Goal: Transaction & Acquisition: Purchase product/service

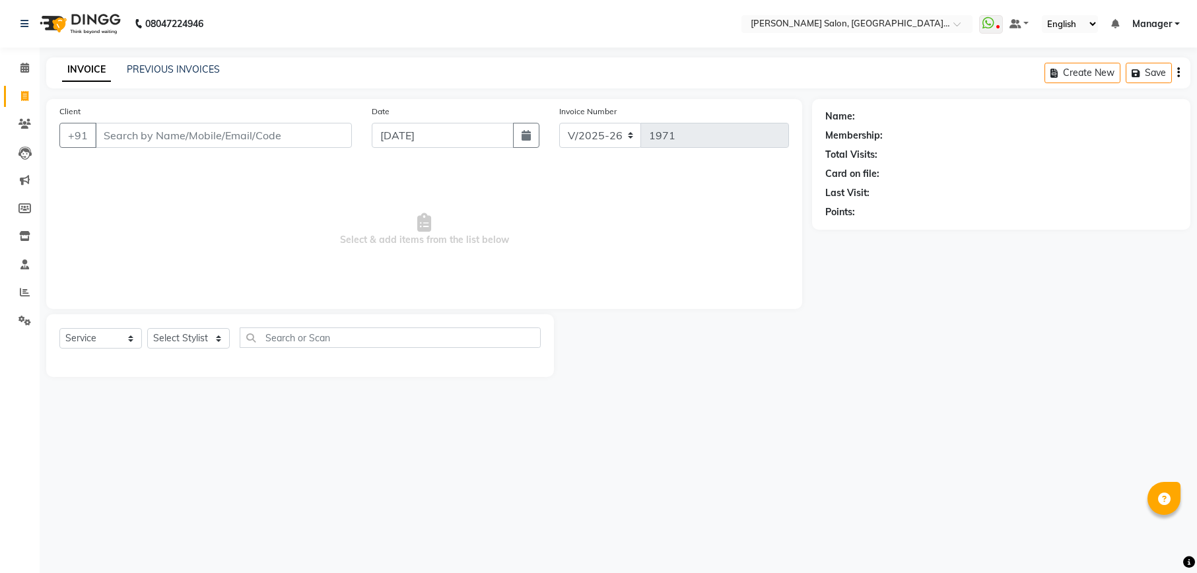
select select "6961"
select select "service"
click at [191, 341] on select "Select Stylist Abhishek [PERSON_NAME] [PERSON_NAME] [PERSON_NAME] Manager [PERS…" at bounding box center [188, 338] width 83 height 20
drag, startPoint x: 0, startPoint y: 0, endPoint x: 191, endPoint y: 341, distance: 391.4
click at [191, 341] on select "Select Stylist Abhishek [PERSON_NAME] [PERSON_NAME] [PERSON_NAME] Manager [PERS…" at bounding box center [188, 338] width 83 height 20
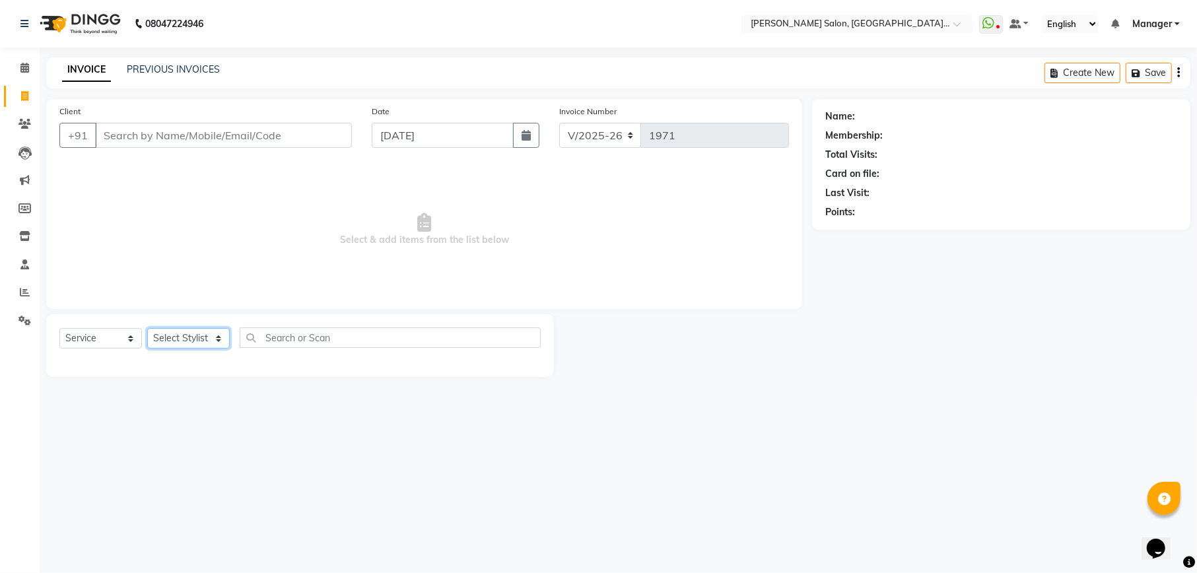
click at [191, 341] on select "Select Stylist Abhishek [PERSON_NAME] [PERSON_NAME] [PERSON_NAME] Manager [PERS…" at bounding box center [188, 338] width 83 height 20
select select "59020"
click at [147, 328] on select "Select Stylist Abhishek [PERSON_NAME] [PERSON_NAME] [PERSON_NAME] Manager [PERS…" at bounding box center [188, 338] width 83 height 20
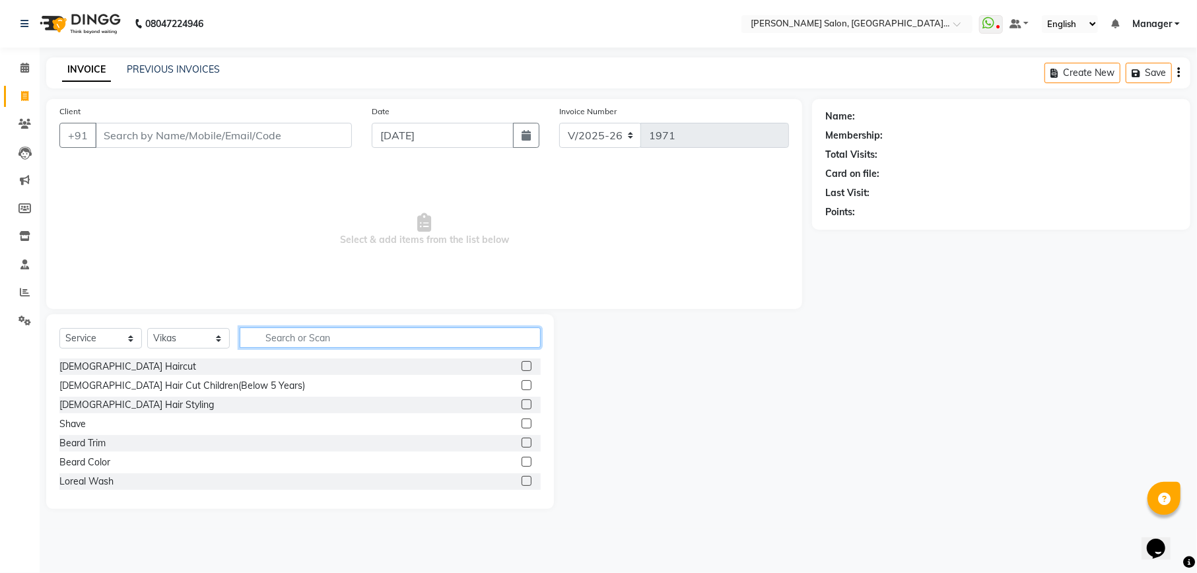
click at [262, 337] on input "text" at bounding box center [390, 337] width 301 height 20
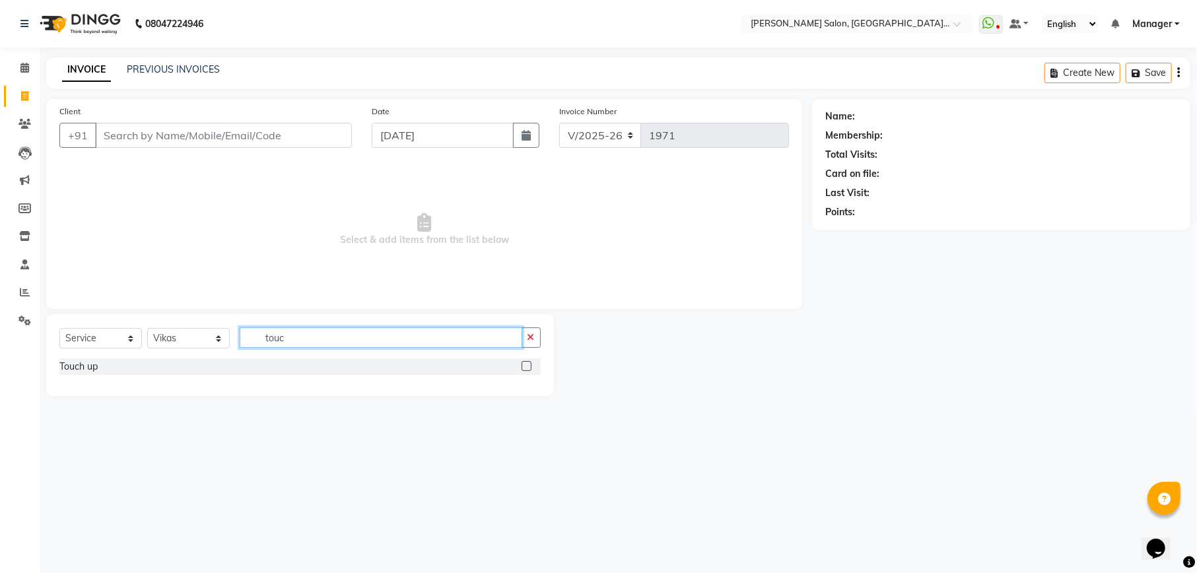
type input "touc"
click at [531, 368] on label at bounding box center [527, 366] width 10 height 10
click at [530, 368] on input "checkbox" at bounding box center [526, 366] width 9 height 9
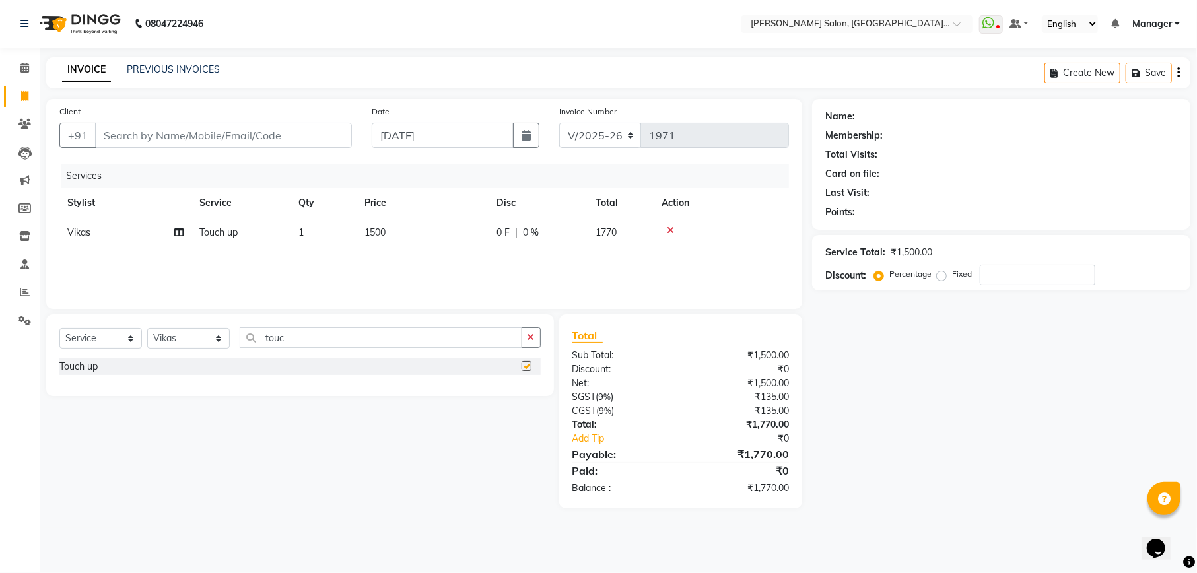
checkbox input "false"
click at [210, 133] on input "Client" at bounding box center [223, 135] width 257 height 25
type input "9"
type input "0"
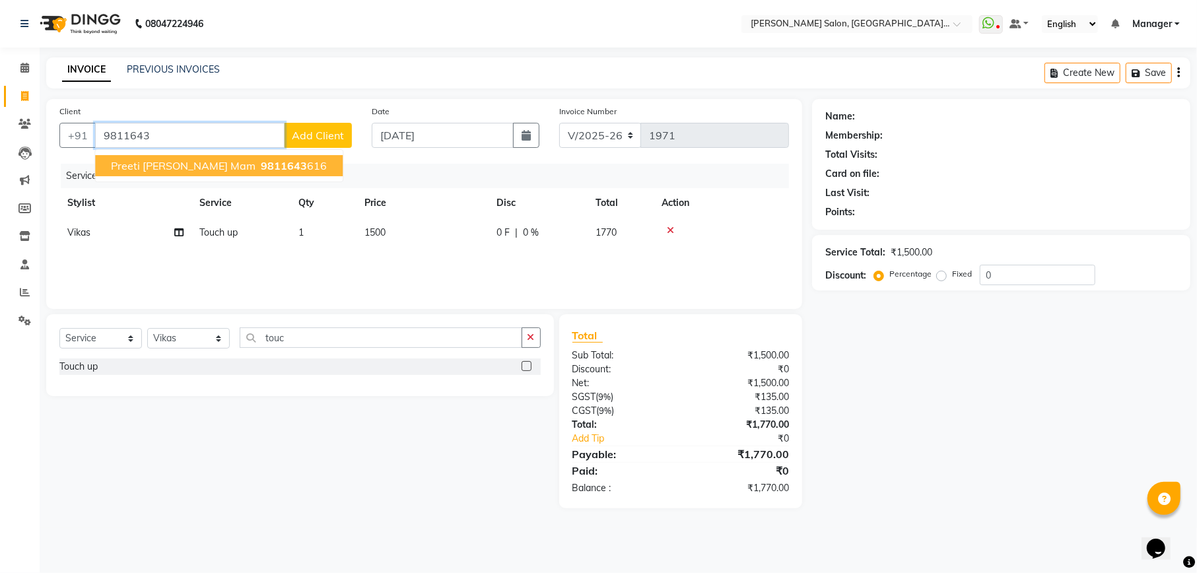
click at [258, 165] on ngb-highlight "9811643 616" at bounding box center [292, 165] width 69 height 13
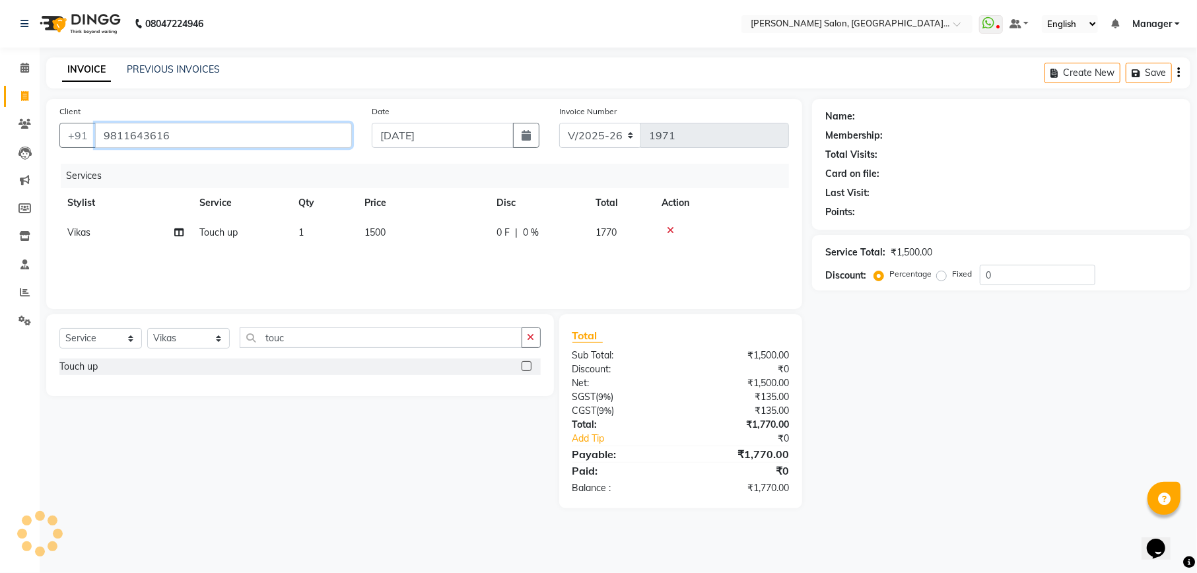
type input "9811643616"
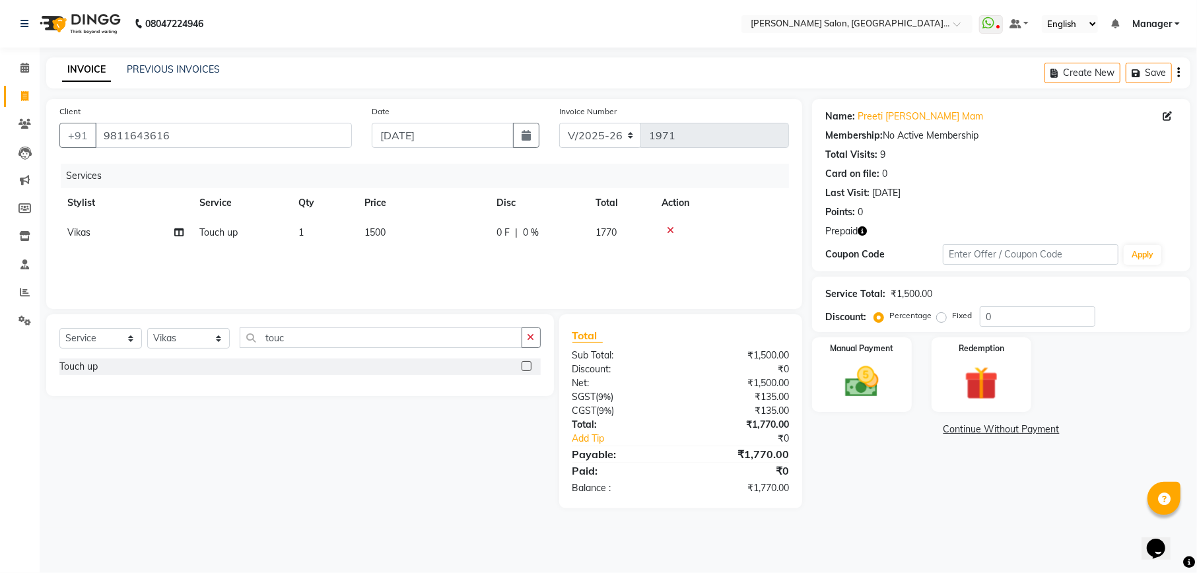
click at [862, 233] on icon "button" at bounding box center [862, 230] width 9 height 9
click at [309, 329] on input "touc" at bounding box center [381, 337] width 283 height 20
type input "t"
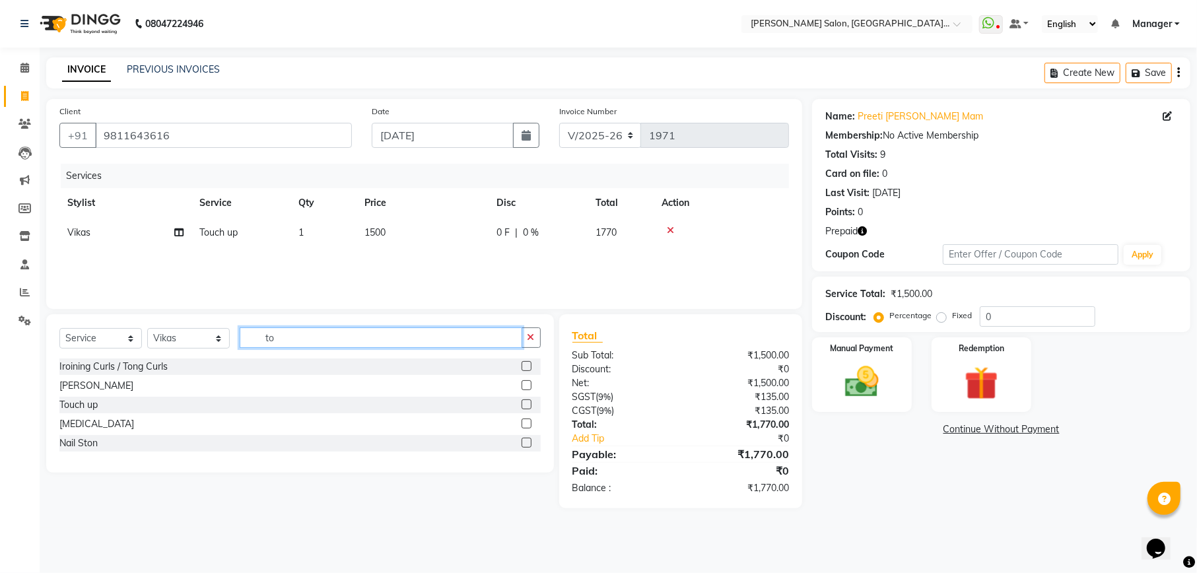
type input "to"
click at [526, 405] on label at bounding box center [527, 404] width 10 height 10
click at [526, 405] on input "checkbox" at bounding box center [526, 405] width 9 height 9
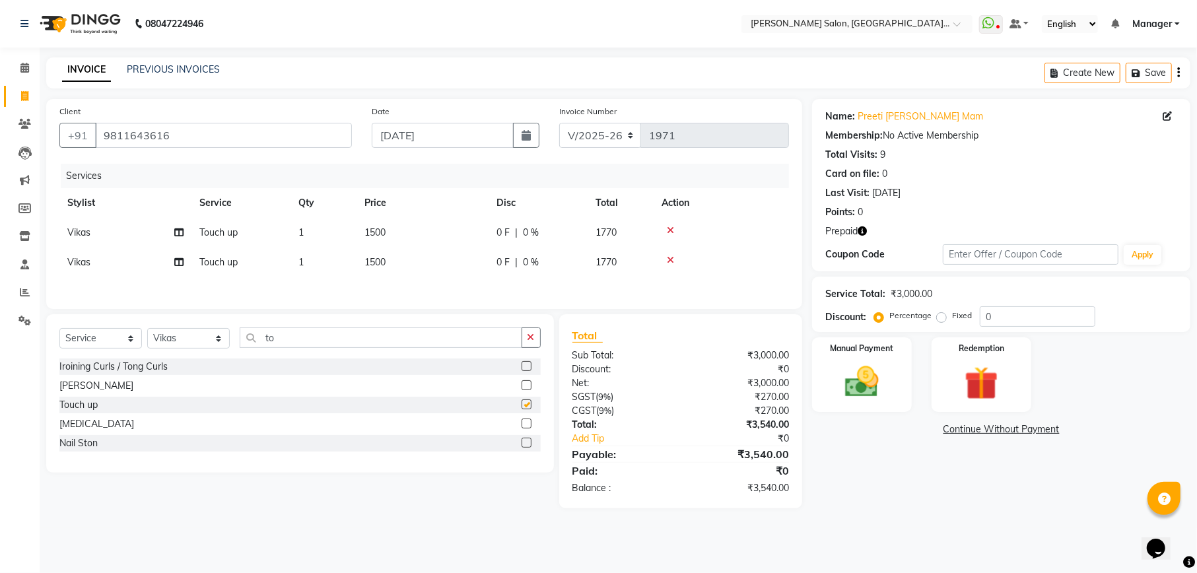
checkbox input "false"
click at [862, 233] on icon "button" at bounding box center [862, 230] width 9 height 9
click at [669, 255] on icon at bounding box center [670, 259] width 7 height 9
click at [1015, 322] on input "0" at bounding box center [1038, 316] width 116 height 20
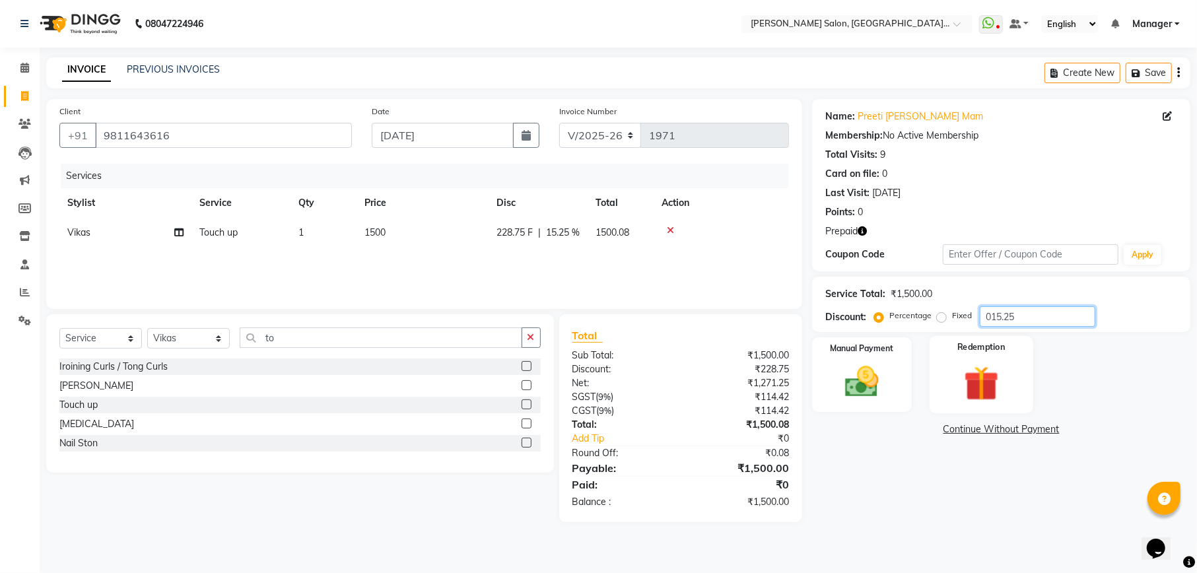
type input "015.25"
click at [977, 407] on div "Redemption" at bounding box center [982, 375] width 104 height 78
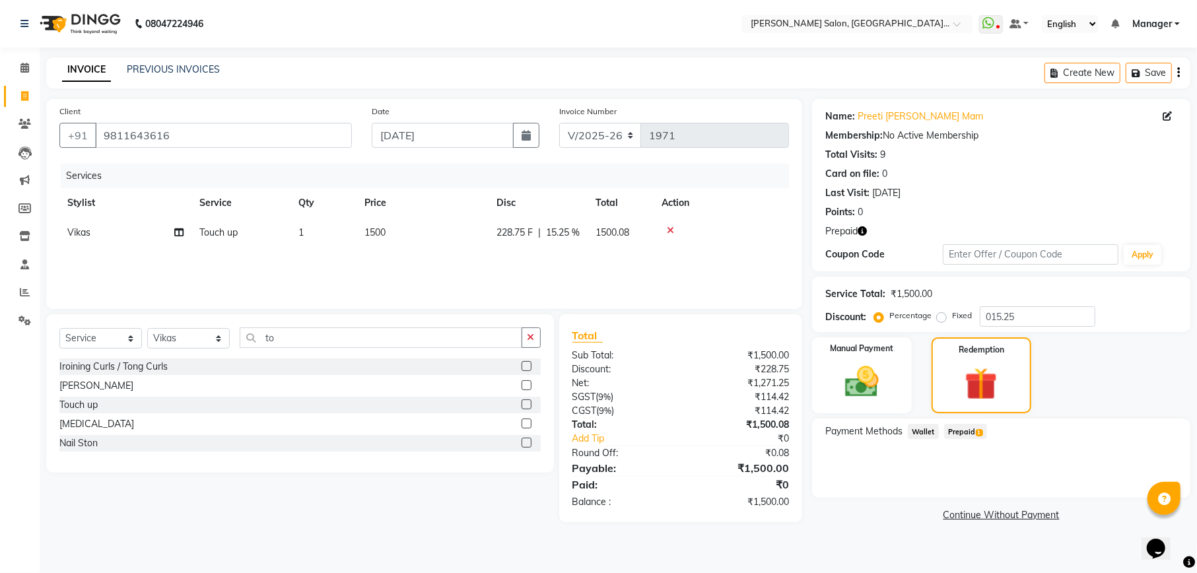
click at [969, 434] on span "Prepaid 1" at bounding box center [965, 431] width 43 height 15
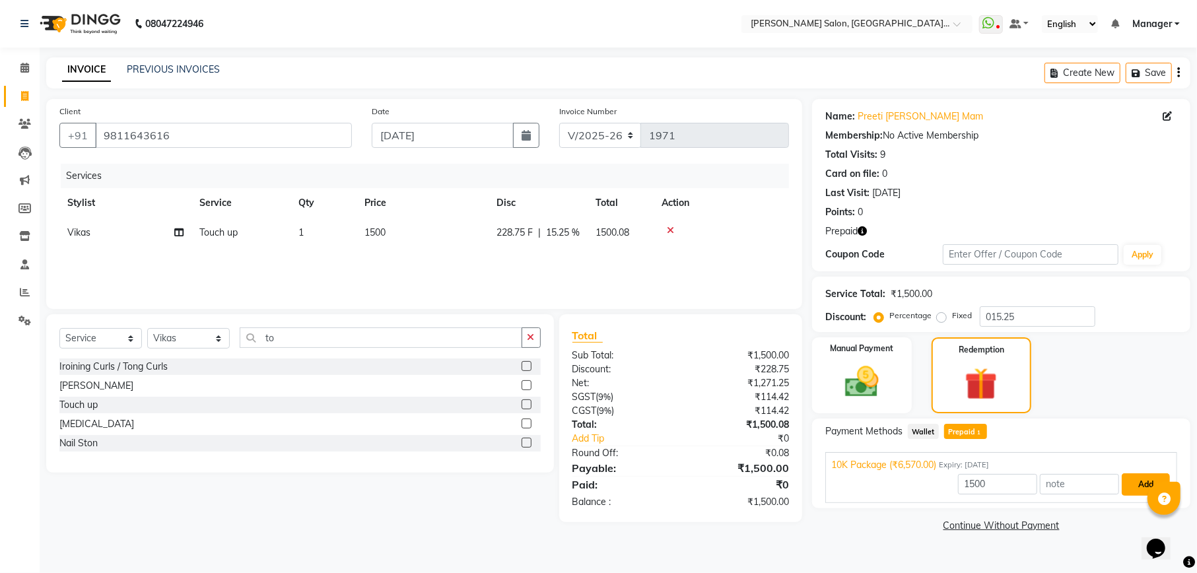
click at [1137, 483] on button "Add" at bounding box center [1146, 484] width 48 height 22
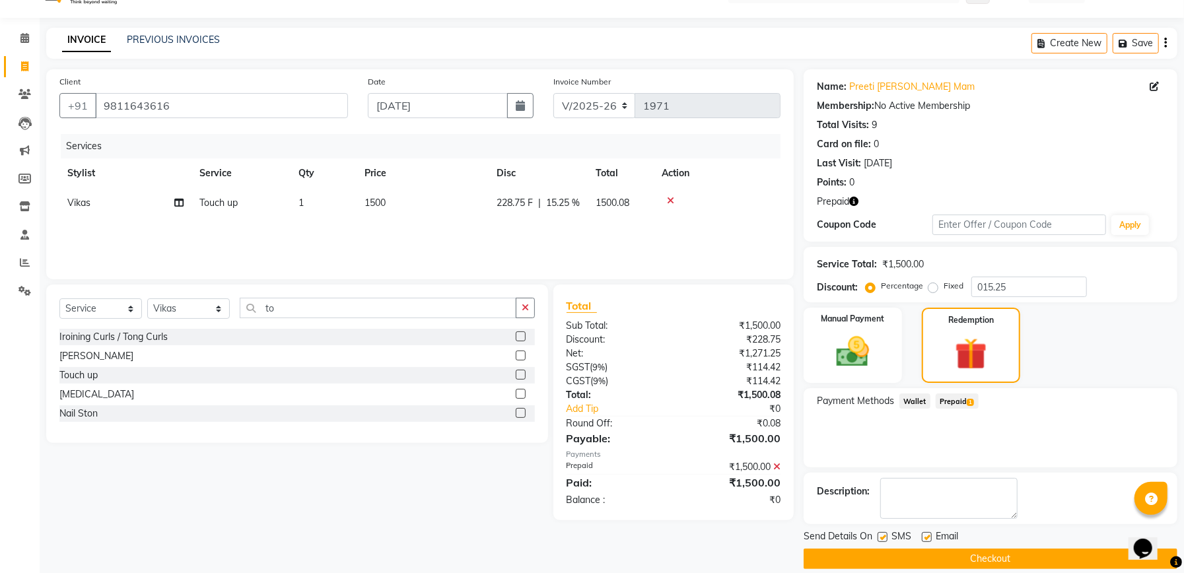
scroll to position [46, 0]
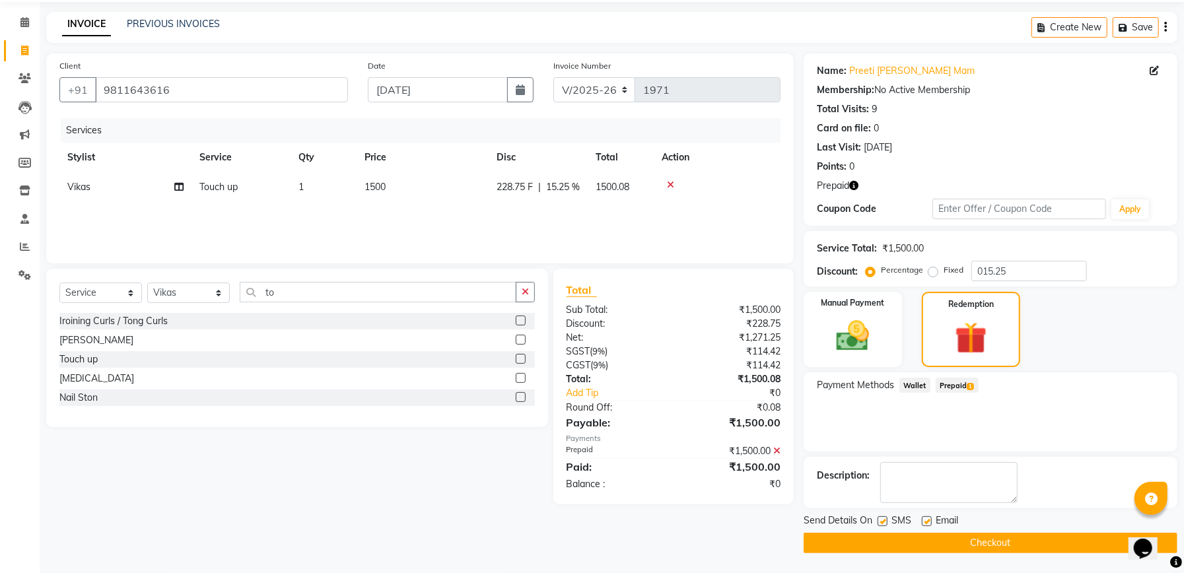
click at [924, 545] on button "Checkout" at bounding box center [990, 543] width 374 height 20
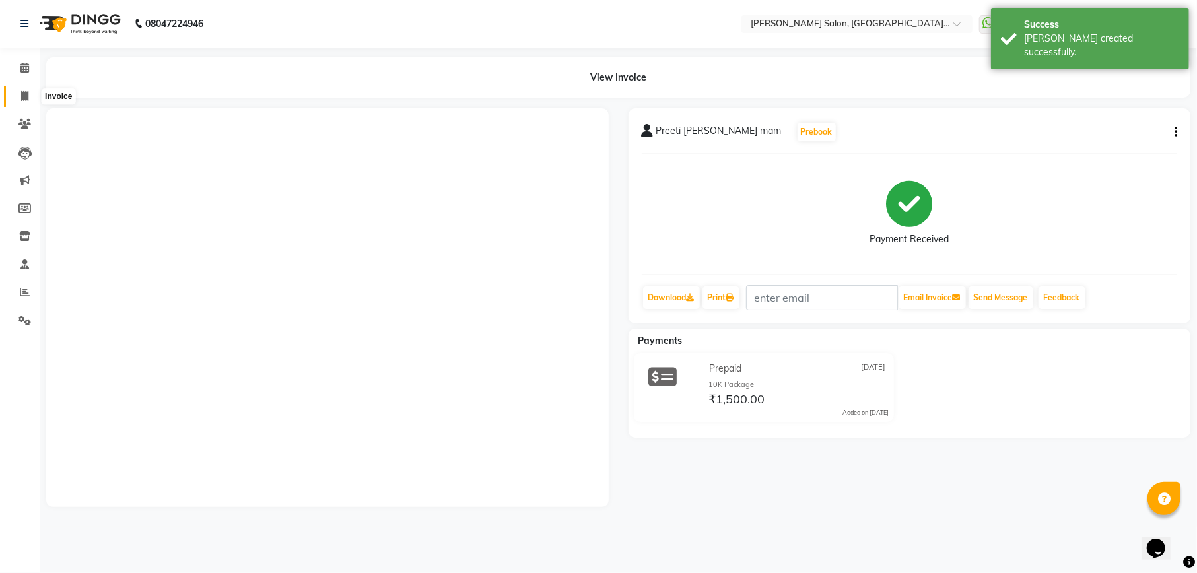
click at [24, 95] on icon at bounding box center [24, 96] width 7 height 10
select select "service"
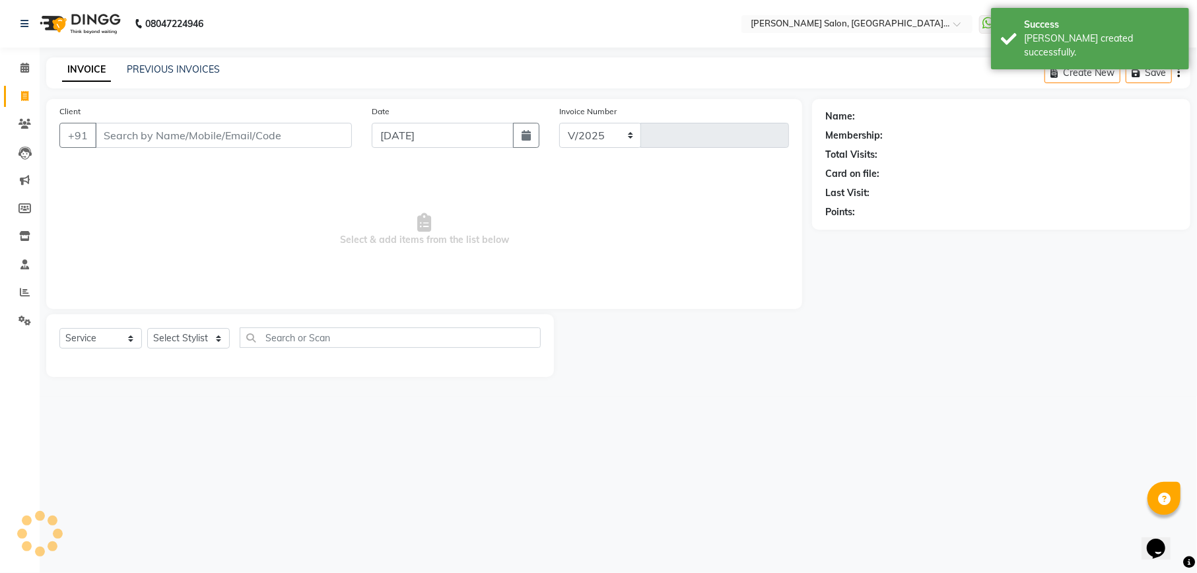
select select "6961"
type input "1972"
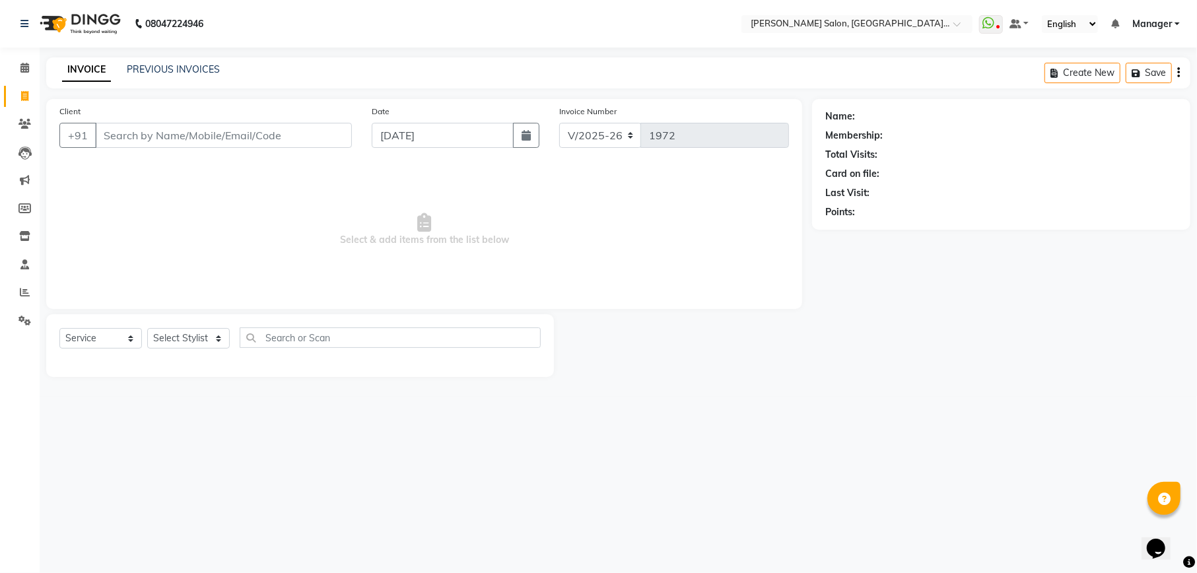
click at [205, 133] on input "Client" at bounding box center [223, 135] width 257 height 25
click at [201, 133] on input "9711318160" at bounding box center [189, 135] width 189 height 25
click at [183, 133] on input "9711318160" at bounding box center [189, 135] width 189 height 25
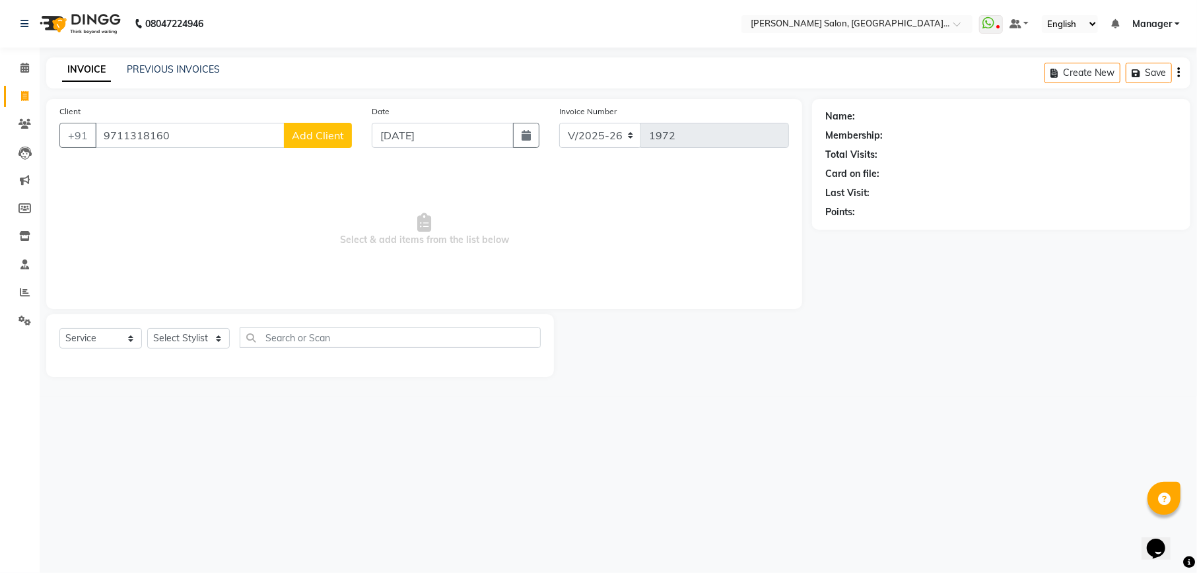
type input "9711318160"
click at [327, 131] on span "Add Client" at bounding box center [318, 135] width 52 height 13
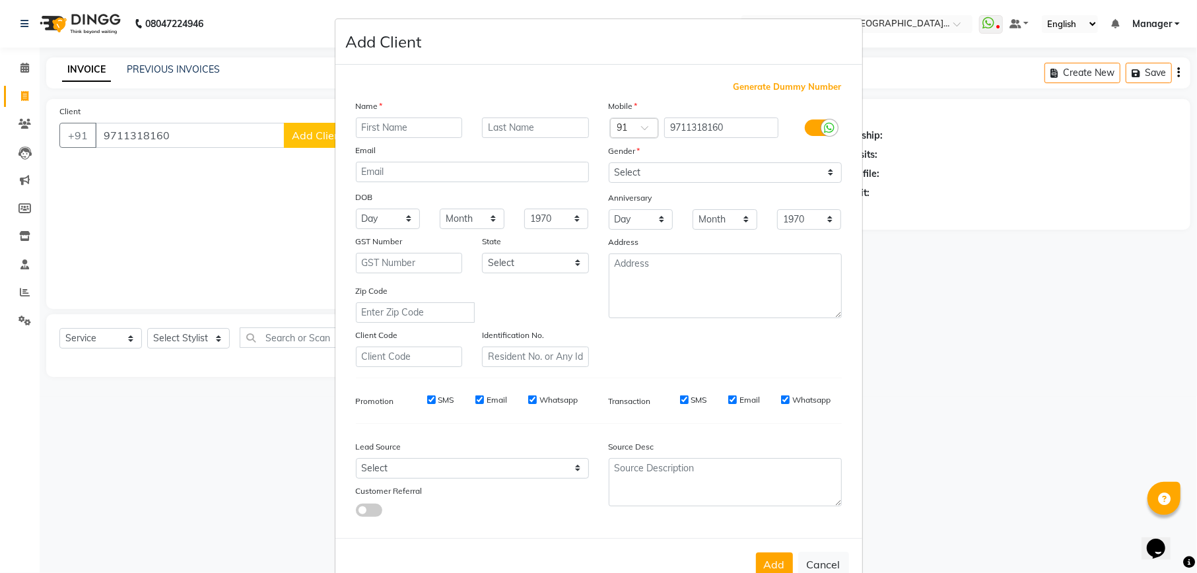
click at [1011, 268] on ngb-modal-window "Add Client Generate Dummy Number Name Email DOB Day 01 02 03 04 05 06 07 08 09 …" at bounding box center [598, 286] width 1197 height 573
click at [906, 302] on ngb-modal-window "Add Client Generate Dummy Number Name Email DOB Day 01 02 03 04 05 06 07 08 09 …" at bounding box center [598, 286] width 1197 height 573
click at [834, 568] on button "Cancel" at bounding box center [823, 564] width 51 height 25
select select
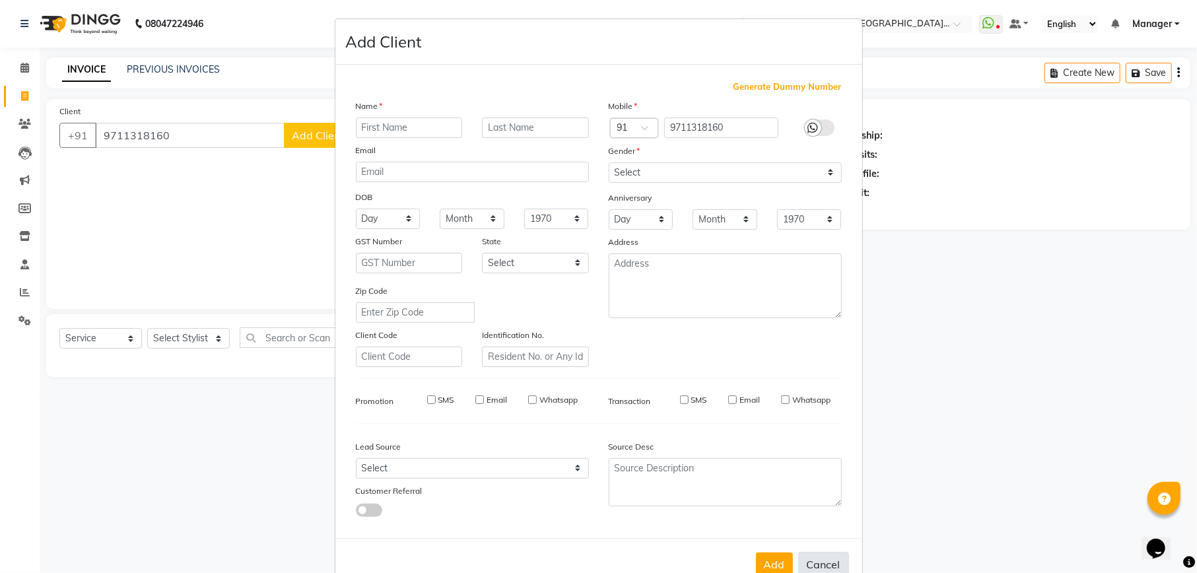
select select
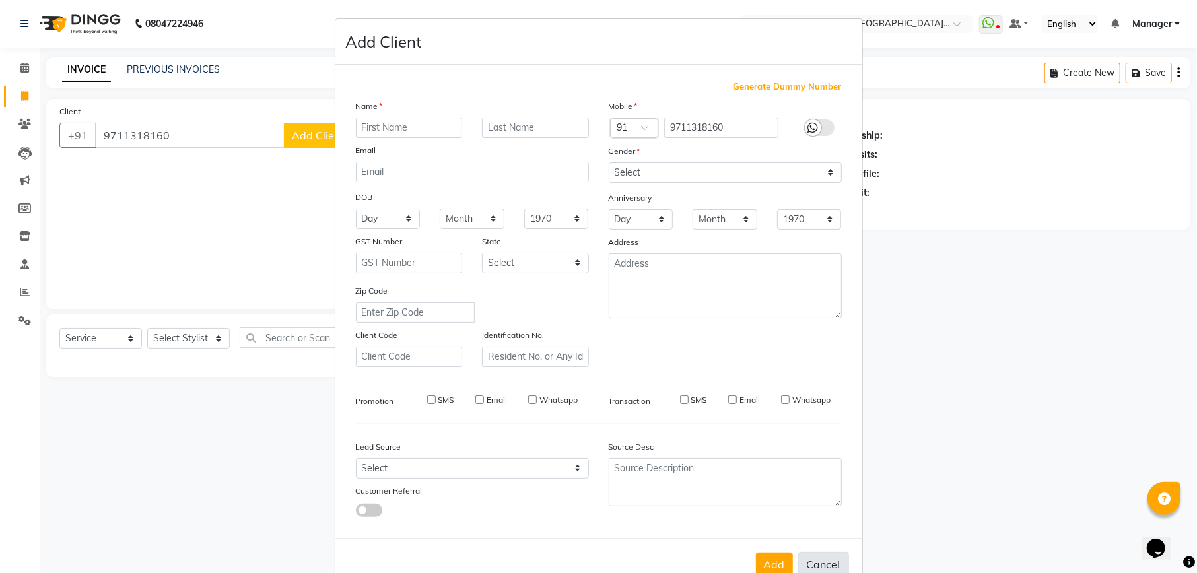
checkbox input "false"
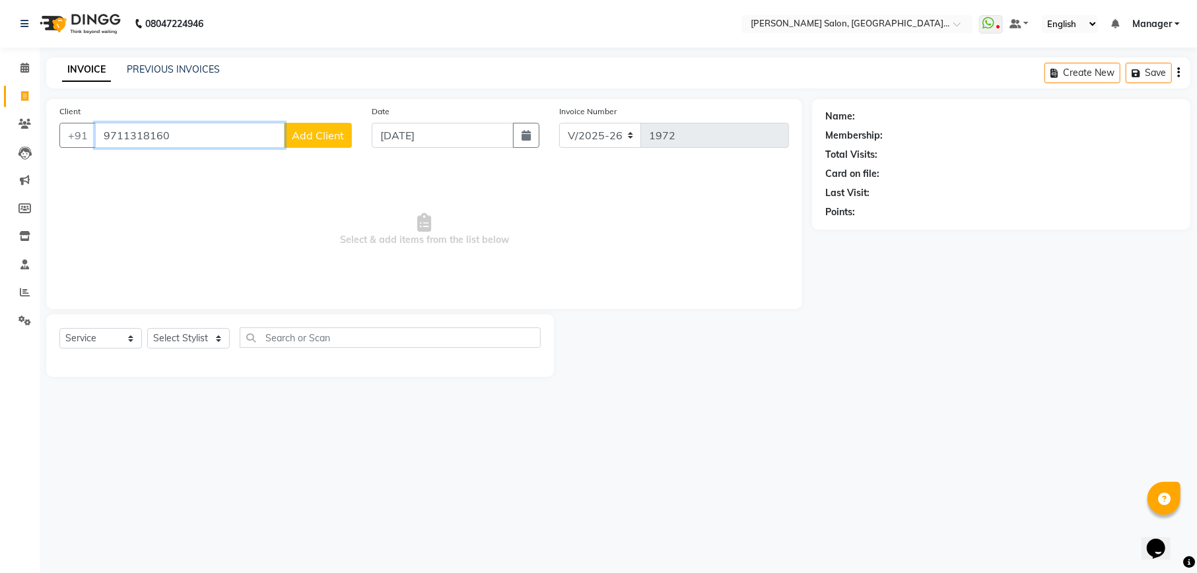
click at [257, 136] on input "9711318160" at bounding box center [189, 135] width 189 height 25
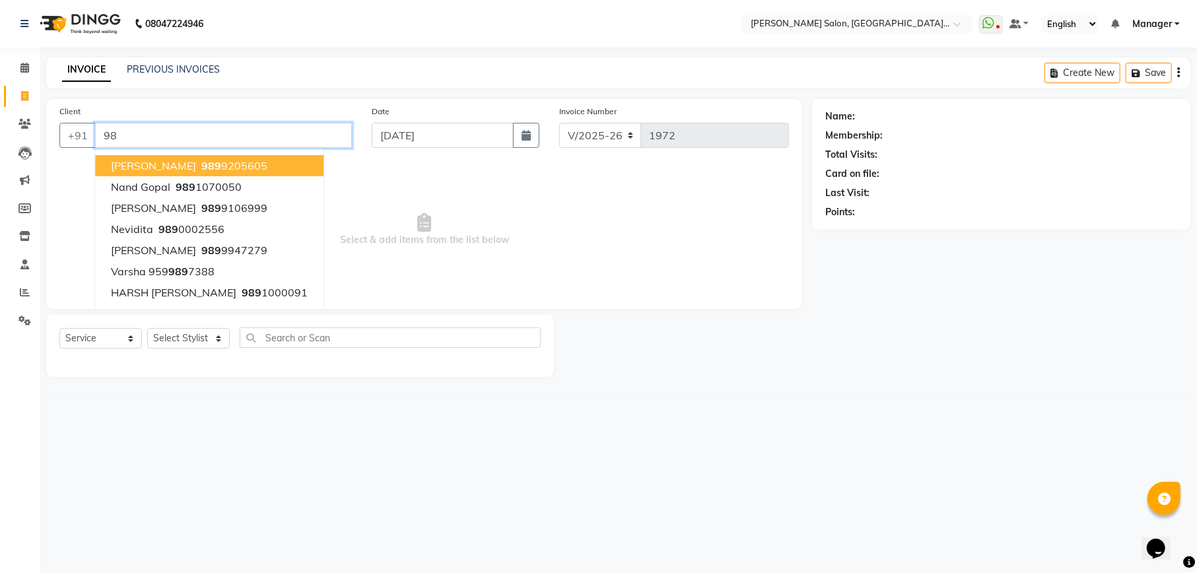
type input "9"
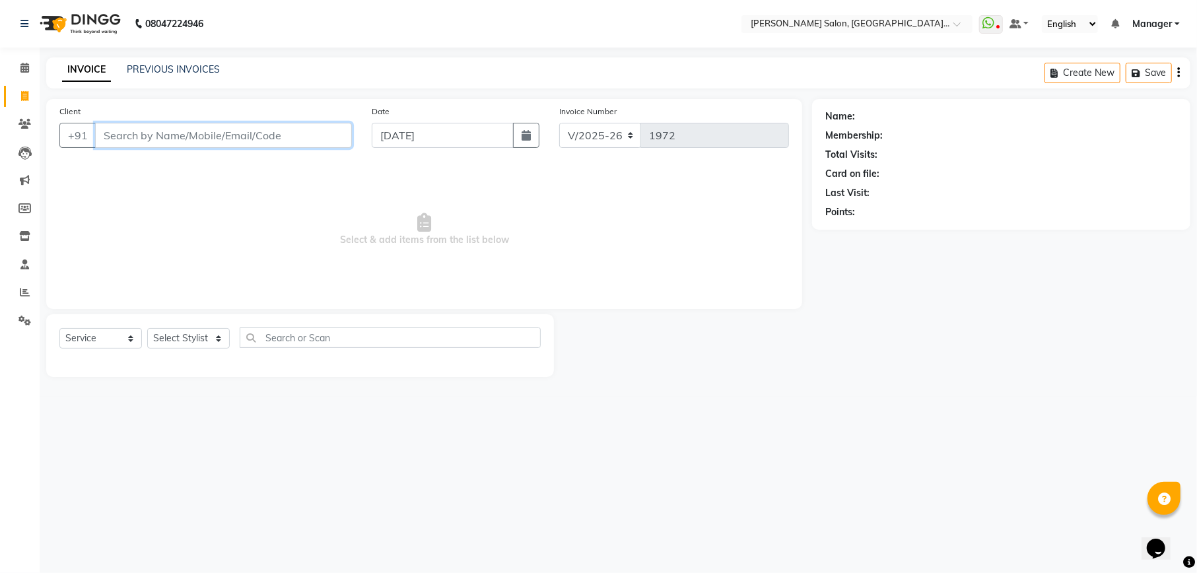
click at [246, 141] on input "Client" at bounding box center [223, 135] width 257 height 25
type input "7666118991"
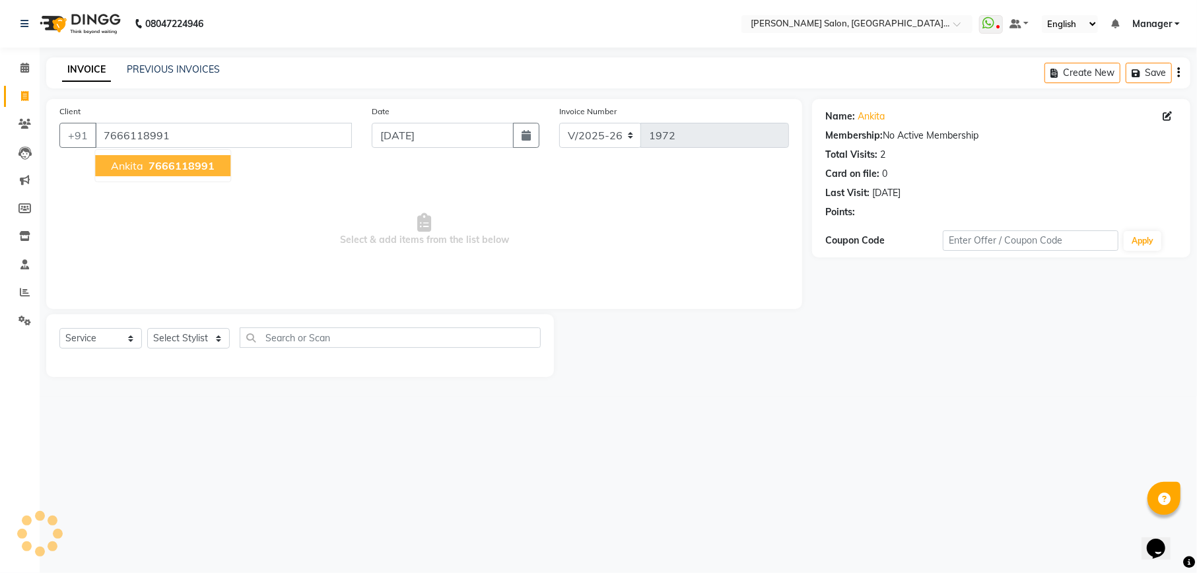
click at [202, 166] on span "7666118991" at bounding box center [182, 165] width 66 height 13
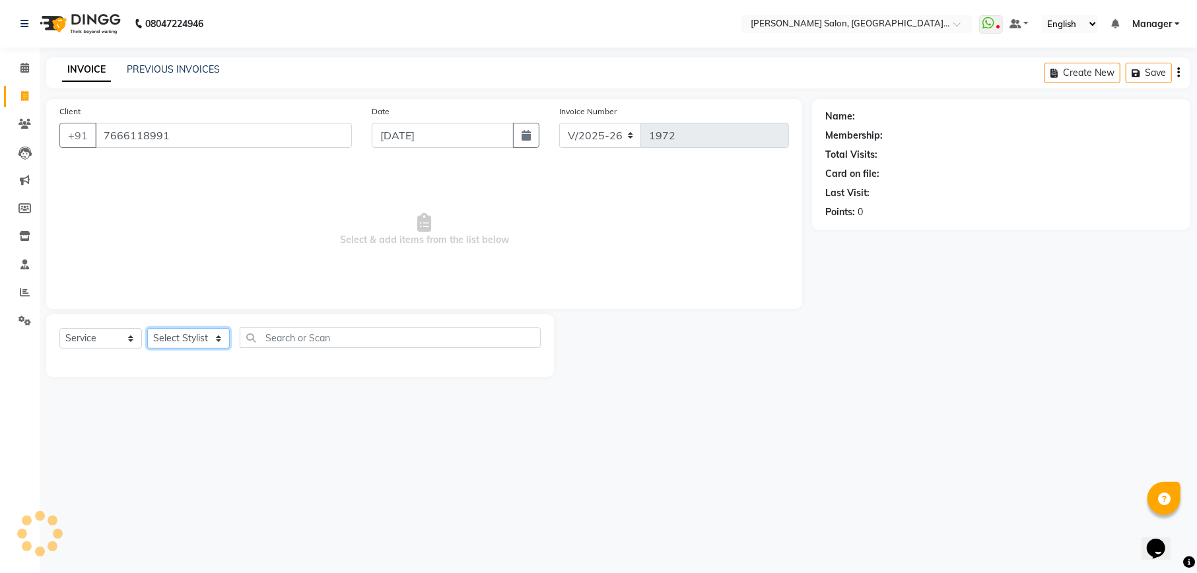
click at [214, 339] on select "Select Stylist Abhishek Ajay Ashish Fayza Manager Manish NEGI Poonam JI PRADEEP…" at bounding box center [188, 338] width 83 height 20
select select "87864"
click at [147, 328] on select "Select Stylist Abhishek Ajay Ashish Fayza Manager Manish NEGI Poonam JI PRADEEP…" at bounding box center [188, 338] width 83 height 20
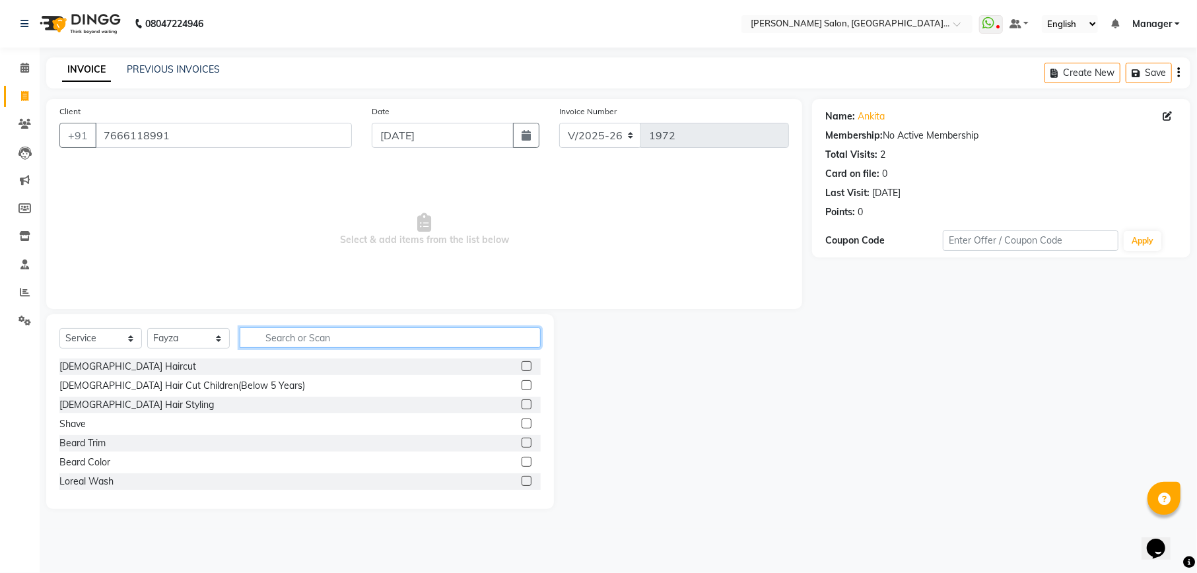
click at [380, 331] on input "text" at bounding box center [390, 337] width 301 height 20
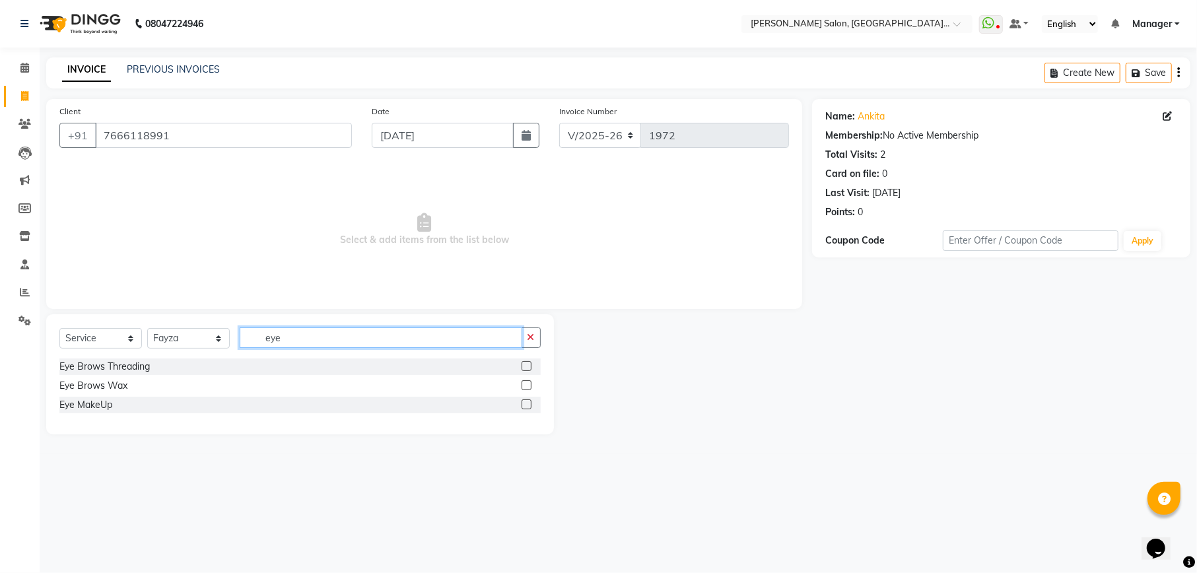
type input "eye"
click at [520, 367] on div "Eye Brows Threading" at bounding box center [299, 366] width 481 height 17
click at [477, 339] on input "eye" at bounding box center [381, 337] width 283 height 20
click at [528, 370] on label at bounding box center [527, 366] width 10 height 10
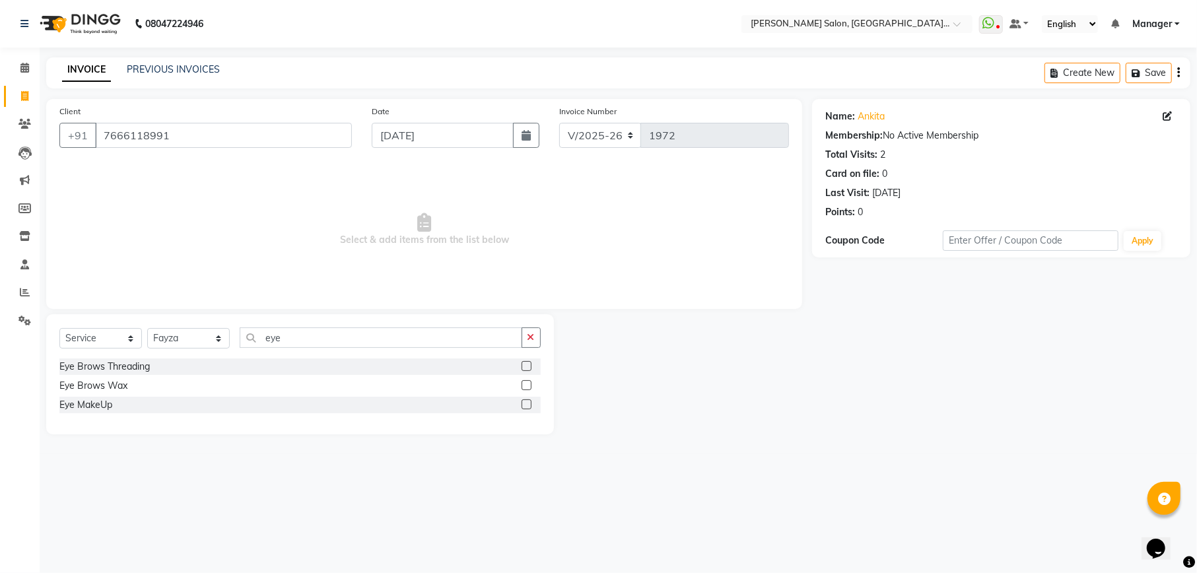
click at [528, 370] on input "checkbox" at bounding box center [526, 366] width 9 height 9
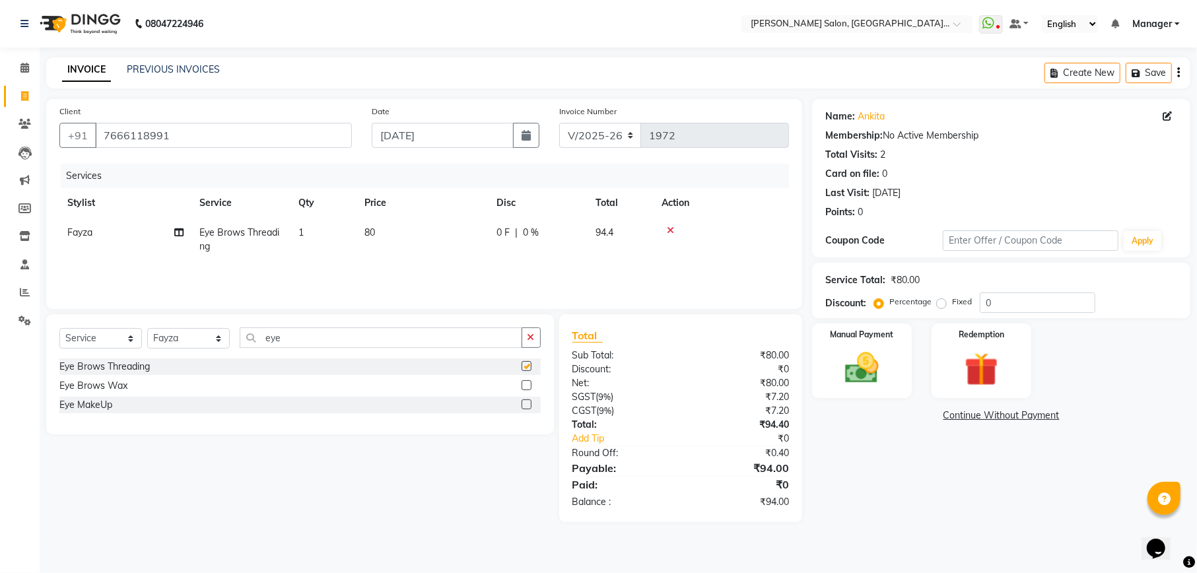
checkbox input "false"
click at [370, 333] on input "eye" at bounding box center [381, 337] width 283 height 20
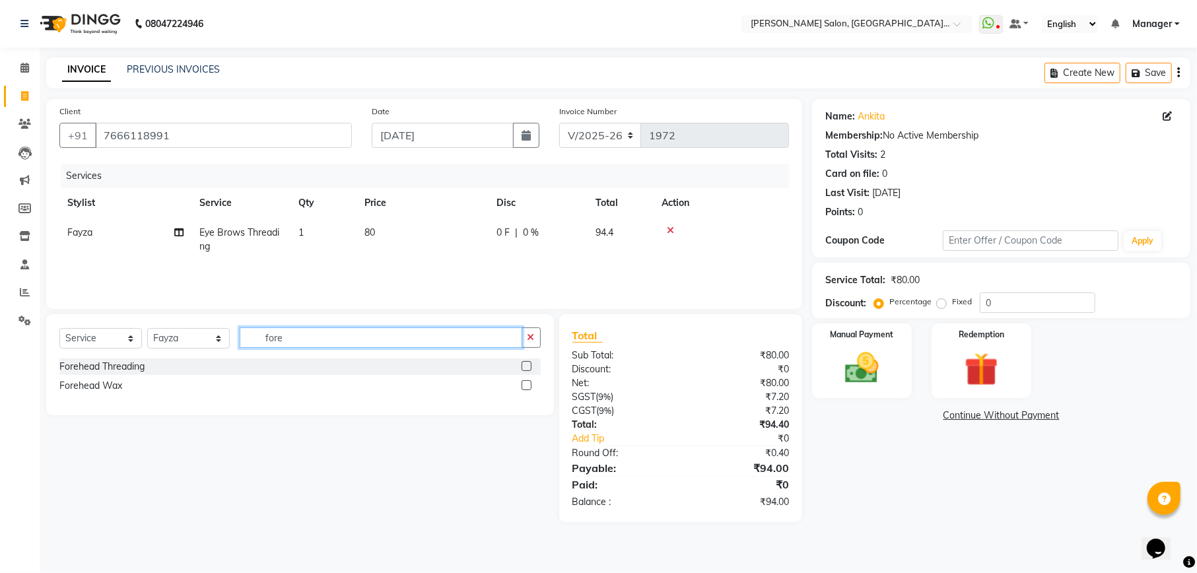
type input "fore"
click at [524, 366] on label at bounding box center [527, 366] width 10 height 10
click at [524, 366] on input "checkbox" at bounding box center [526, 366] width 9 height 9
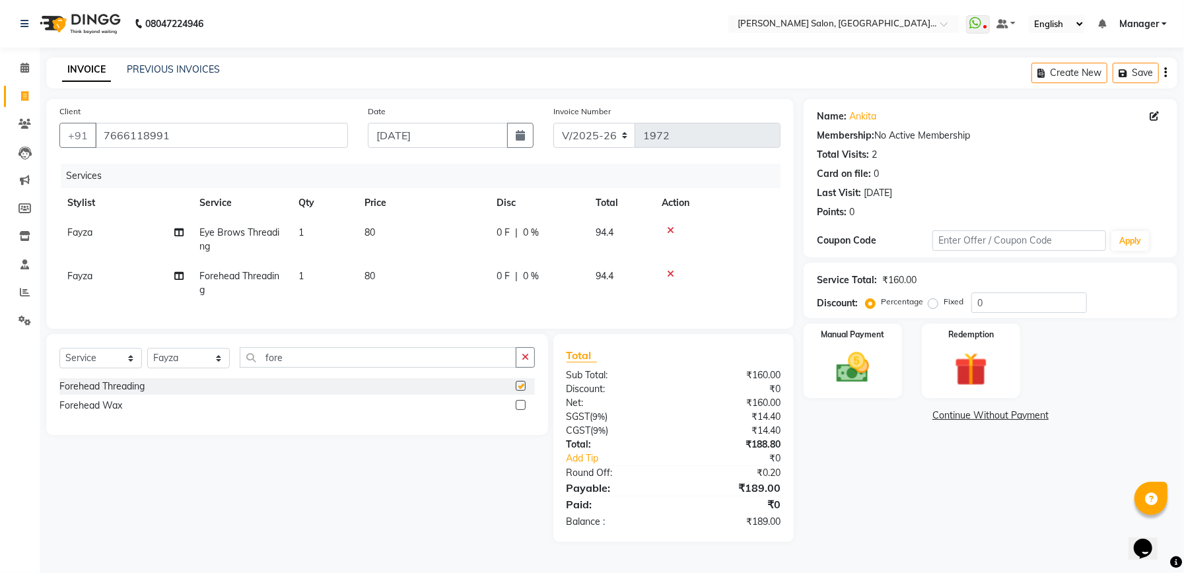
checkbox input "false"
click at [986, 462] on div "Name: Ankita Membership: No Active Membership Total Visits: 2 Card on file: 0 L…" at bounding box center [995, 320] width 384 height 443
click at [867, 386] on img at bounding box center [853, 368] width 56 height 40
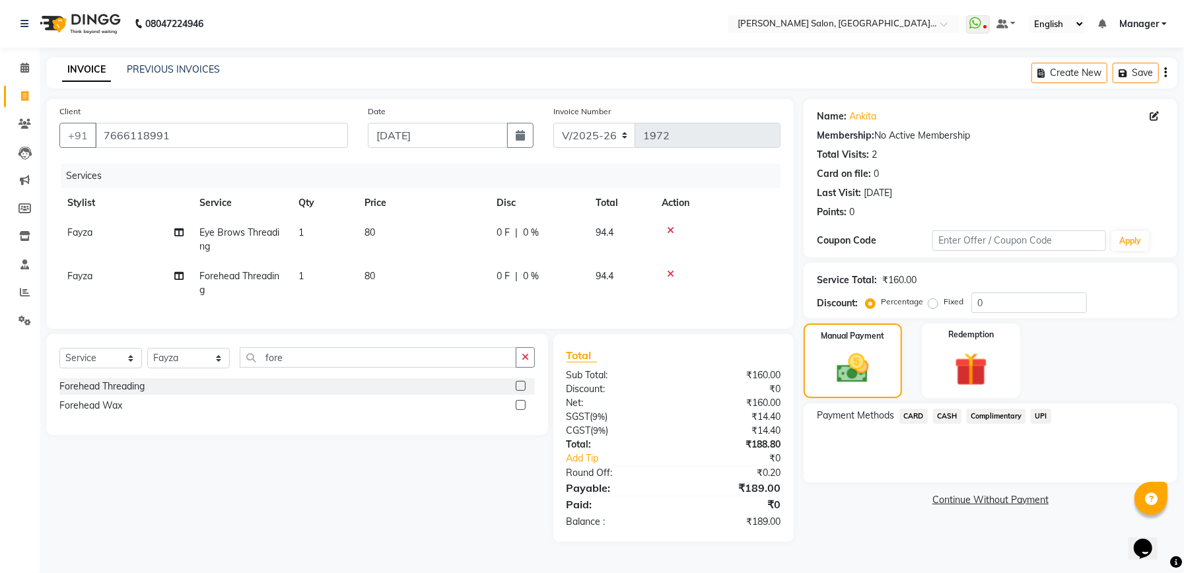
click at [1046, 416] on span "UPI" at bounding box center [1041, 416] width 20 height 15
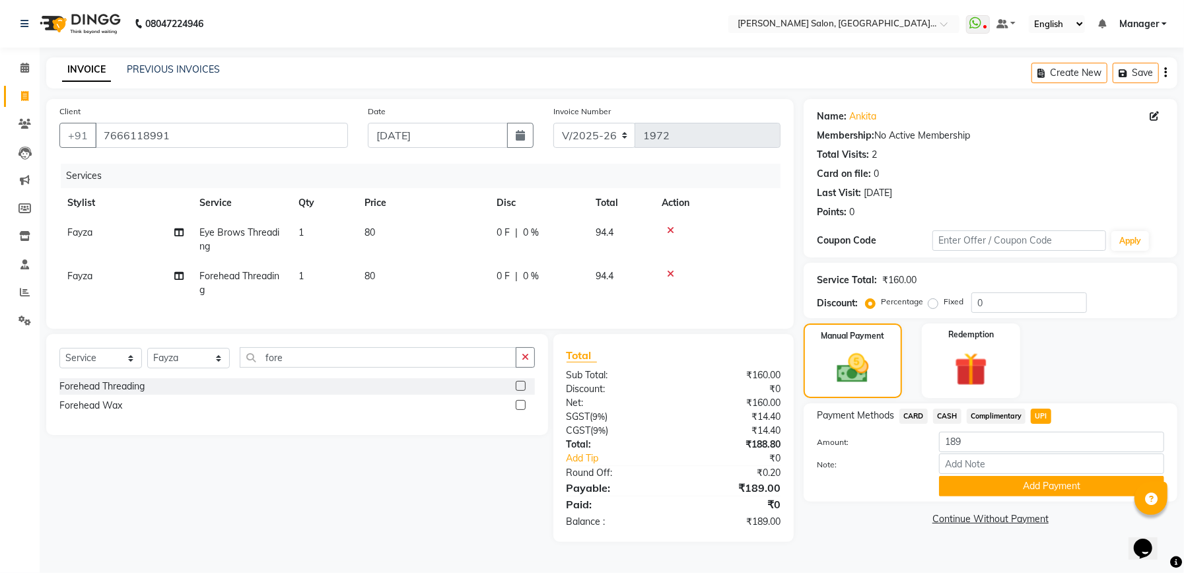
scroll to position [3, 0]
click at [1072, 485] on button "Add Payment" at bounding box center [1051, 486] width 225 height 20
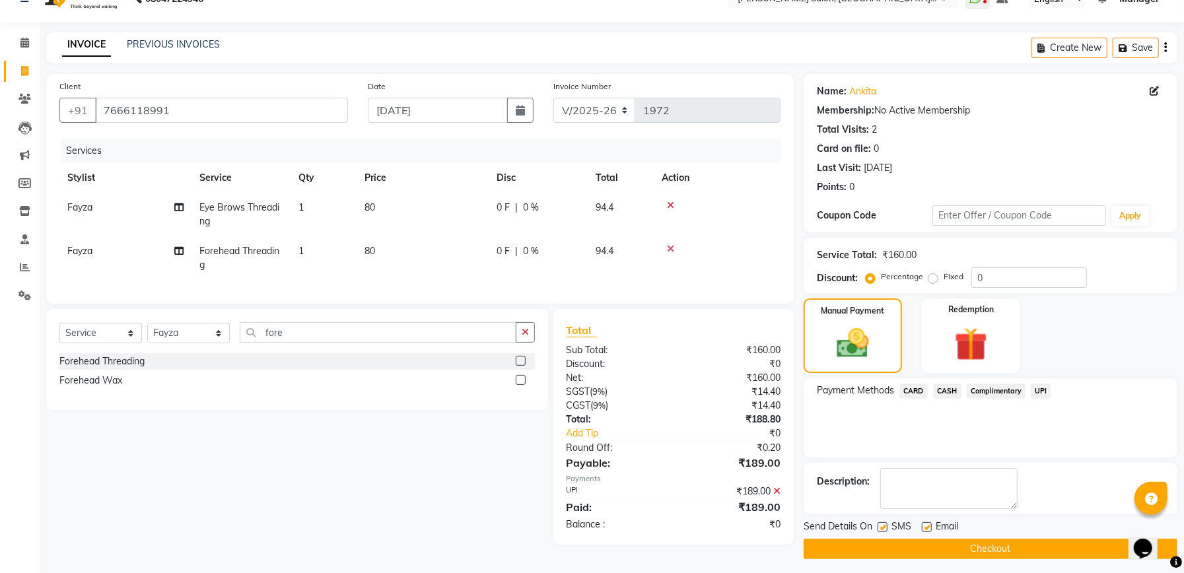
scroll to position [32, 0]
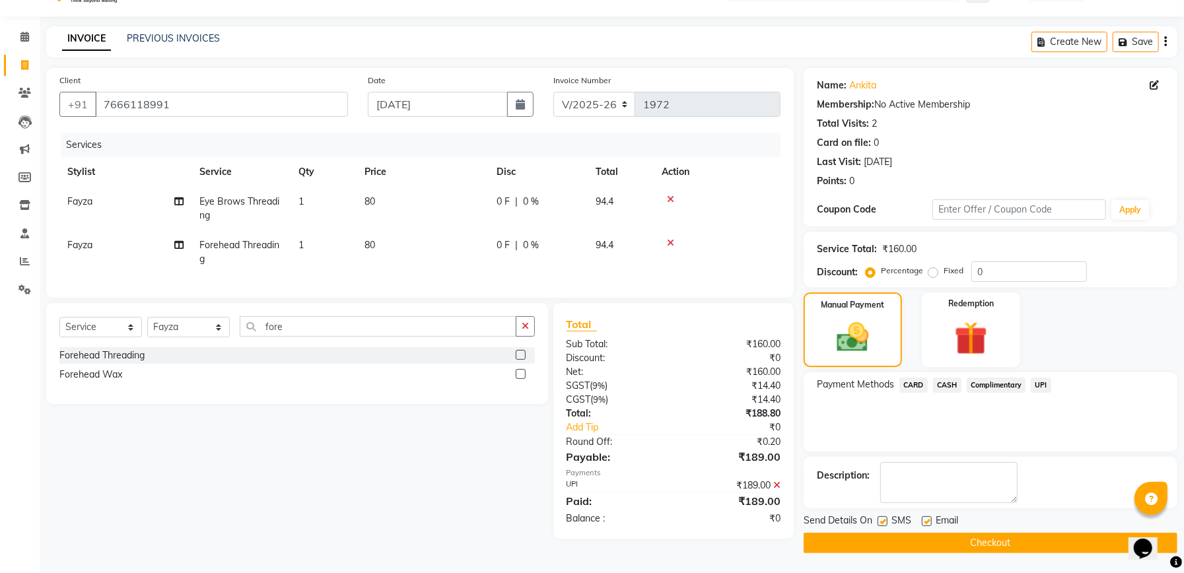
click at [1041, 384] on span "UPI" at bounding box center [1041, 385] width 20 height 15
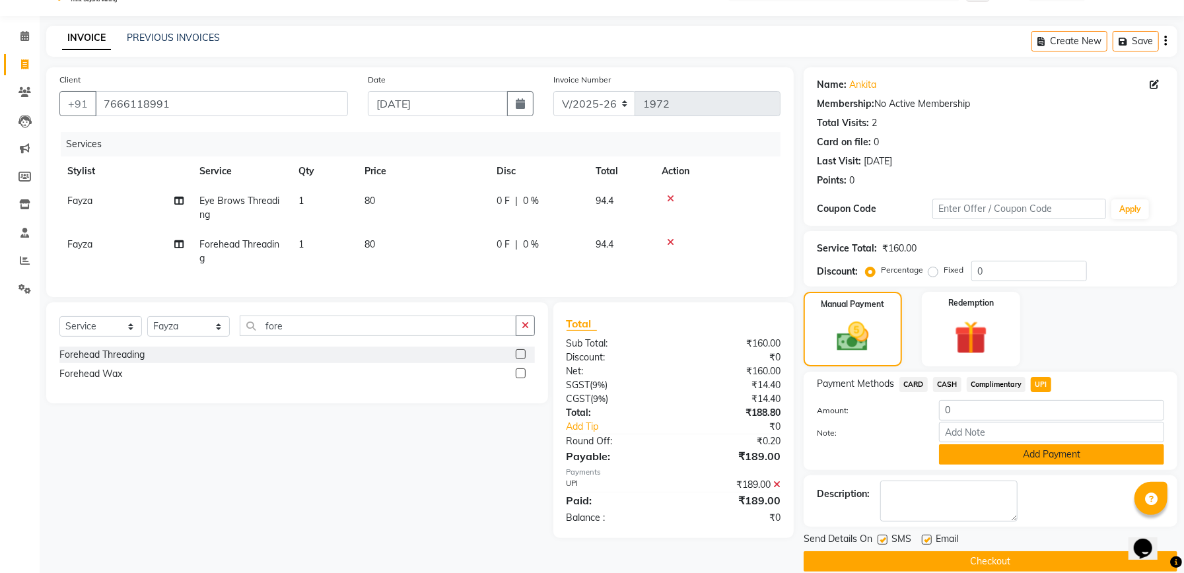
click at [1034, 462] on button "Add Payment" at bounding box center [1051, 454] width 225 height 20
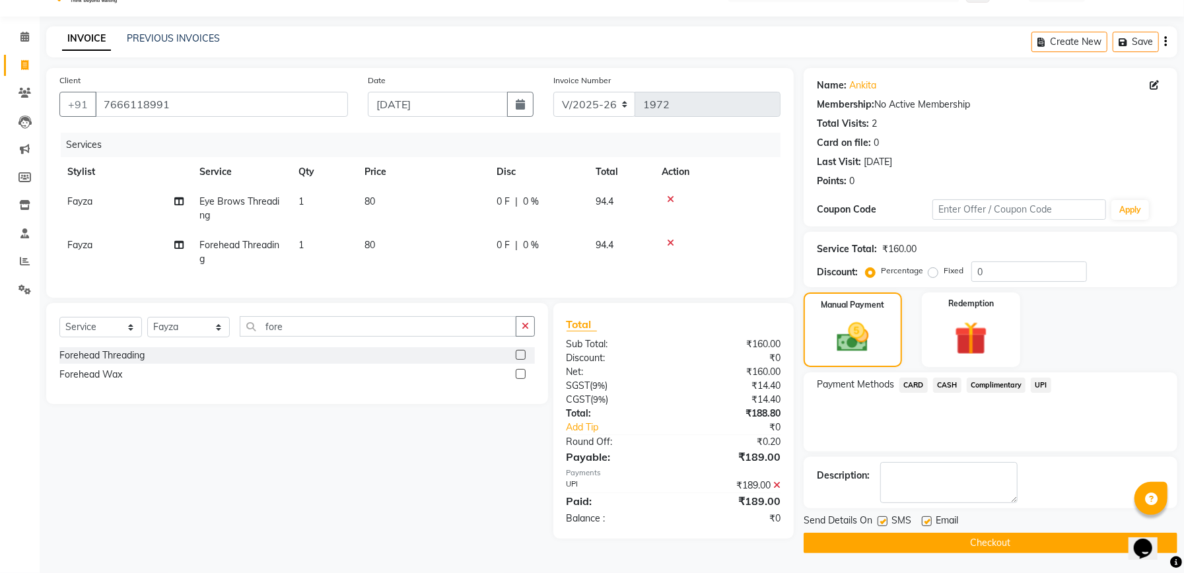
click at [906, 544] on button "Checkout" at bounding box center [990, 543] width 374 height 20
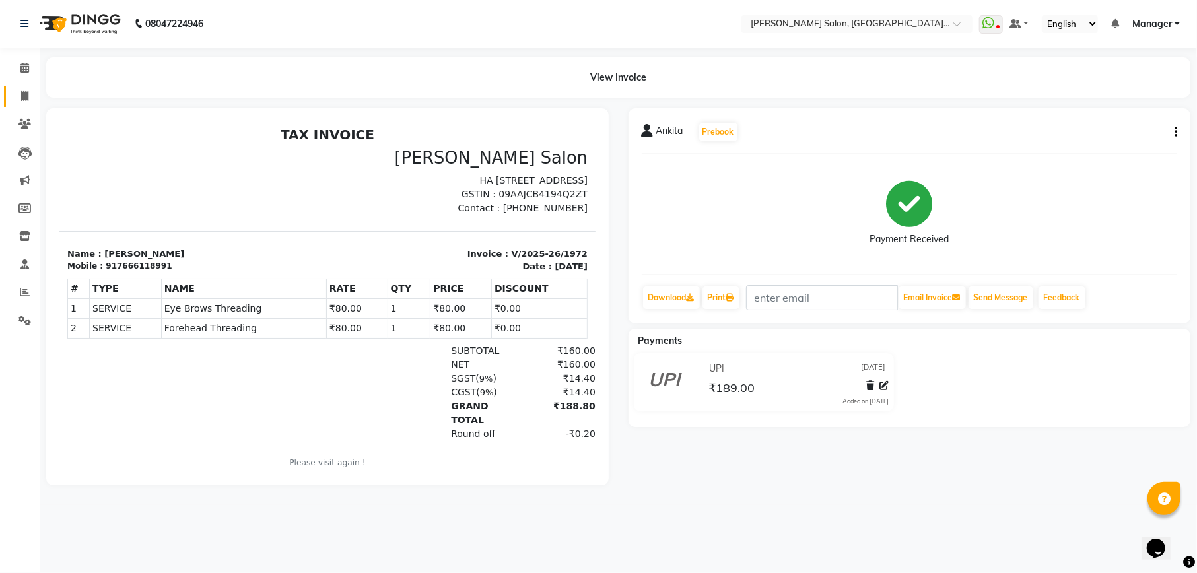
click at [12, 92] on link "Invoice" at bounding box center [20, 97] width 32 height 22
select select "service"
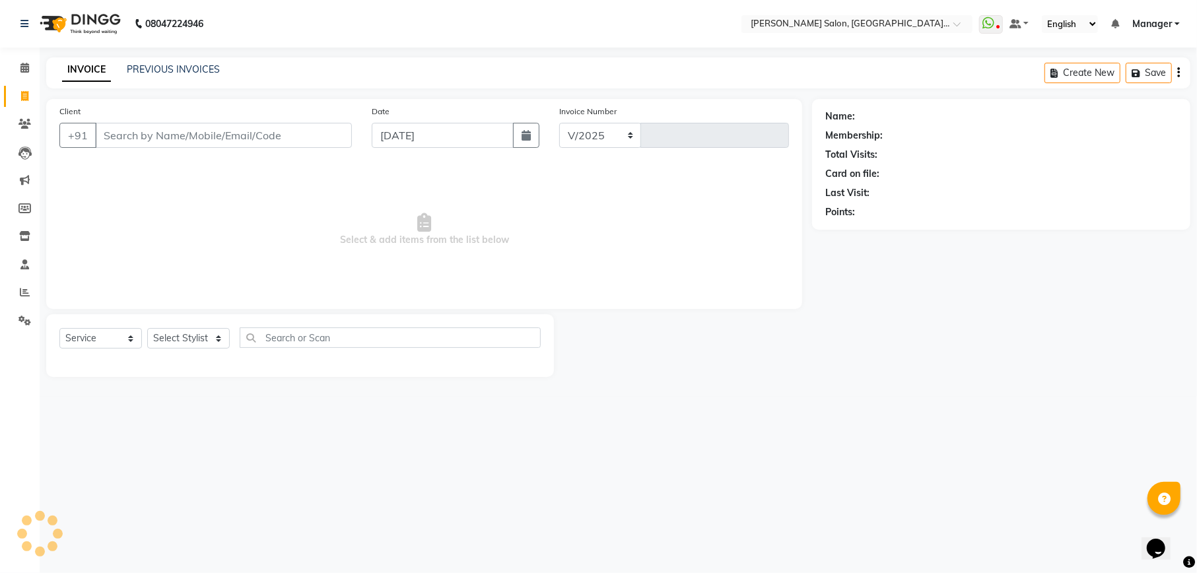
select select "6961"
type input "1973"
click at [204, 333] on select "Select Stylist" at bounding box center [188, 338] width 83 height 20
select select "57331"
click at [147, 328] on select "Select Stylist Abhishek [PERSON_NAME] [PERSON_NAME] [PERSON_NAME] Manager [PERS…" at bounding box center [188, 338] width 83 height 20
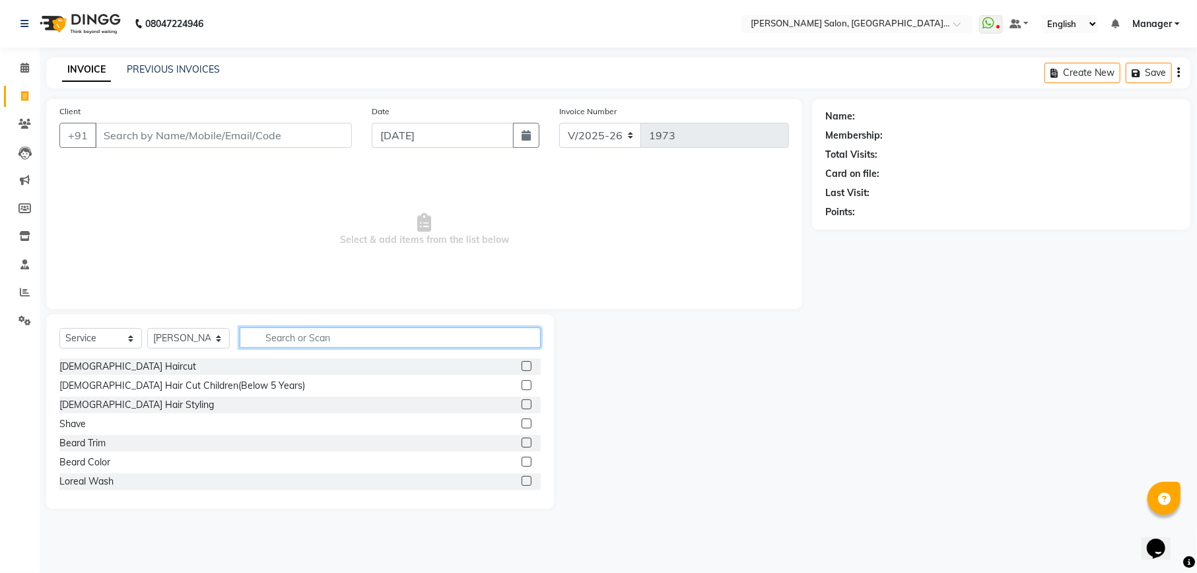
click at [328, 333] on input "text" at bounding box center [390, 337] width 301 height 20
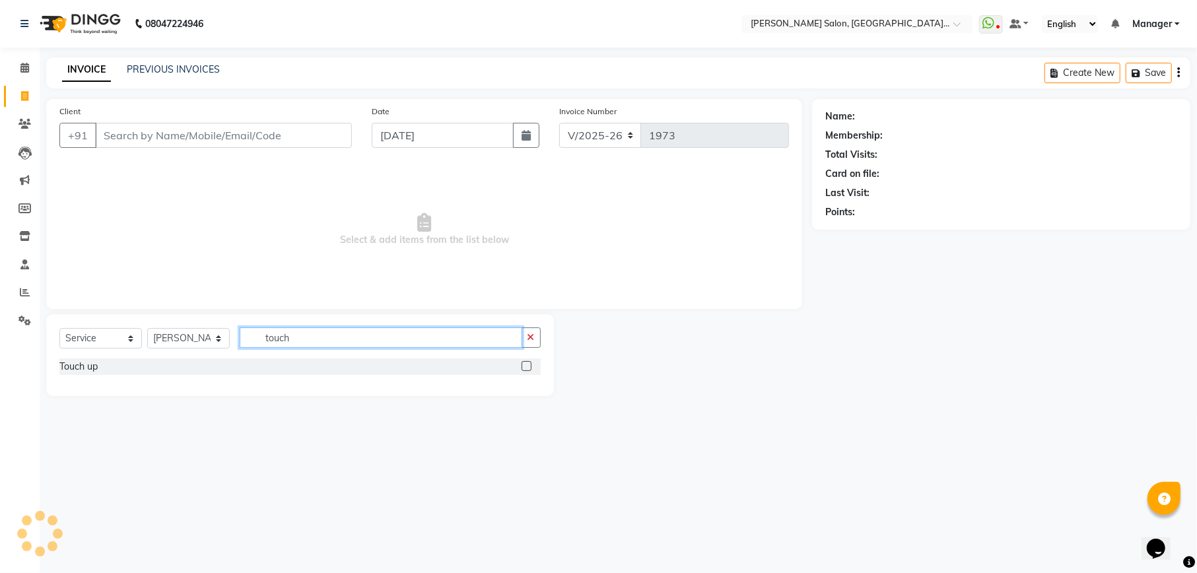
type input "touch"
click at [523, 368] on label at bounding box center [527, 366] width 10 height 10
click at [523, 368] on input "checkbox" at bounding box center [526, 366] width 9 height 9
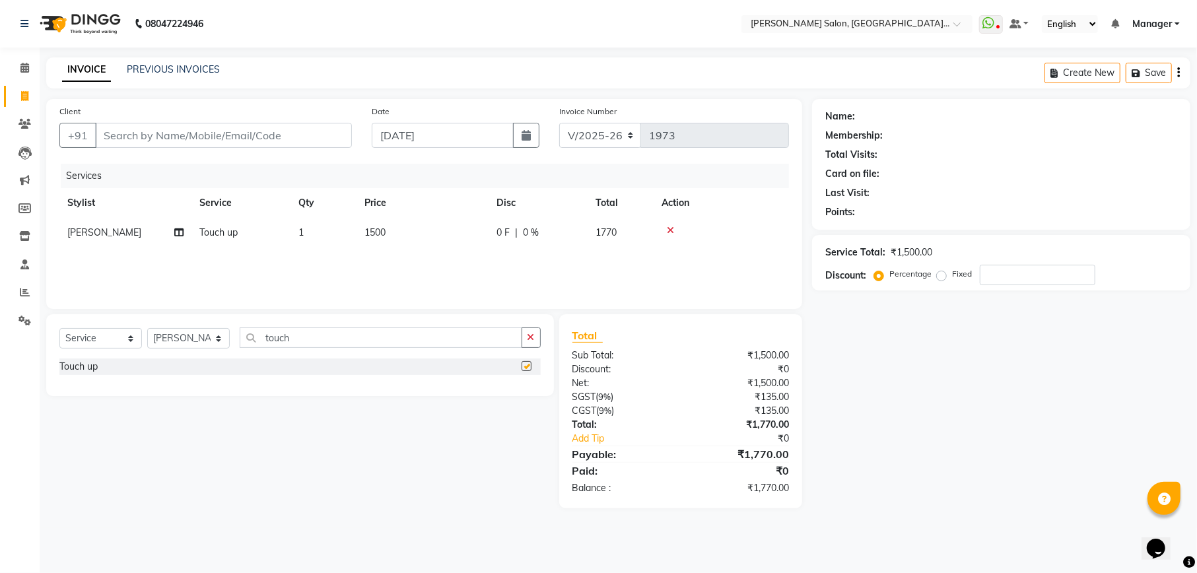
checkbox input "false"
click at [201, 132] on input "Client" at bounding box center [223, 135] width 257 height 25
click at [213, 338] on select "Select Stylist Abhishek [PERSON_NAME] [PERSON_NAME] [PERSON_NAME] Manager [PERS…" at bounding box center [188, 338] width 83 height 20
select select "55289"
click at [147, 328] on select "Select Stylist Abhishek [PERSON_NAME] [PERSON_NAME] [PERSON_NAME] Manager [PERS…" at bounding box center [188, 338] width 83 height 20
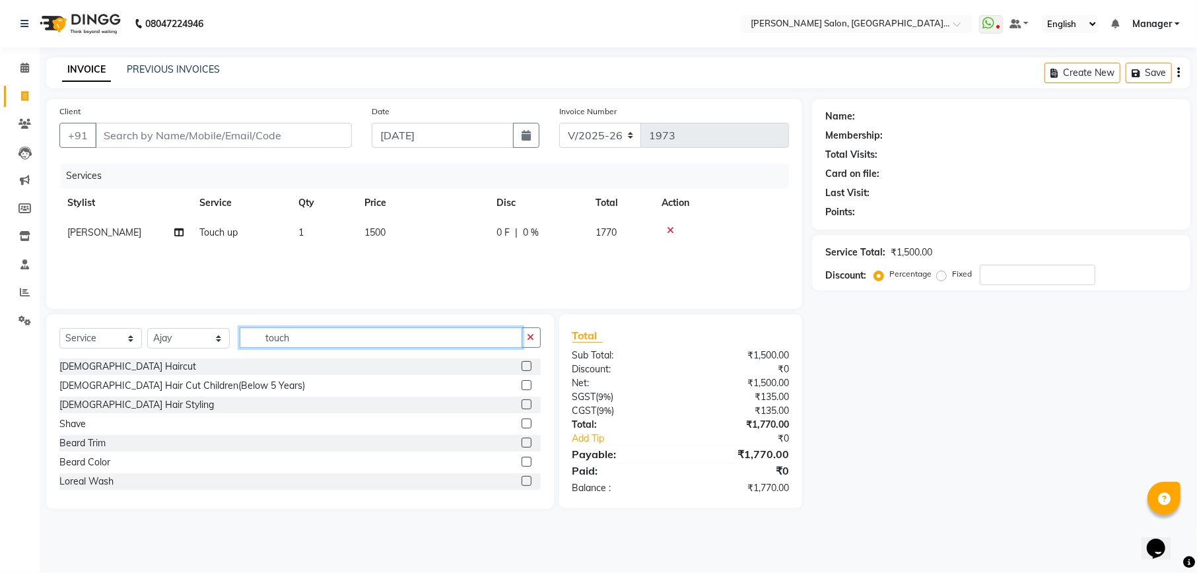
click at [365, 333] on input "touch" at bounding box center [381, 337] width 283 height 20
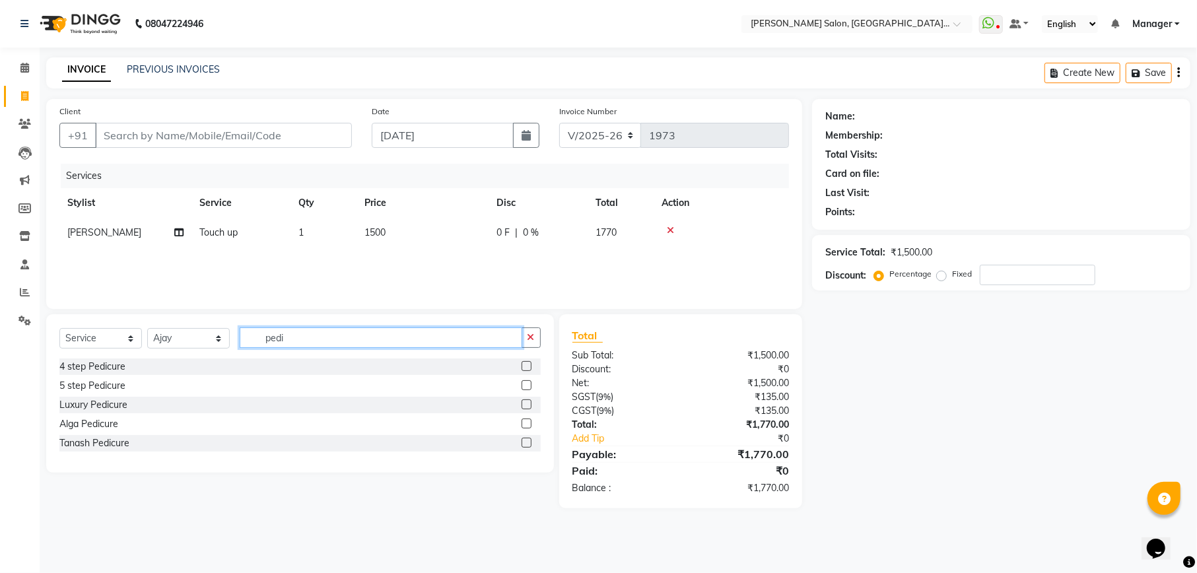
type input "pedi"
click at [526, 364] on label at bounding box center [527, 366] width 10 height 10
click at [526, 364] on input "checkbox" at bounding box center [526, 366] width 9 height 9
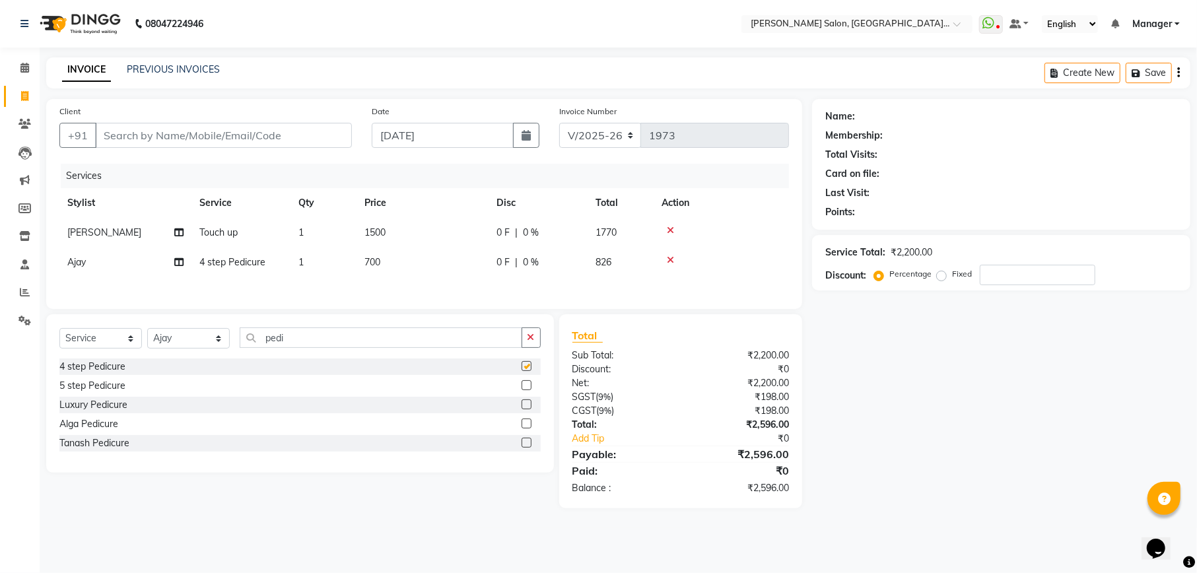
checkbox input "false"
click at [522, 390] on label at bounding box center [527, 385] width 10 height 10
click at [522, 390] on input "checkbox" at bounding box center [526, 386] width 9 height 9
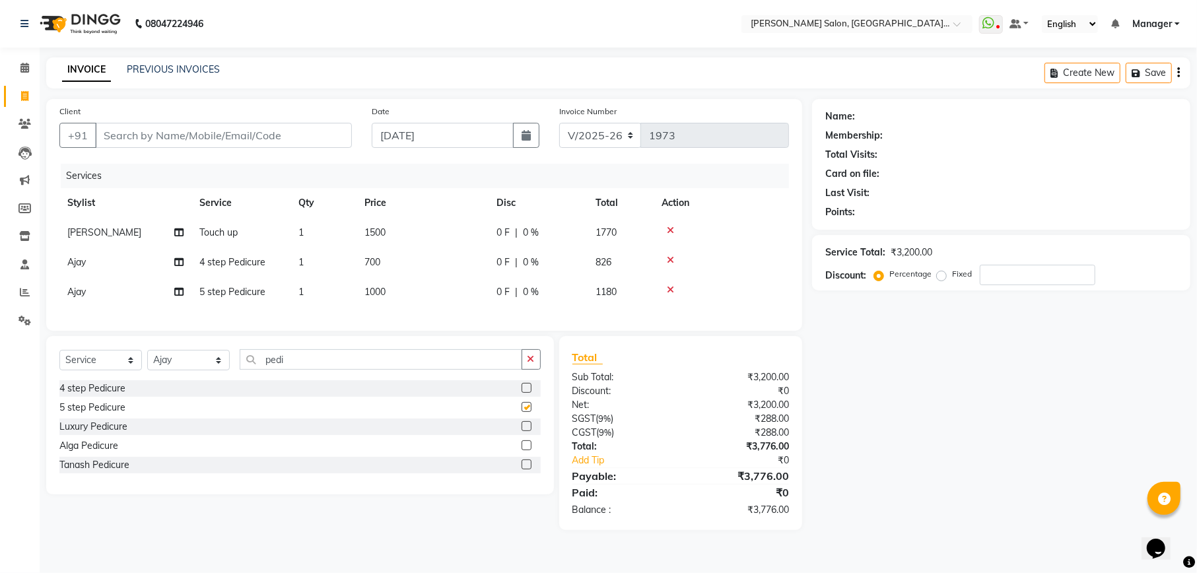
checkbox input "false"
click at [861, 382] on div "Name: Membership: Total Visits: Card on file: Last Visit: Points: Service Total…" at bounding box center [1006, 314] width 388 height 431
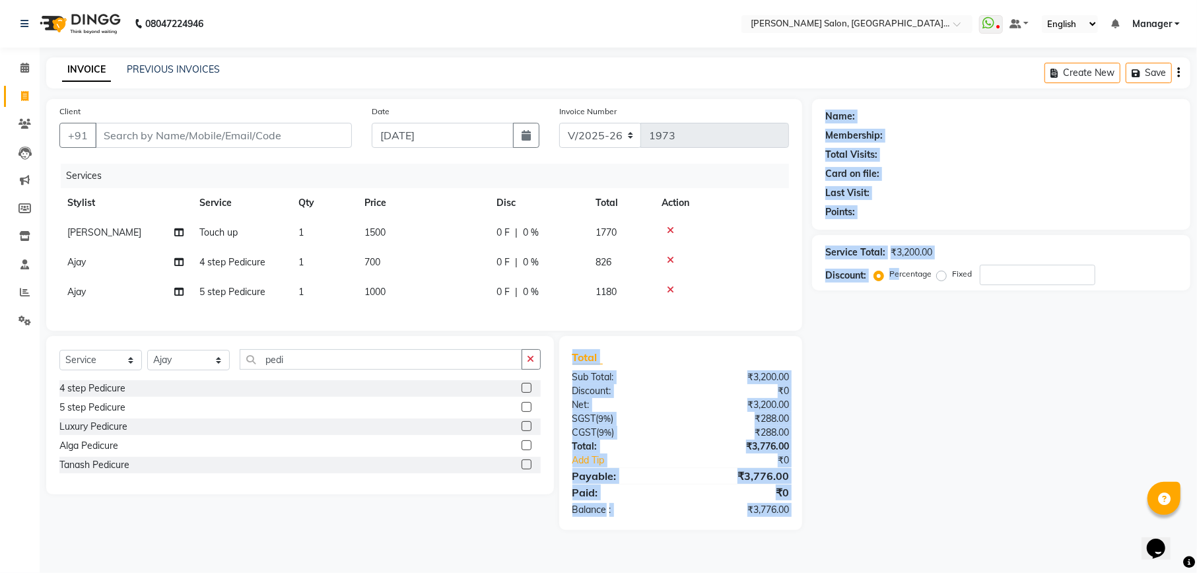
drag, startPoint x: 893, startPoint y: 272, endPoint x: 202, endPoint y: 598, distance: 764.3
click at [202, 572] on html "08047224946 Select Location × Madonna Salon, Noida, Sr 104 WhatsApp Status ✕ St…" at bounding box center [598, 286] width 1197 height 573
click at [840, 331] on div "Name: Membership: Total Visits: Card on file: Last Visit: Points: Service Total…" at bounding box center [1006, 314] width 388 height 431
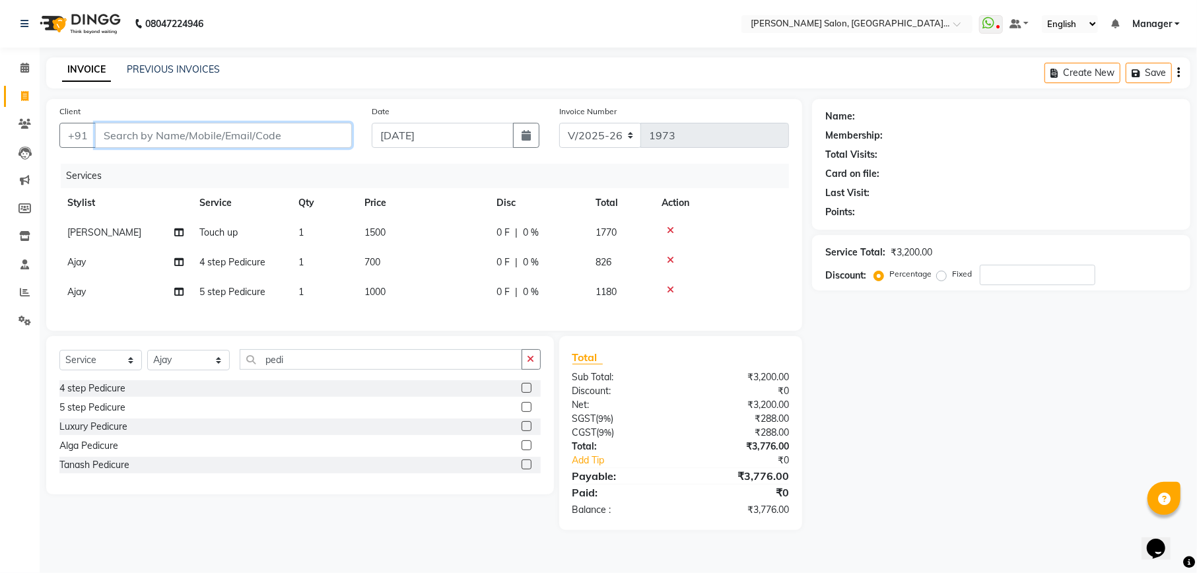
click at [252, 133] on input "Client" at bounding box center [223, 135] width 257 height 25
type input "9"
type input "0"
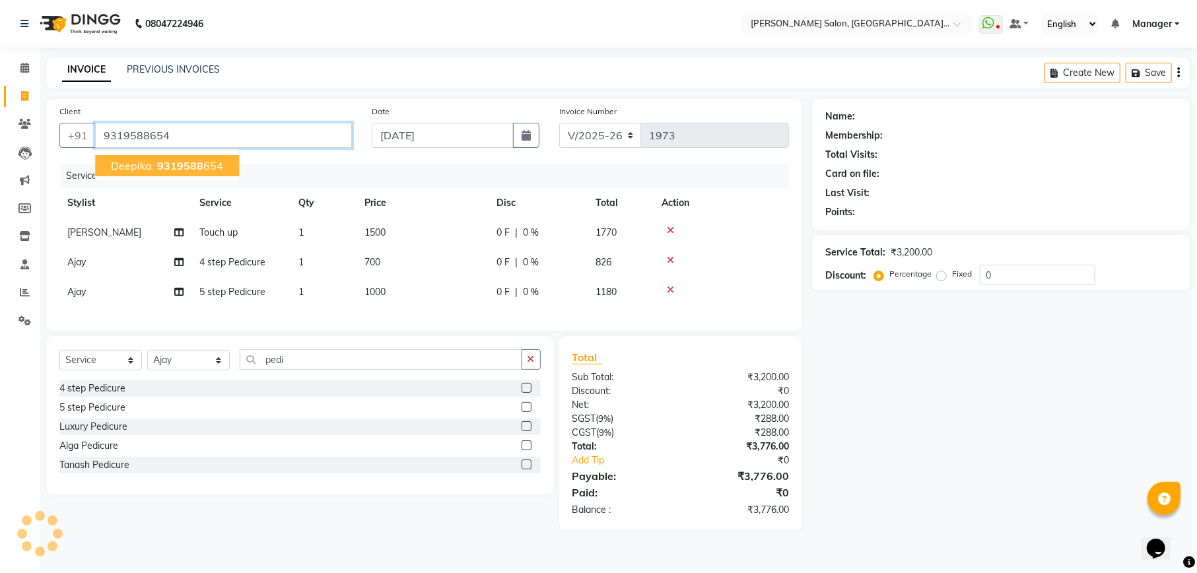
type input "9319588654"
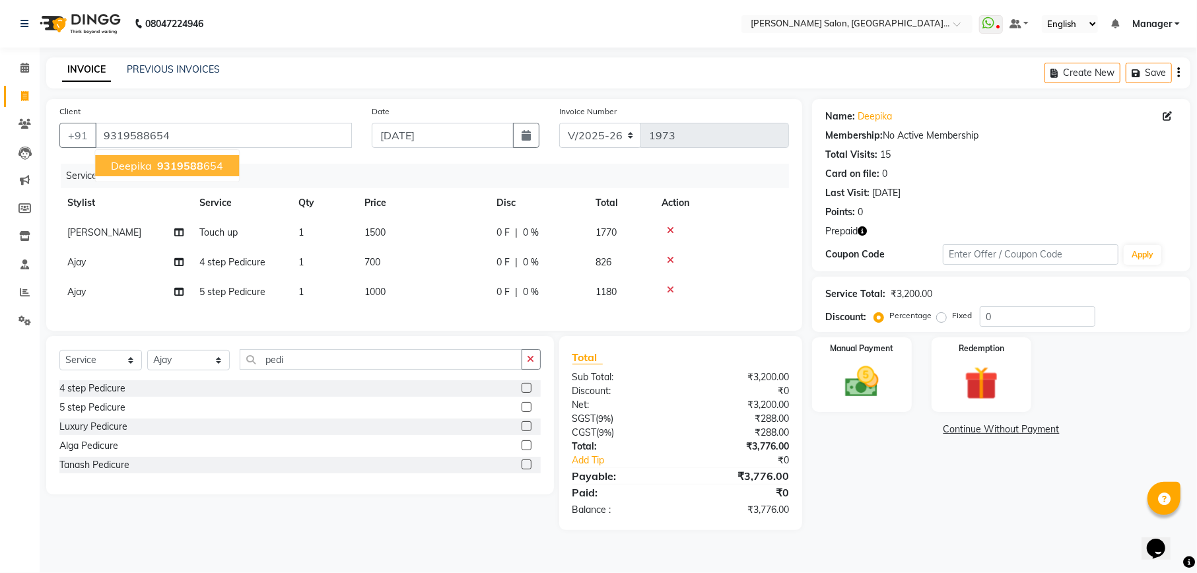
click at [188, 162] on span "9319588" at bounding box center [180, 165] width 46 height 13
click at [669, 283] on td at bounding box center [721, 292] width 135 height 30
click at [671, 292] on icon at bounding box center [670, 289] width 7 height 9
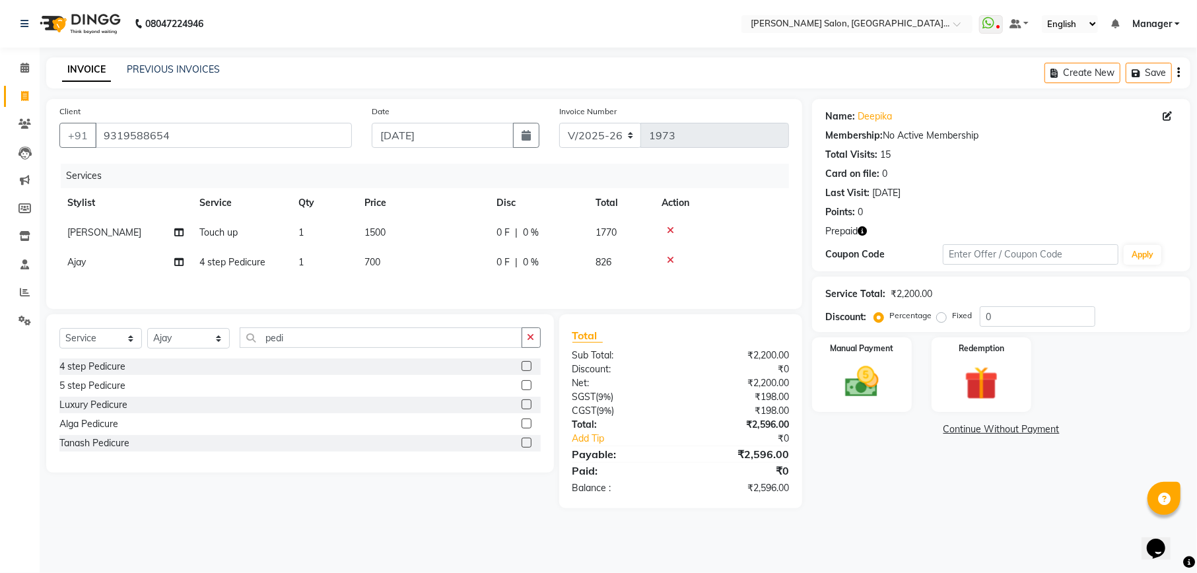
click at [672, 262] on icon at bounding box center [670, 259] width 7 height 9
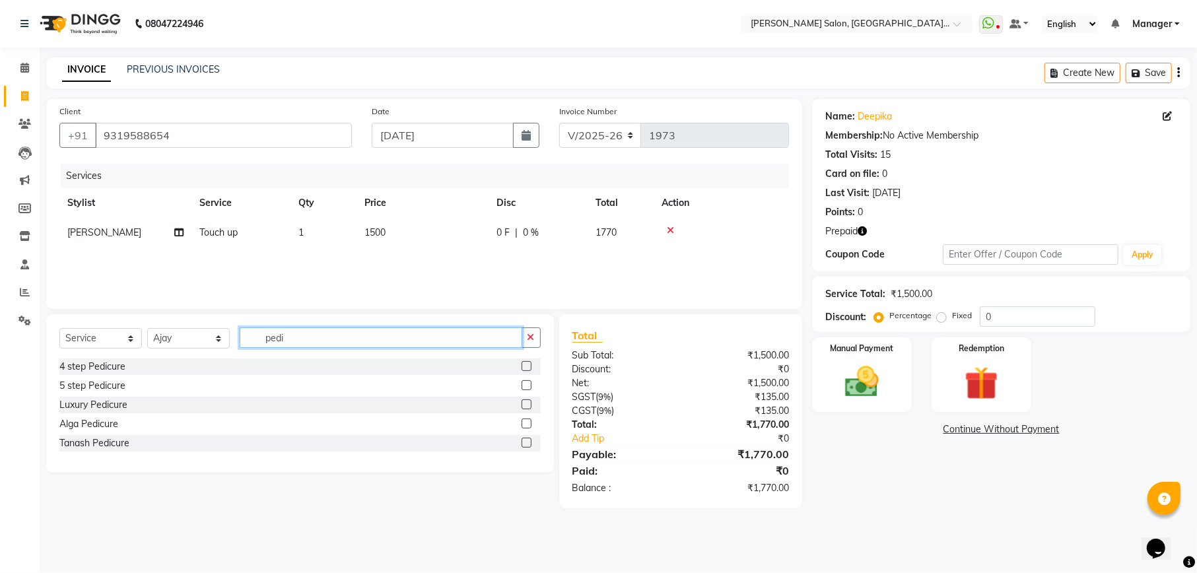
click at [473, 331] on input "pedi" at bounding box center [381, 337] width 283 height 20
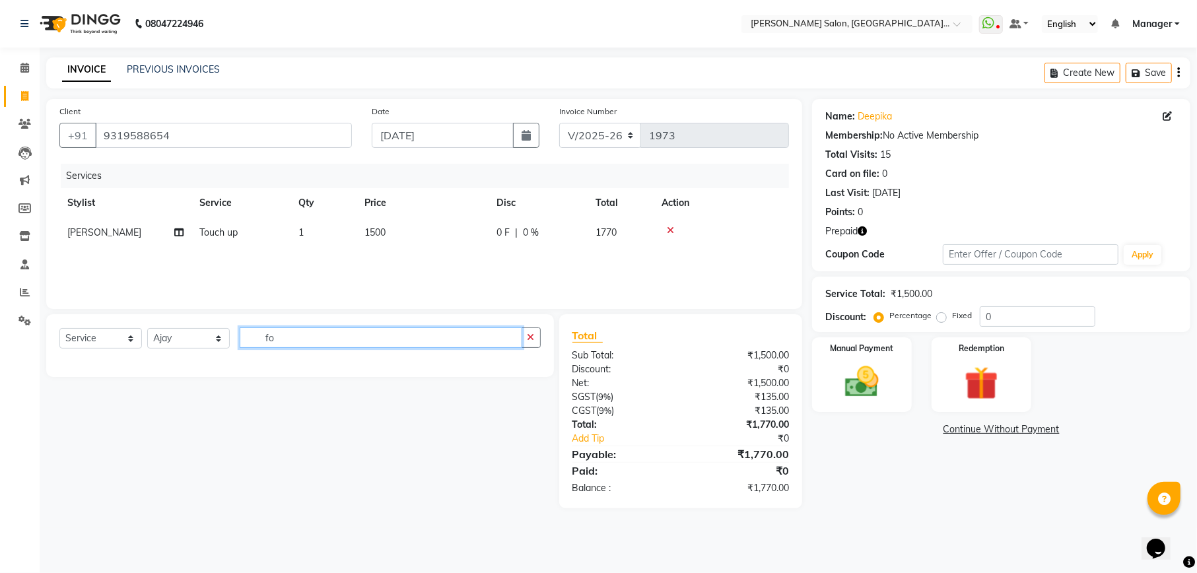
type input "f"
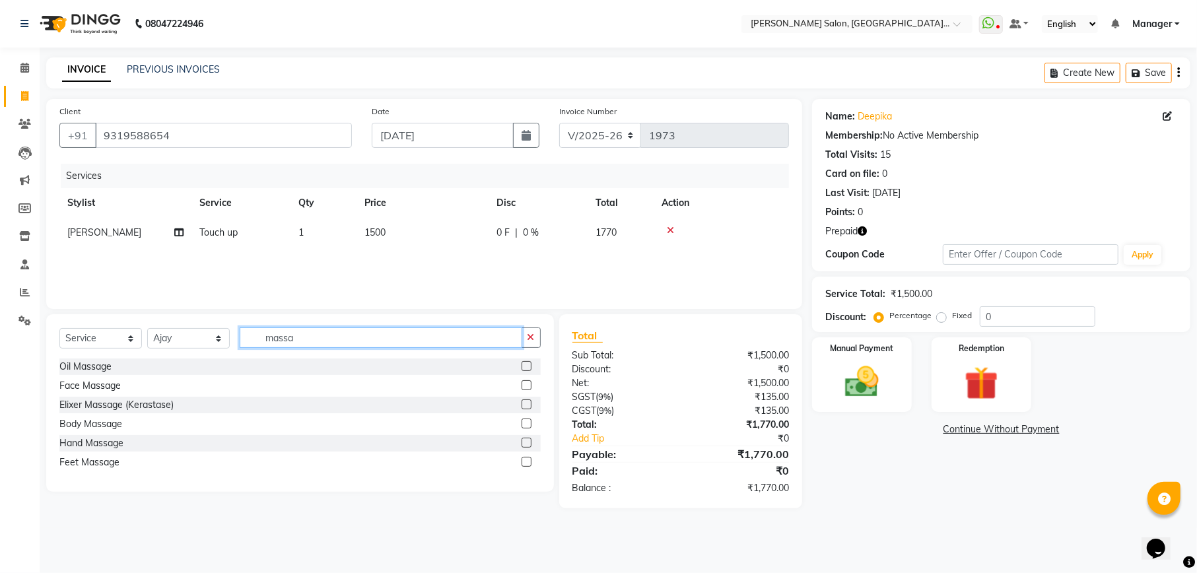
type input "massa"
click at [522, 465] on label at bounding box center [527, 462] width 10 height 10
click at [522, 465] on input "checkbox" at bounding box center [526, 462] width 9 height 9
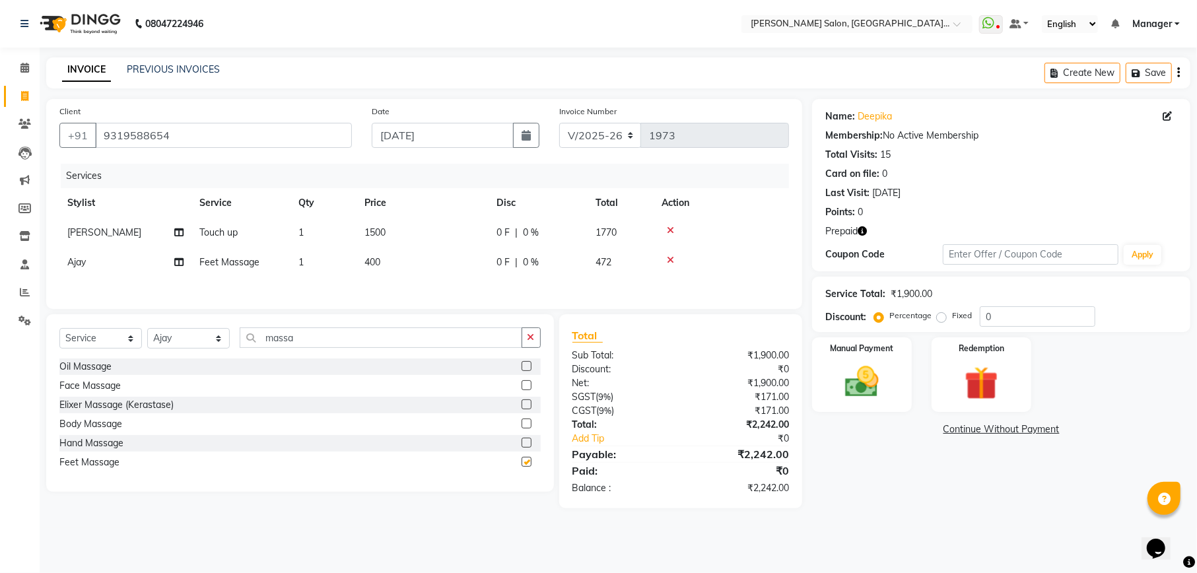
checkbox input "false"
click at [864, 235] on icon "button" at bounding box center [862, 230] width 9 height 9
click at [1031, 309] on input "0" at bounding box center [1038, 316] width 116 height 20
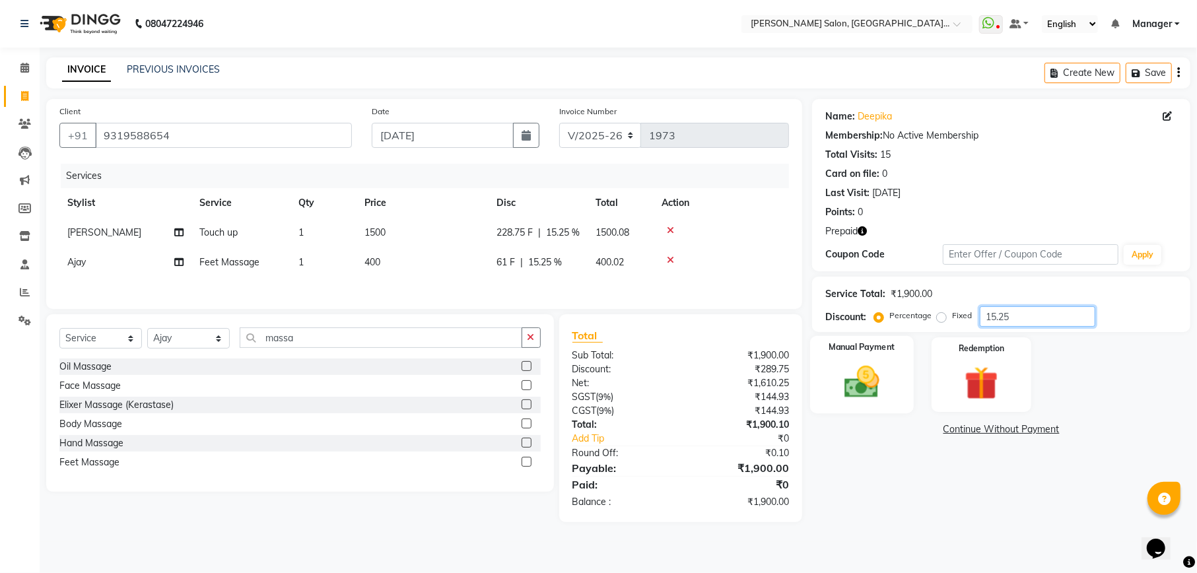
type input "15.25"
click at [882, 371] on img at bounding box center [861, 382] width 57 height 40
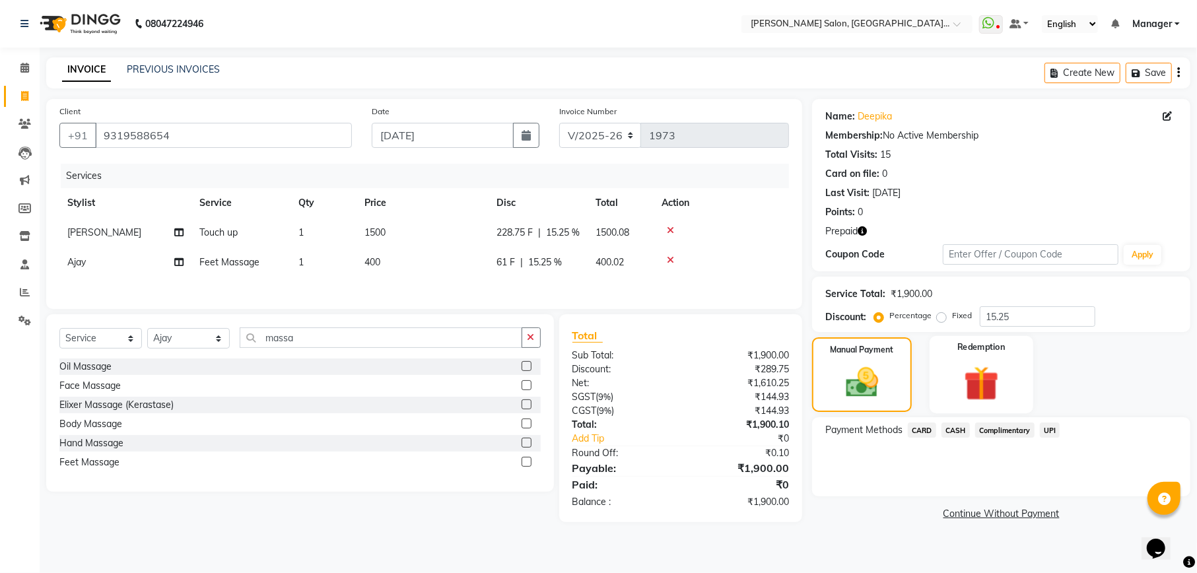
click at [981, 370] on img at bounding box center [981, 384] width 57 height 44
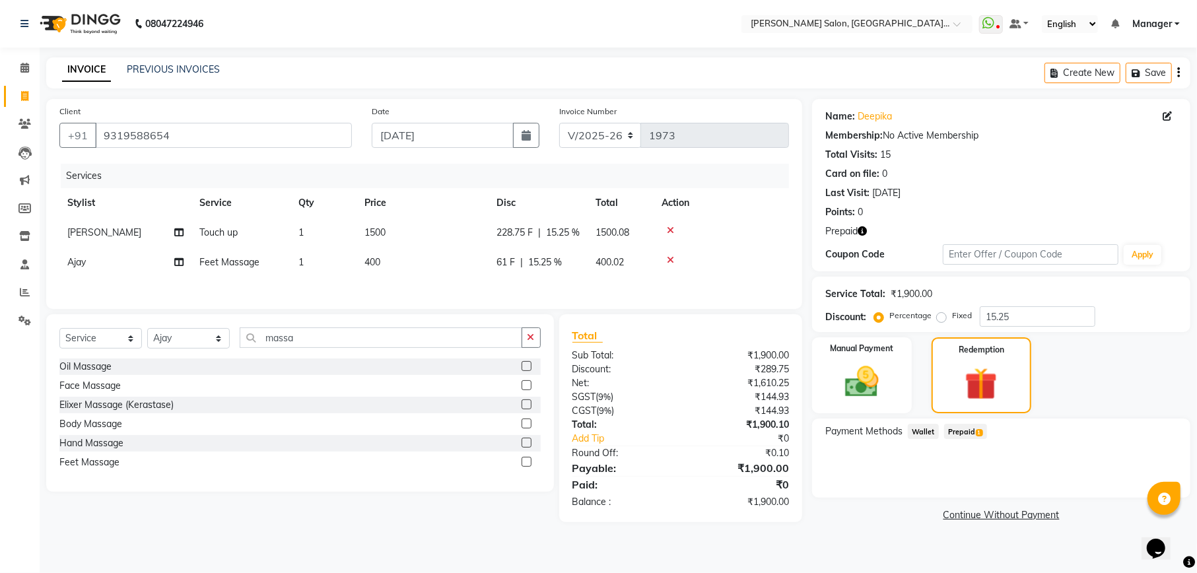
click at [964, 431] on span "Prepaid 1" at bounding box center [965, 431] width 43 height 15
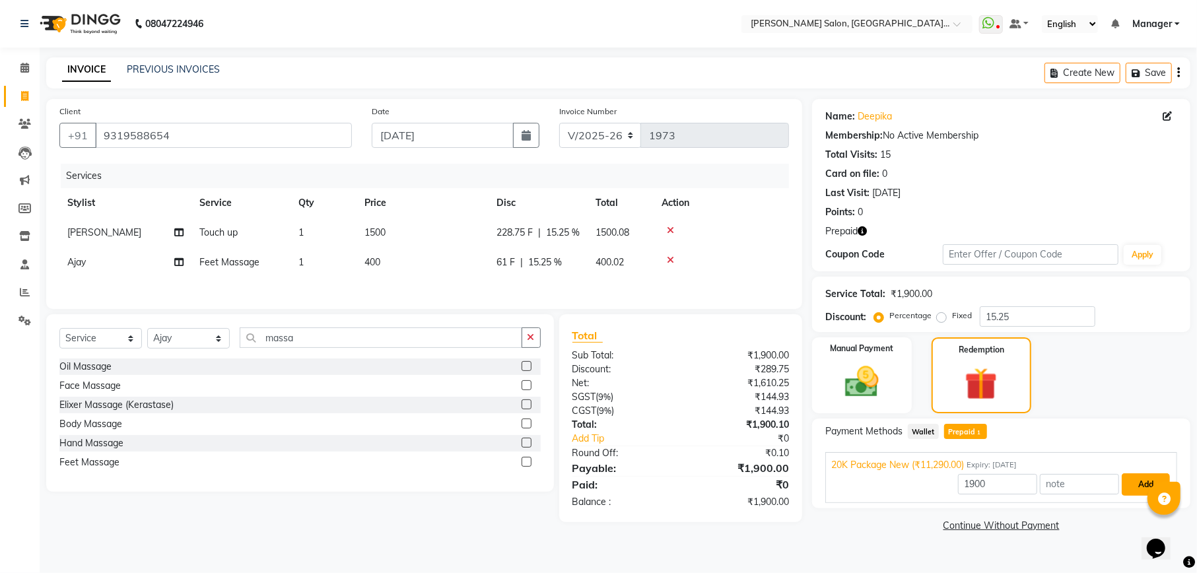
click at [1132, 477] on button "Add" at bounding box center [1146, 484] width 48 height 22
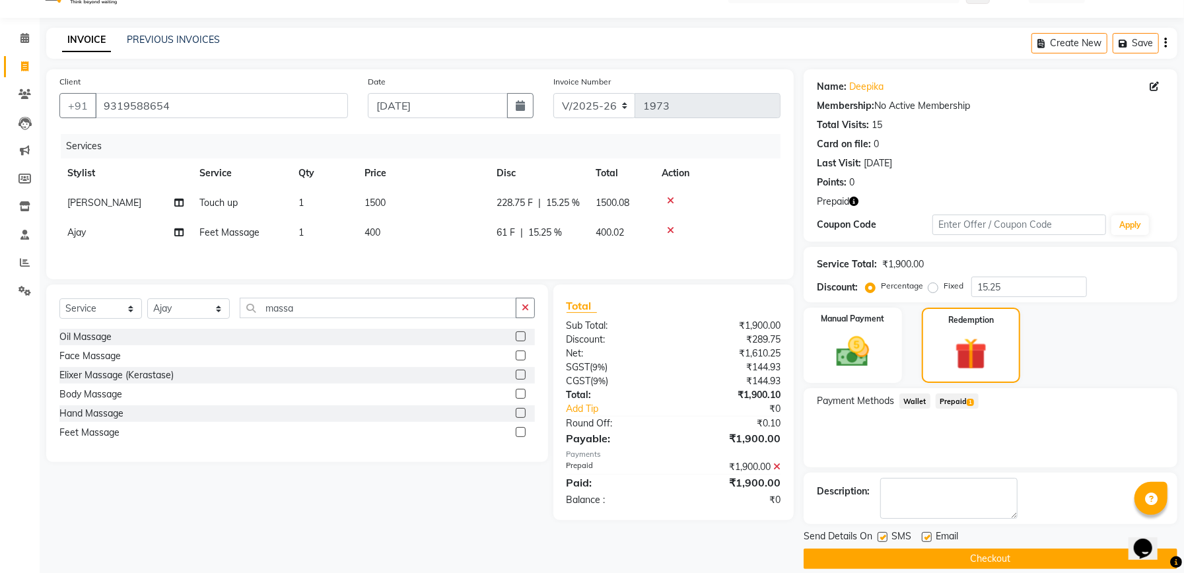
scroll to position [46, 0]
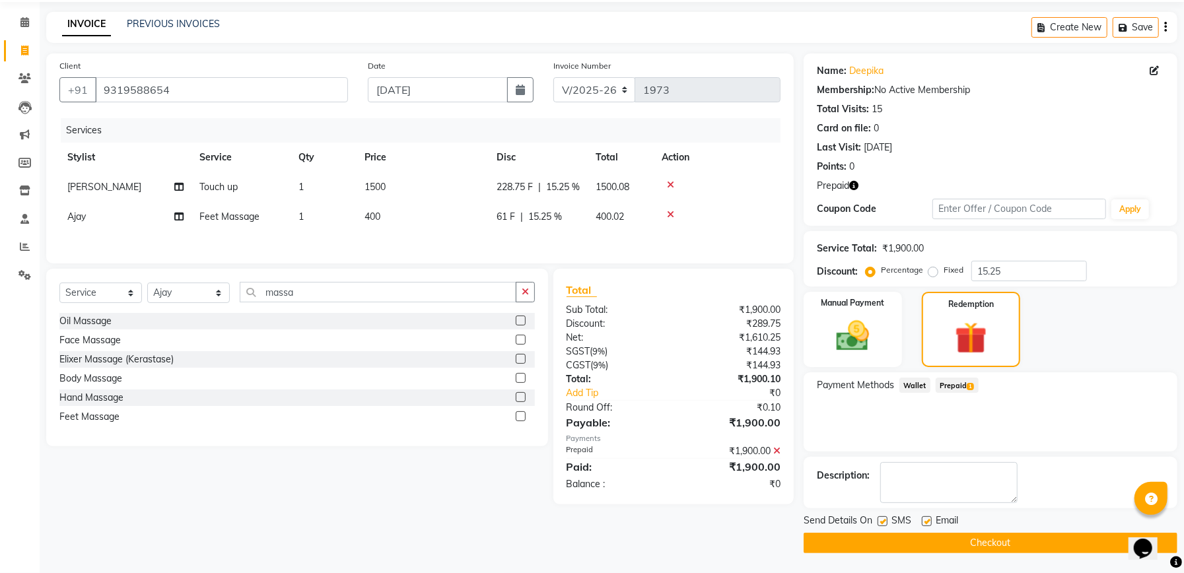
click at [975, 540] on button "Checkout" at bounding box center [990, 543] width 374 height 20
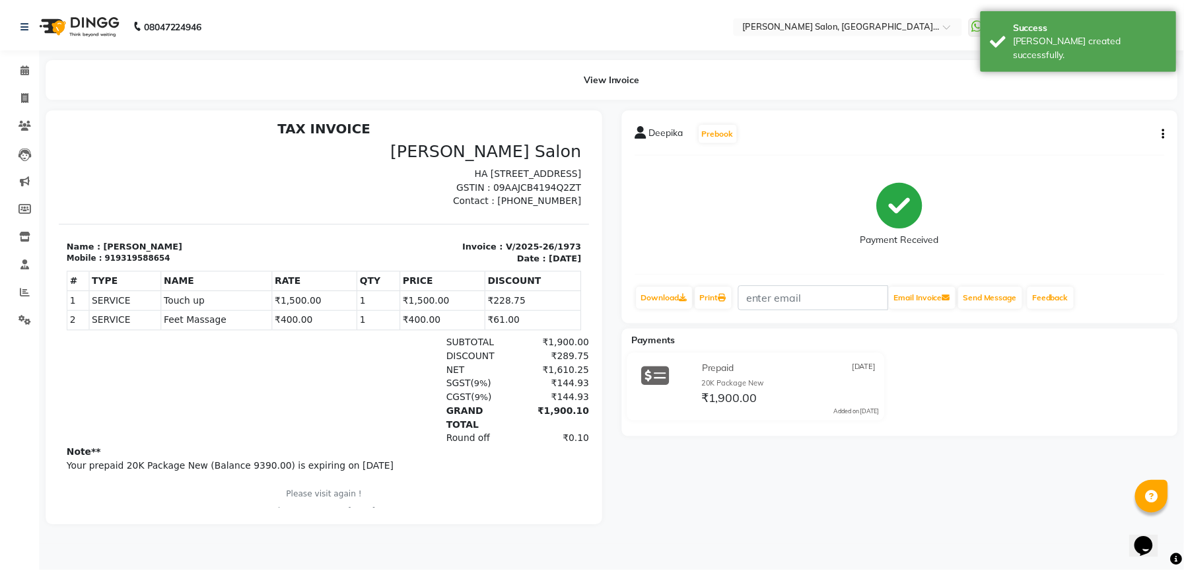
scroll to position [11, 0]
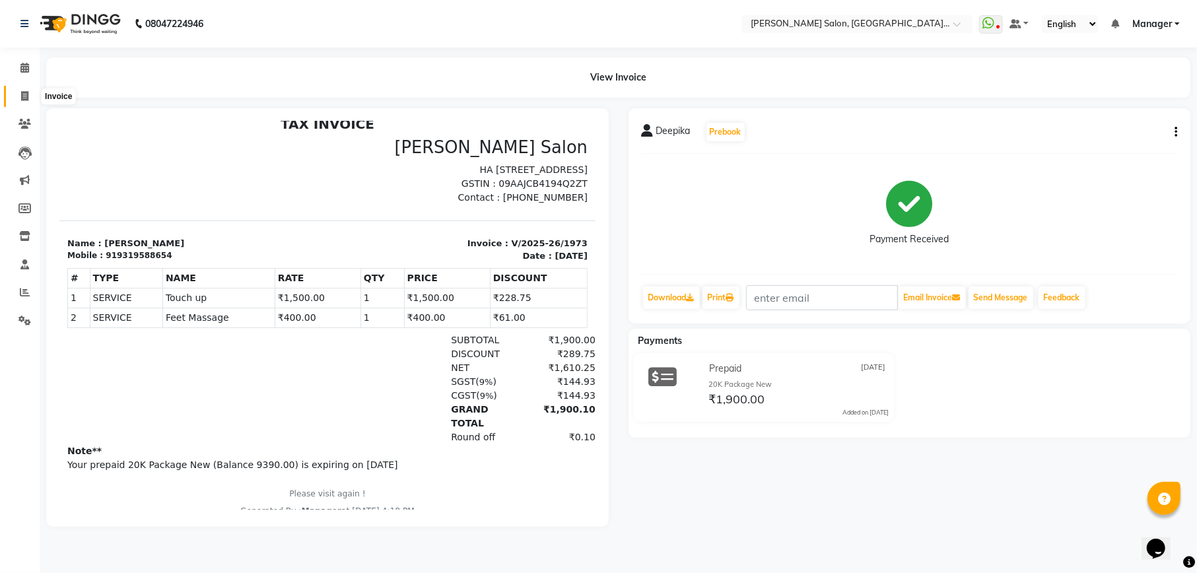
click at [14, 89] on span at bounding box center [24, 96] width 23 height 15
select select "service"
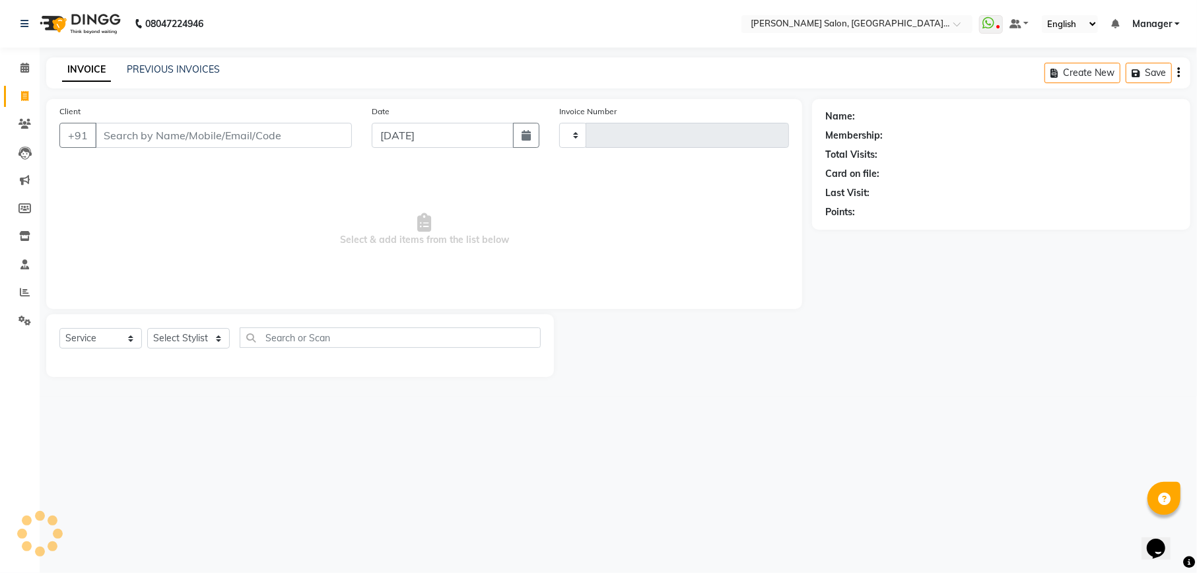
type input "1974"
select select "6961"
click at [198, 334] on select "Select Stylist" at bounding box center [188, 338] width 83 height 20
click at [147, 328] on select "Select Stylist" at bounding box center [188, 338] width 83 height 20
click at [198, 333] on select "Select Stylist Abhishek [PERSON_NAME] [PERSON_NAME] [PERSON_NAME] Manager [PERS…" at bounding box center [188, 338] width 83 height 20
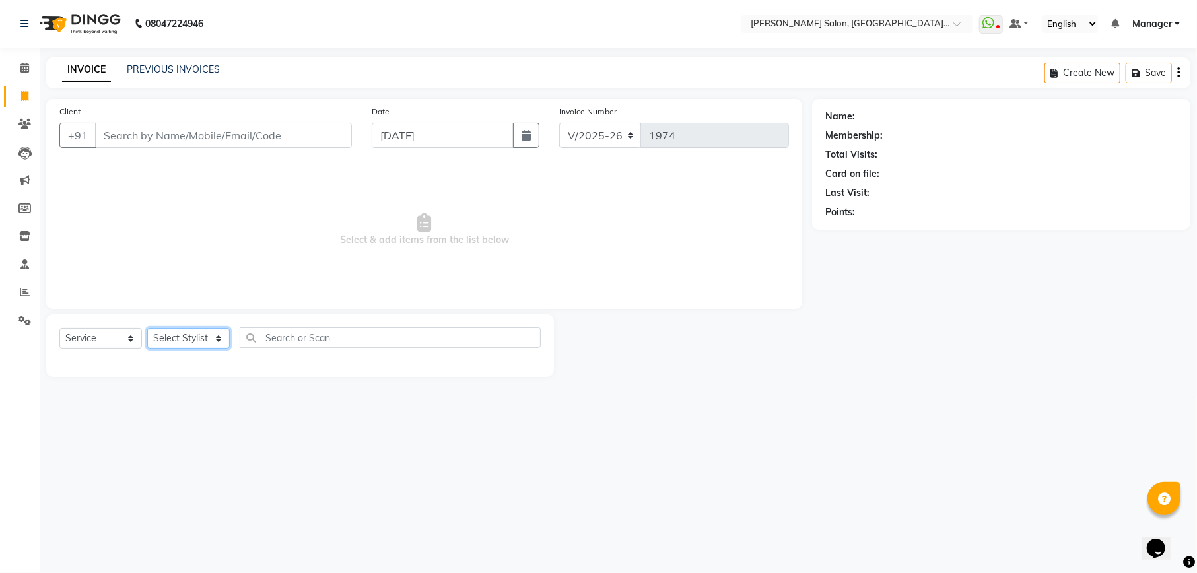
select select "57330"
click at [147, 328] on select "Select Stylist Abhishek [PERSON_NAME] [PERSON_NAME] [PERSON_NAME] Manager [PERS…" at bounding box center [188, 338] width 83 height 20
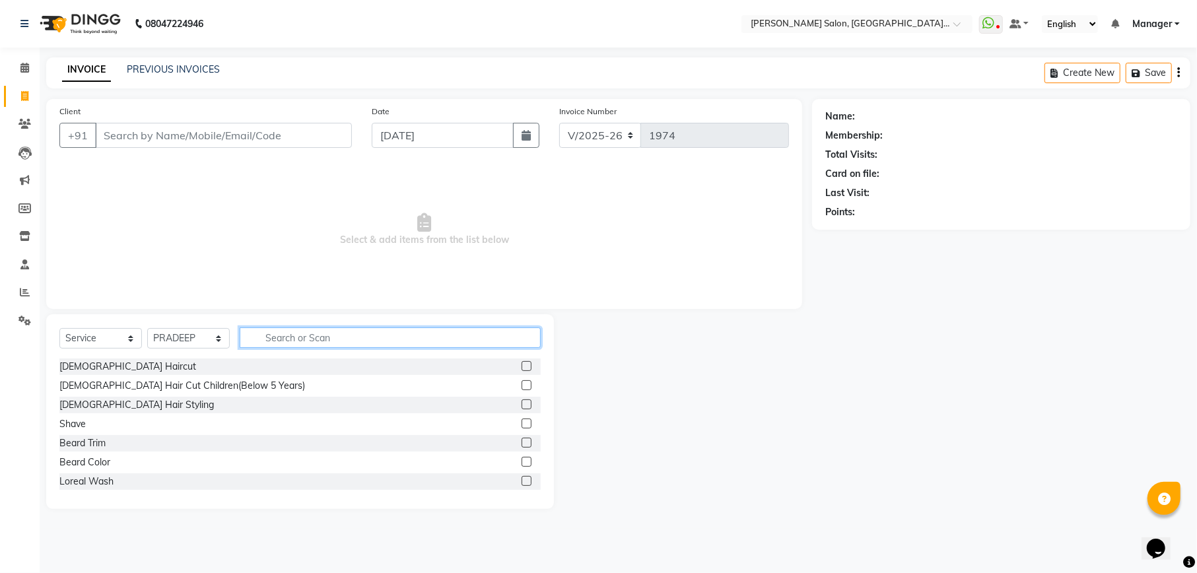
click at [380, 336] on input "text" at bounding box center [390, 337] width 301 height 20
click at [522, 362] on label at bounding box center [527, 366] width 10 height 10
click at [522, 362] on input "checkbox" at bounding box center [526, 366] width 9 height 9
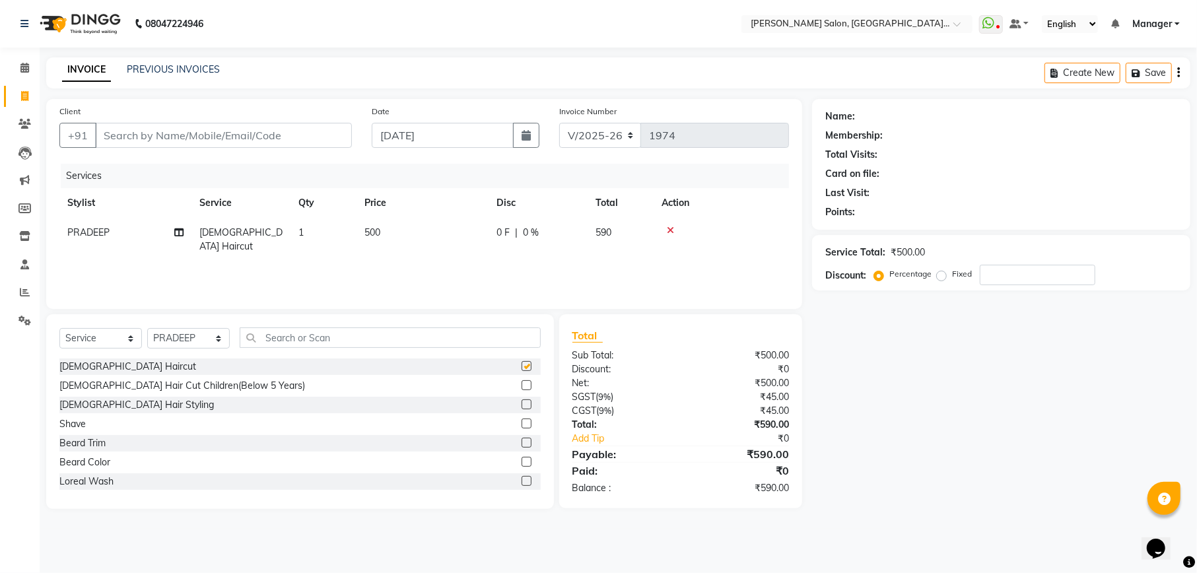
checkbox input "false"
click at [190, 141] on input "Client" at bounding box center [223, 135] width 257 height 25
type input "8"
type input "0"
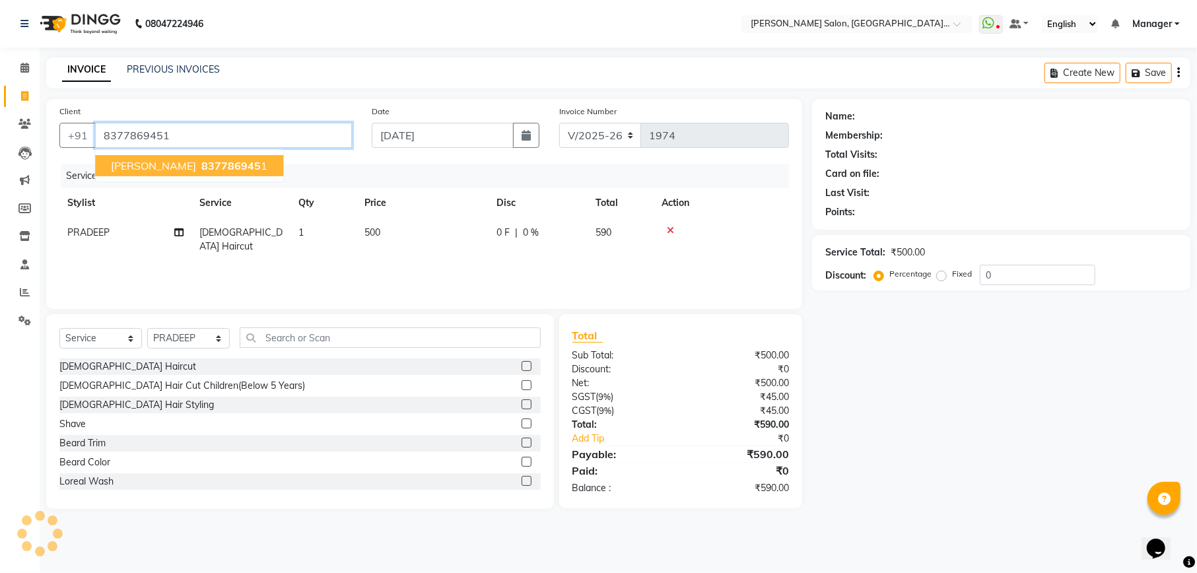
type input "8377869451"
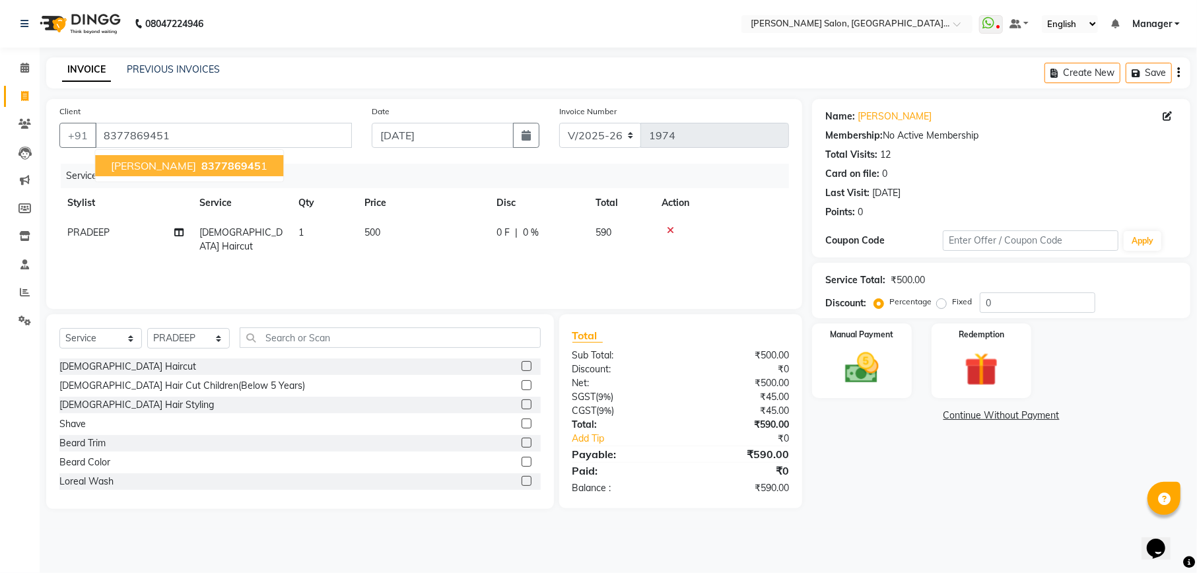
click at [199, 164] on ngb-highlight "837786945 1" at bounding box center [233, 165] width 69 height 13
click at [1029, 313] on div "Service Total: ₹500.00 Discount: Percentage Fixed 0" at bounding box center [1001, 290] width 378 height 55
click at [1031, 312] on input "0" at bounding box center [1038, 302] width 116 height 20
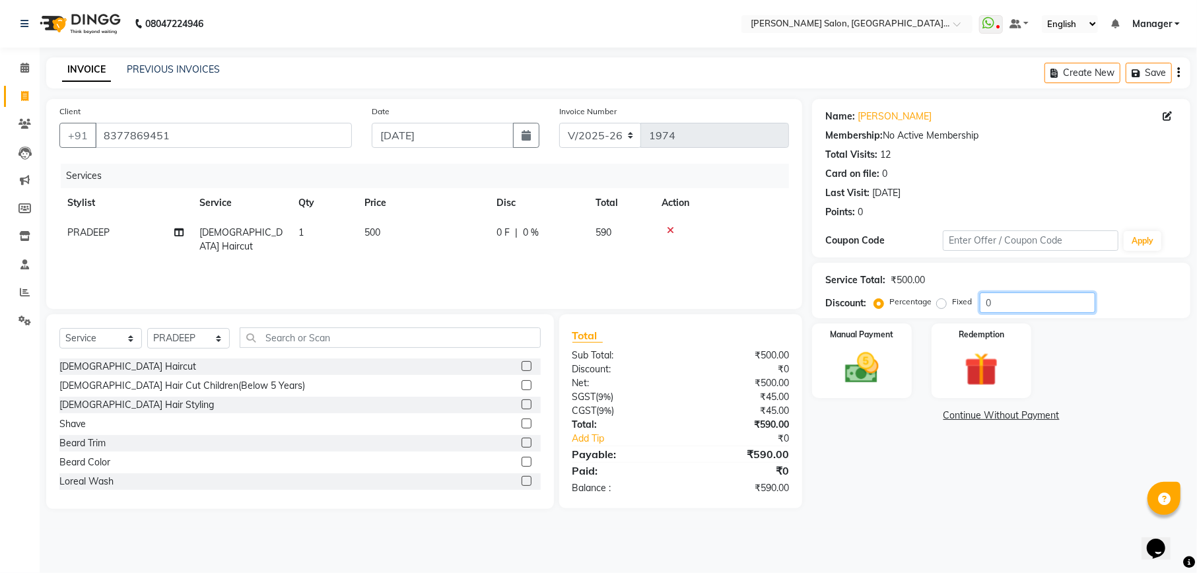
click at [1031, 312] on input "0" at bounding box center [1038, 302] width 116 height 20
click at [1031, 312] on input "12.25" at bounding box center [1038, 302] width 116 height 20
type input "15.25"
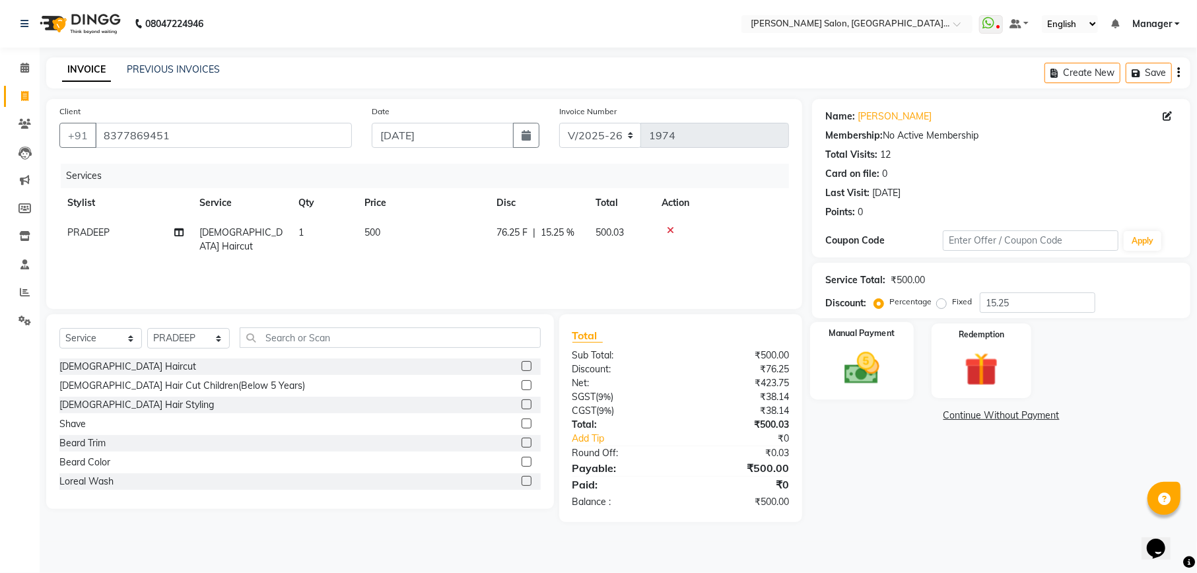
click at [820, 353] on div "Manual Payment" at bounding box center [862, 361] width 104 height 78
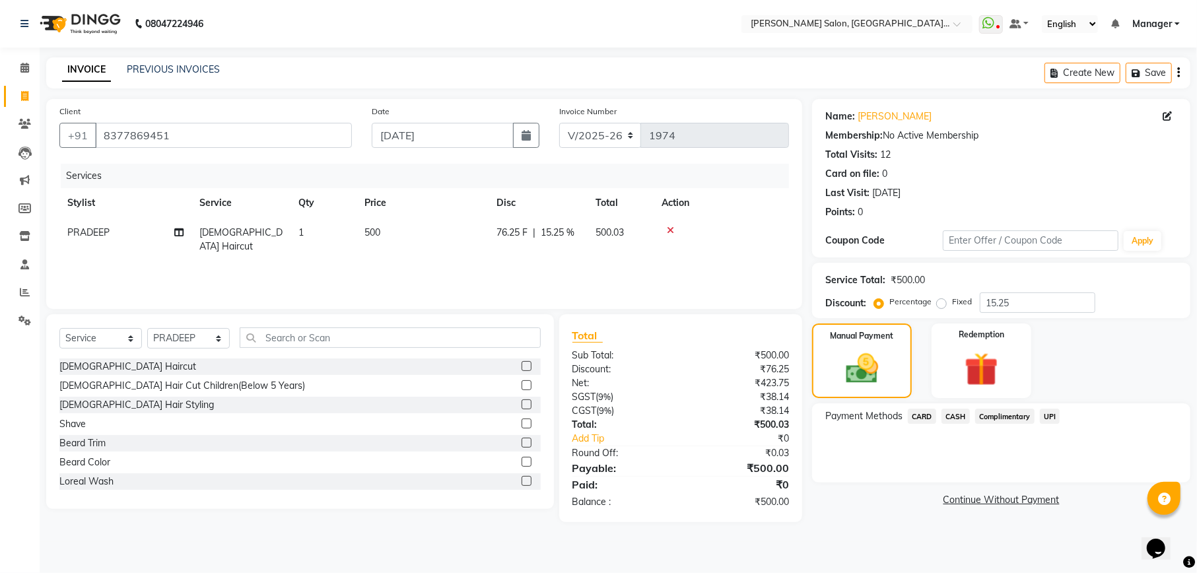
click at [1047, 419] on span "UPI" at bounding box center [1050, 416] width 20 height 15
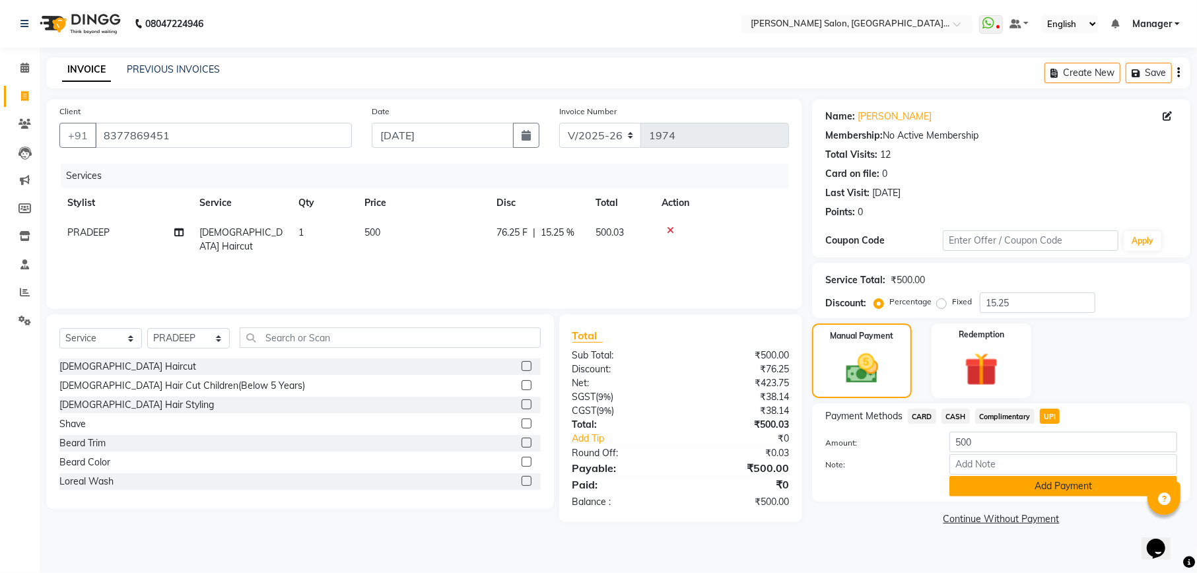
click at [1070, 492] on button "Add Payment" at bounding box center [1063, 486] width 228 height 20
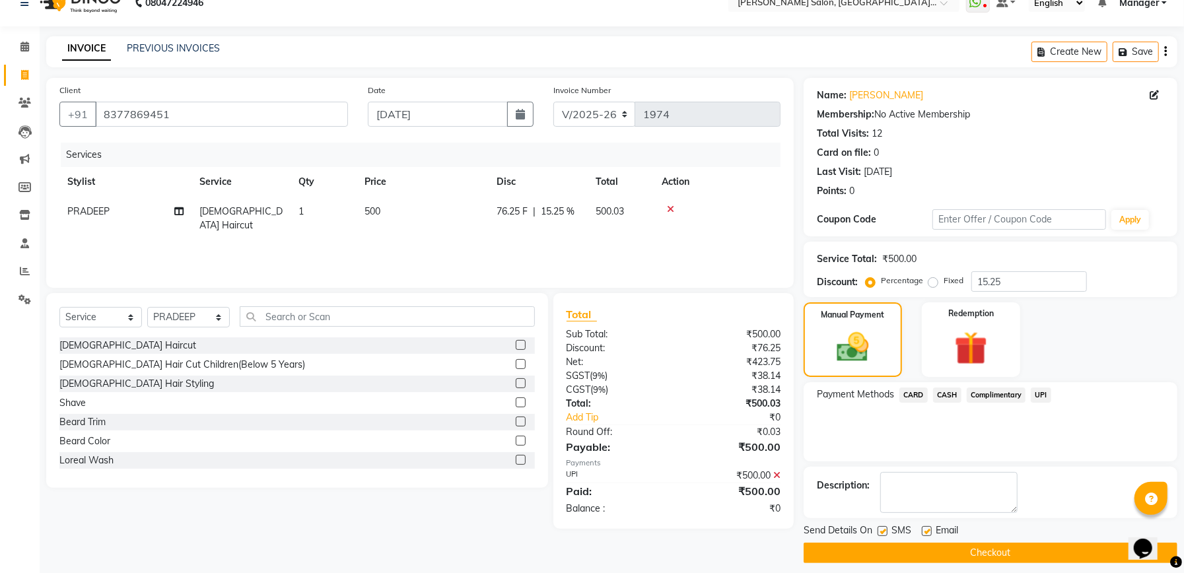
scroll to position [32, 0]
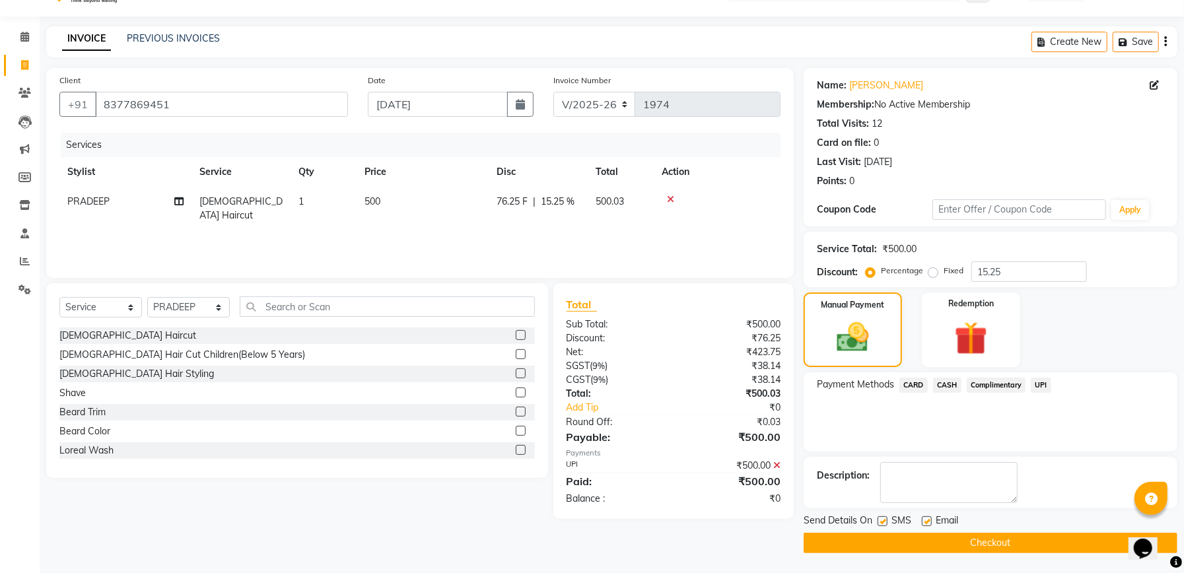
click at [1028, 535] on button "Checkout" at bounding box center [990, 543] width 374 height 20
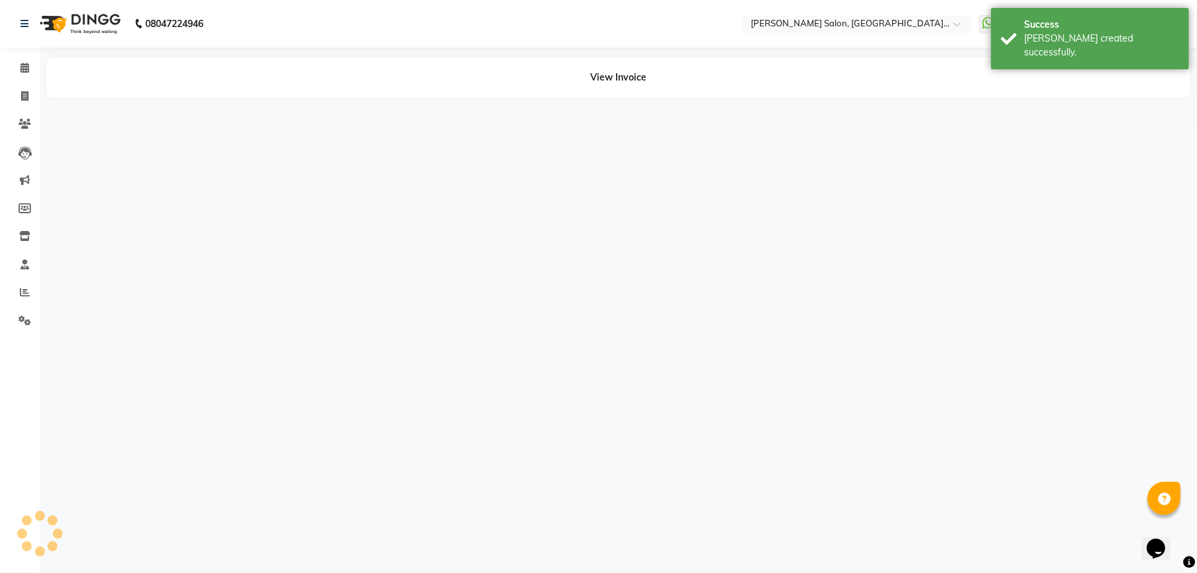
click at [20, 83] on li "Invoice" at bounding box center [20, 97] width 40 height 28
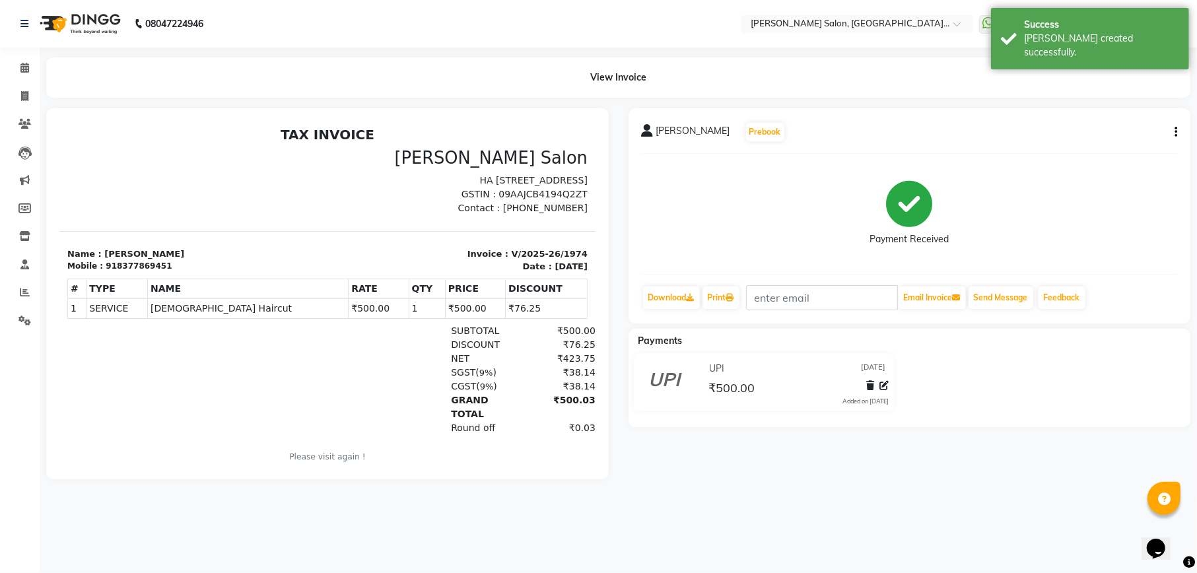
click at [20, 83] on li "Invoice" at bounding box center [20, 97] width 40 height 28
click at [21, 91] on icon at bounding box center [24, 96] width 7 height 10
select select "service"
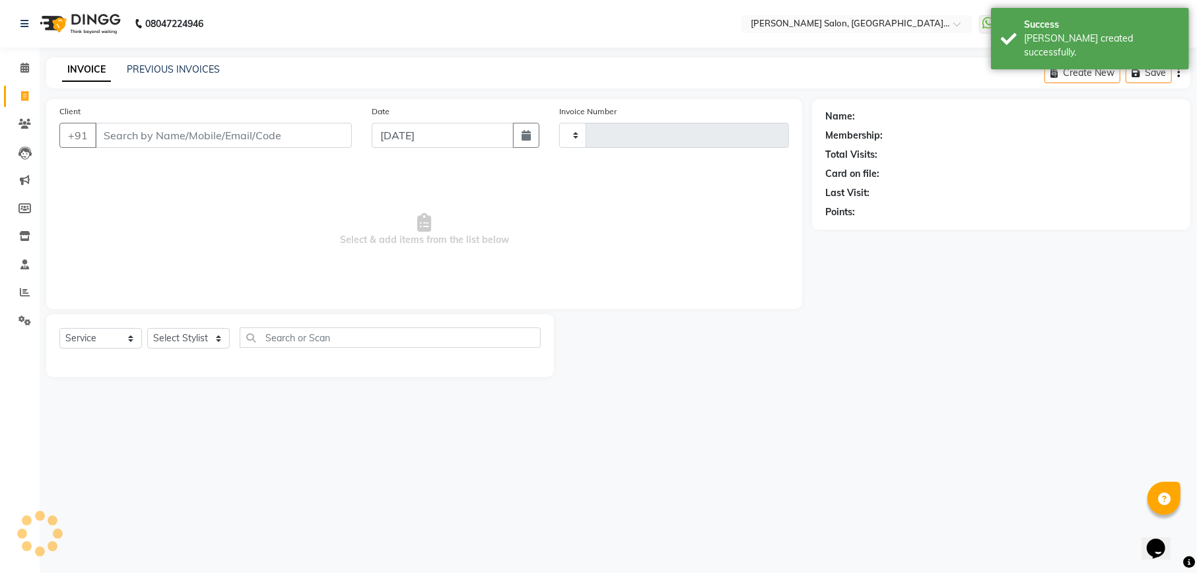
type input "1975"
select select "6961"
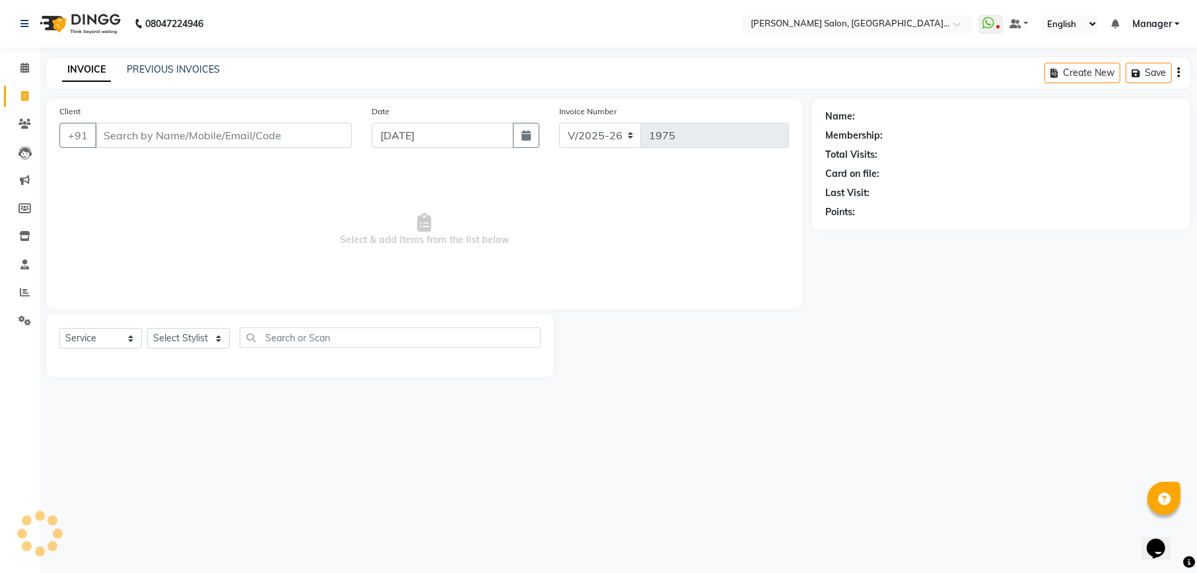
drag, startPoint x: 56, startPoint y: 413, endPoint x: 551, endPoint y: 262, distance: 516.9
click at [551, 262] on span "Select & add items from the list below" at bounding box center [424, 230] width 730 height 132
click at [167, 137] on input "Client" at bounding box center [223, 135] width 257 height 25
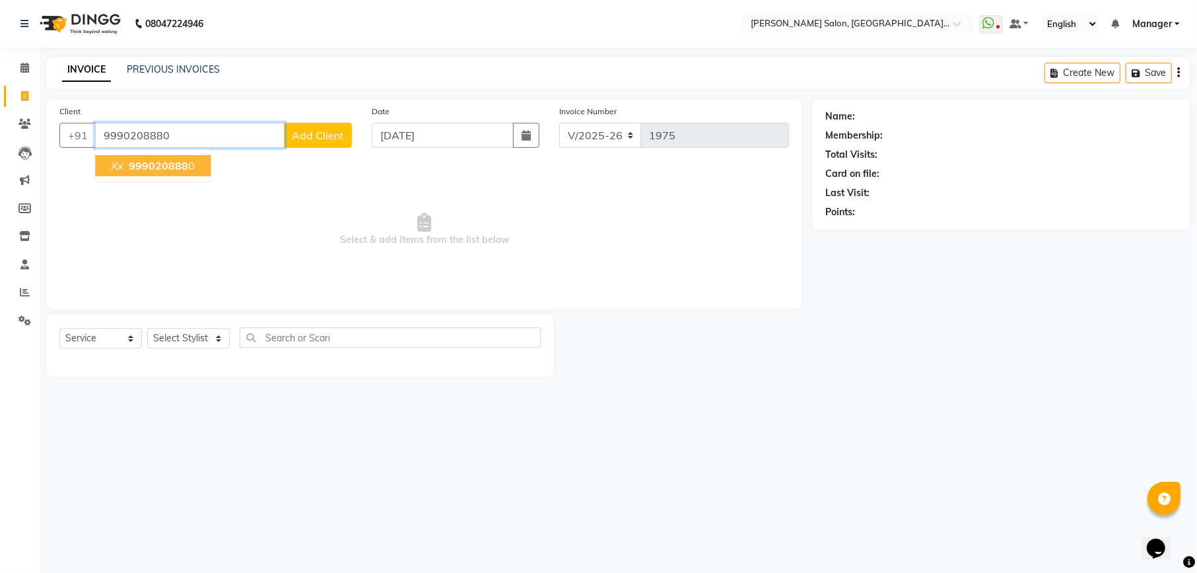
type input "9990208880"
click at [162, 161] on span "999020888" at bounding box center [158, 165] width 59 height 13
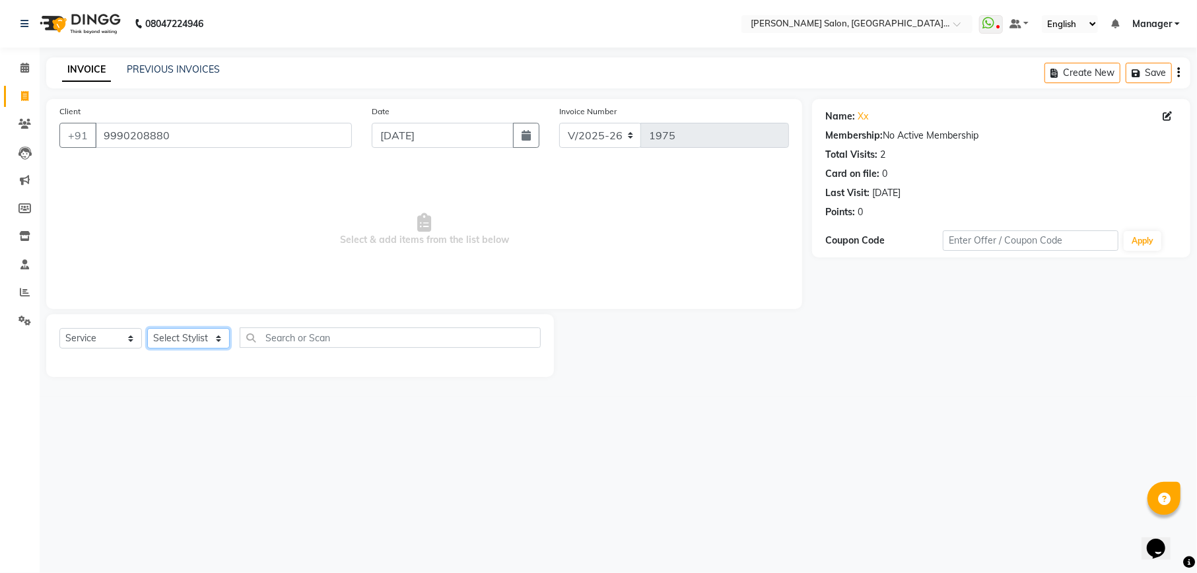
click at [221, 339] on select "Select Stylist Abhishek [PERSON_NAME] [PERSON_NAME] [PERSON_NAME] Manager [PERS…" at bounding box center [188, 338] width 83 height 20
select select "87864"
click at [147, 328] on select "Select Stylist Abhishek [PERSON_NAME] [PERSON_NAME] [PERSON_NAME] Manager [PERS…" at bounding box center [188, 338] width 83 height 20
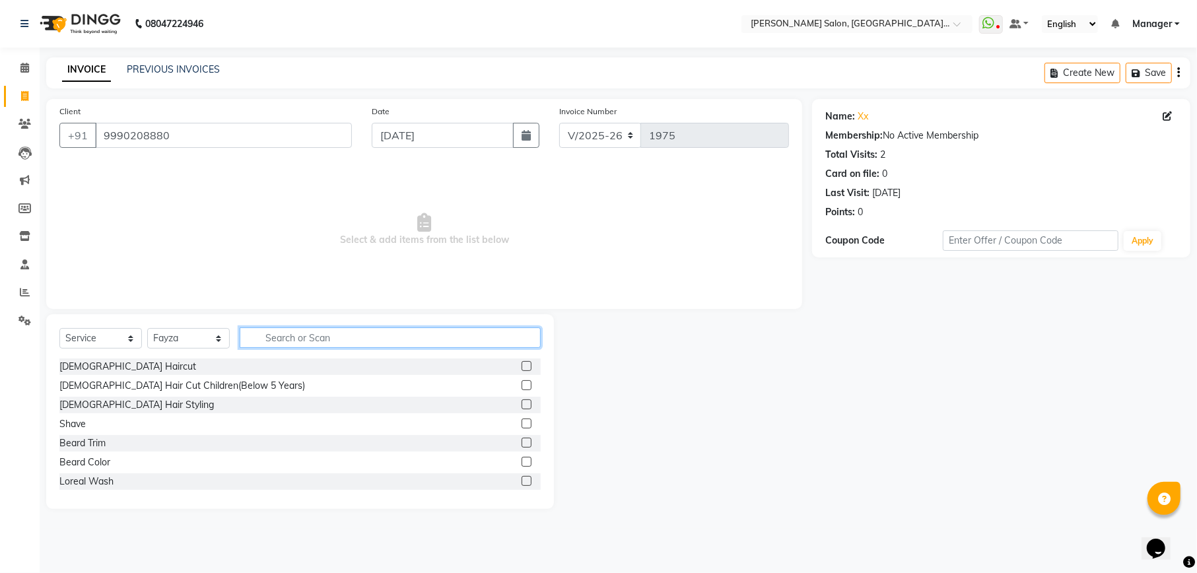
click at [313, 335] on input "text" at bounding box center [390, 337] width 301 height 20
click at [290, 333] on input "text" at bounding box center [390, 337] width 301 height 20
type input "nail"
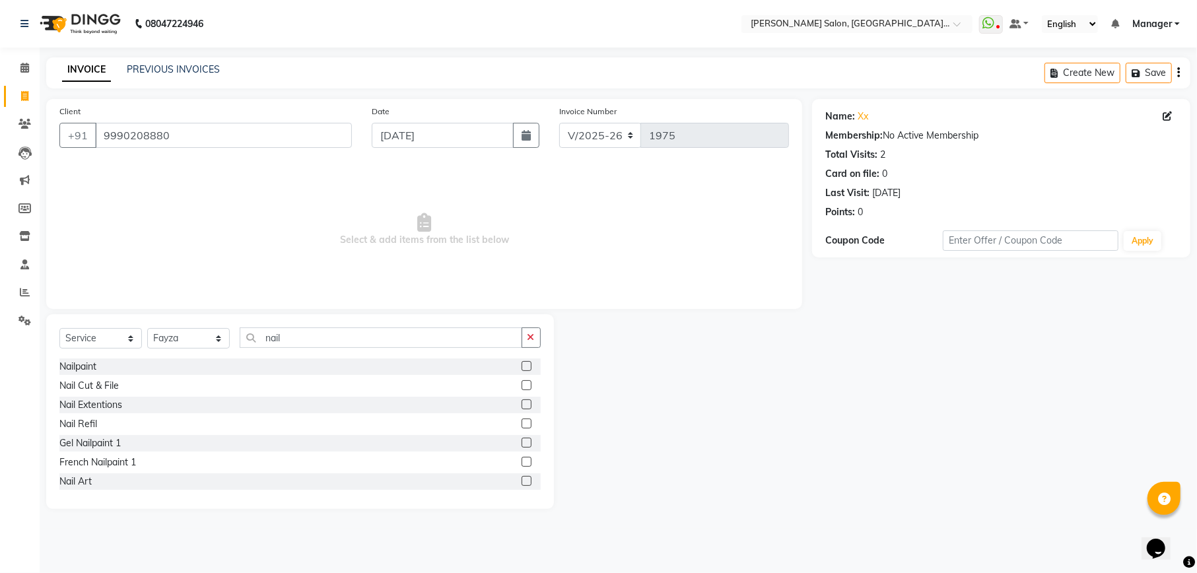
click at [522, 382] on label at bounding box center [527, 385] width 10 height 10
click at [522, 382] on input "checkbox" at bounding box center [526, 386] width 9 height 9
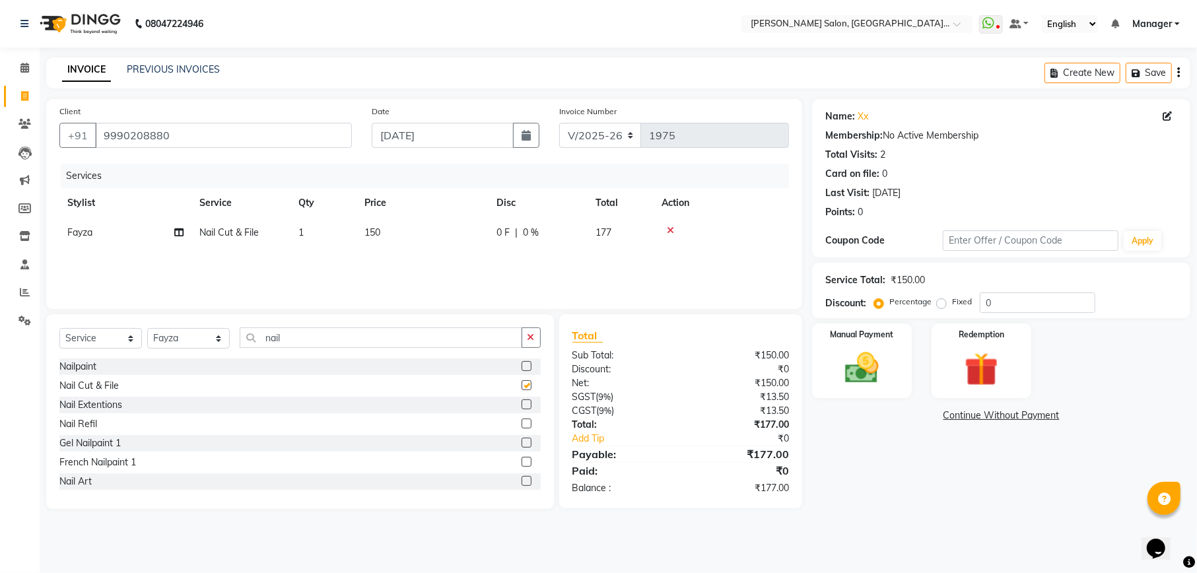
checkbox input "false"
click at [522, 403] on label at bounding box center [527, 404] width 10 height 10
click at [522, 403] on input "checkbox" at bounding box center [526, 405] width 9 height 9
checkbox input "false"
click at [669, 230] on icon at bounding box center [670, 230] width 7 height 9
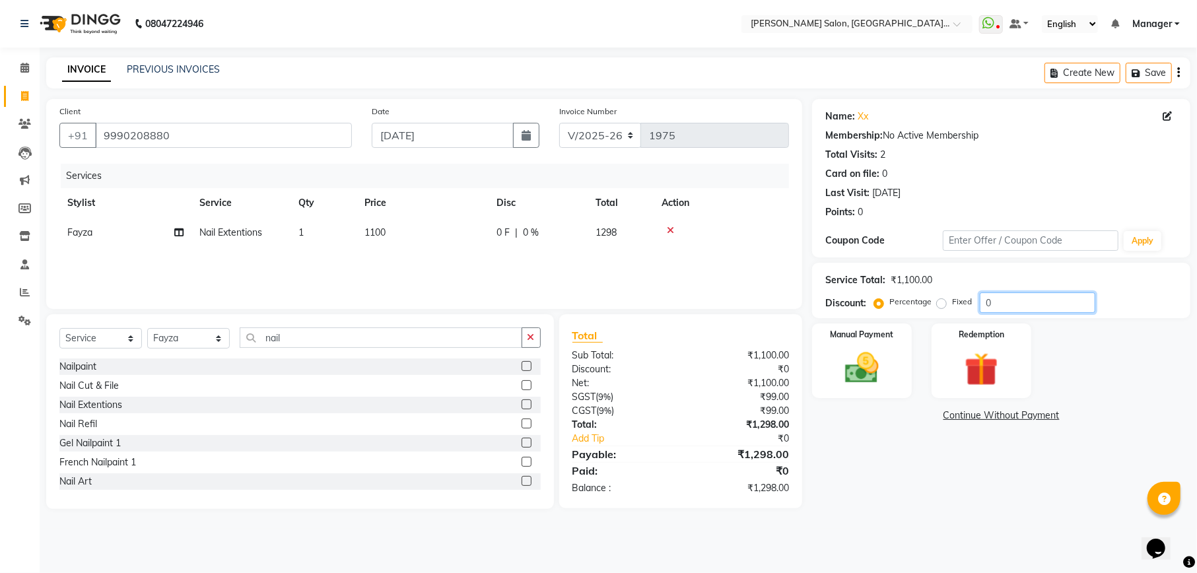
click at [1036, 302] on input "0" at bounding box center [1038, 302] width 116 height 20
type input "2"
click at [1038, 309] on input "15.25" at bounding box center [1038, 302] width 116 height 20
type input "1"
type input "20"
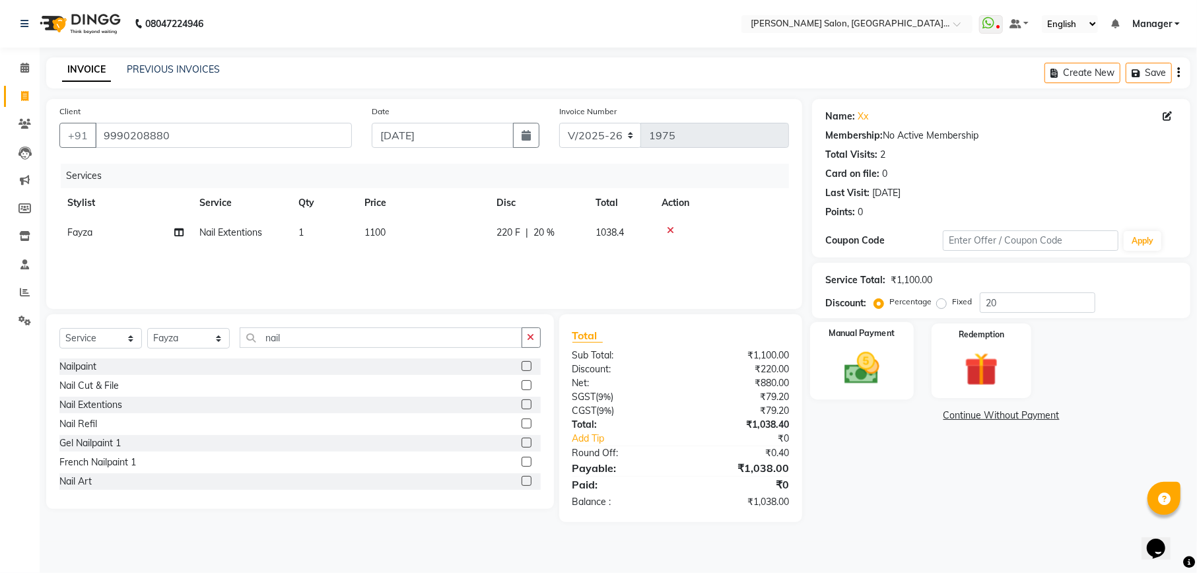
click at [865, 372] on img at bounding box center [861, 368] width 57 height 40
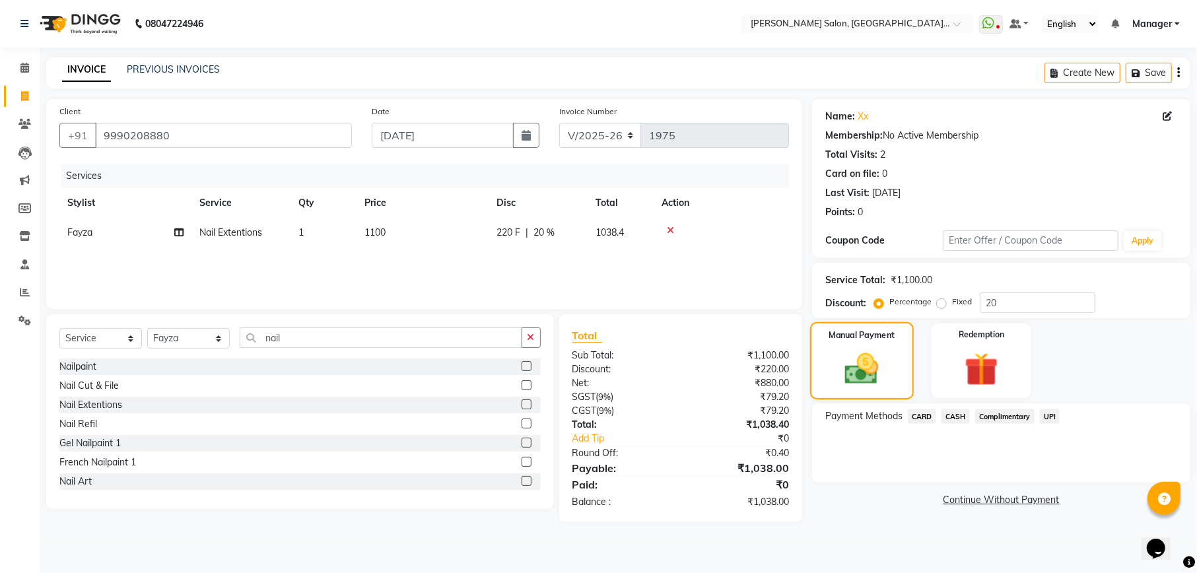
click at [836, 384] on img at bounding box center [861, 368] width 55 height 39
drag, startPoint x: 954, startPoint y: 411, endPoint x: 954, endPoint y: 421, distance: 9.9
click at [955, 412] on span "CASH" at bounding box center [955, 416] width 28 height 15
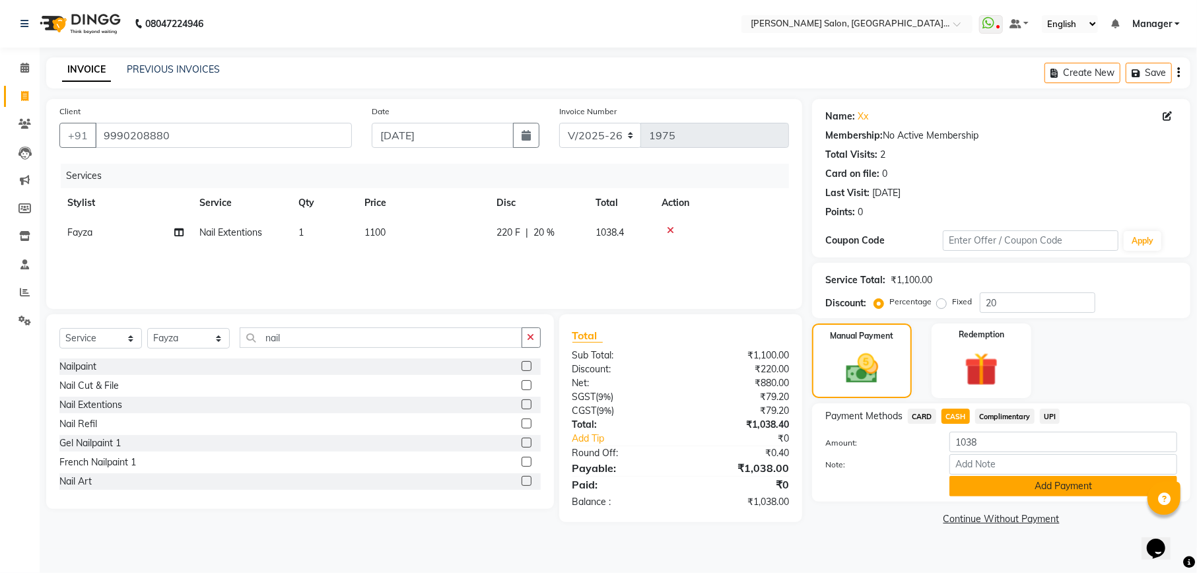
click at [1086, 483] on button "Add Payment" at bounding box center [1063, 486] width 228 height 20
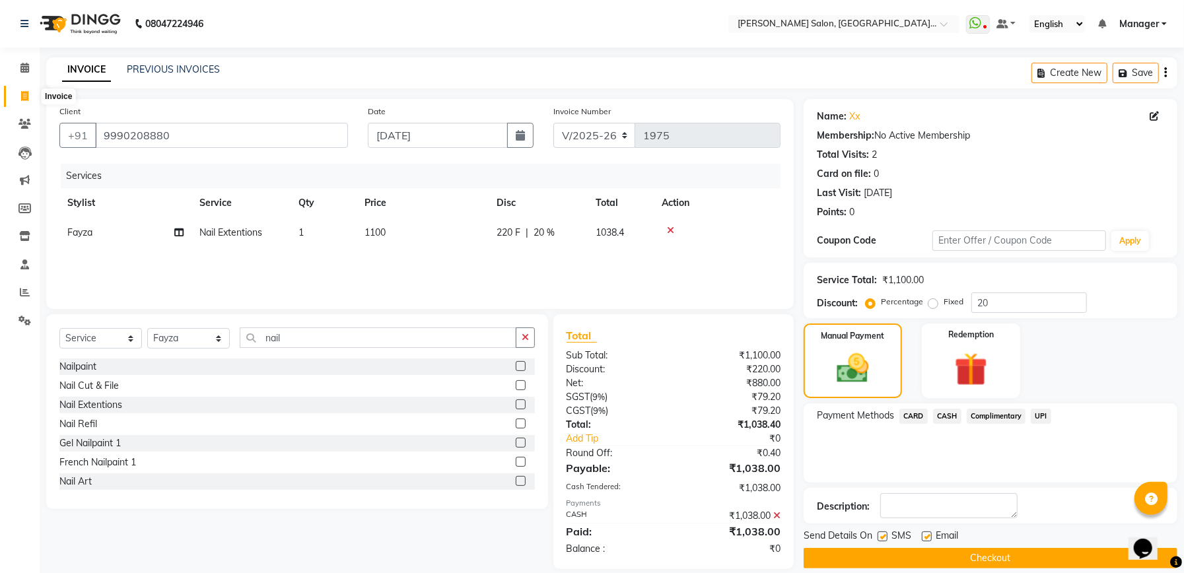
click at [13, 95] on span at bounding box center [24, 96] width 23 height 15
select select "service"
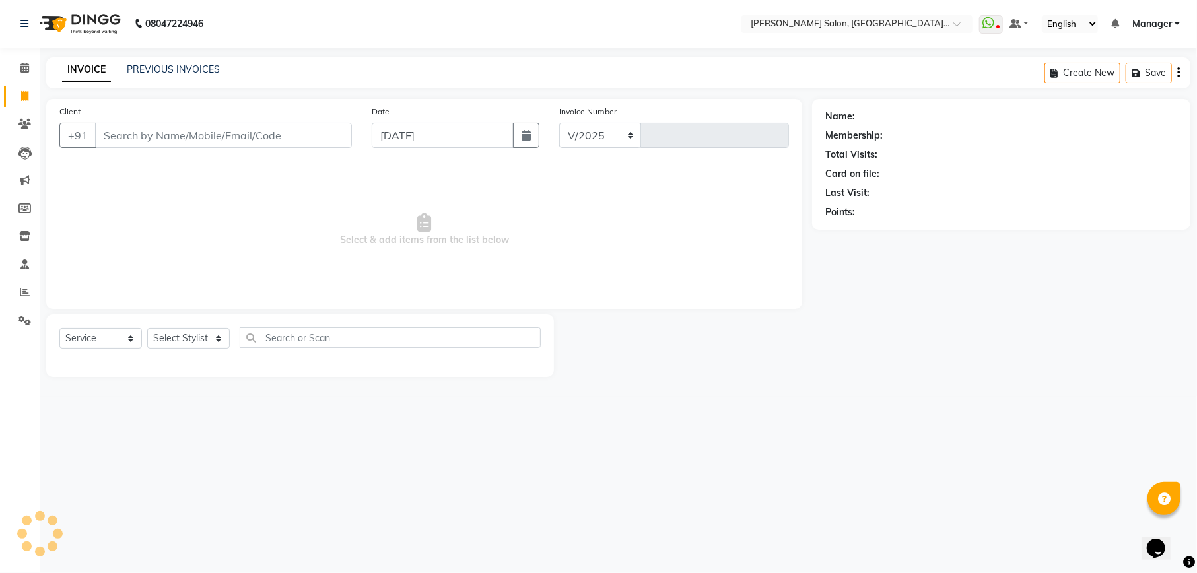
select select "6961"
type input "1975"
click at [1105, 72] on button "Create New" at bounding box center [1082, 73] width 76 height 20
select select "service"
select select "6961"
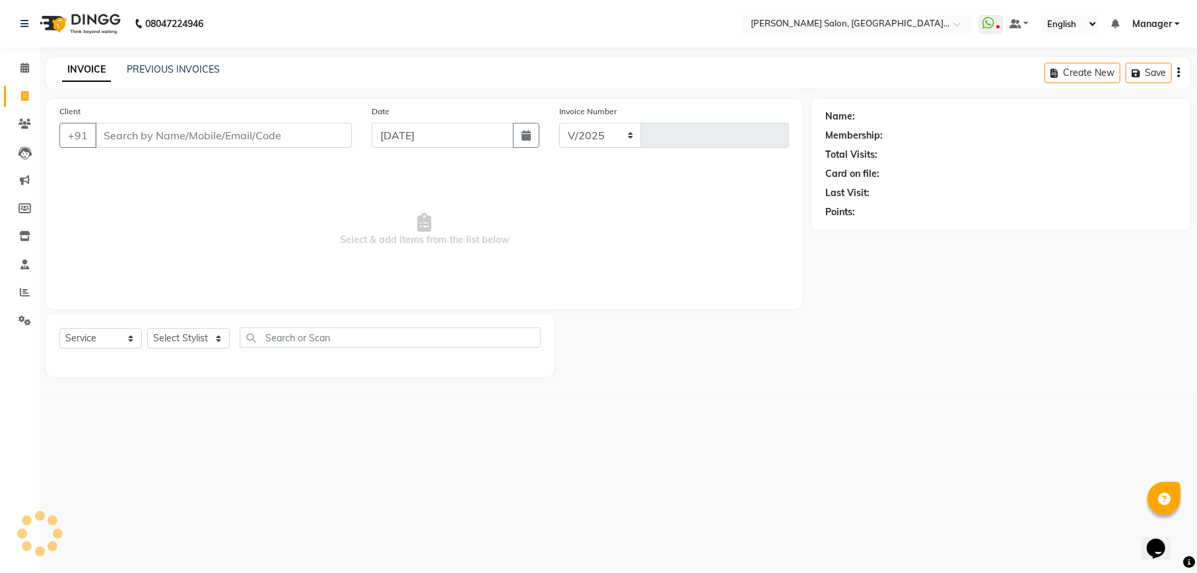
type input "1975"
click at [1092, 75] on button "Create New" at bounding box center [1082, 73] width 76 height 20
select select "service"
type input "1975"
select select "6961"
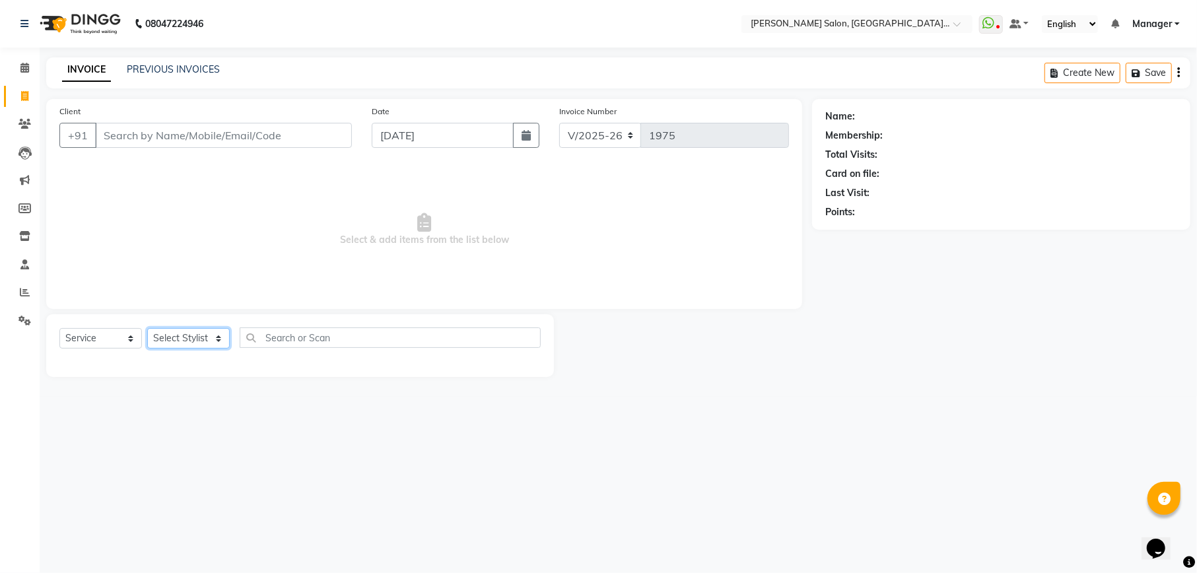
click at [203, 341] on select "Select Stylist Abhishek [PERSON_NAME] [PERSON_NAME] [PERSON_NAME] Manager [PERS…" at bounding box center [188, 338] width 83 height 20
select select "57330"
click at [147, 328] on select "Select Stylist Abhishek [PERSON_NAME] [PERSON_NAME] [PERSON_NAME] Manager [PERS…" at bounding box center [188, 338] width 83 height 20
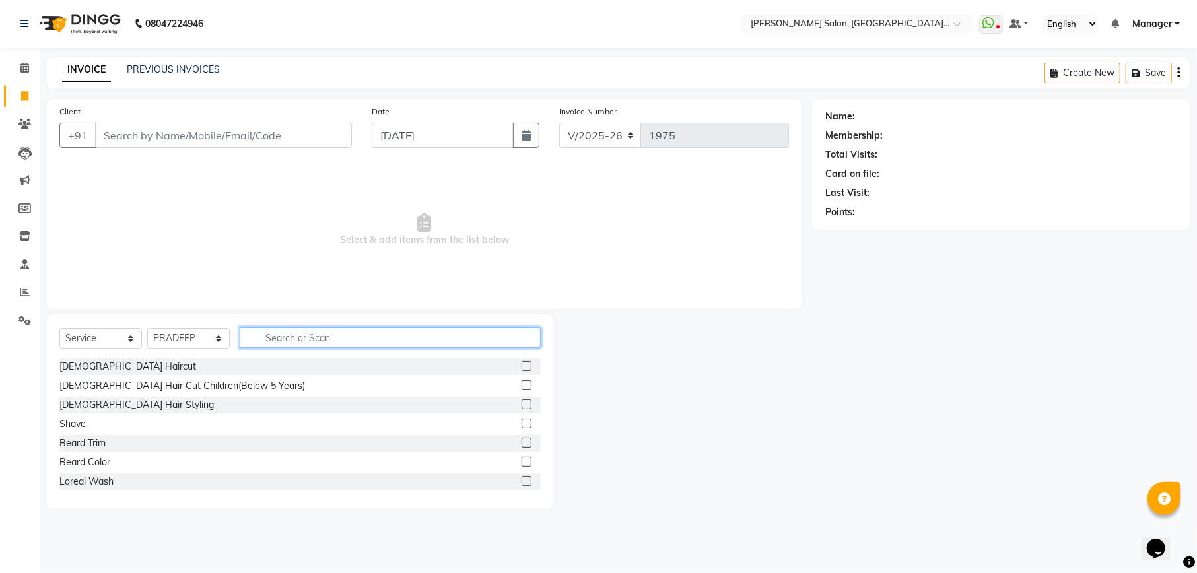
click at [328, 339] on input "text" at bounding box center [390, 337] width 301 height 20
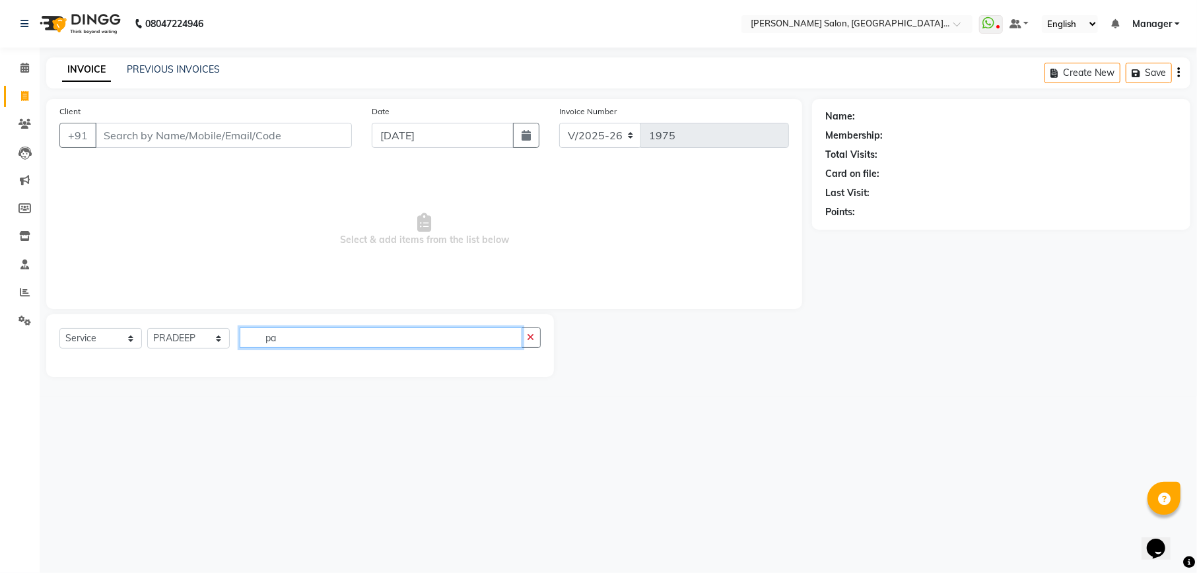
type input "p"
type input "ka"
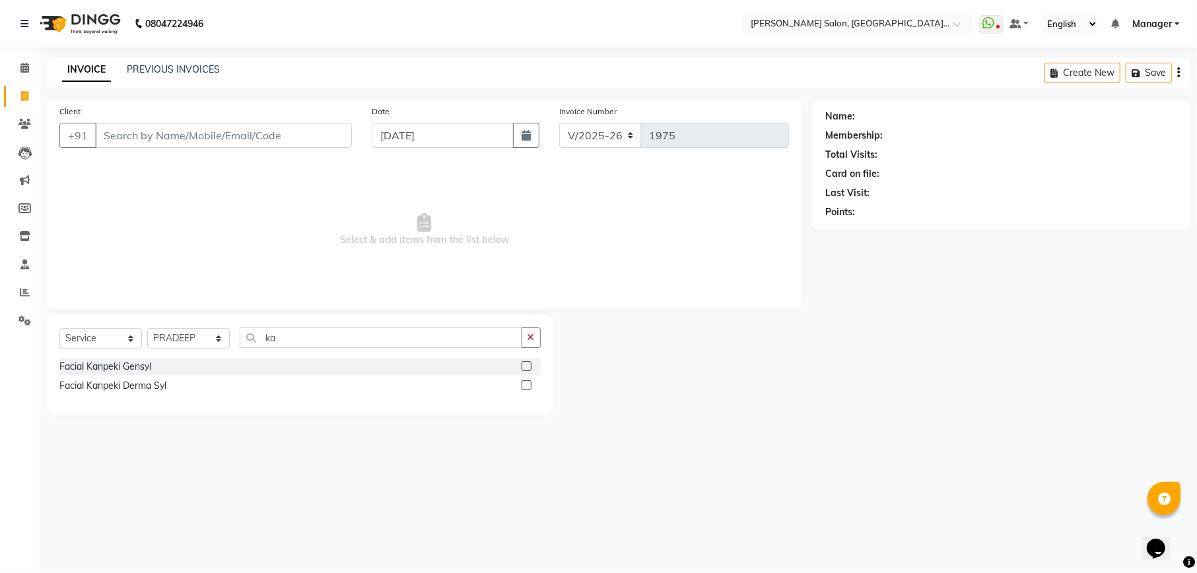
click at [526, 378] on div at bounding box center [531, 386] width 19 height 17
click at [526, 383] on label at bounding box center [527, 385] width 10 height 10
click at [526, 383] on input "checkbox" at bounding box center [526, 386] width 9 height 9
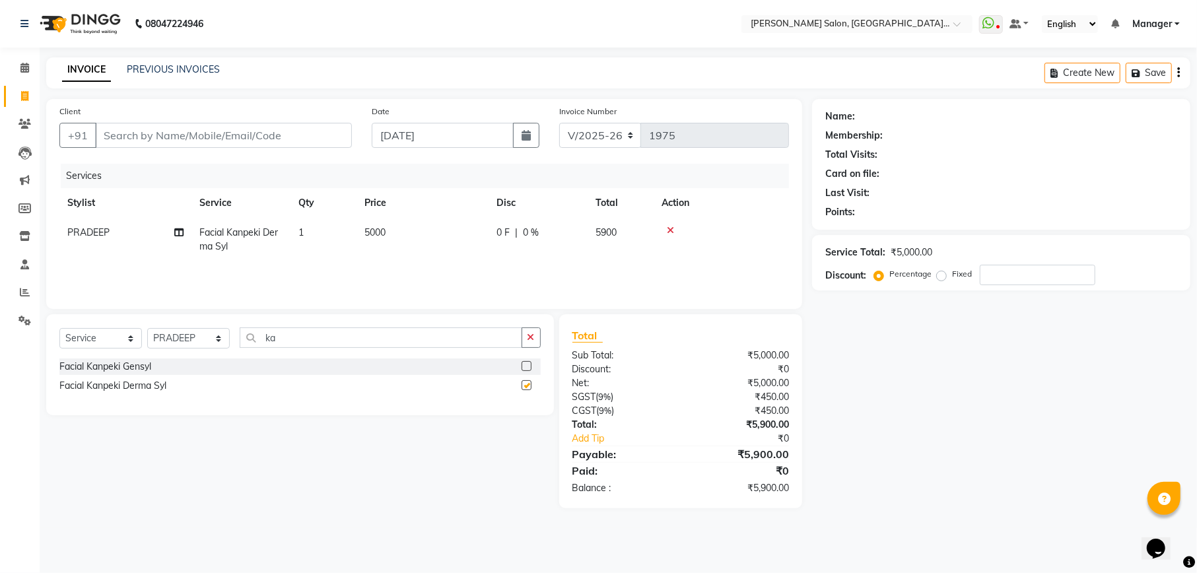
checkbox input "false"
click at [528, 366] on label at bounding box center [527, 366] width 10 height 10
click at [528, 366] on input "checkbox" at bounding box center [526, 366] width 9 height 9
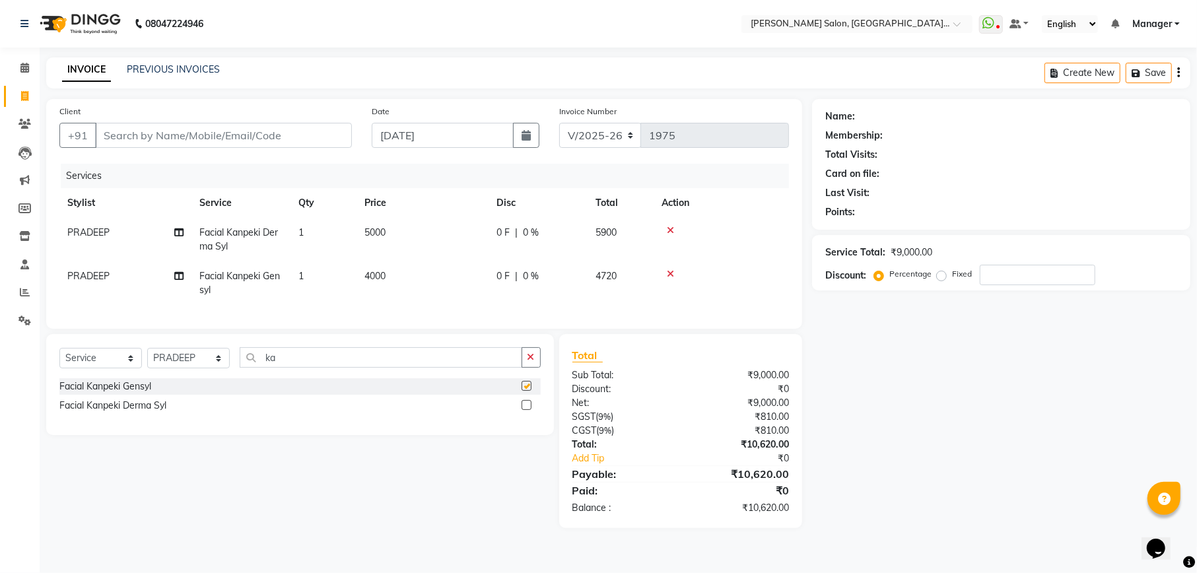
checkbox input "false"
click at [669, 226] on icon at bounding box center [670, 230] width 7 height 9
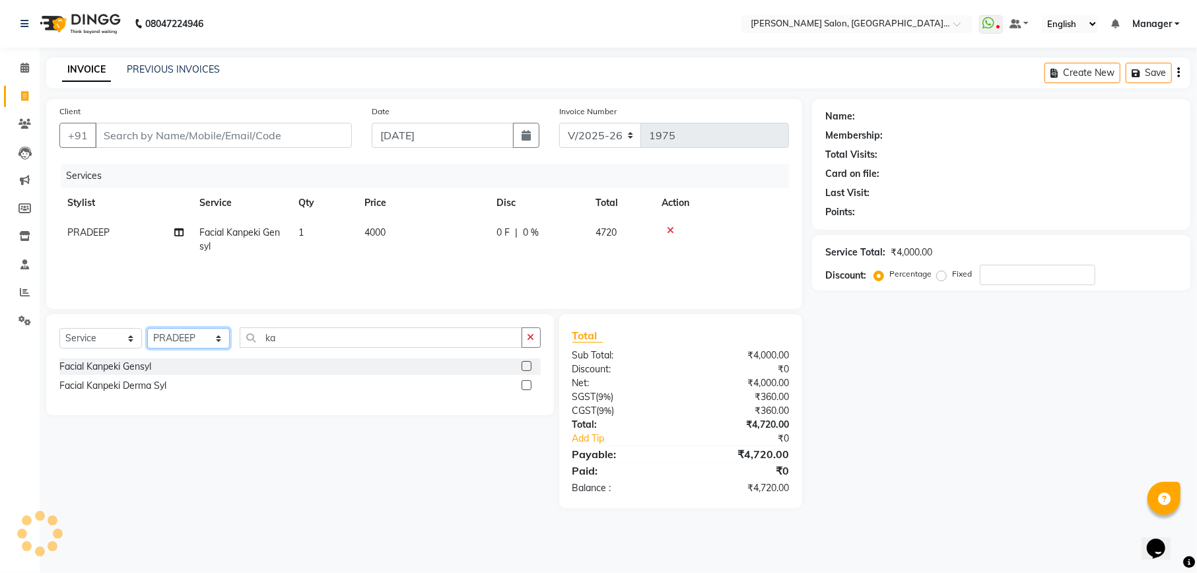
click at [227, 344] on select "Select Stylist Abhishek [PERSON_NAME] [PERSON_NAME] [PERSON_NAME] Manager [PERS…" at bounding box center [188, 338] width 83 height 20
click at [147, 328] on select "Select Stylist Abhishek [PERSON_NAME] [PERSON_NAME] [PERSON_NAME] Manager [PERS…" at bounding box center [188, 338] width 83 height 20
click at [352, 342] on input "ka" at bounding box center [381, 337] width 283 height 20
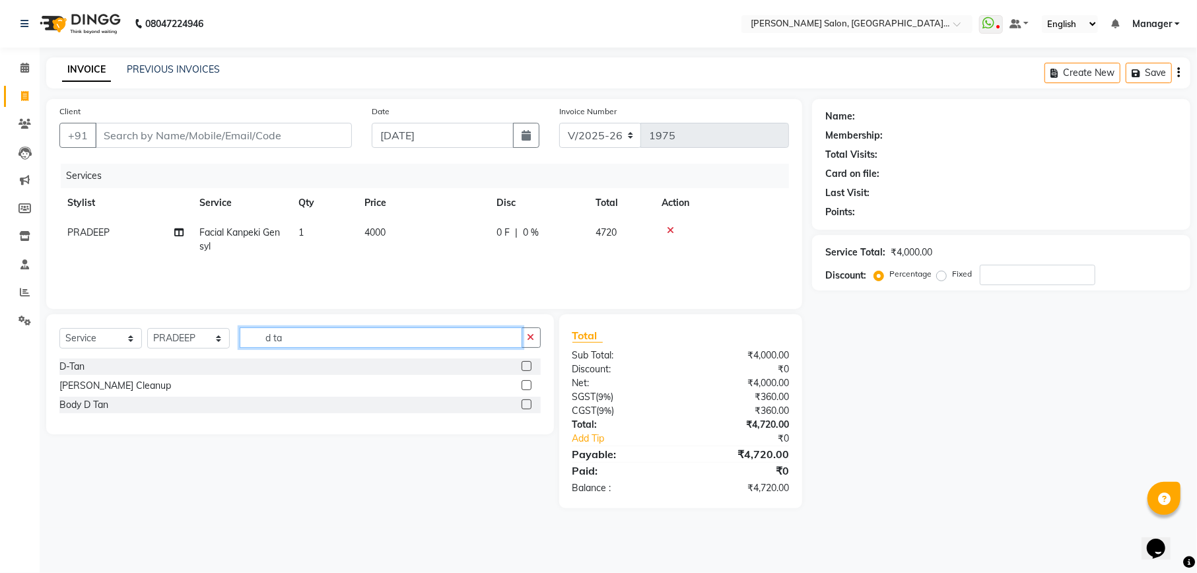
type input "d ta"
click at [526, 367] on label at bounding box center [527, 366] width 10 height 10
click at [526, 367] on input "checkbox" at bounding box center [526, 366] width 9 height 9
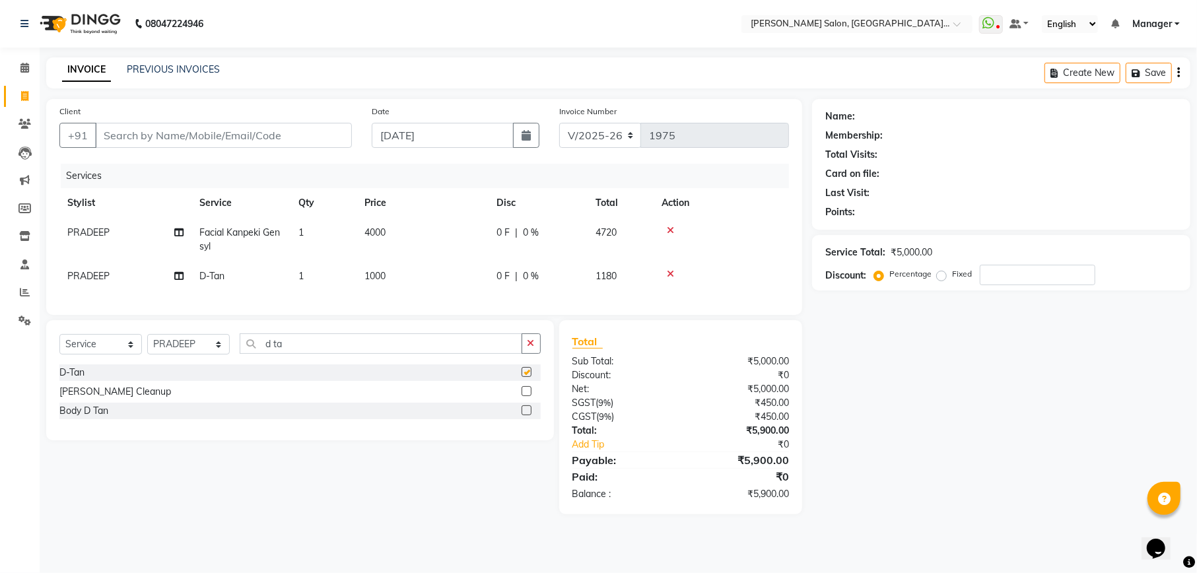
checkbox input "false"
click at [370, 273] on span "1000" at bounding box center [374, 276] width 21 height 12
select select "57330"
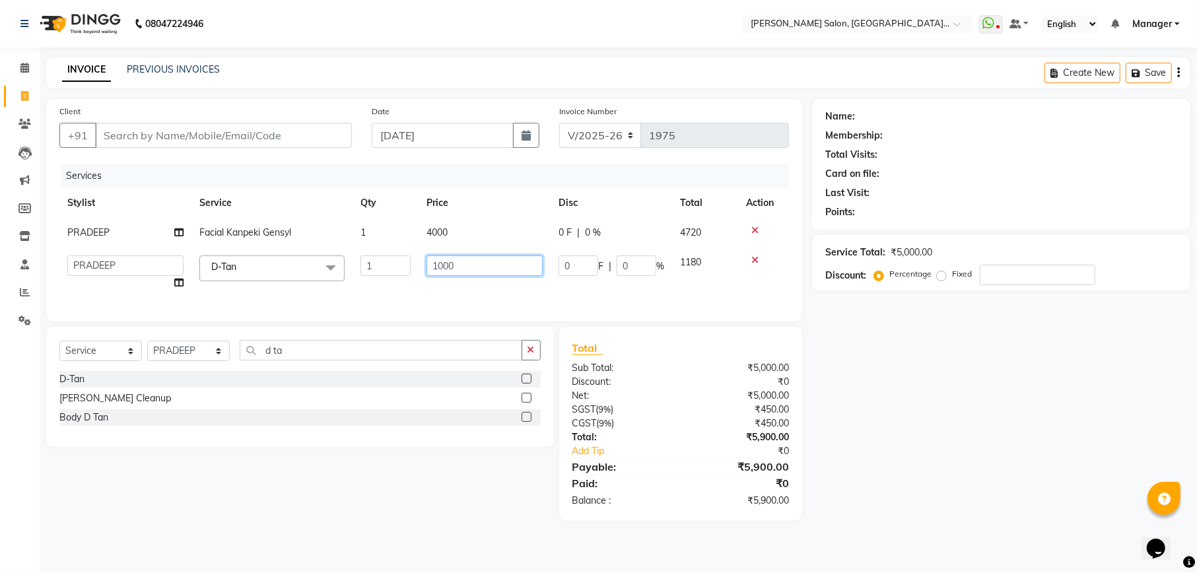
click at [432, 267] on input "1000" at bounding box center [484, 265] width 116 height 20
type input "700"
click at [859, 420] on div "Name: Membership: Total Visits: Card on file: Last Visit: Points: Service Total…" at bounding box center [1006, 310] width 388 height 422
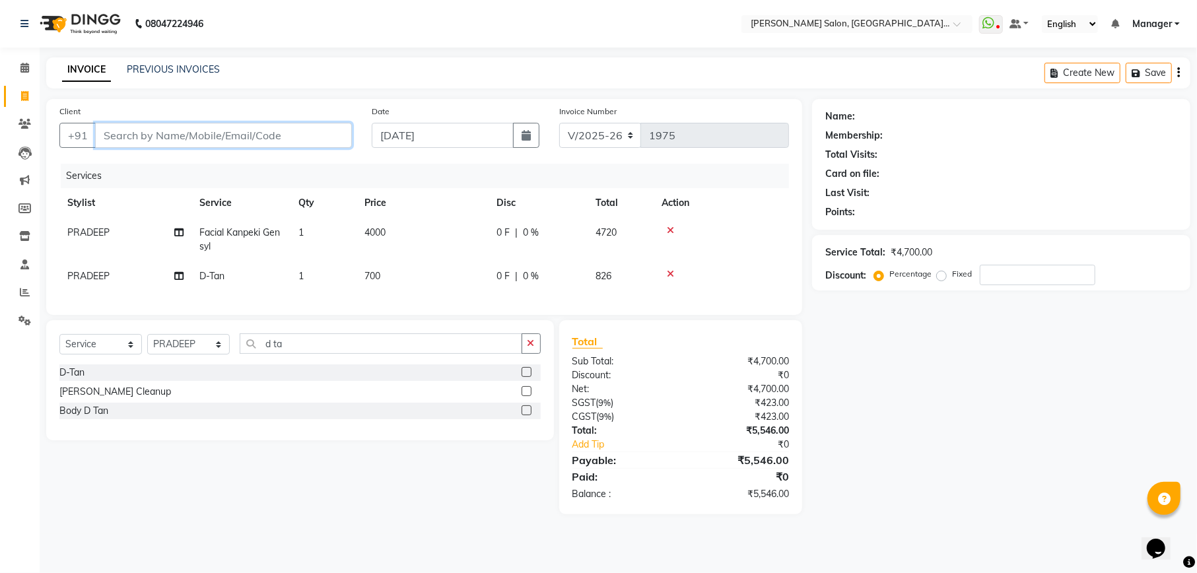
click at [279, 127] on input "Client" at bounding box center [223, 135] width 257 height 25
click at [201, 135] on input "Client" at bounding box center [223, 135] width 257 height 25
click at [106, 355] on select "Select Service Product Membership Package Voucher Prepaid Gift Card" at bounding box center [100, 344] width 83 height 20
select select "product"
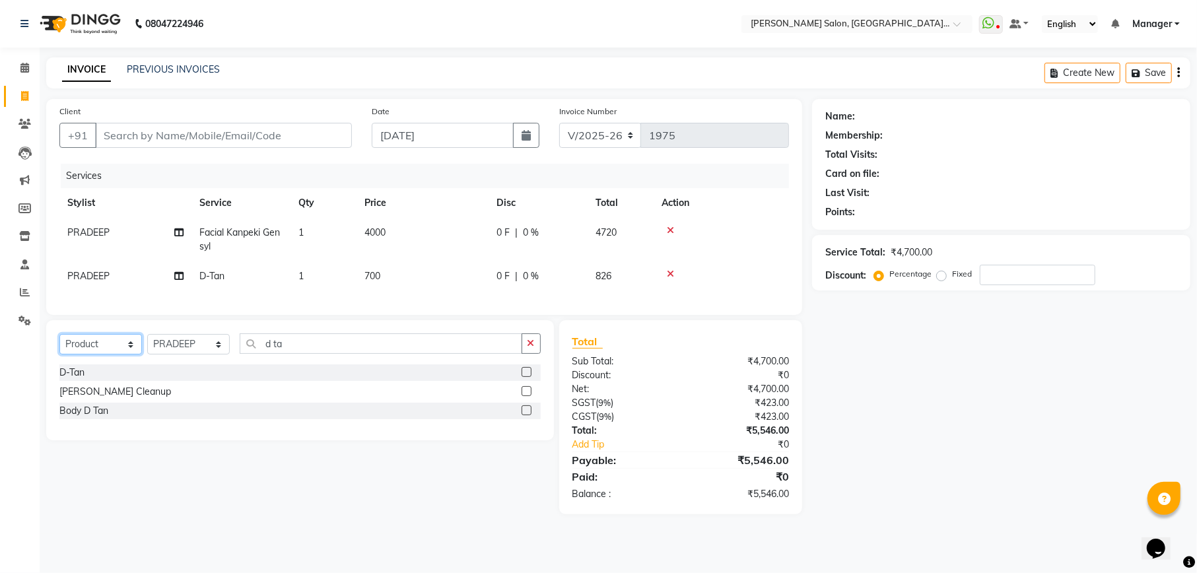
click at [59, 347] on select "Select Service Product Membership Package Voucher Prepaid Gift Card" at bounding box center [100, 344] width 83 height 20
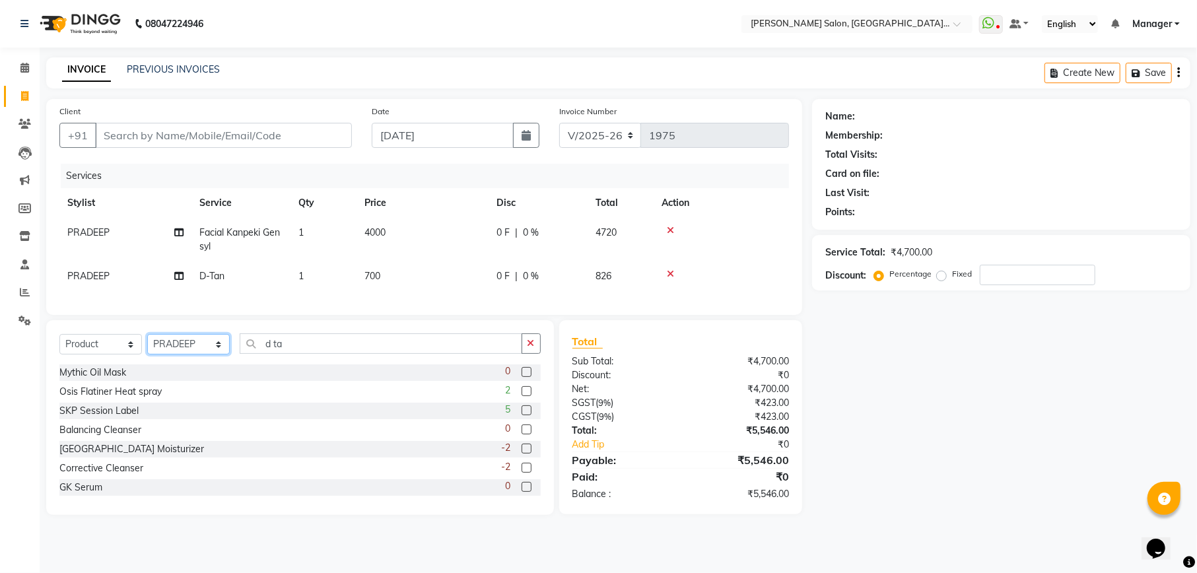
click at [207, 355] on select "Select Stylist Abhishek [PERSON_NAME] [PERSON_NAME] [PERSON_NAME] Manager [PERS…" at bounding box center [188, 344] width 83 height 20
click at [147, 347] on select "Select Stylist Abhishek [PERSON_NAME] [PERSON_NAME] [PERSON_NAME] Manager [PERS…" at bounding box center [188, 344] width 83 height 20
click at [533, 348] on icon "button" at bounding box center [531, 343] width 7 height 9
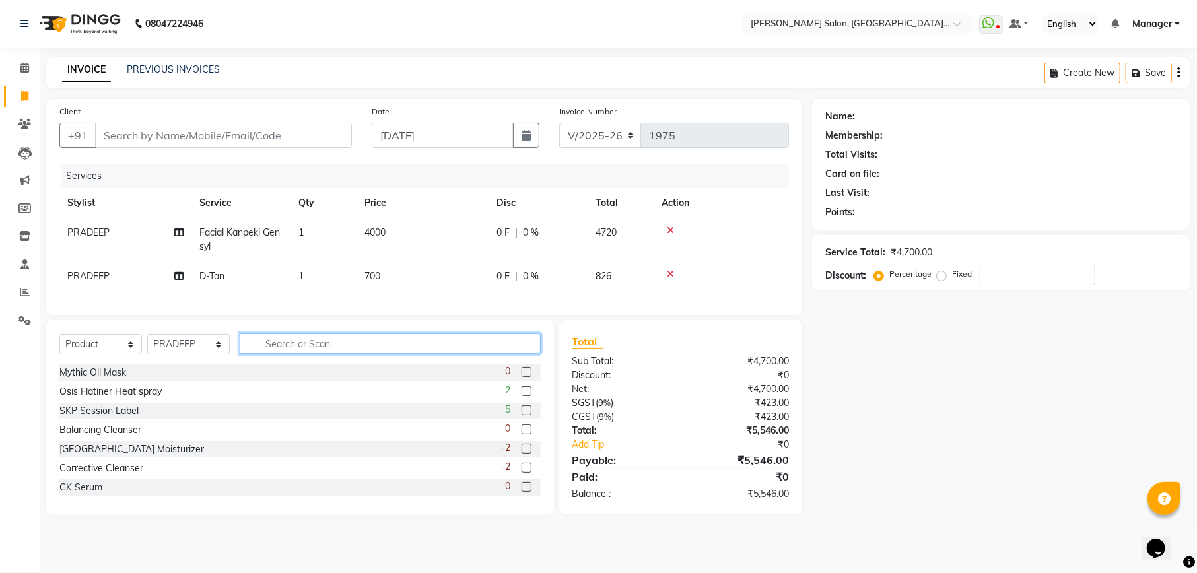
click at [425, 354] on input "text" at bounding box center [390, 343] width 301 height 20
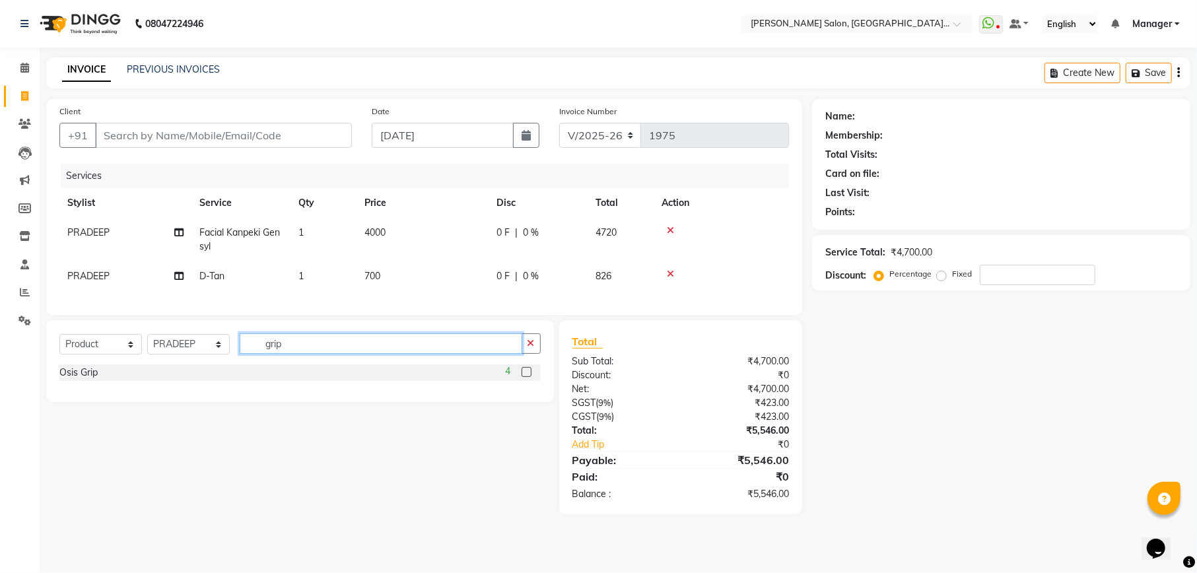
type input "grip"
click at [526, 377] on label at bounding box center [527, 372] width 10 height 10
click at [526, 377] on input "checkbox" at bounding box center [526, 372] width 9 height 9
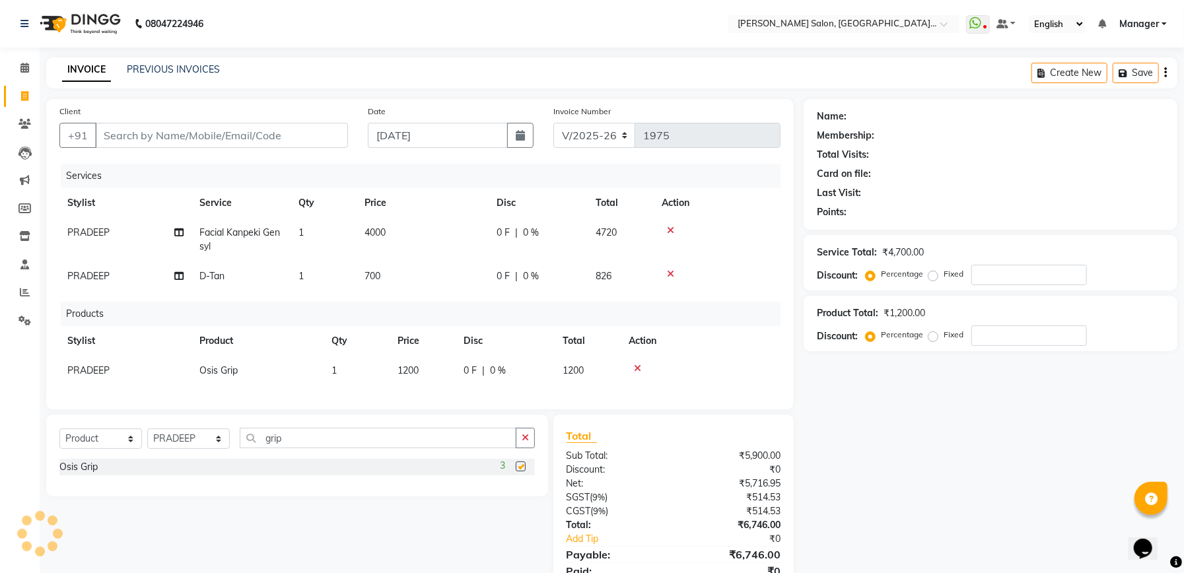
checkbox input "false"
click at [172, 138] on input "Client" at bounding box center [221, 135] width 253 height 25
type input "9"
type input "0"
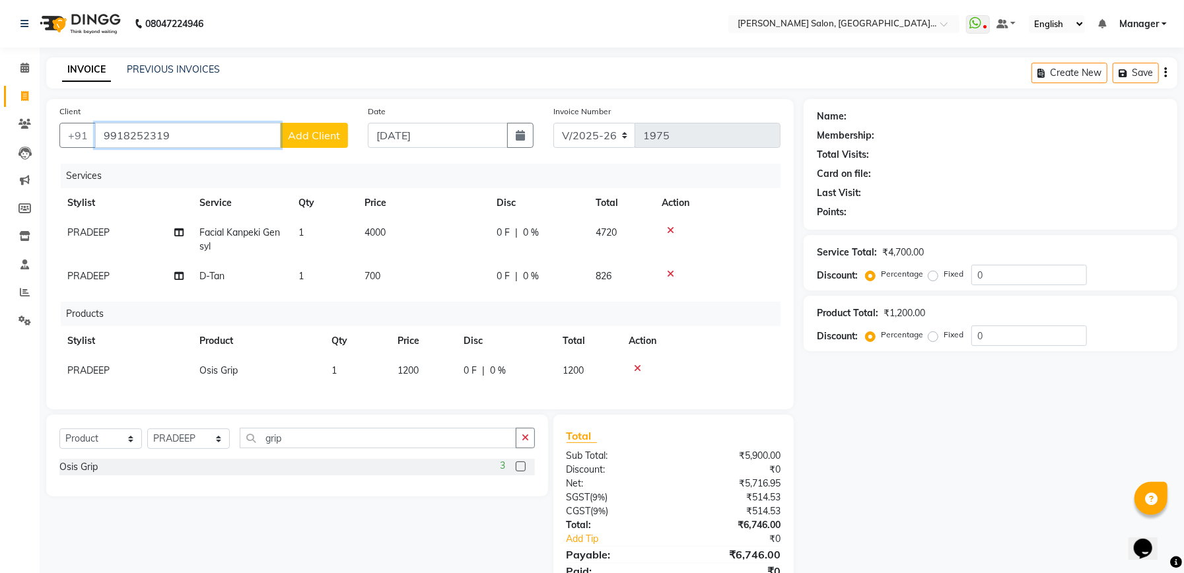
type input "9918252319"
click at [309, 133] on span "Add Client" at bounding box center [314, 135] width 52 height 13
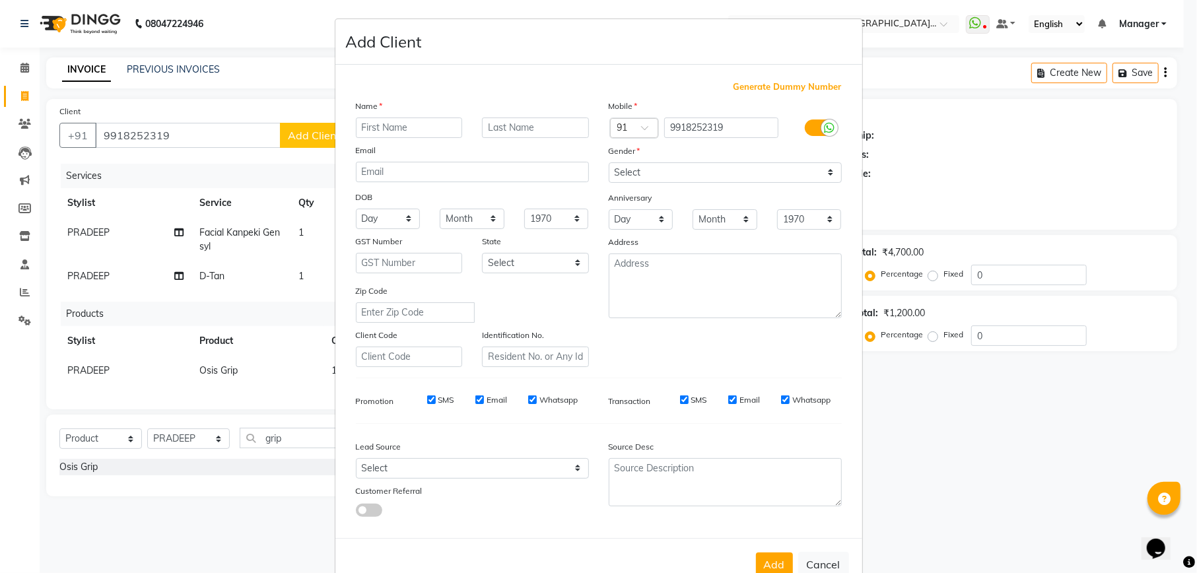
click at [363, 129] on input "text" at bounding box center [409, 128] width 107 height 20
type input "Suyash"
click at [508, 122] on input "text" at bounding box center [535, 128] width 107 height 20
type input "."
click at [660, 267] on textarea at bounding box center [725, 286] width 233 height 65
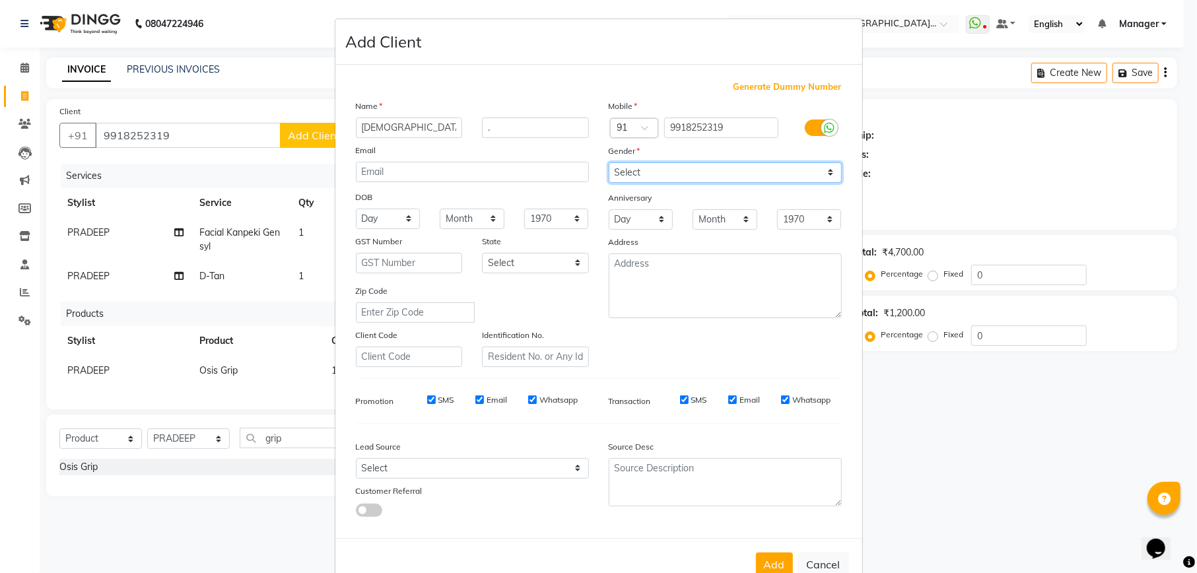
click at [700, 175] on select "Select Male Female Other Prefer Not To Say" at bounding box center [725, 172] width 233 height 20
select select "male"
click at [609, 162] on select "Select Male Female Other Prefer Not To Say" at bounding box center [725, 172] width 233 height 20
click at [761, 559] on button "Add" at bounding box center [774, 565] width 37 height 24
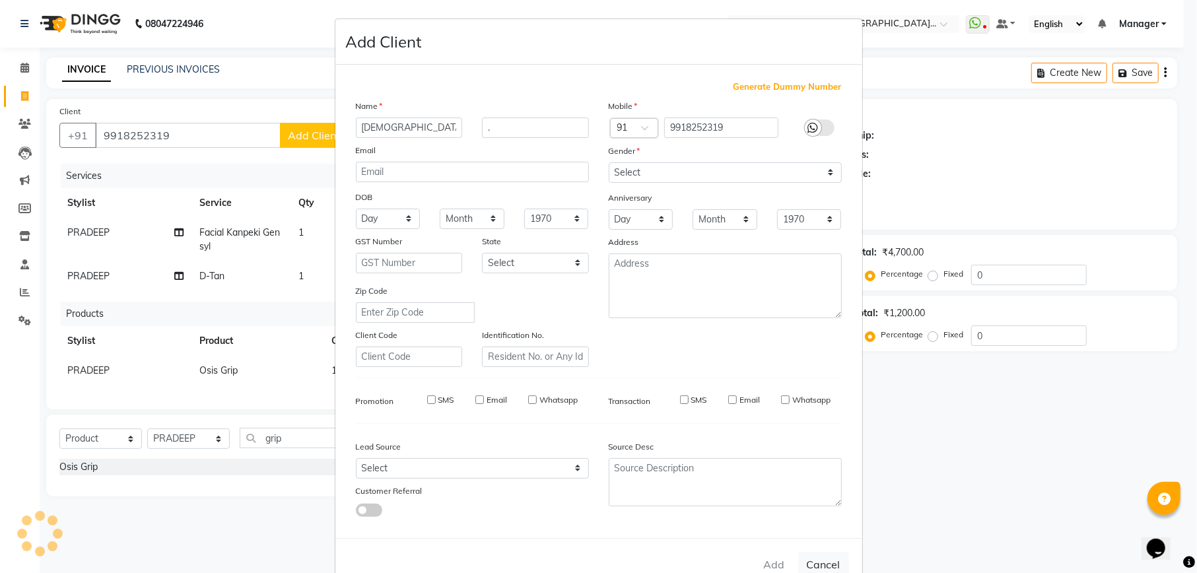
select select
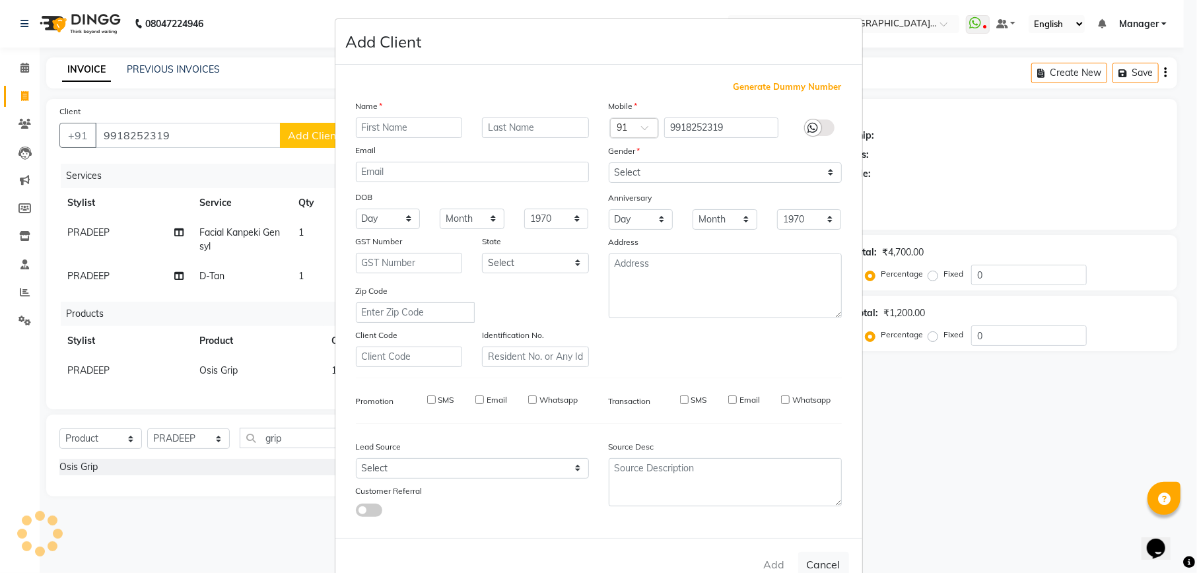
select select
checkbox input "false"
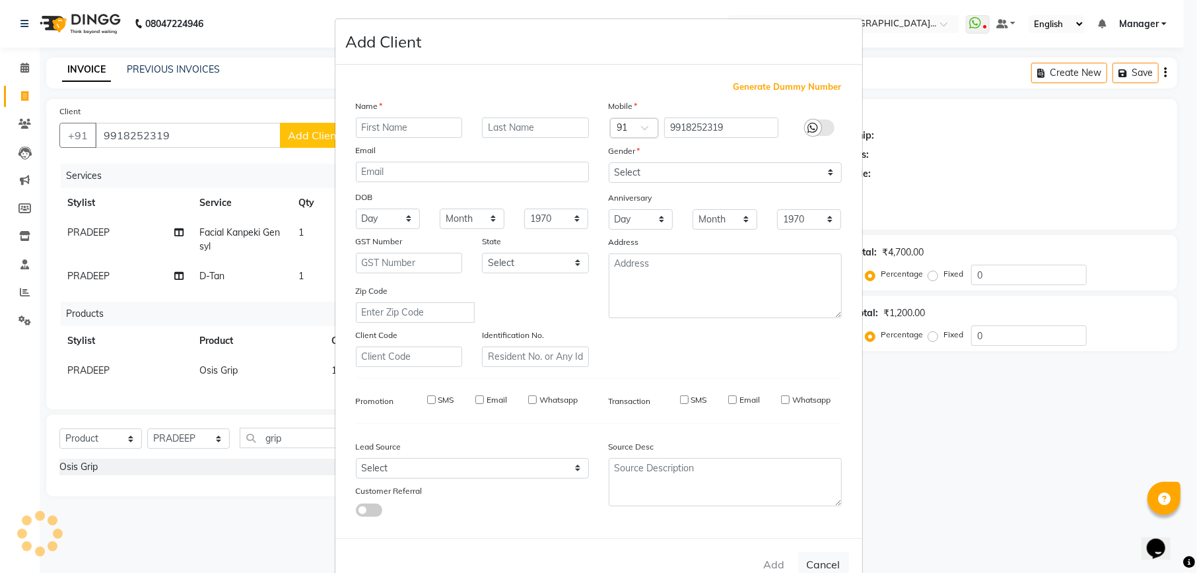
checkbox input "false"
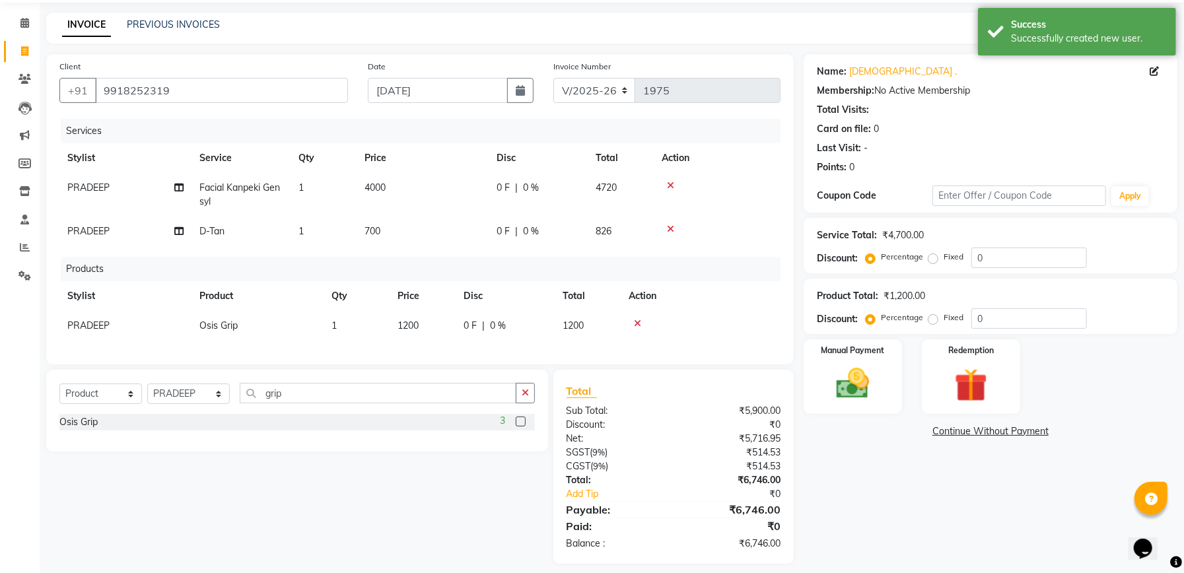
scroll to position [69, 0]
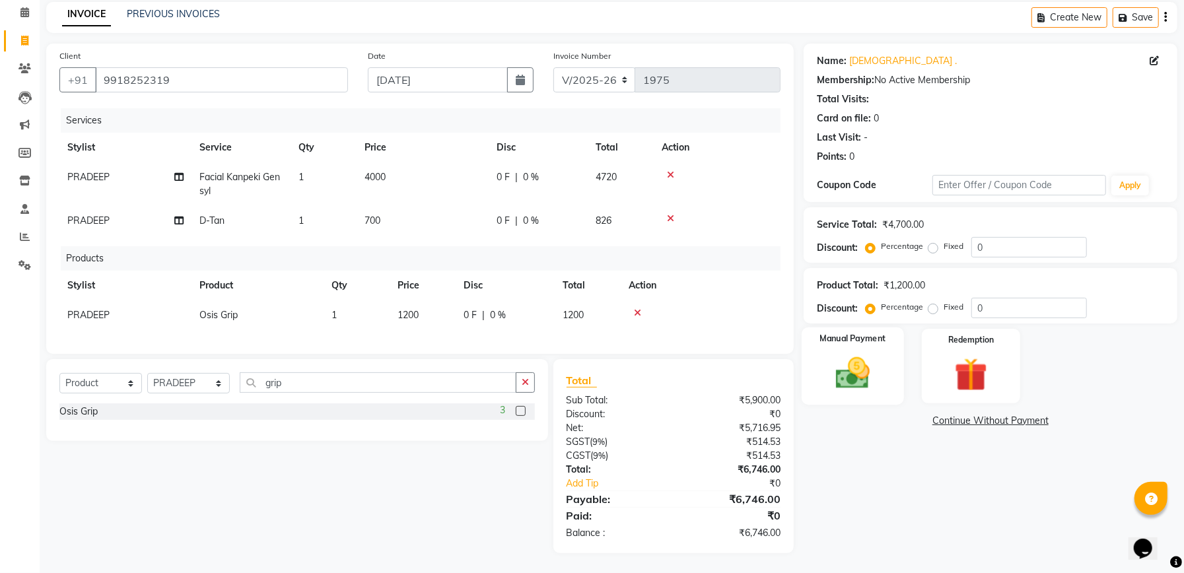
click at [835, 357] on img at bounding box center [853, 373] width 56 height 40
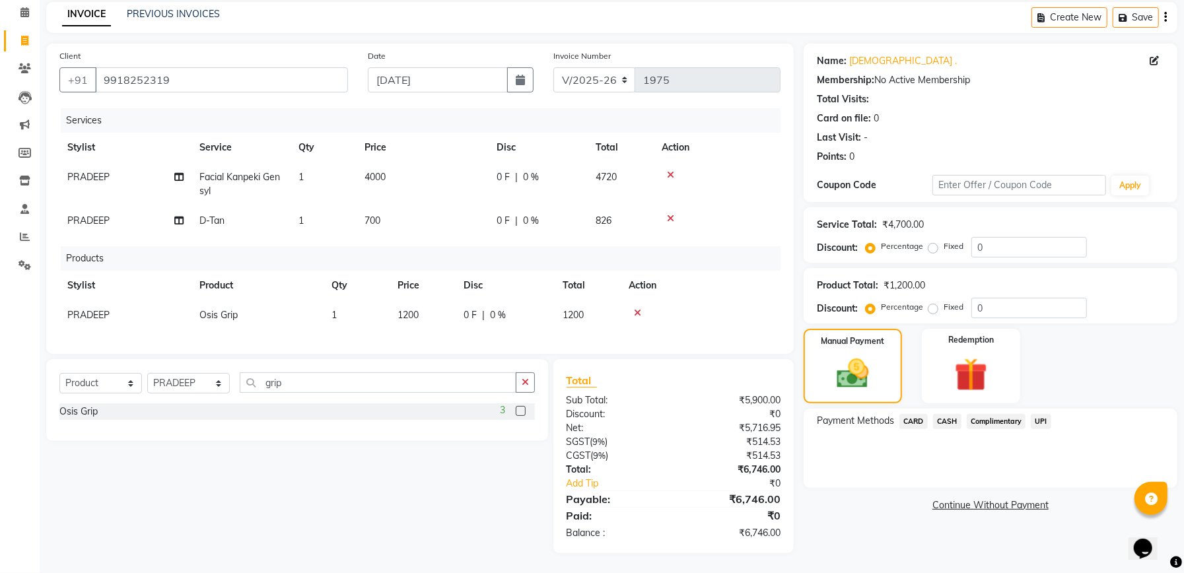
click at [1137, 341] on div "Manual Payment Redemption" at bounding box center [990, 366] width 393 height 75
drag, startPoint x: 238, startPoint y: 65, endPoint x: 96, endPoint y: 57, distance: 142.2
click at [96, 67] on input "9918252319" at bounding box center [221, 79] width 253 height 25
click at [215, 67] on input "9918252319" at bounding box center [221, 79] width 253 height 25
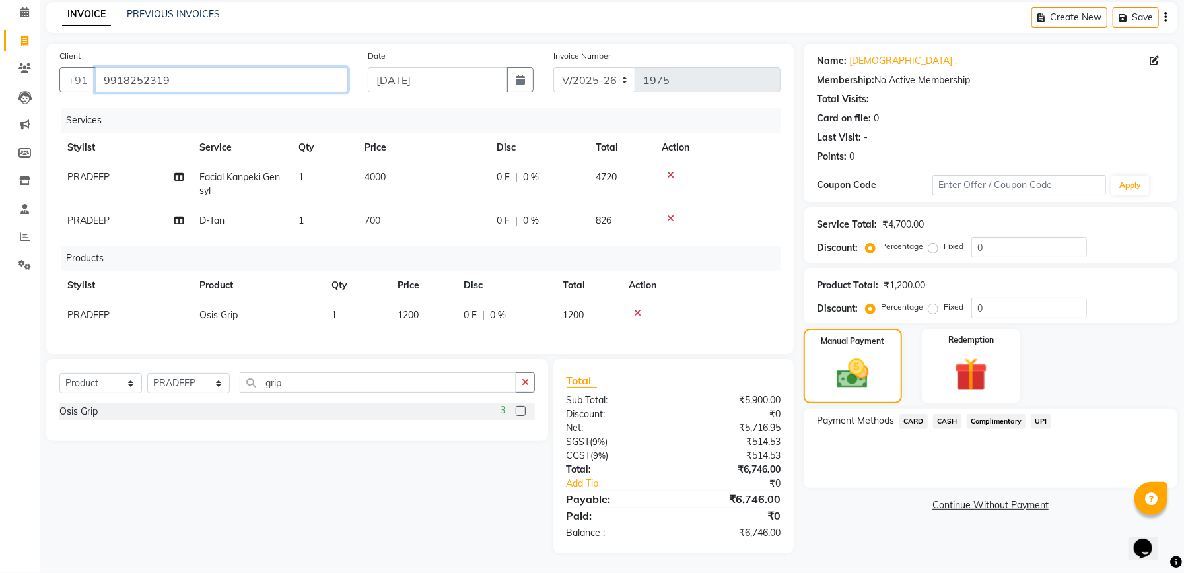
click at [215, 67] on input "9918252319" at bounding box center [221, 79] width 253 height 25
paste input "9918252319"
type input "9918252319"
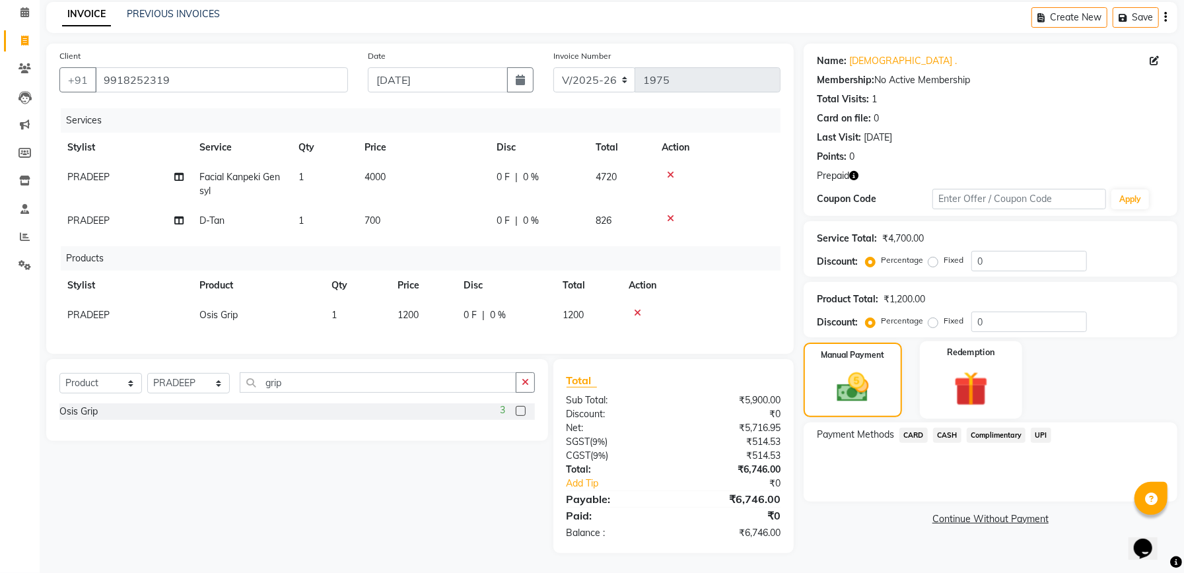
click at [967, 367] on img at bounding box center [971, 388] width 56 height 43
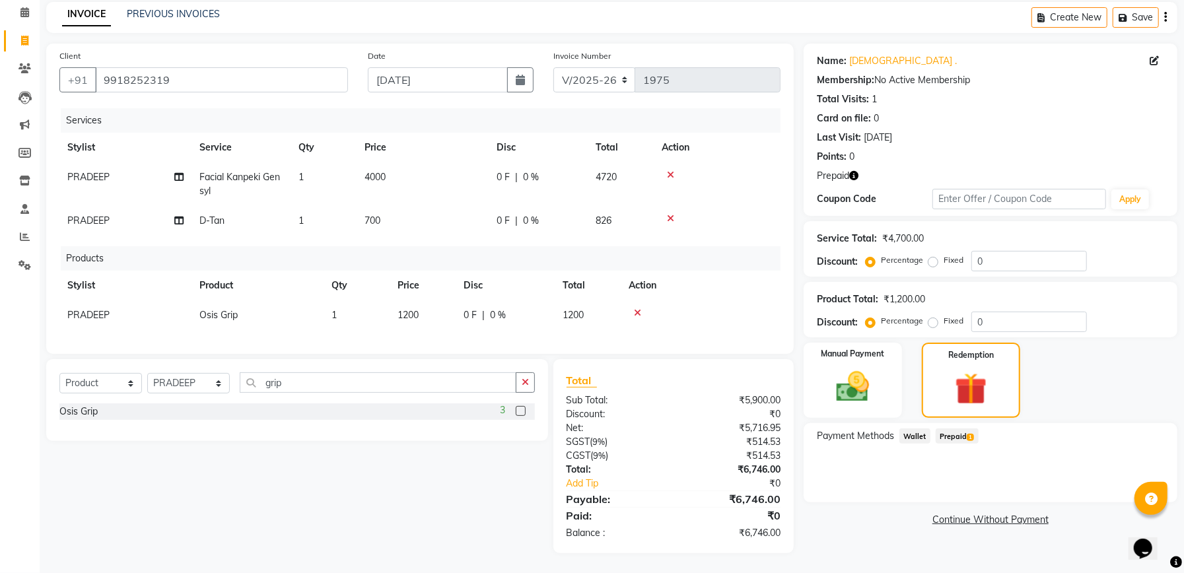
click at [972, 434] on span "1" at bounding box center [970, 438] width 7 height 8
click at [228, 309] on span "Osis Grip" at bounding box center [218, 315] width 38 height 12
select select "57330"
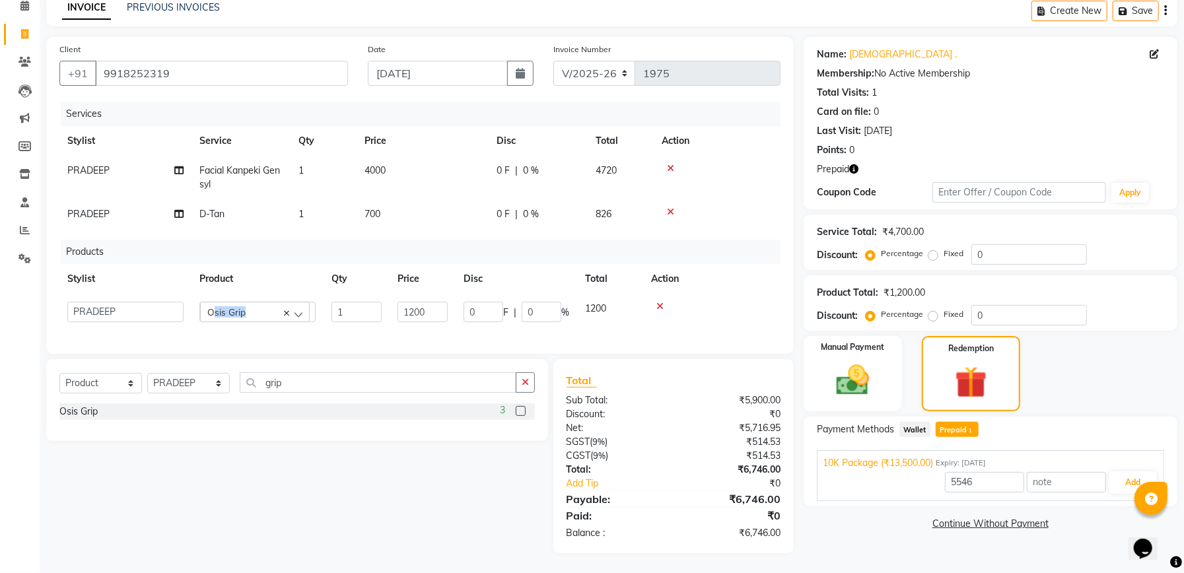
copy div "Osis Grip Mythic Oil Mask Osis Flatiner Heat spray SKP Session Label Balancing …"
click at [1021, 244] on input "0" at bounding box center [1029, 254] width 116 height 20
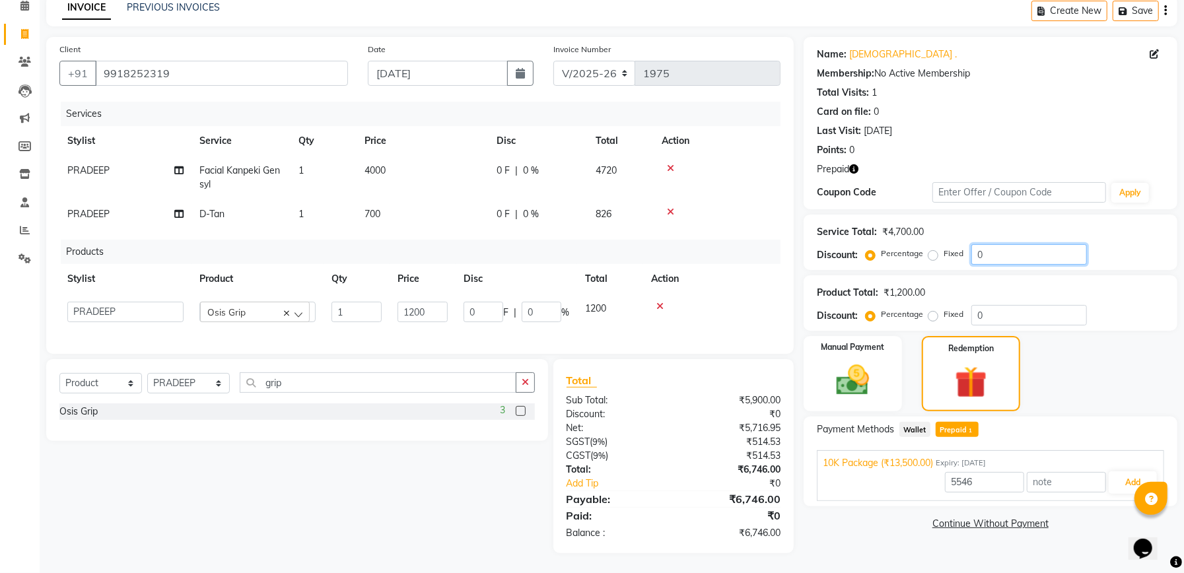
click at [1021, 244] on input "0" at bounding box center [1029, 254] width 116 height 20
type input "13500"
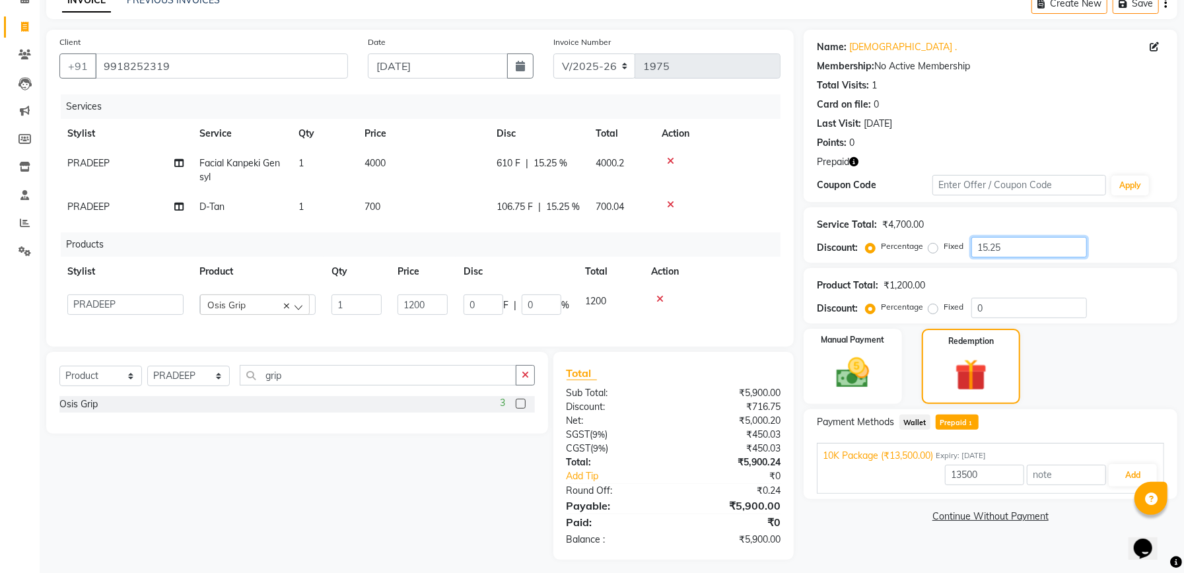
scroll to position [104, 0]
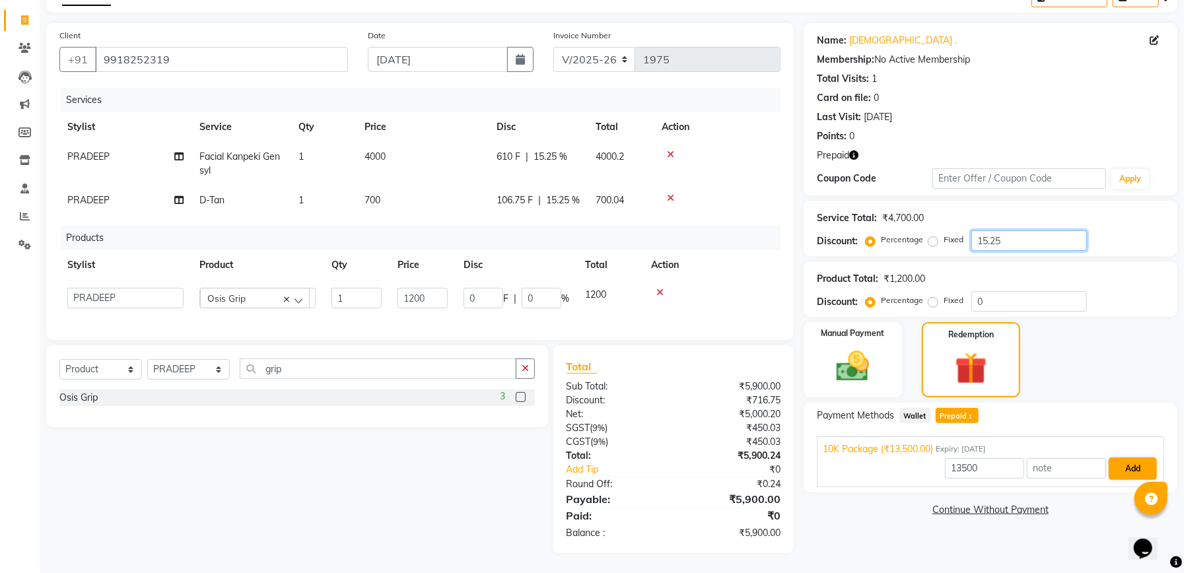
type input "15.25"
click at [1128, 458] on button "Add" at bounding box center [1132, 469] width 48 height 22
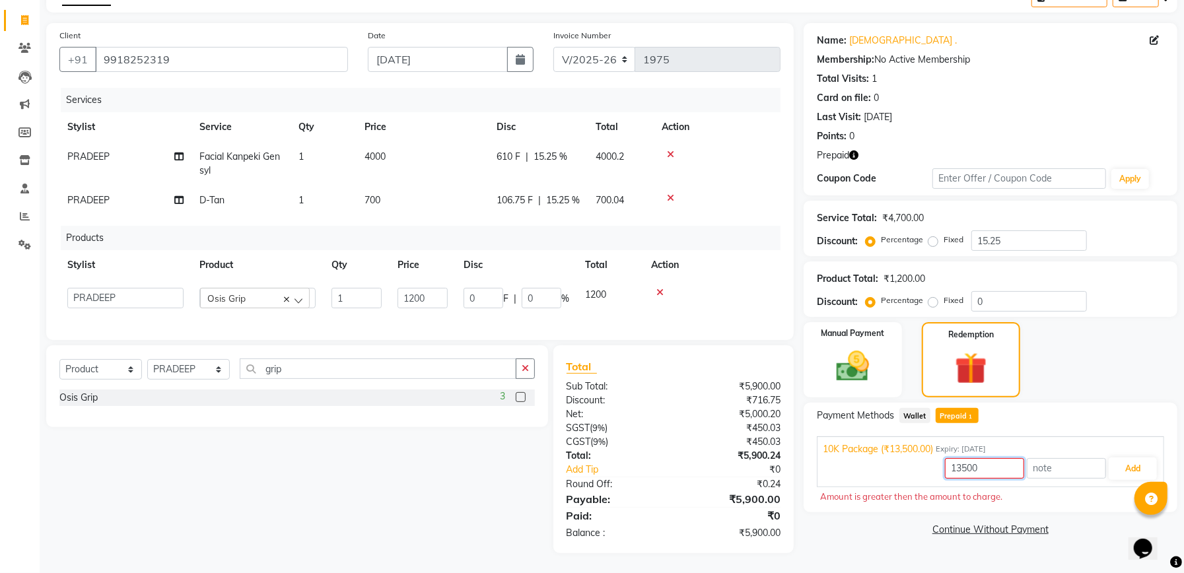
click at [988, 458] on input "13500" at bounding box center [984, 468] width 79 height 20
click at [1153, 458] on button "Add" at bounding box center [1132, 469] width 48 height 22
click at [1116, 458] on button "Add" at bounding box center [1132, 469] width 48 height 22
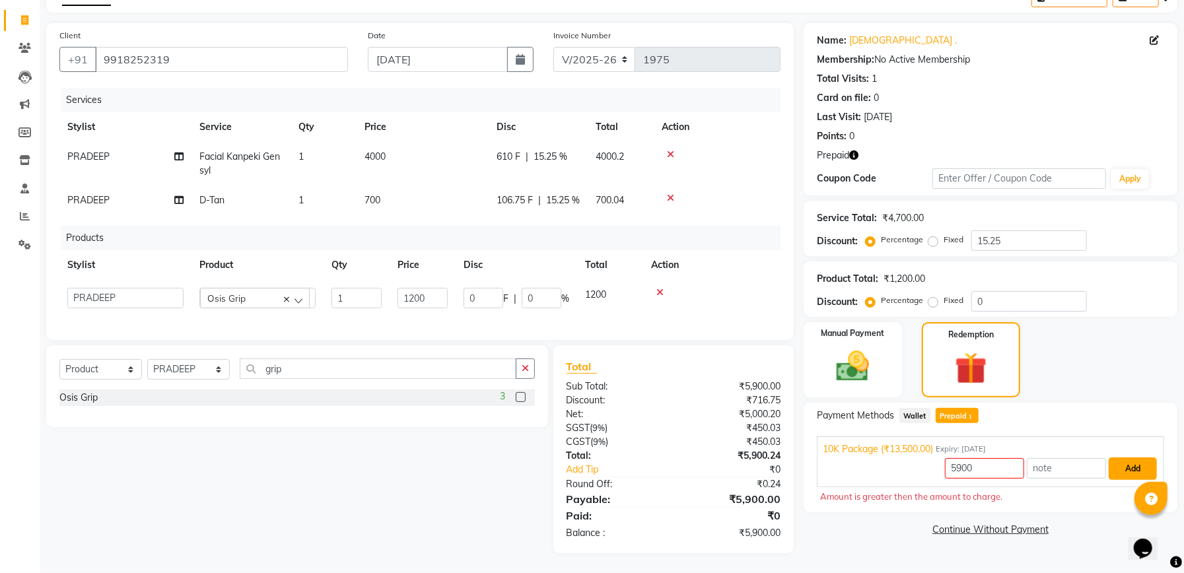
click at [1141, 458] on button "Add" at bounding box center [1132, 469] width 48 height 22
drag, startPoint x: 1017, startPoint y: 426, endPoint x: 964, endPoint y: 430, distance: 53.7
click at [964, 436] on div "10K Package (₹13,500.00) Expiry: 06-10-2026 5900 Add" at bounding box center [990, 461] width 347 height 51
click at [1031, 458] on input "text" at bounding box center [1066, 468] width 79 height 20
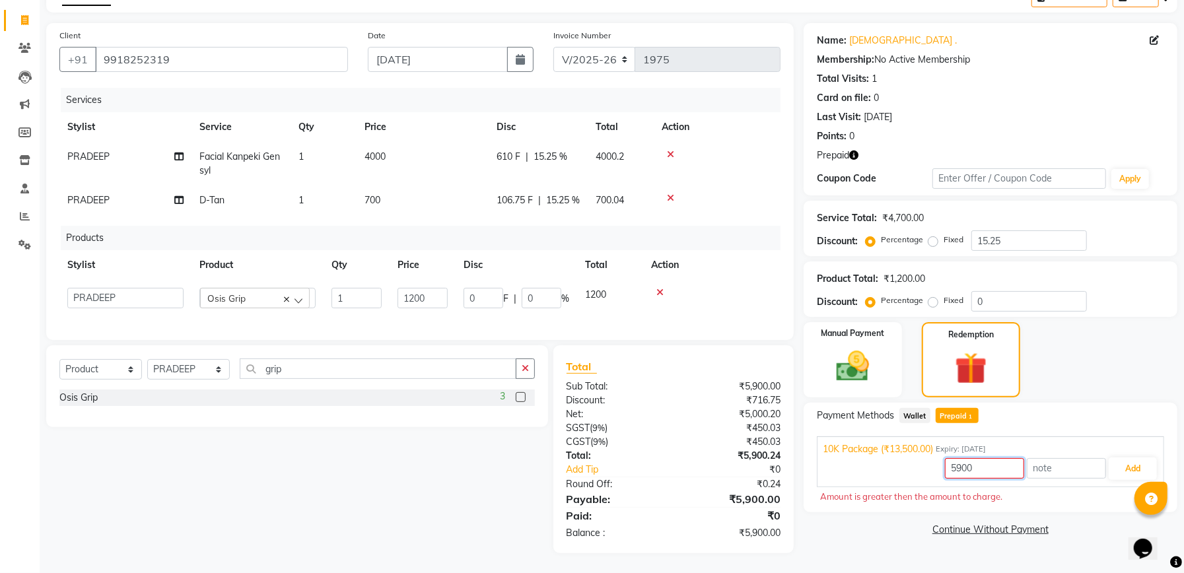
click at [1013, 458] on input "5900" at bounding box center [984, 468] width 79 height 20
type input "4700"
click at [1126, 458] on button "Add" at bounding box center [1132, 469] width 48 height 22
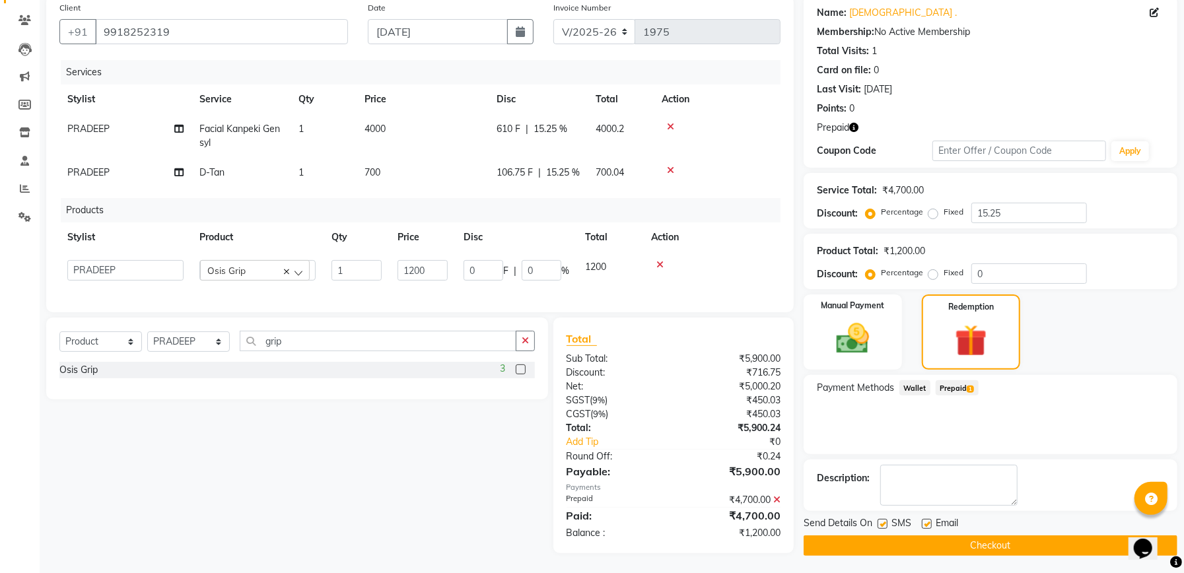
scroll to position [131, 0]
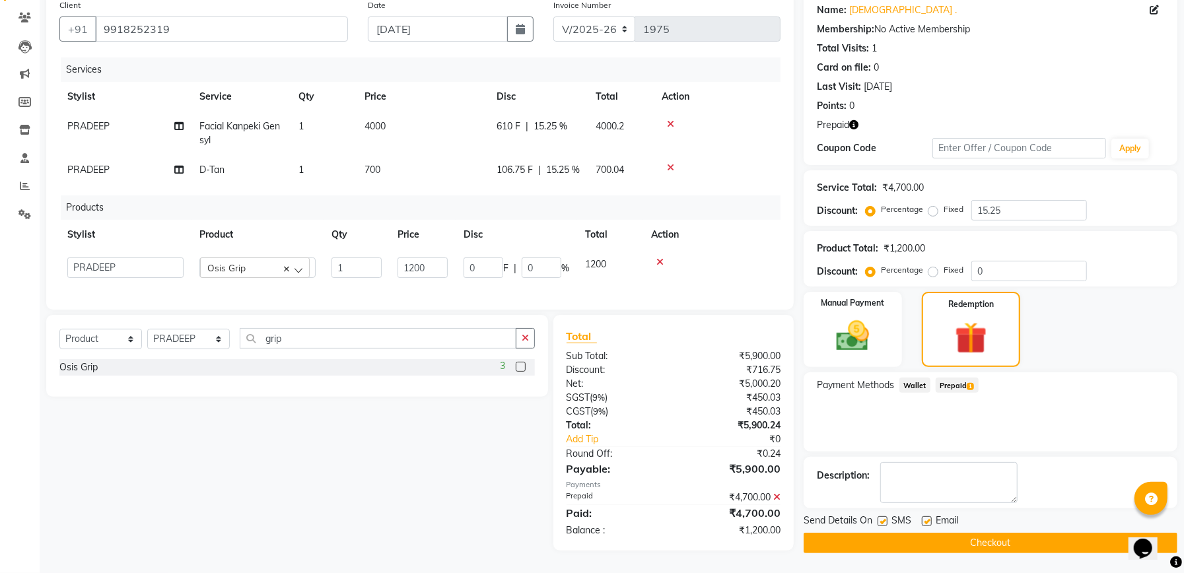
click at [965, 378] on span "Prepaid 1" at bounding box center [957, 385] width 43 height 15
click at [906, 378] on span "Wallet" at bounding box center [914, 385] width 31 height 15
click at [851, 316] on img at bounding box center [853, 336] width 56 height 40
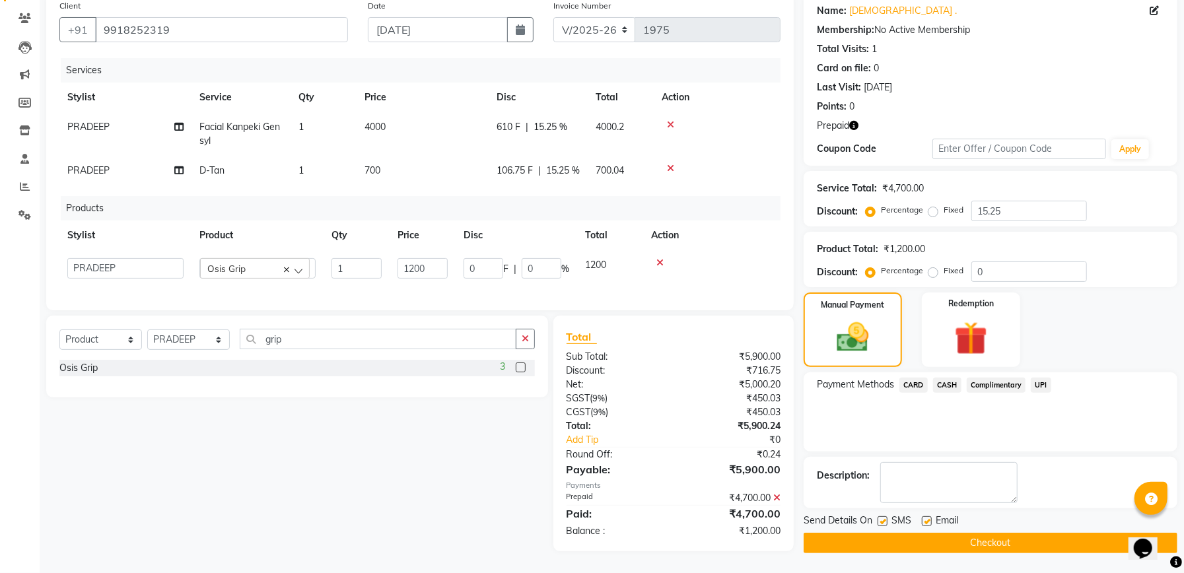
click at [1038, 378] on span "UPI" at bounding box center [1041, 385] width 20 height 15
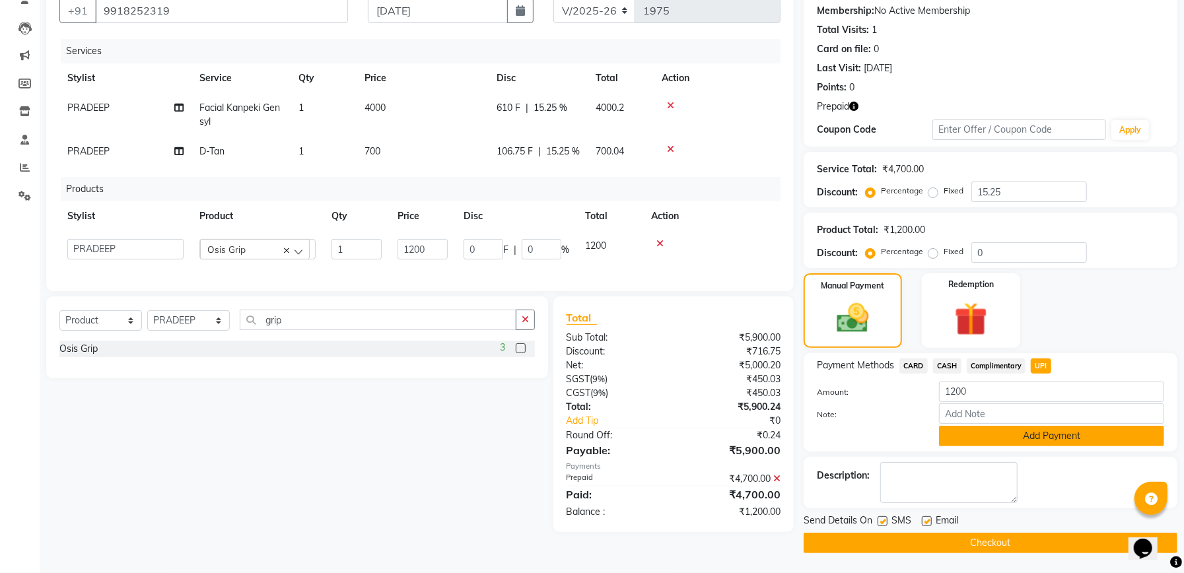
click at [1080, 430] on button "Add Payment" at bounding box center [1051, 436] width 225 height 20
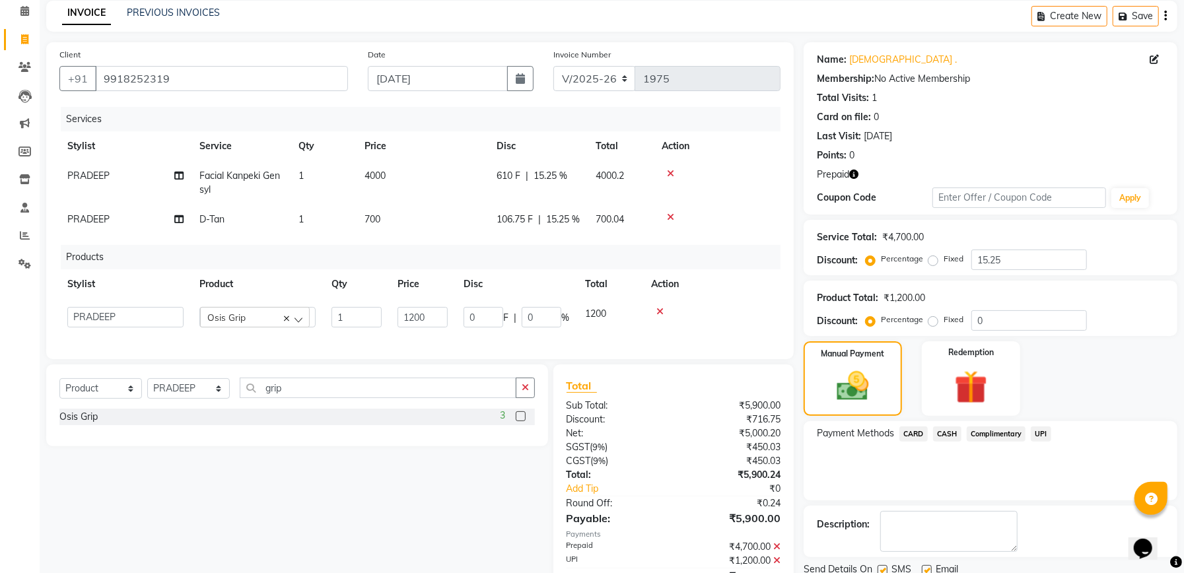
scroll to position [145, 0]
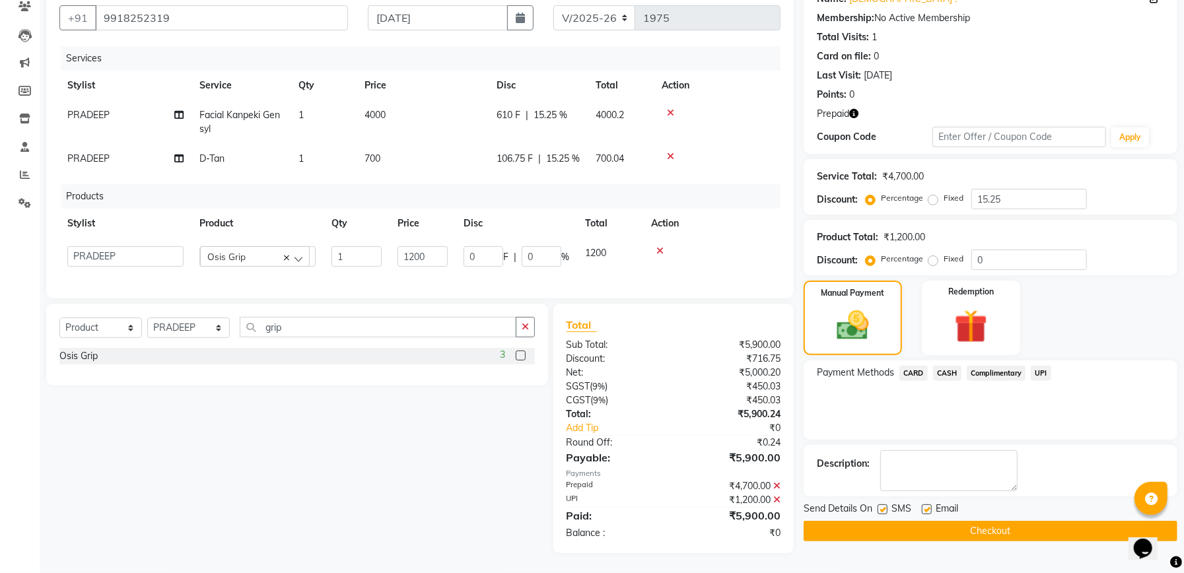
click at [1007, 521] on button "Checkout" at bounding box center [990, 531] width 374 height 20
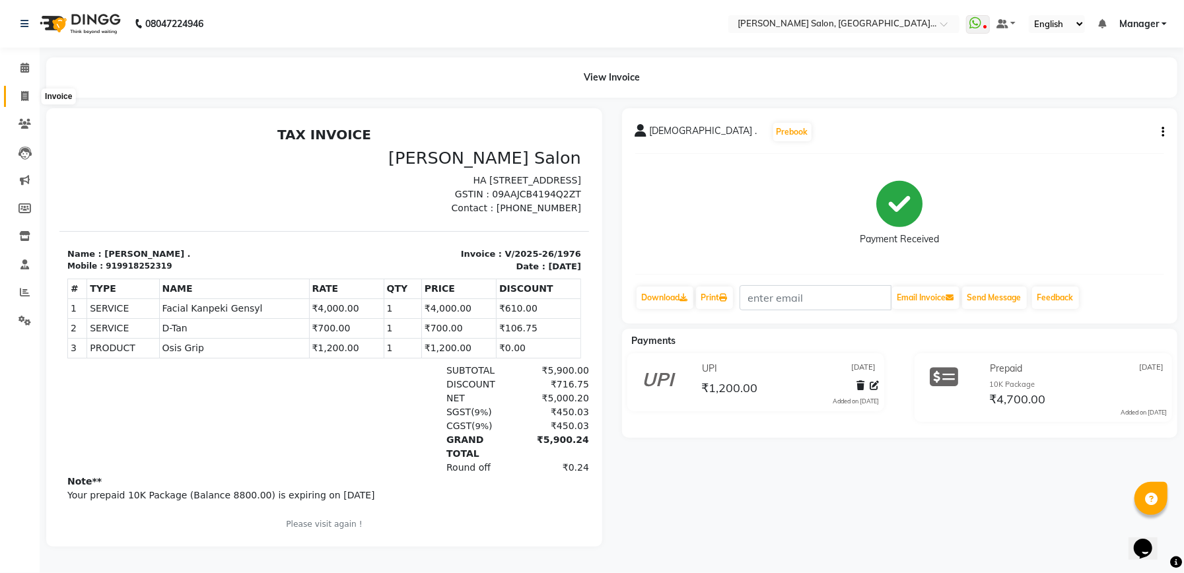
click at [21, 92] on icon at bounding box center [24, 96] width 7 height 10
select select "service"
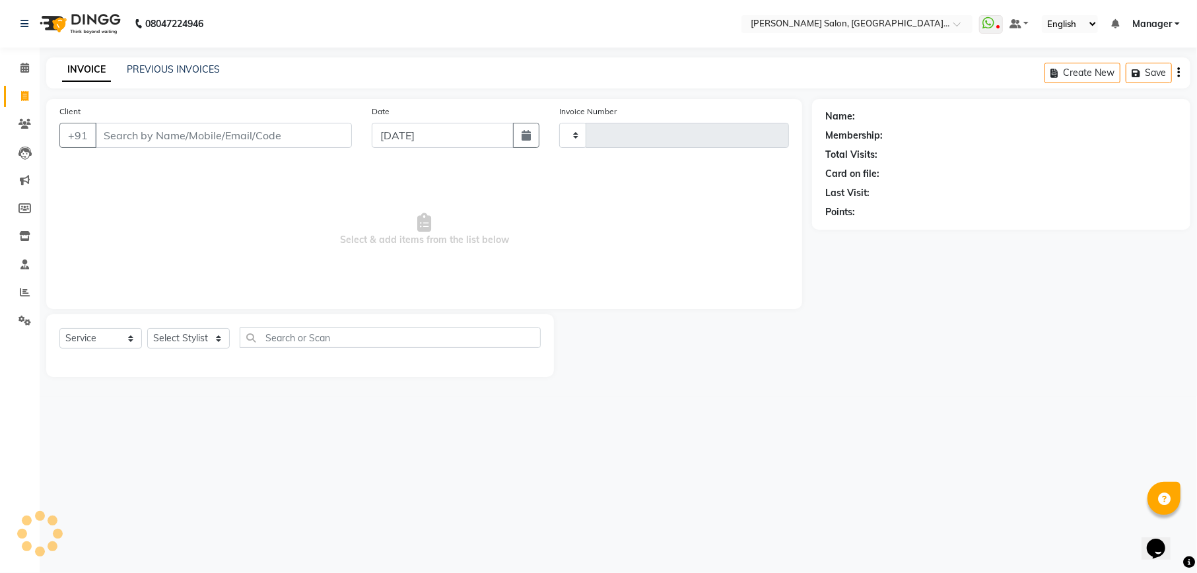
click at [137, 133] on input "Client" at bounding box center [223, 135] width 257 height 25
select select "6961"
type input "1977"
type input "k"
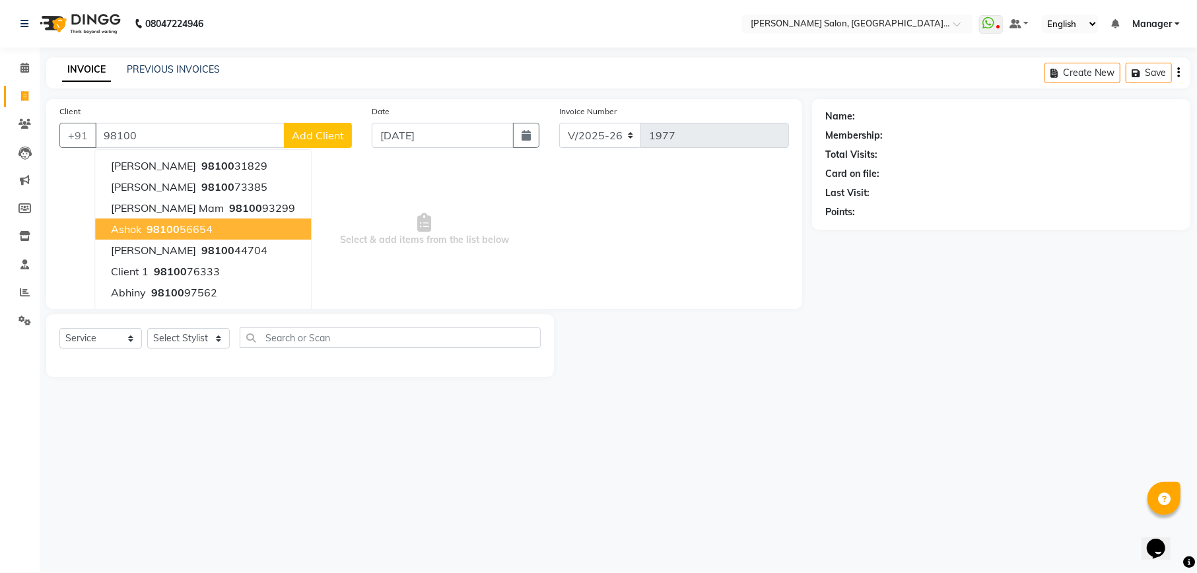
click at [178, 221] on button "ashok 98100 56654" at bounding box center [203, 229] width 216 height 21
type input "9810056654"
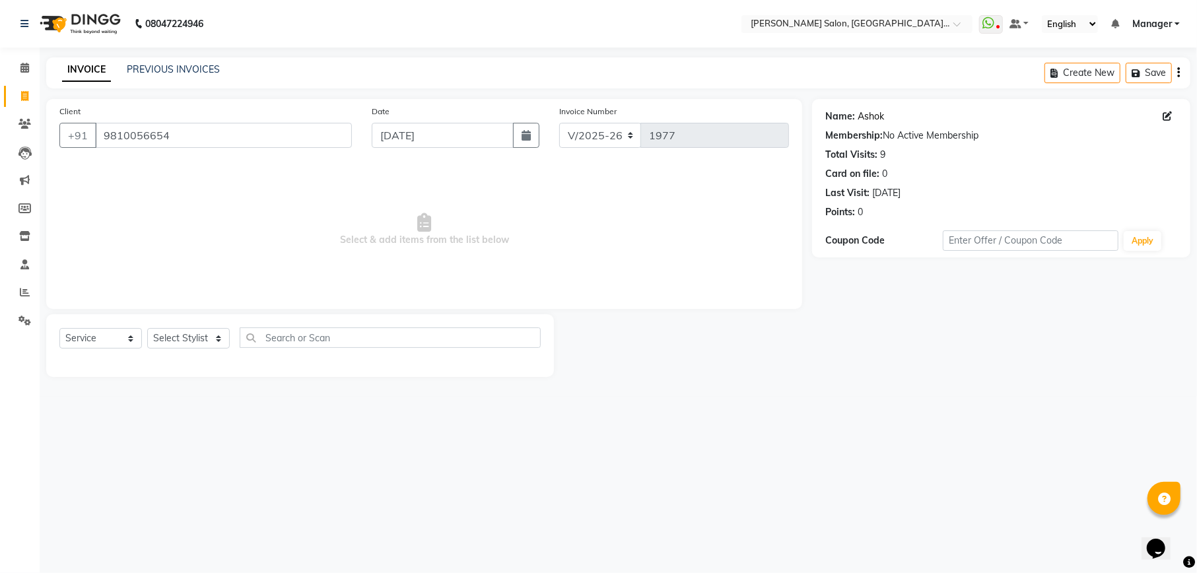
click at [874, 114] on link "Ashok" at bounding box center [871, 117] width 26 height 14
click at [169, 343] on select "Select Stylist Abhishek [PERSON_NAME] [PERSON_NAME] [PERSON_NAME] Manager [PERS…" at bounding box center [188, 338] width 83 height 20
select select "57330"
click at [147, 328] on select "Select Stylist Abhishek [PERSON_NAME] [PERSON_NAME] [PERSON_NAME] Manager [PERS…" at bounding box center [188, 338] width 83 height 20
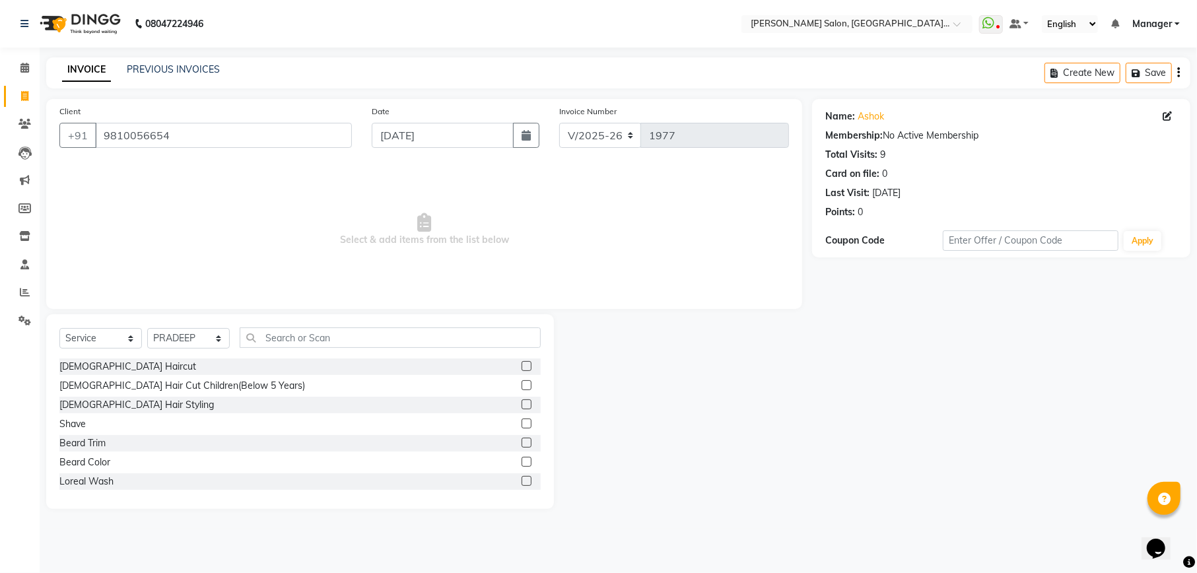
click at [522, 368] on label at bounding box center [527, 366] width 10 height 10
click at [522, 368] on input "checkbox" at bounding box center [526, 366] width 9 height 9
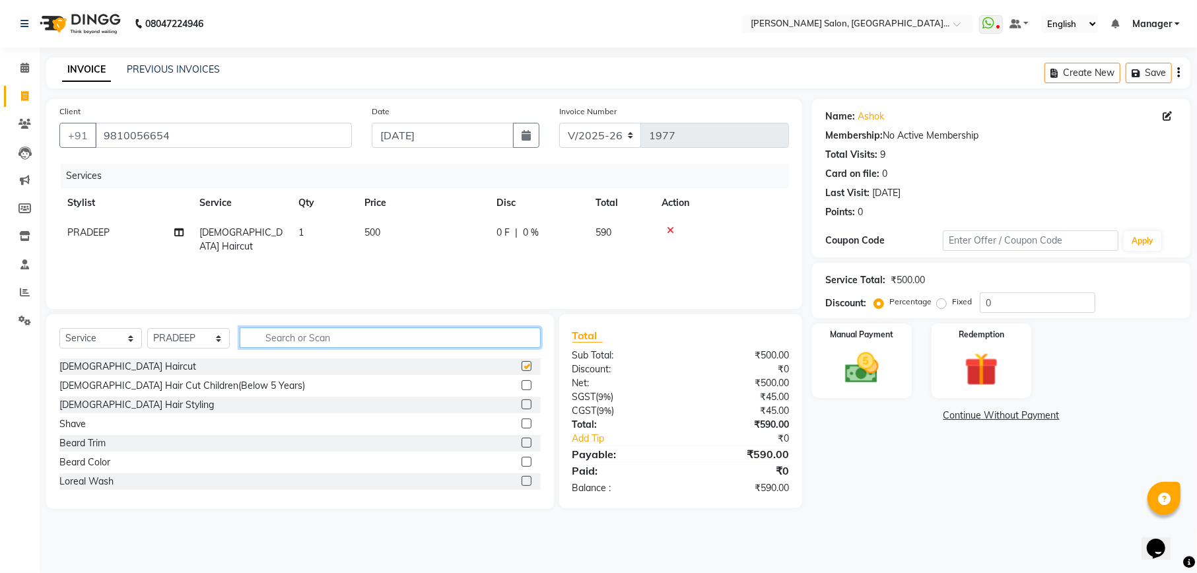
click at [431, 333] on input "text" at bounding box center [390, 337] width 301 height 20
checkbox input "false"
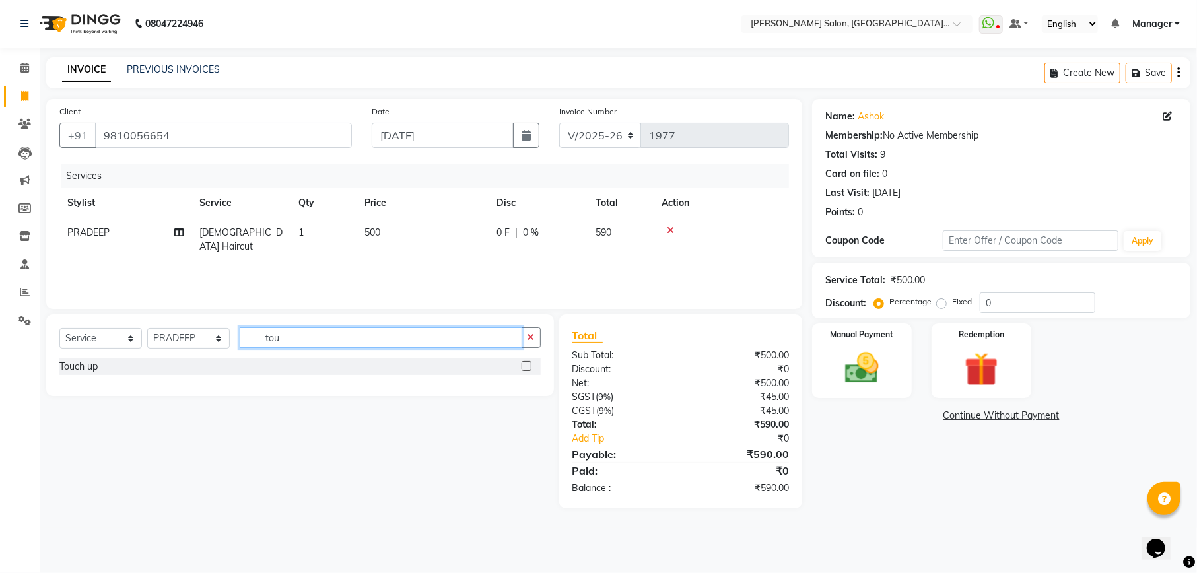
type input "tou"
click at [523, 365] on label at bounding box center [527, 366] width 10 height 10
click at [523, 365] on input "checkbox" at bounding box center [526, 366] width 9 height 9
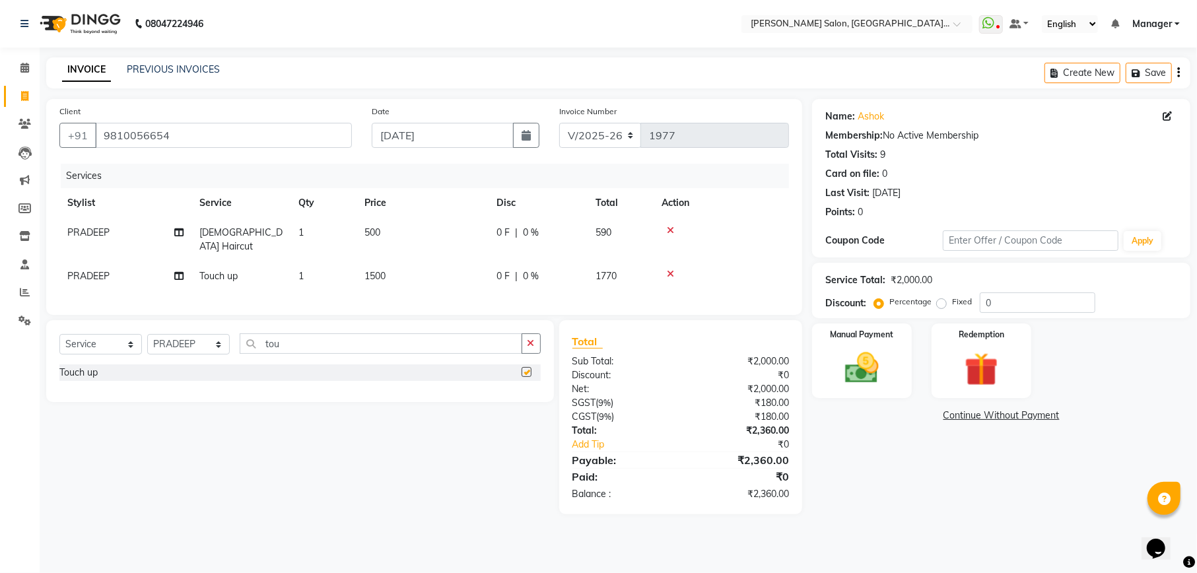
click at [444, 270] on td "1500" at bounding box center [423, 276] width 132 height 30
checkbox input "false"
select select "57330"
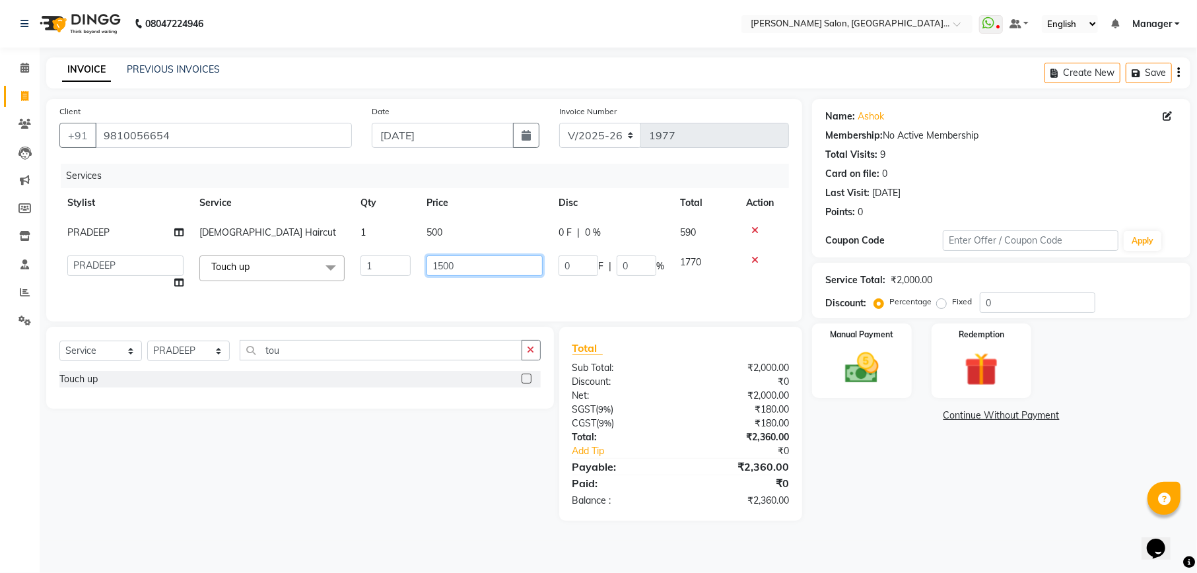
click at [439, 269] on input "1500" at bounding box center [484, 265] width 116 height 20
type input "1200"
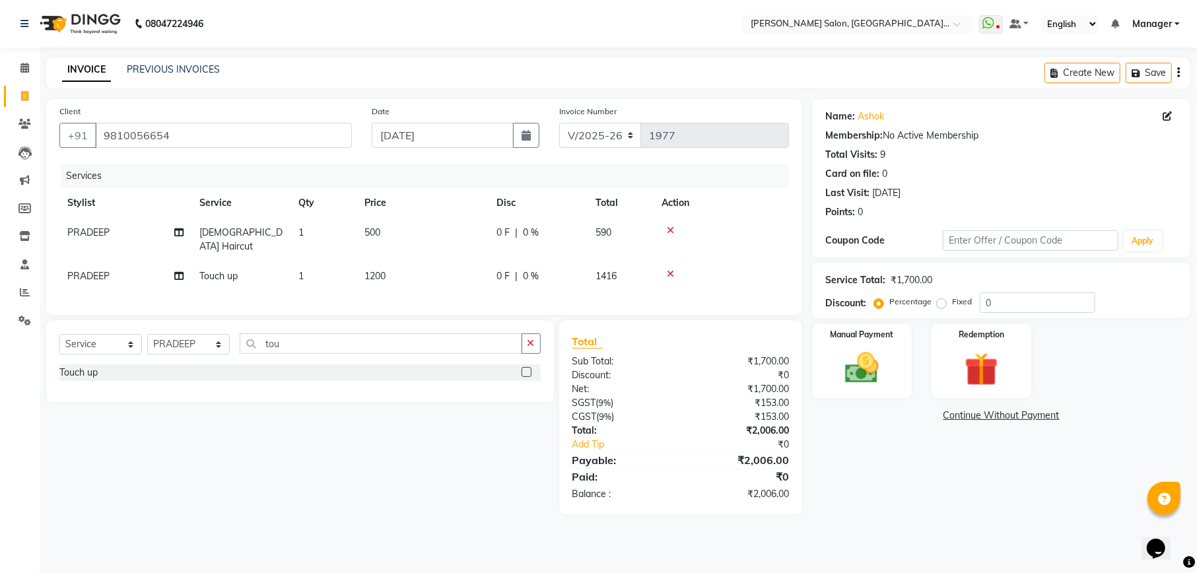
click at [630, 306] on div "Client +91 9810056654 Date 01-09-2025 Invoice Number V/2025 V/2025-26 1977 Serv…" at bounding box center [424, 207] width 756 height 216
click at [1020, 299] on input "0" at bounding box center [1038, 302] width 116 height 20
type input "15.25"
click at [868, 357] on img at bounding box center [861, 368] width 57 height 40
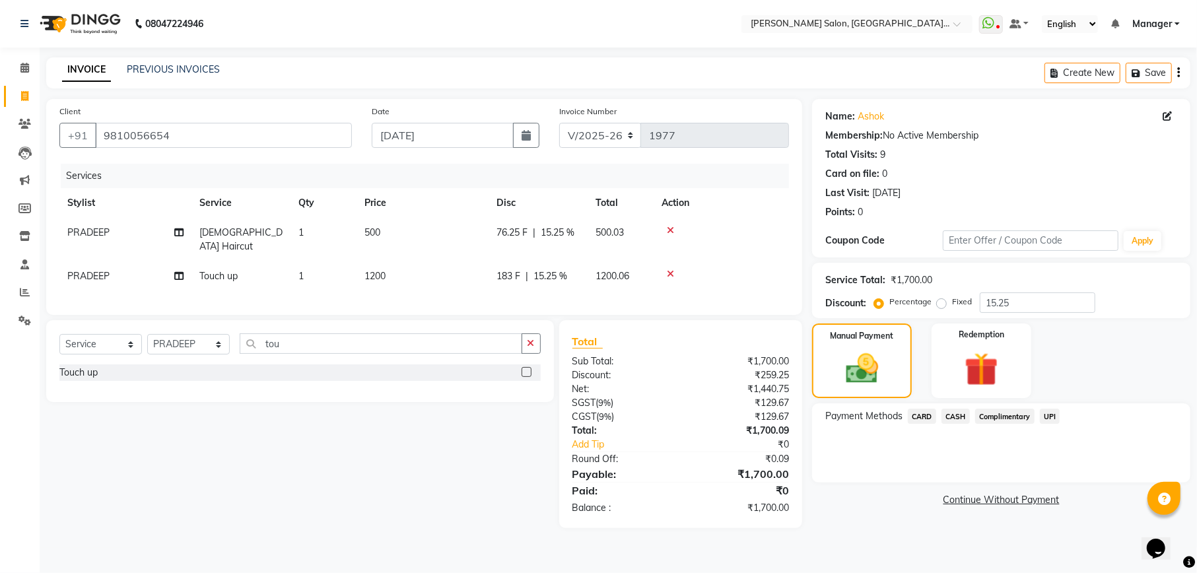
click at [1052, 415] on span "UPI" at bounding box center [1050, 416] width 20 height 15
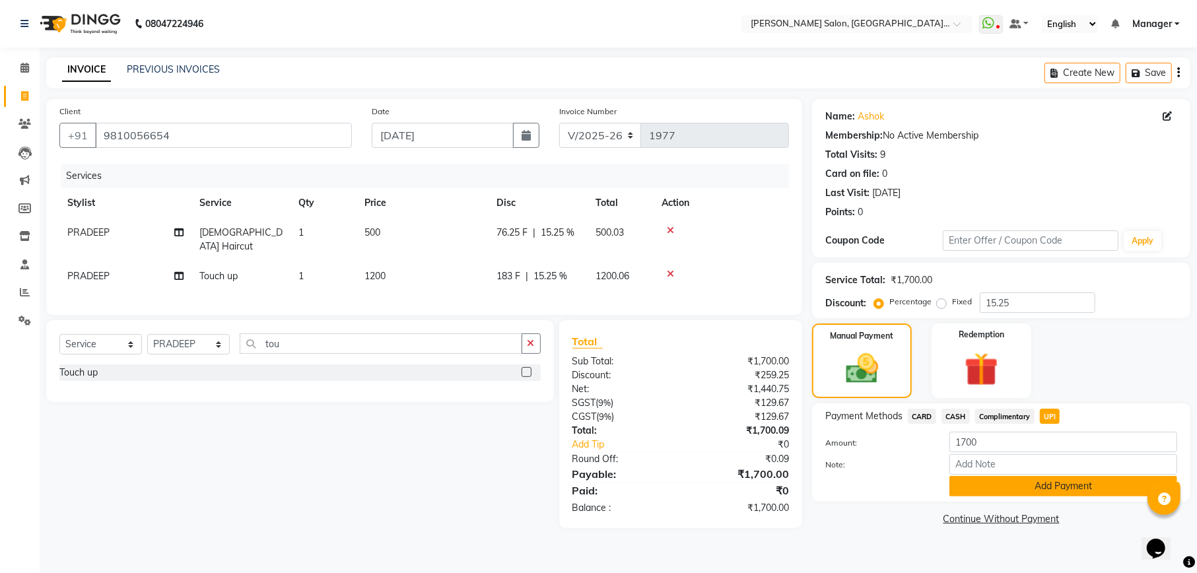
click at [1101, 487] on button "Add Payment" at bounding box center [1063, 486] width 228 height 20
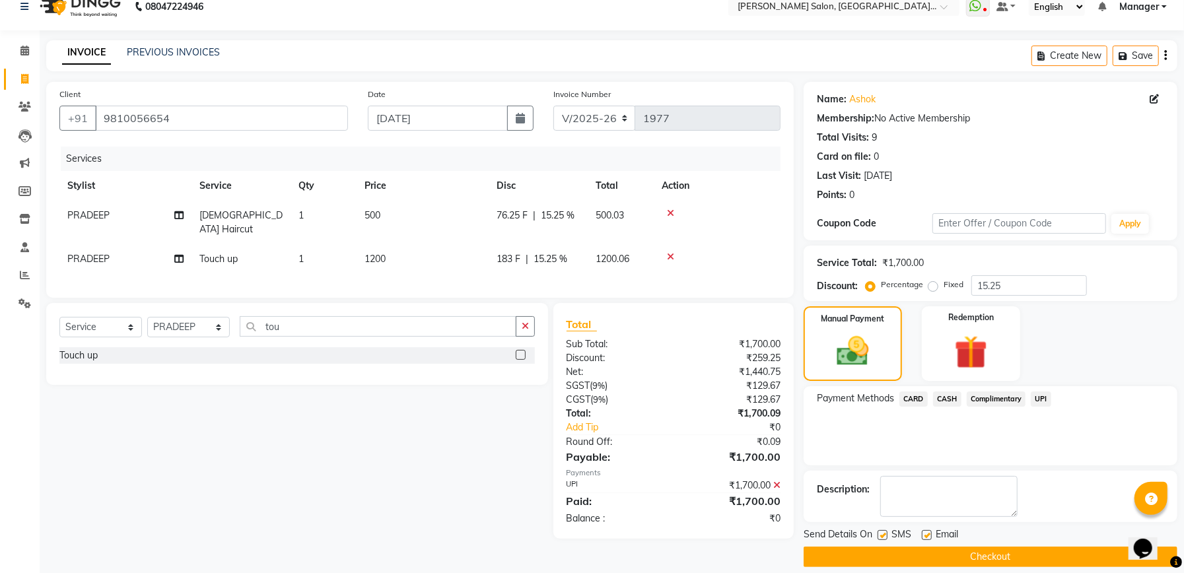
scroll to position [32, 0]
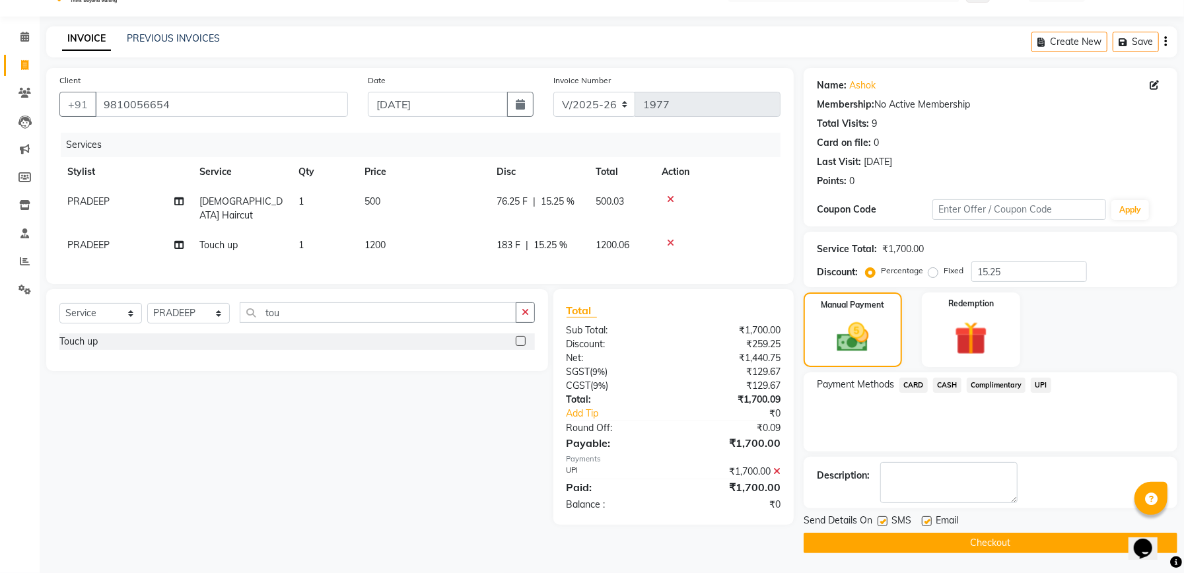
click at [957, 536] on button "Checkout" at bounding box center [990, 543] width 374 height 20
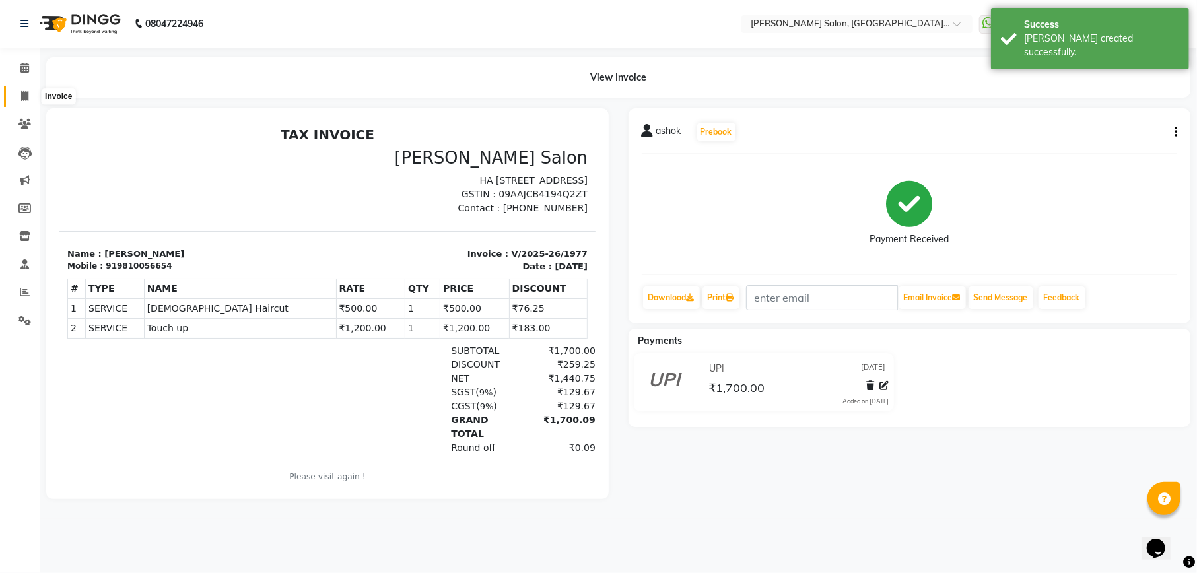
click at [32, 90] on span at bounding box center [24, 96] width 23 height 15
select select "service"
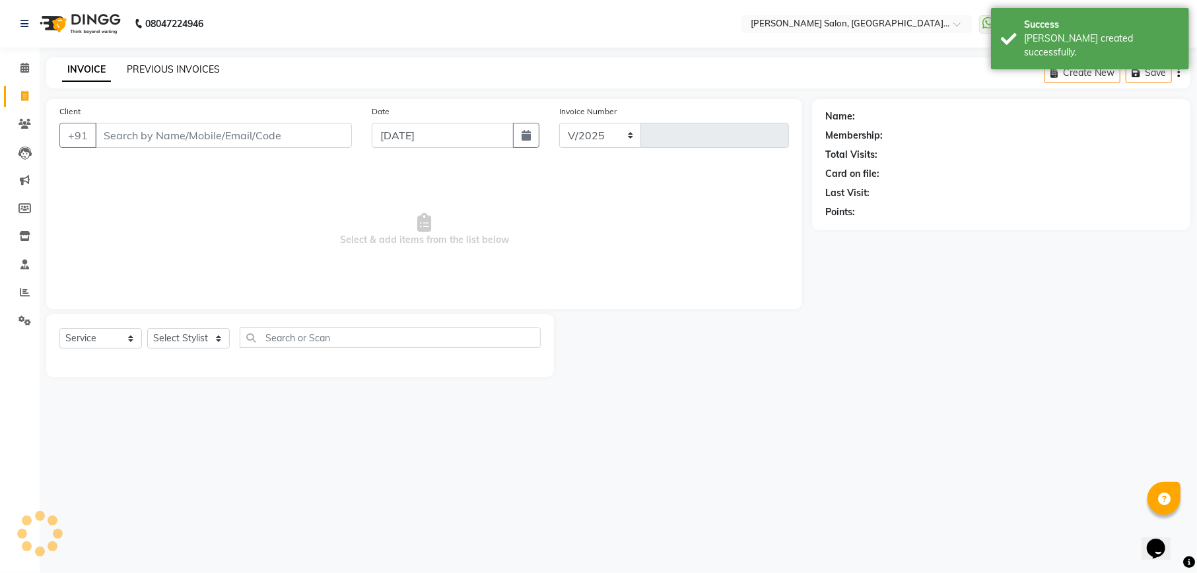
select select "6961"
type input "1978"
click at [199, 70] on link "PREVIOUS INVOICES" at bounding box center [173, 69] width 93 height 12
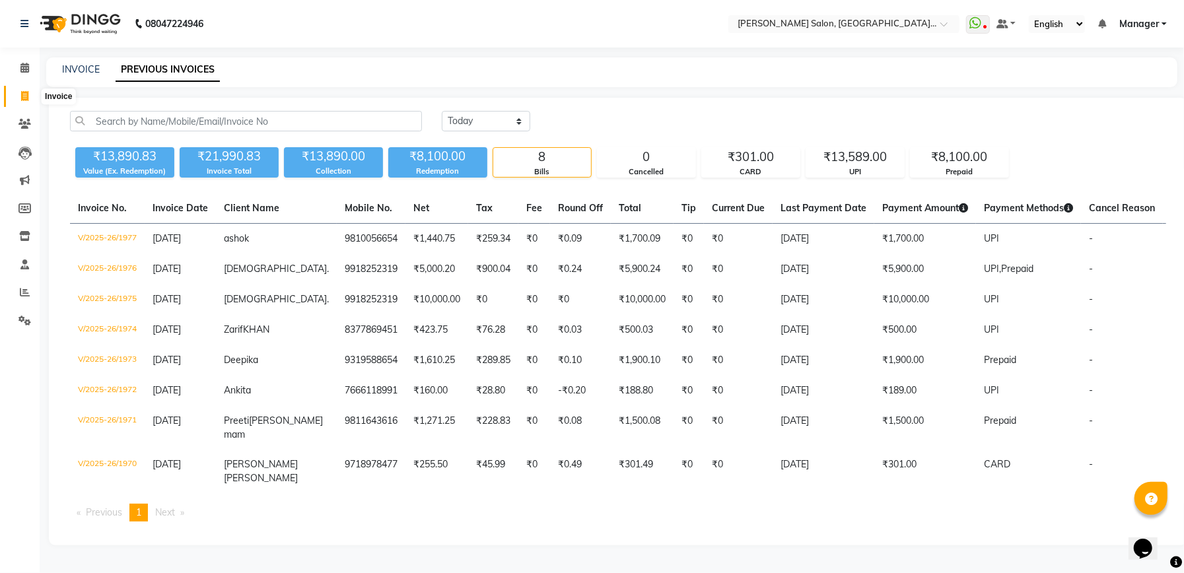
click at [19, 92] on span at bounding box center [24, 96] width 23 height 15
select select "service"
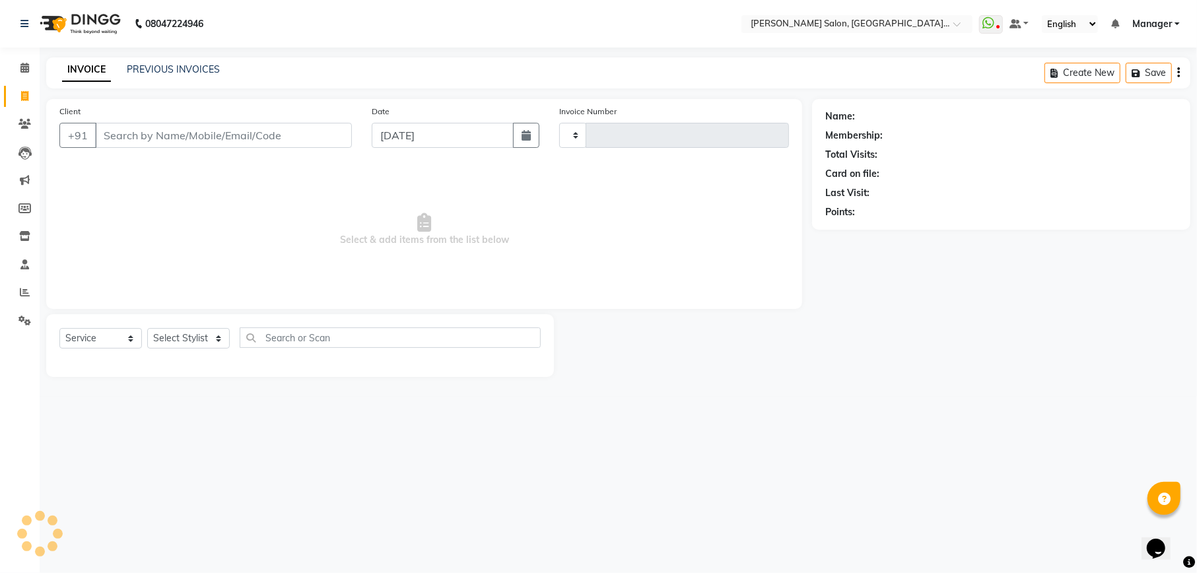
type input "1978"
select select "6961"
click at [25, 64] on icon at bounding box center [24, 68] width 9 height 10
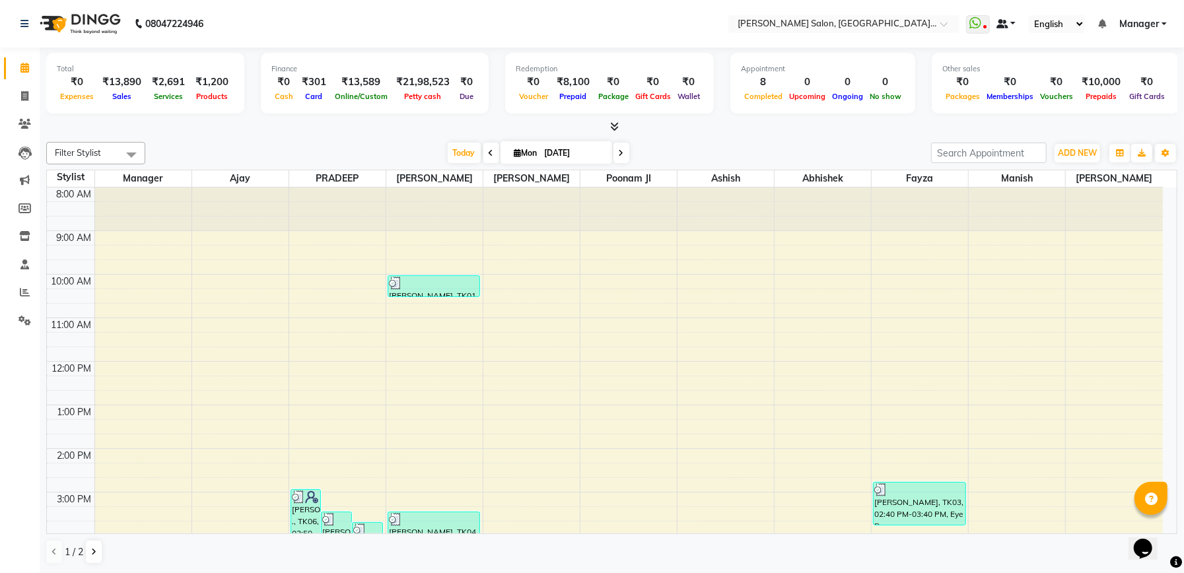
click at [1011, 25] on link at bounding box center [1006, 24] width 20 height 14
click at [1033, 66] on span "My Panel" at bounding box center [1043, 64] width 36 height 11
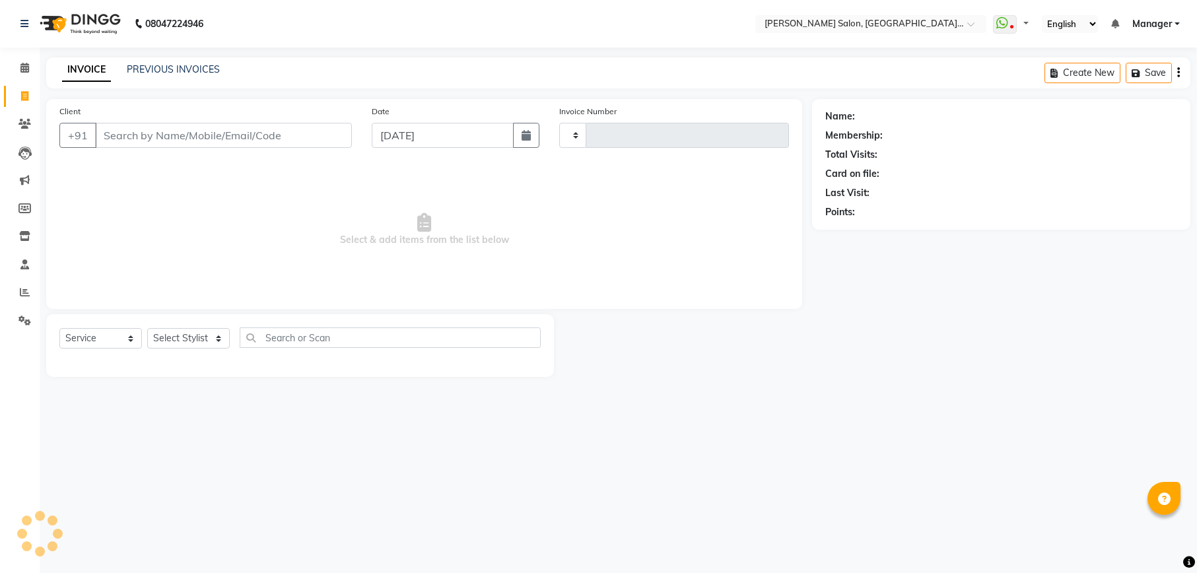
select select "service"
type input "1973"
select select "6961"
click at [243, 121] on div "Client +91" at bounding box center [206, 131] width 312 height 54
click at [206, 133] on input "Client" at bounding box center [223, 135] width 257 height 25
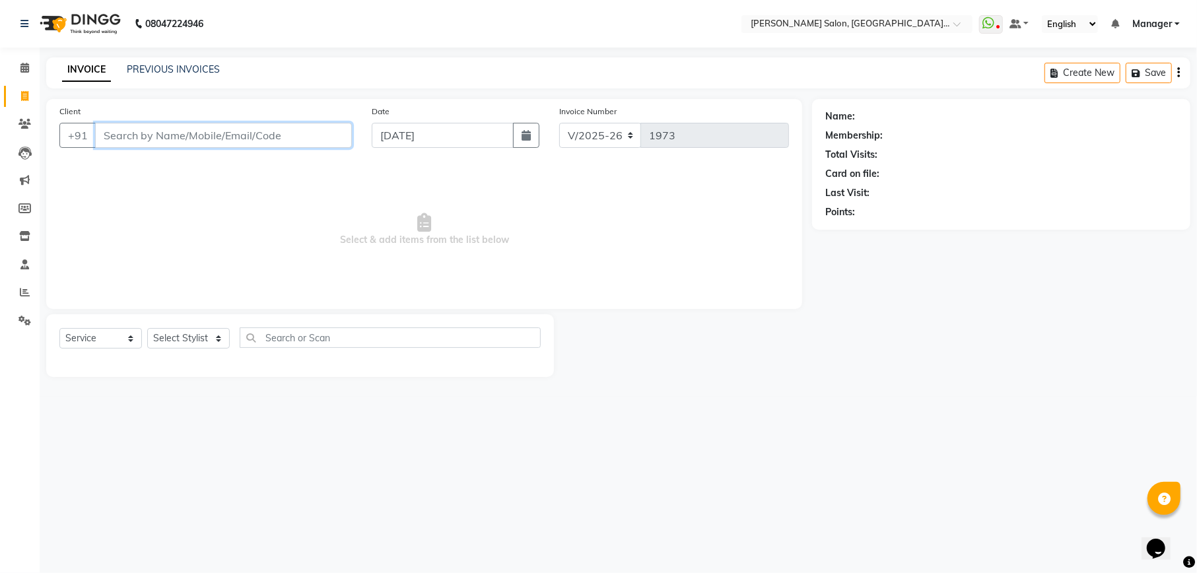
click at [211, 135] on input "Client" at bounding box center [223, 135] width 257 height 25
click at [205, 338] on select "Select Stylist Abhishek [PERSON_NAME] [PERSON_NAME] [PERSON_NAME] Manager [PERS…" at bounding box center [188, 338] width 83 height 20
select select "90402"
click at [147, 328] on select "Select Stylist Abhishek [PERSON_NAME] [PERSON_NAME] [PERSON_NAME] Manager [PERS…" at bounding box center [188, 338] width 83 height 20
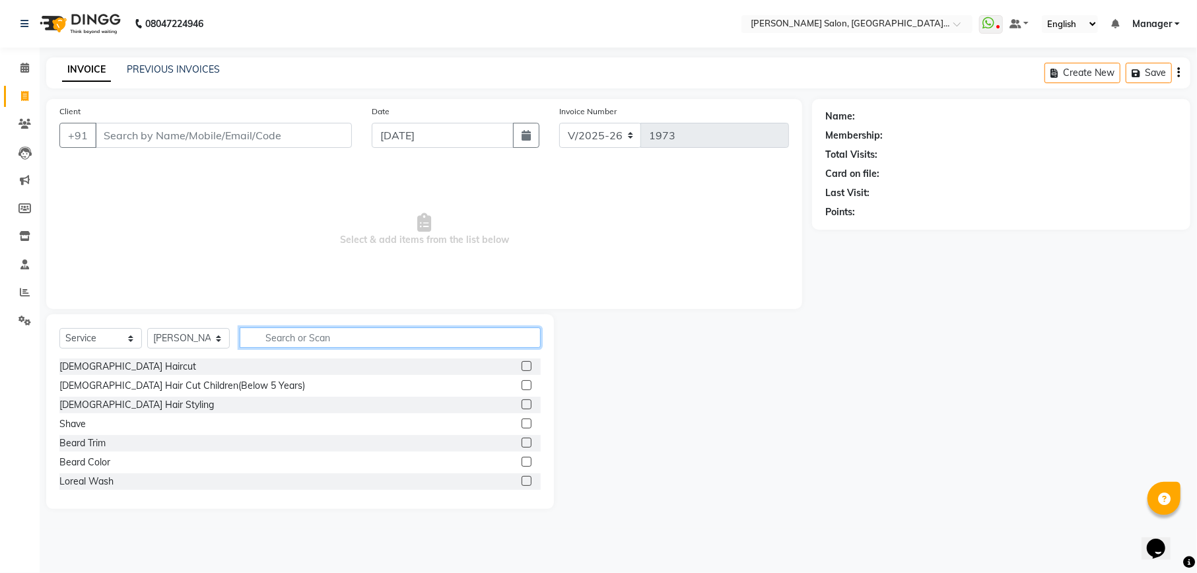
click at [322, 330] on input "text" at bounding box center [390, 337] width 301 height 20
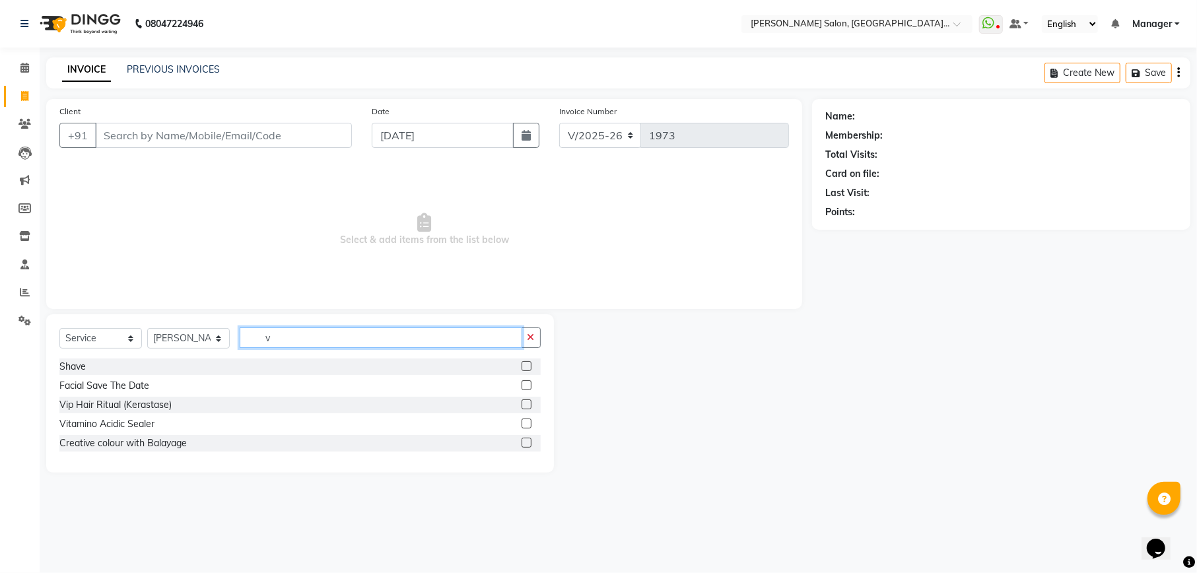
type input "v"
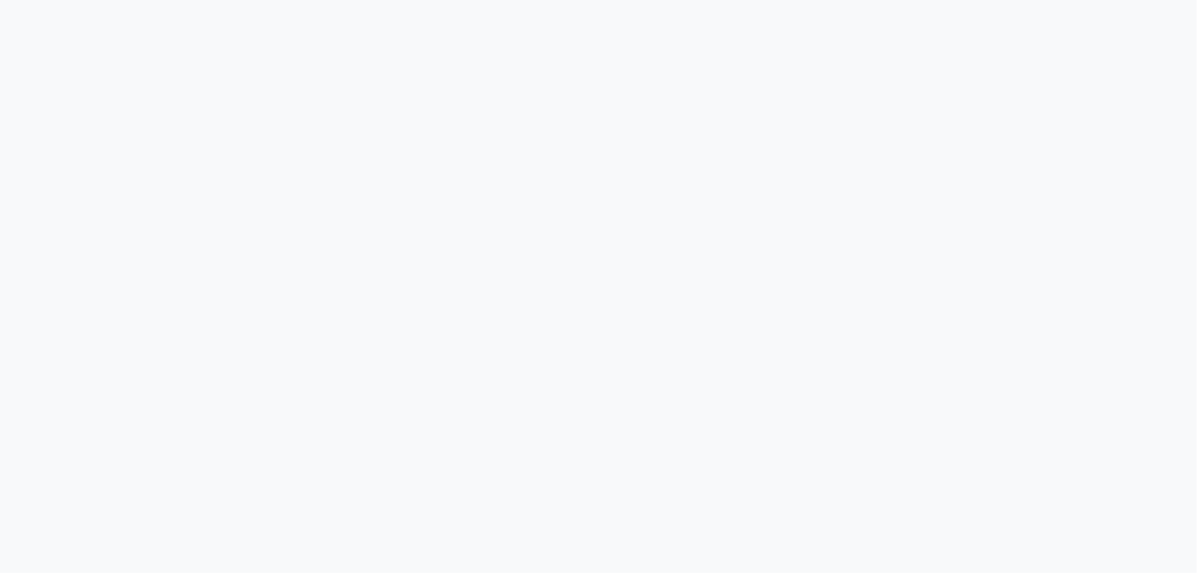
select select "service"
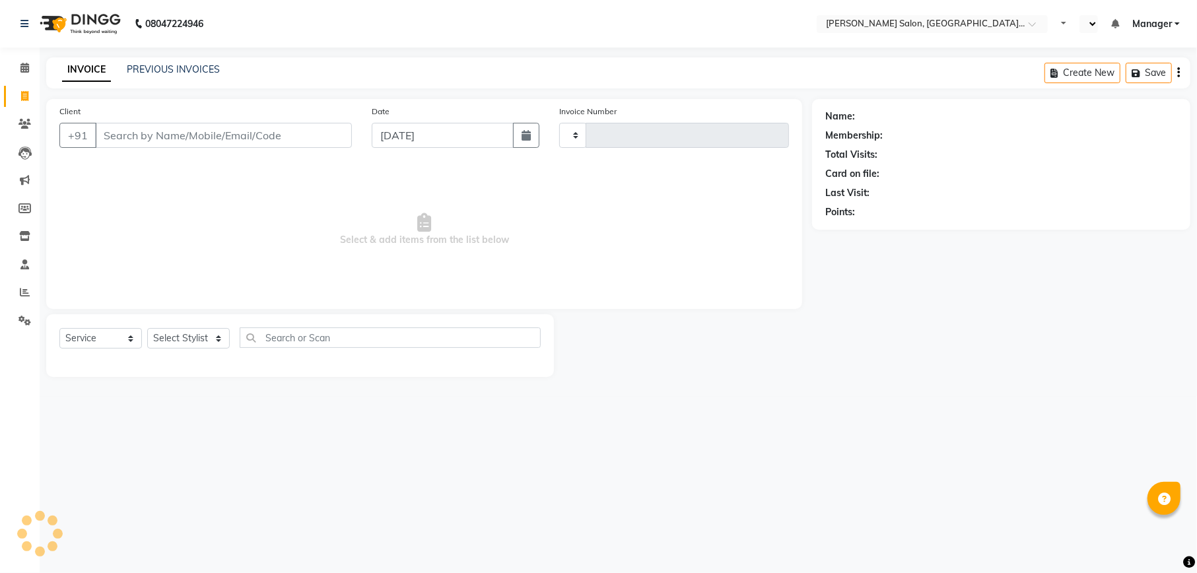
select select "en"
type input "1975"
select select "6961"
click at [186, 143] on input "Client" at bounding box center [223, 135] width 257 height 25
paste input "9918252319"
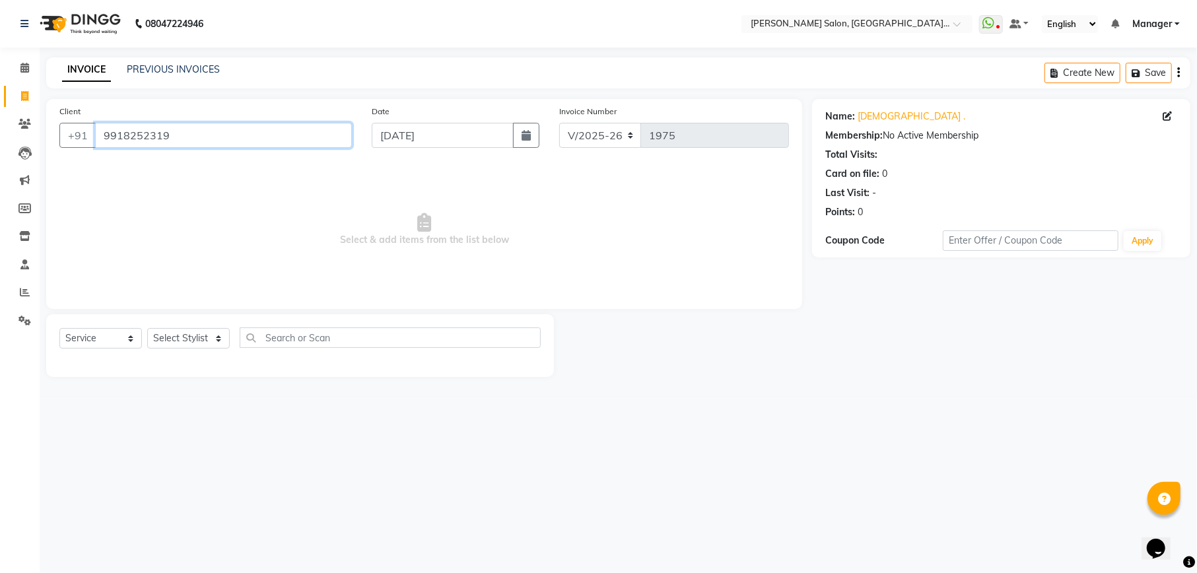
click at [186, 143] on input "9918252319" at bounding box center [223, 135] width 257 height 25
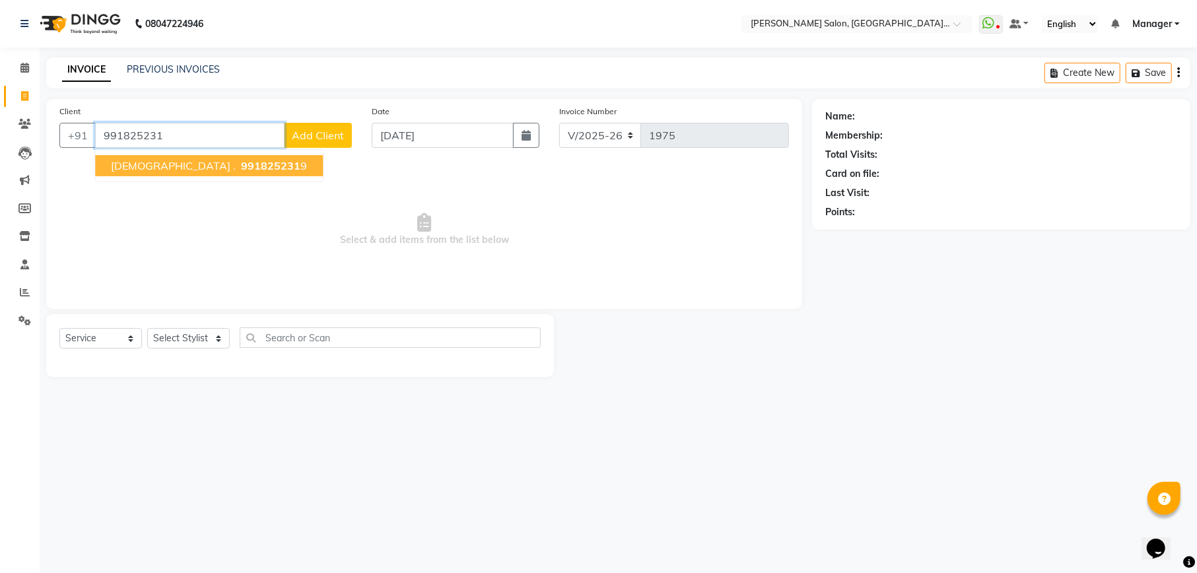
type input "9918252319"
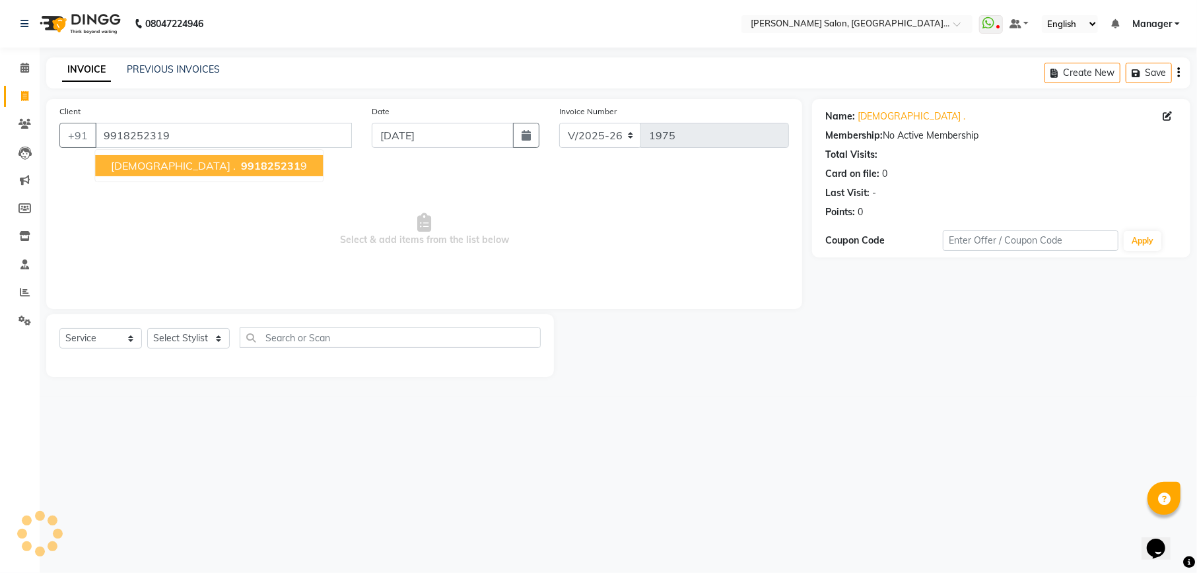
click at [241, 159] on span "991825231" at bounding box center [270, 165] width 59 height 13
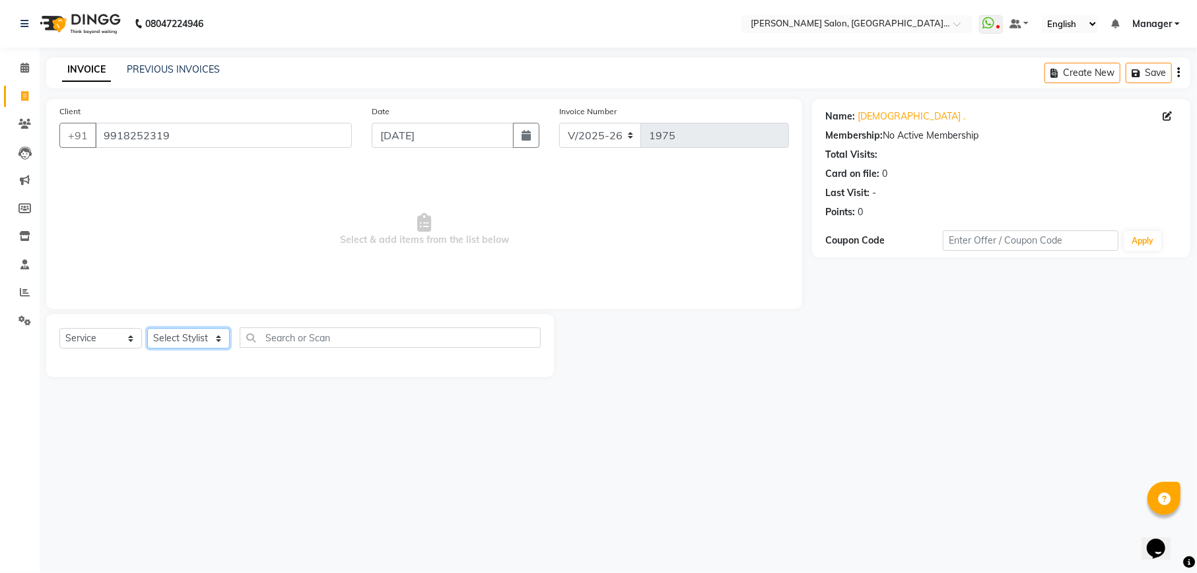
click at [188, 334] on select "Select Stylist Abhishek Ajay Ashish Fayza Manager Manish NEGI Poonam JI PRADEEP…" at bounding box center [188, 338] width 83 height 20
click at [98, 343] on select "Select Service Product Membership Package Voucher Prepaid Gift Card" at bounding box center [100, 338] width 83 height 20
click at [59, 328] on select "Select Service Product Membership Package Voucher Prepaid Gift Card" at bounding box center [100, 338] width 83 height 20
click at [196, 331] on select "Select Stylist Abhishek [PERSON_NAME] [PERSON_NAME] [PERSON_NAME] Manager [PERS…" at bounding box center [188, 338] width 83 height 20
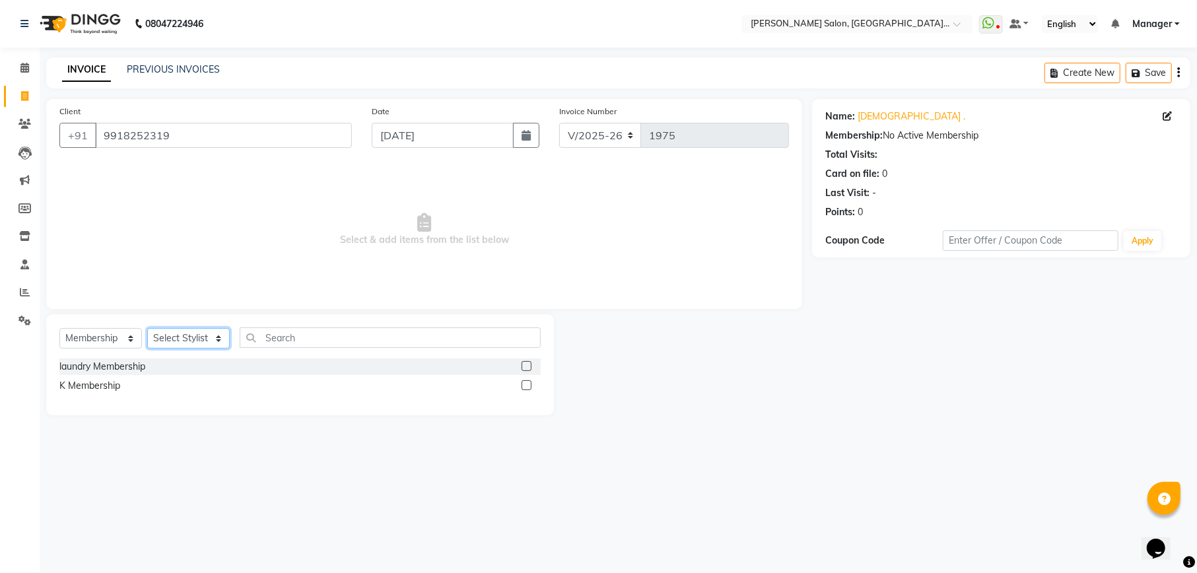
click at [189, 344] on select "Select Stylist Abhishek [PERSON_NAME] [PERSON_NAME] [PERSON_NAME] Manager [PERS…" at bounding box center [188, 338] width 83 height 20
click at [107, 343] on select "Select Service Product Membership Package Voucher Prepaid Gift Card" at bounding box center [100, 338] width 83 height 20
select select "P"
click at [59, 328] on select "Select Service Product Membership Package Voucher Prepaid Gift Card" at bounding box center [100, 338] width 83 height 20
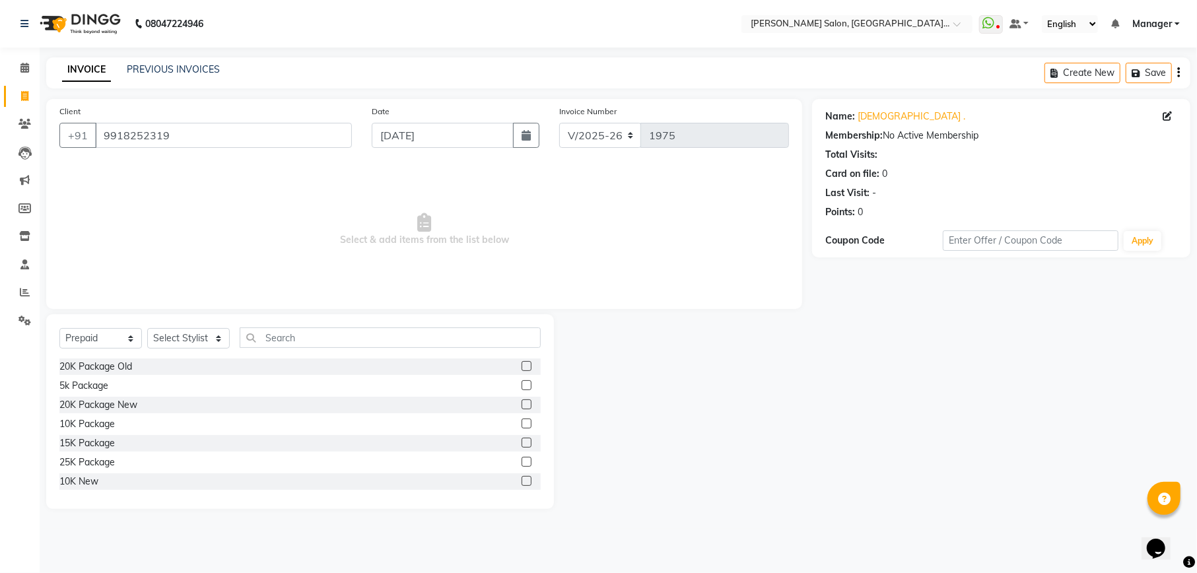
click at [522, 423] on label at bounding box center [527, 424] width 10 height 10
click at [522, 423] on input "checkbox" at bounding box center [526, 424] width 9 height 9
click at [522, 423] on label at bounding box center [527, 424] width 10 height 10
click at [522, 423] on input "checkbox" at bounding box center [526, 424] width 9 height 9
click at [522, 423] on label at bounding box center [527, 424] width 10 height 10
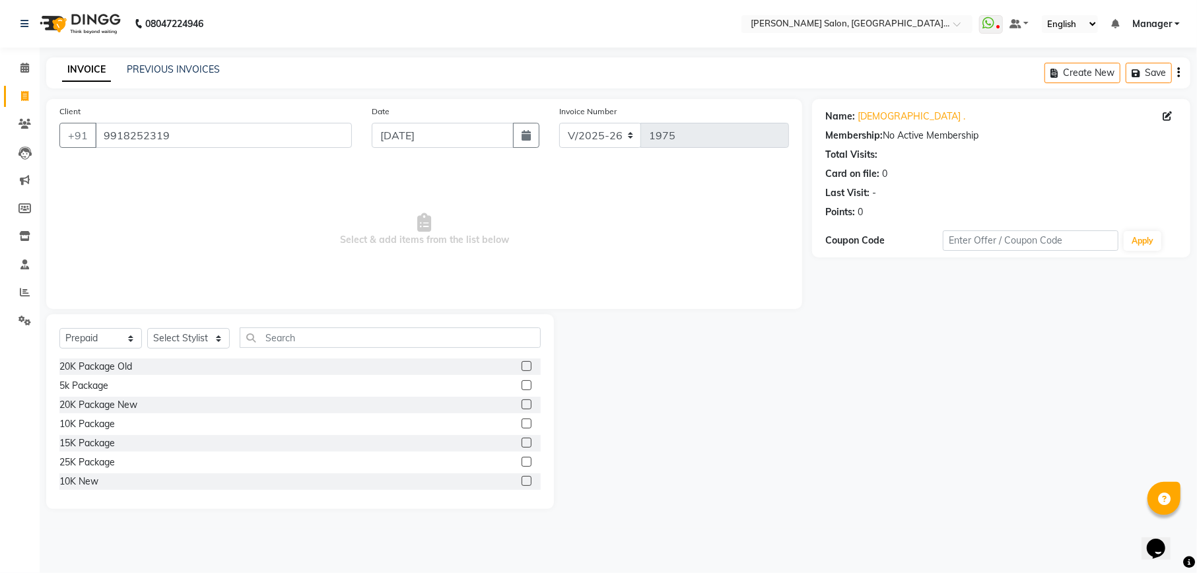
click at [522, 423] on input "checkbox" at bounding box center [526, 424] width 9 height 9
checkbox input "false"
click at [407, 419] on div "10K Package" at bounding box center [299, 424] width 481 height 17
click at [204, 329] on select "Select Stylist Abhishek [PERSON_NAME] [PERSON_NAME] [PERSON_NAME] Manager [PERS…" at bounding box center [188, 338] width 83 height 20
select select "57330"
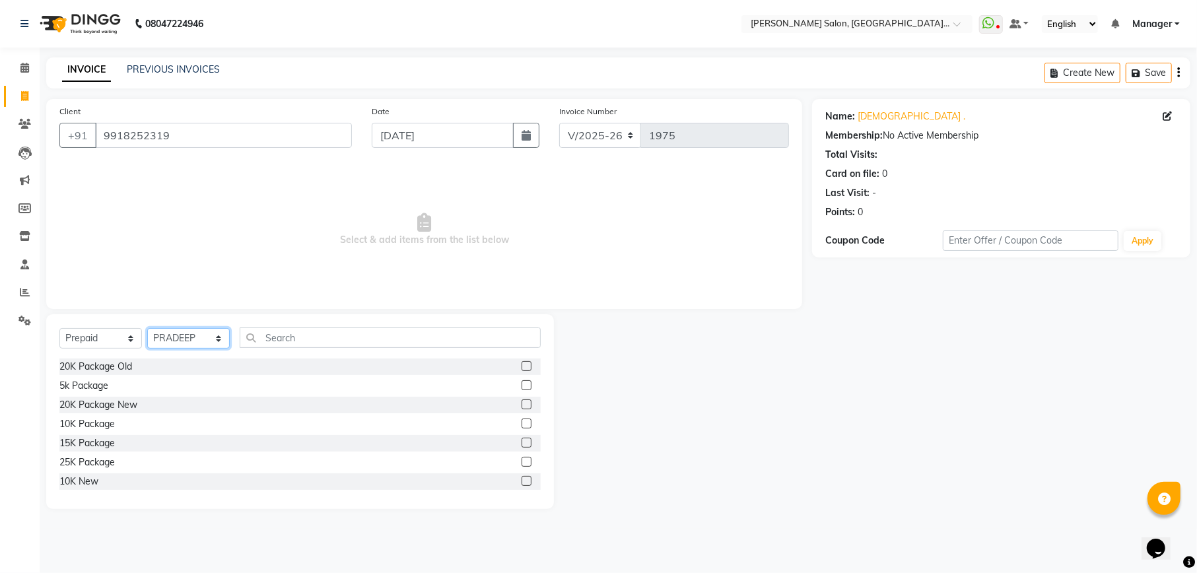
click at [147, 328] on select "Select Stylist Abhishek [PERSON_NAME] [PERSON_NAME] [PERSON_NAME] Manager [PERS…" at bounding box center [188, 338] width 83 height 20
click at [522, 424] on label at bounding box center [527, 424] width 10 height 10
click at [522, 424] on input "checkbox" at bounding box center [526, 424] width 9 height 9
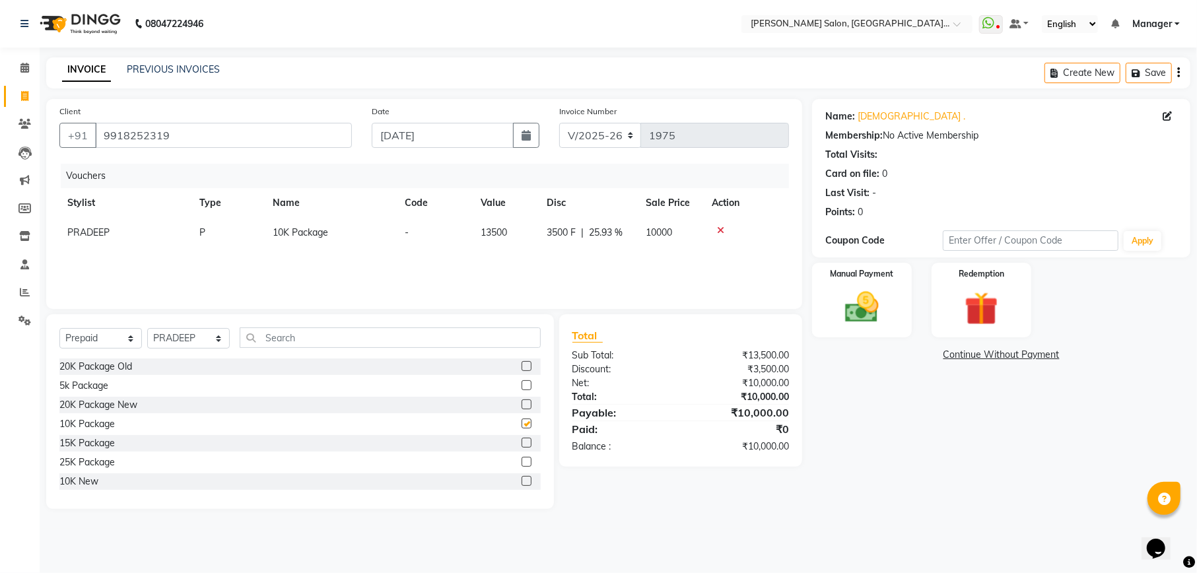
checkbox input "false"
click at [428, 331] on input "text" at bounding box center [390, 337] width 301 height 20
click at [1006, 317] on img at bounding box center [981, 309] width 57 height 44
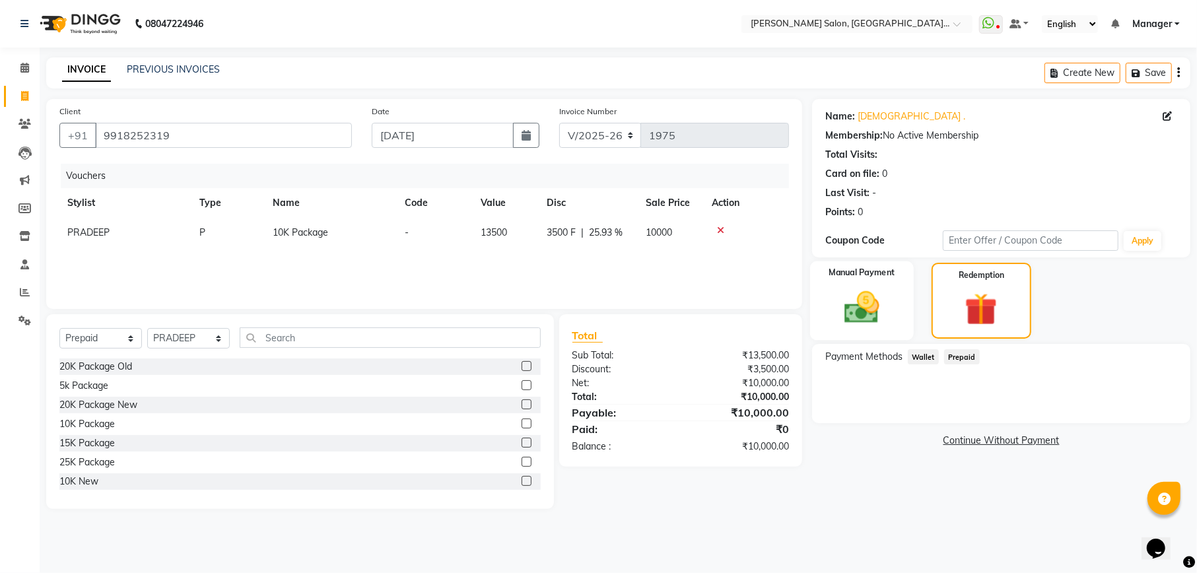
click at [857, 293] on img at bounding box center [861, 307] width 57 height 40
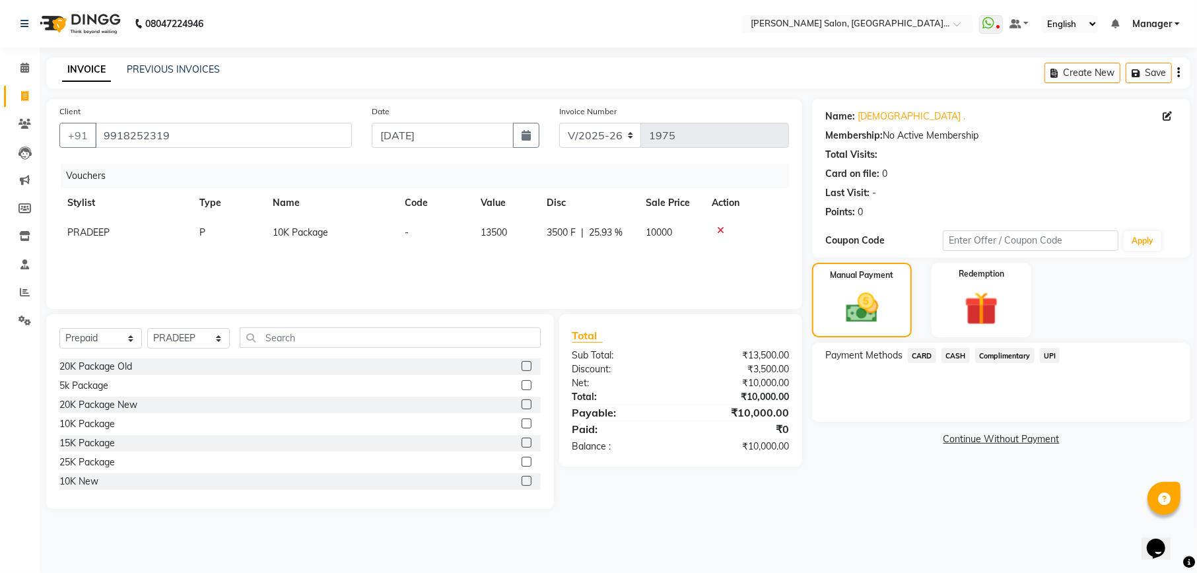
click at [1058, 357] on span "UPI" at bounding box center [1050, 355] width 20 height 15
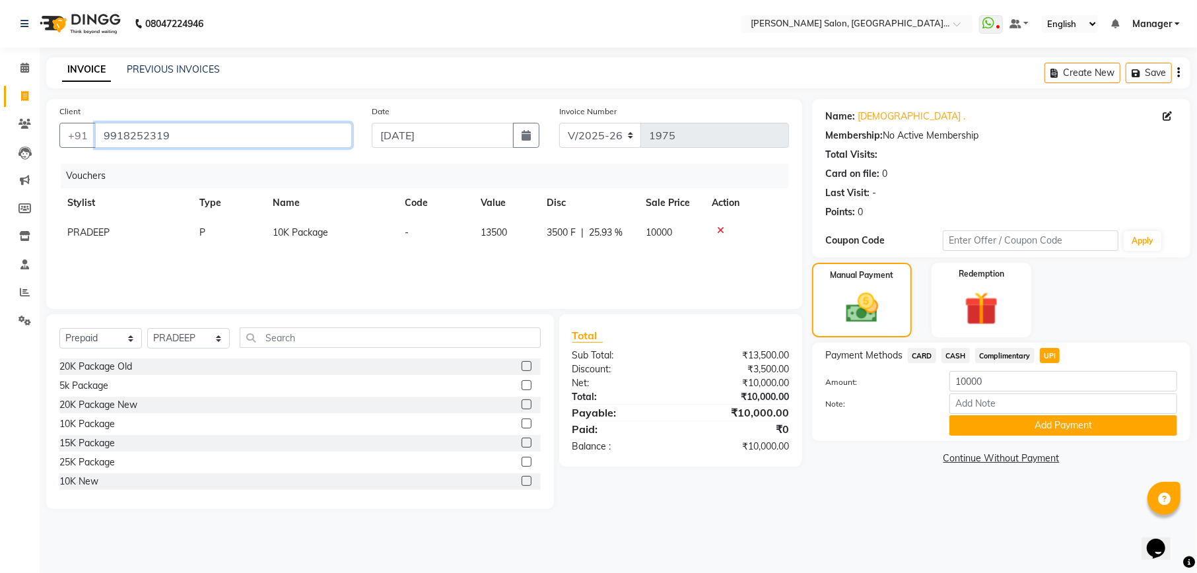
drag, startPoint x: 246, startPoint y: 127, endPoint x: 99, endPoint y: 141, distance: 147.2
click at [99, 141] on input "9918252319" at bounding box center [223, 135] width 257 height 25
click at [989, 423] on button "Add Payment" at bounding box center [1063, 425] width 228 height 20
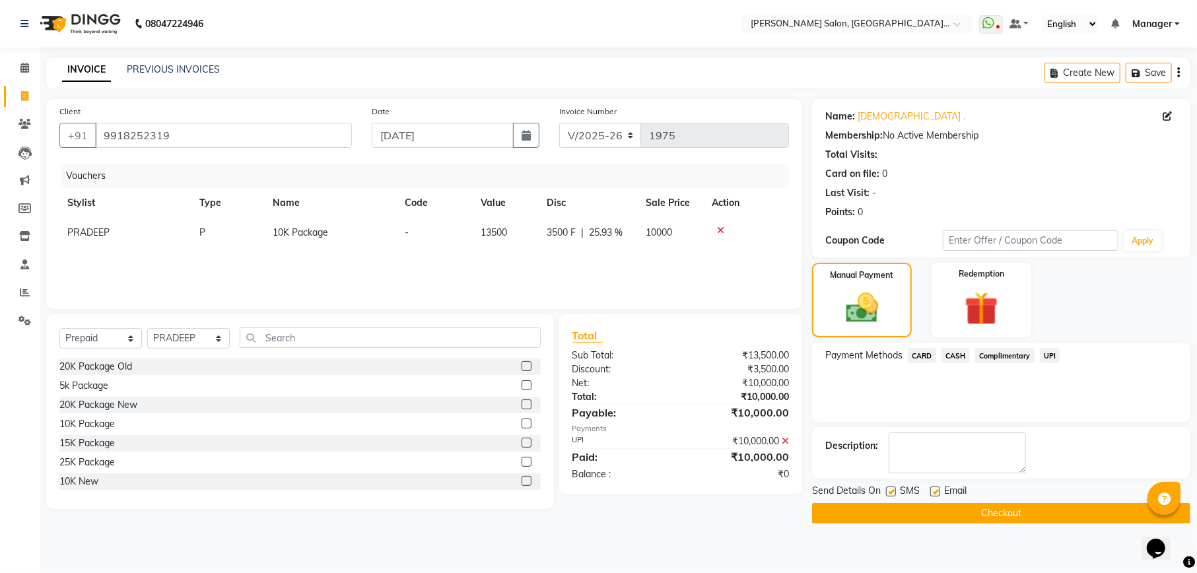
click at [937, 524] on button "Checkout" at bounding box center [1001, 513] width 378 height 20
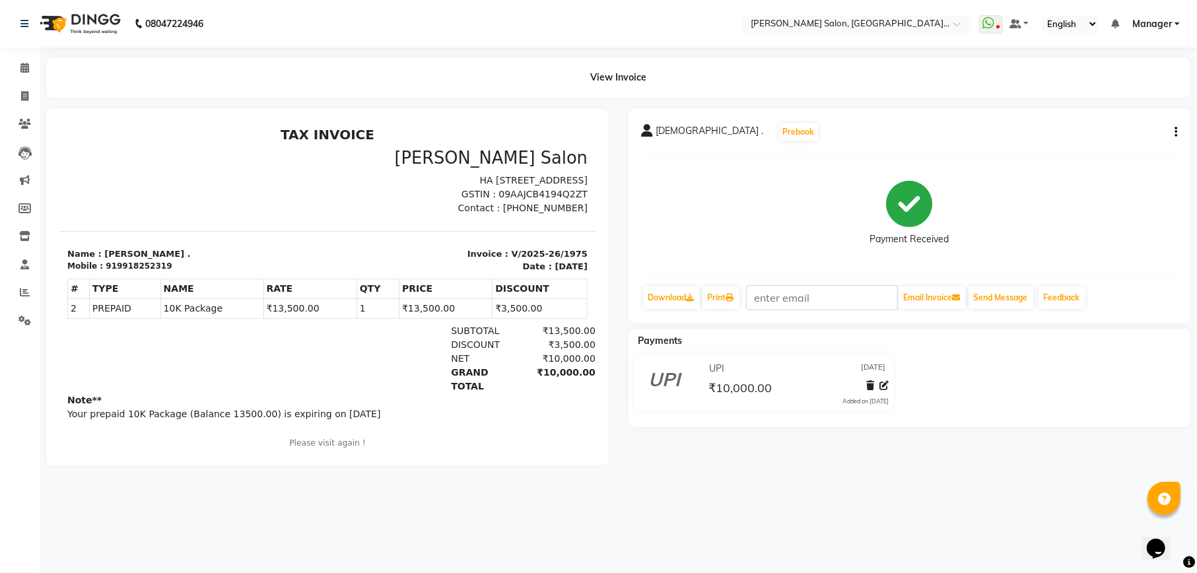
click at [129, 266] on div "919918252319" at bounding box center [138, 265] width 66 height 12
copy div "919918252319"
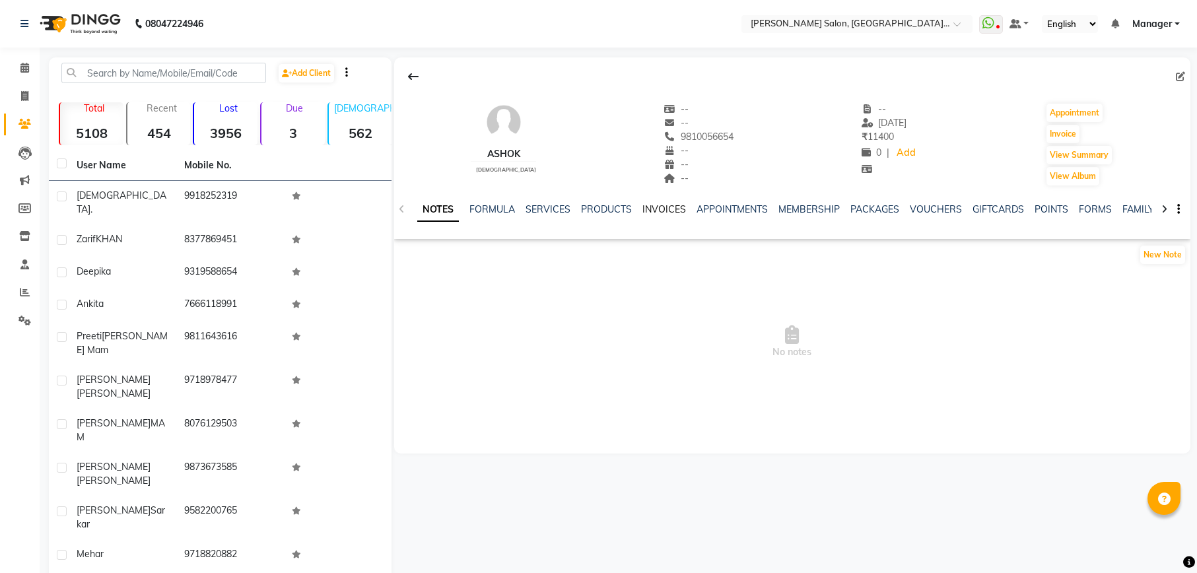
click at [669, 207] on link "INVOICES" at bounding box center [664, 209] width 44 height 12
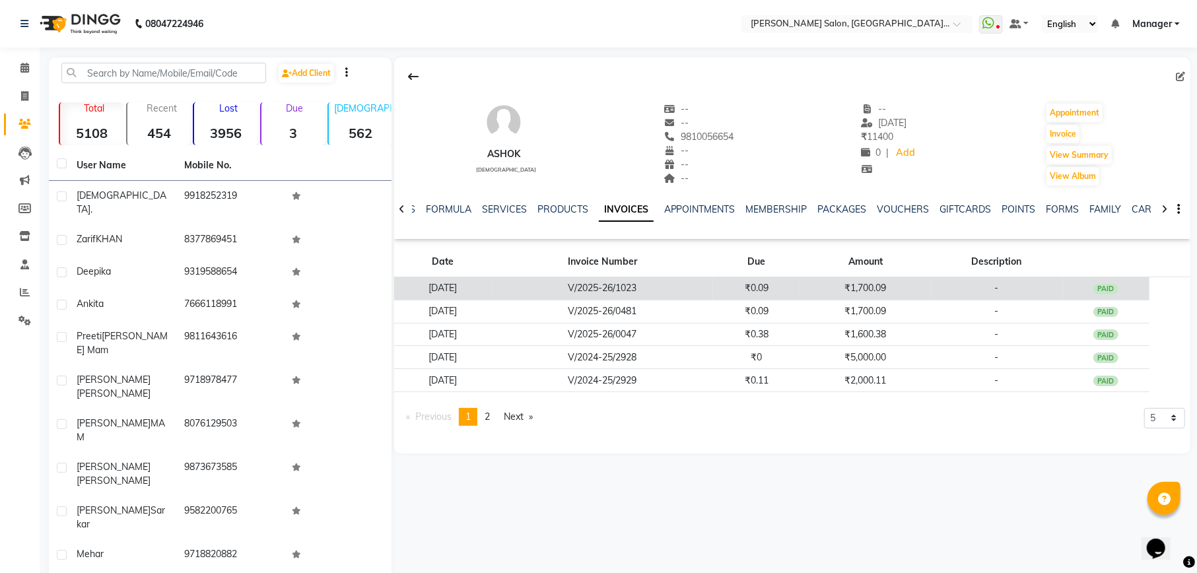
click at [895, 290] on td "₹1,700.09" at bounding box center [865, 288] width 130 height 23
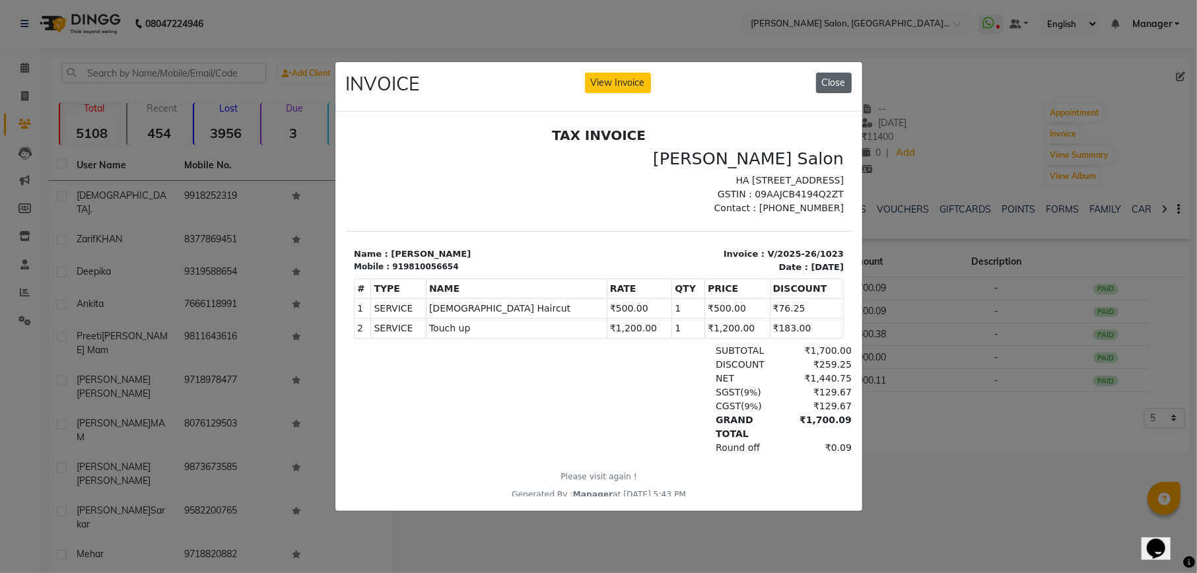
click at [842, 77] on button "Close" at bounding box center [834, 83] width 36 height 20
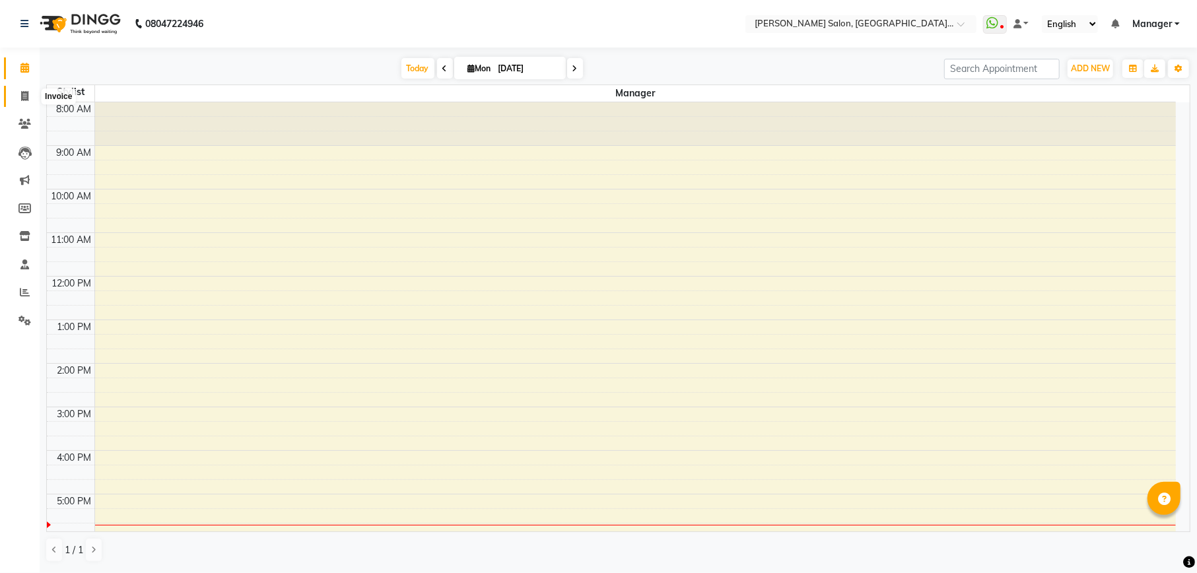
click at [24, 96] on icon at bounding box center [24, 96] width 7 height 10
select select "service"
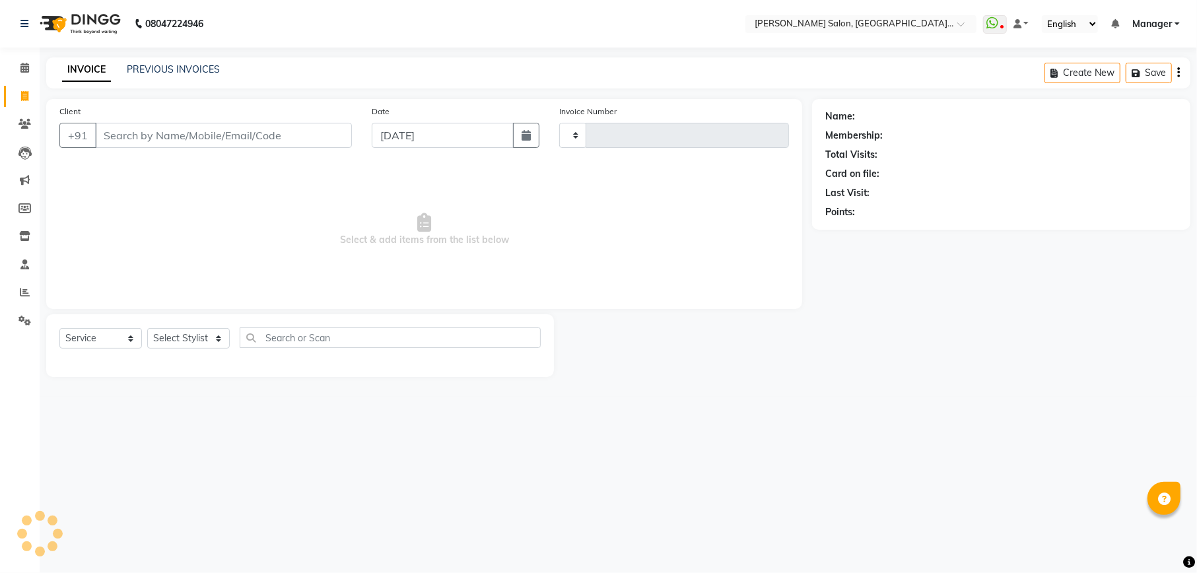
type input "1978"
select select "6961"
click at [154, 125] on input "Client" at bounding box center [223, 135] width 257 height 25
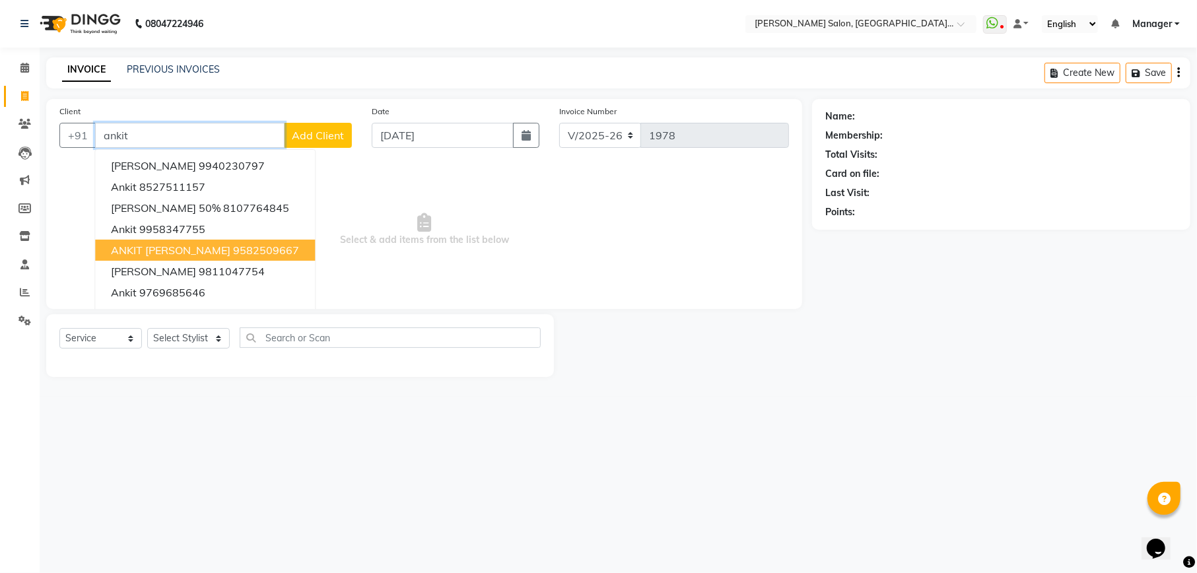
click at [233, 251] on ngb-highlight "9582509667" at bounding box center [266, 250] width 66 height 13
type input "9582509667"
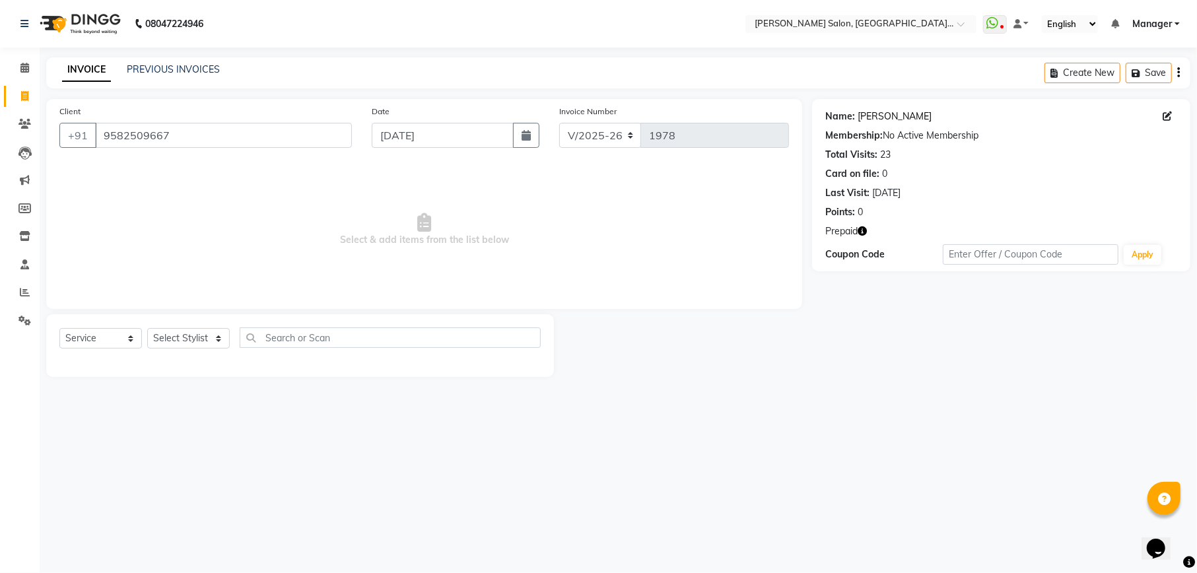
click at [888, 115] on link "Ankit Rp Singh" at bounding box center [895, 117] width 74 height 14
click at [25, 283] on link "Reports" at bounding box center [20, 293] width 32 height 22
click at [882, 114] on link "Ankit Rp Singh" at bounding box center [895, 117] width 74 height 14
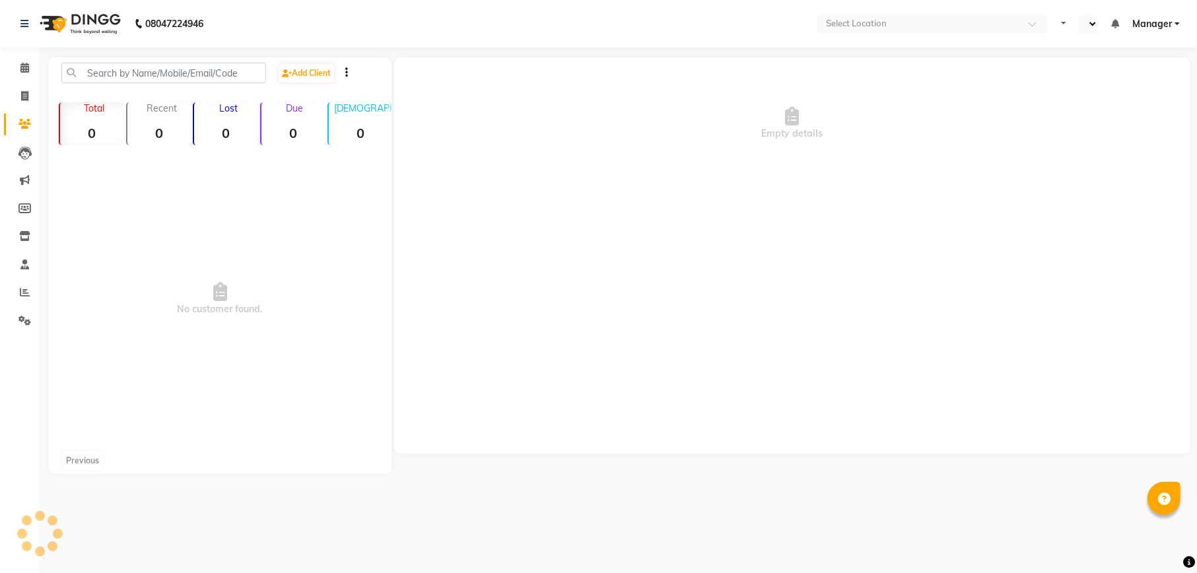
select select "en"
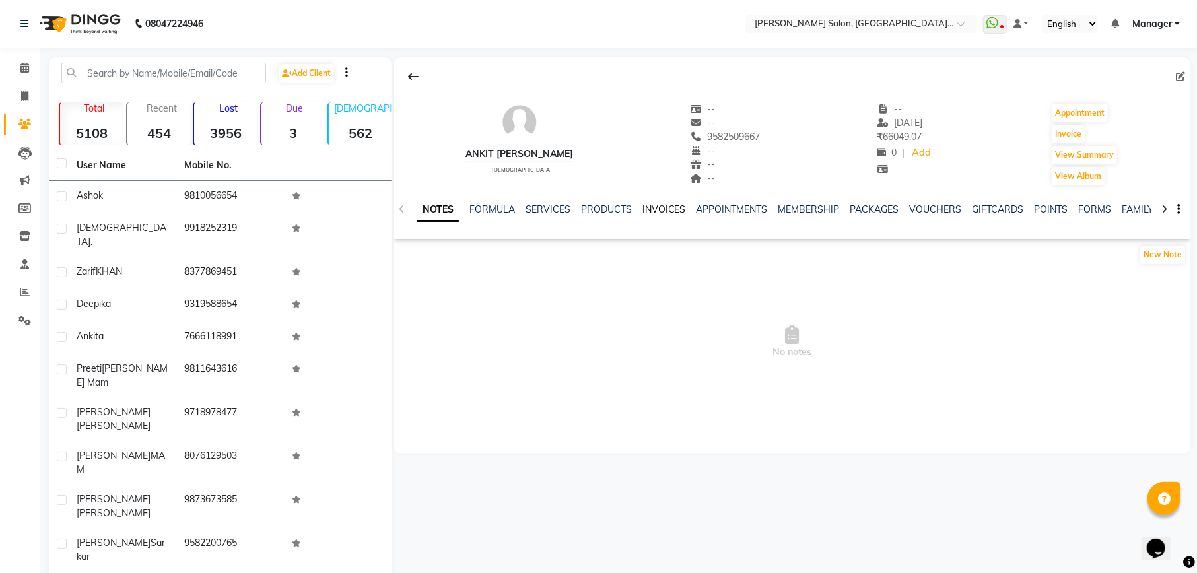
click at [658, 207] on link "INVOICES" at bounding box center [664, 209] width 44 height 12
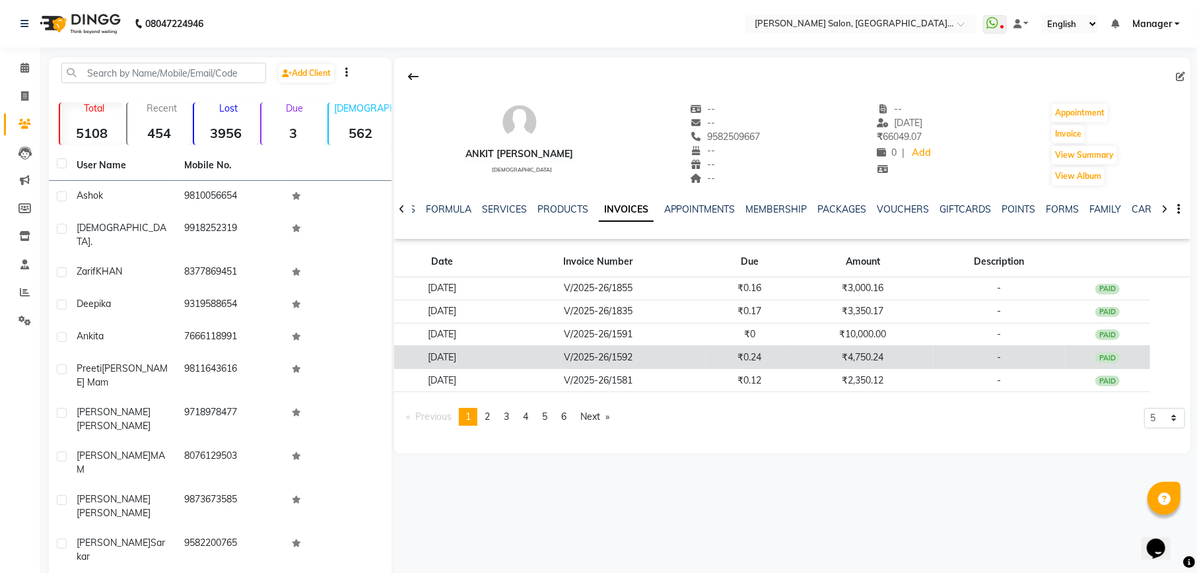
click at [877, 360] on td "₹4,750.24" at bounding box center [862, 357] width 141 height 23
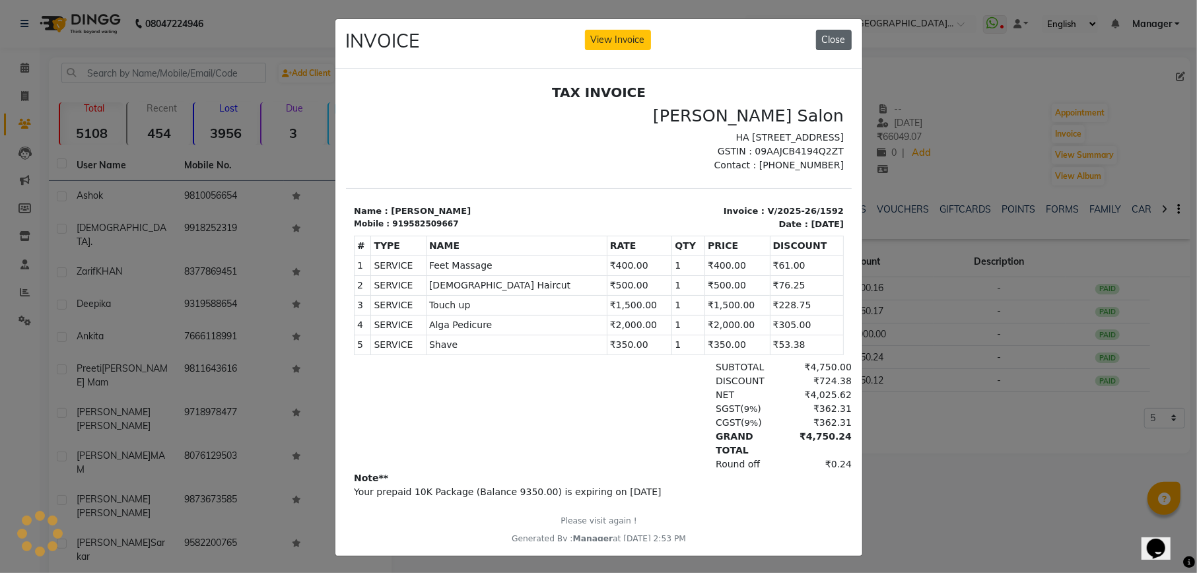
click at [824, 32] on button "Close" at bounding box center [834, 40] width 36 height 20
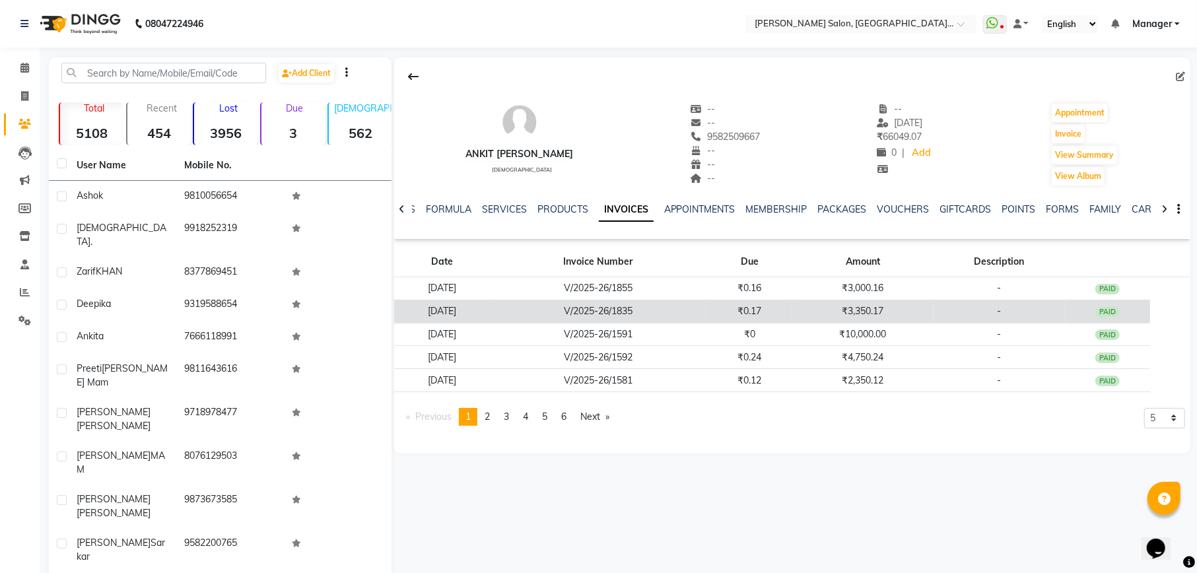
click at [870, 313] on td "₹3,350.17" at bounding box center [862, 311] width 141 height 23
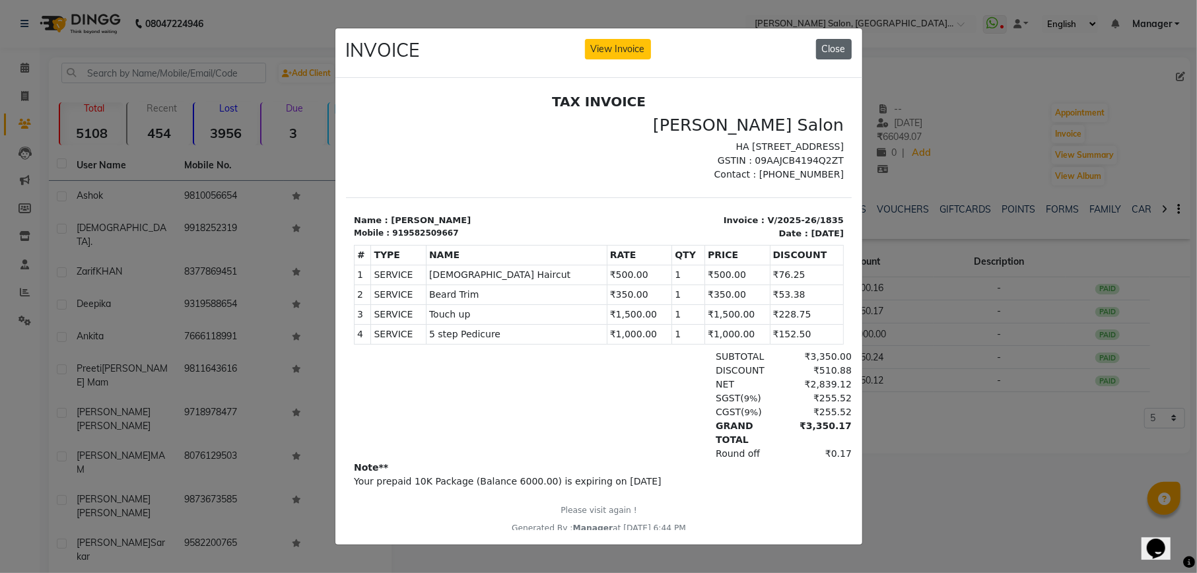
click at [838, 40] on button "Close" at bounding box center [834, 49] width 36 height 20
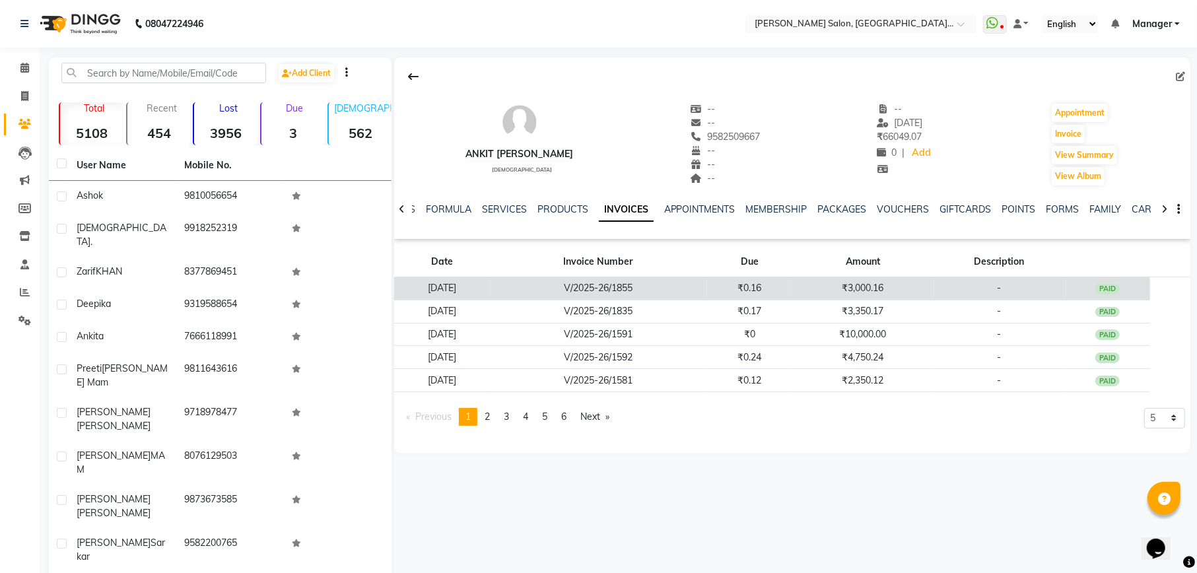
click at [899, 289] on td "₹3,000.16" at bounding box center [862, 288] width 141 height 23
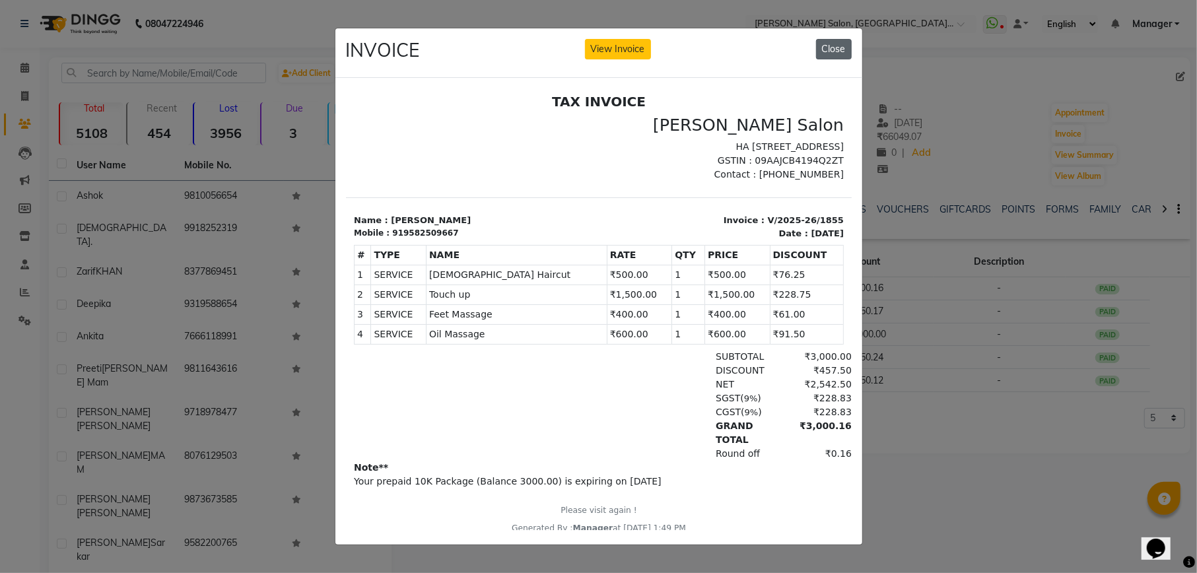
click at [848, 40] on button "Close" at bounding box center [834, 49] width 36 height 20
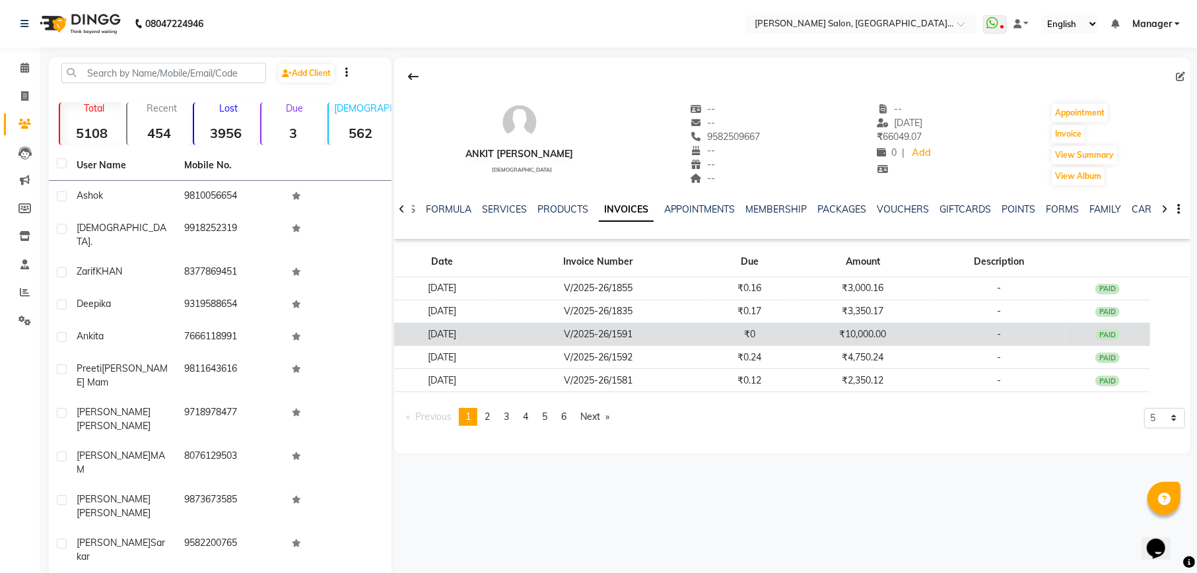
click at [885, 331] on td "₹10,000.00" at bounding box center [862, 334] width 141 height 23
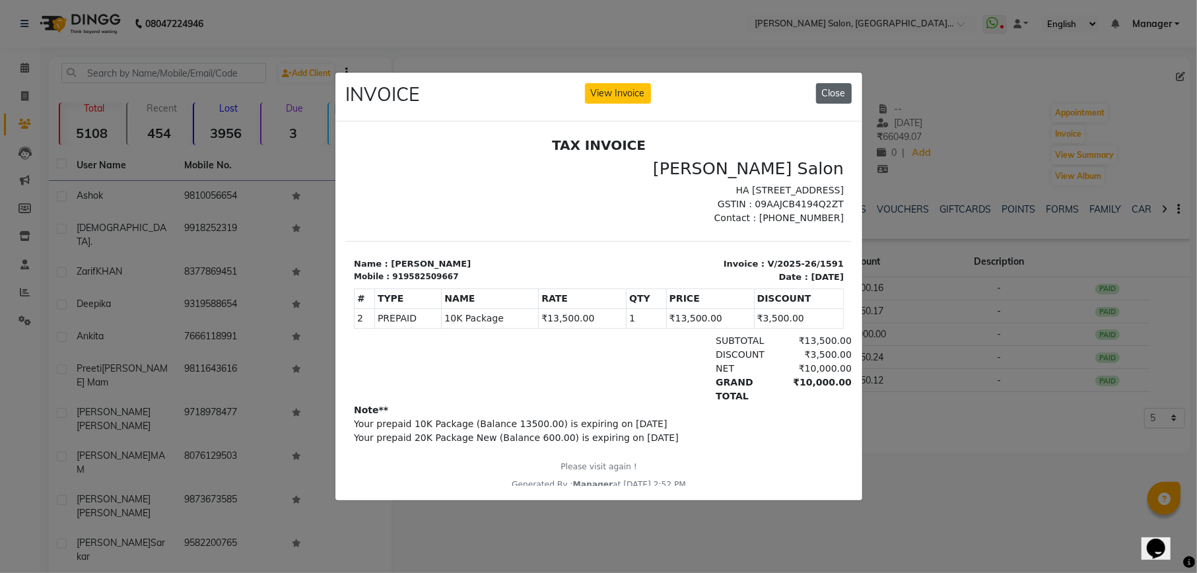
click at [841, 87] on button "Close" at bounding box center [834, 93] width 36 height 20
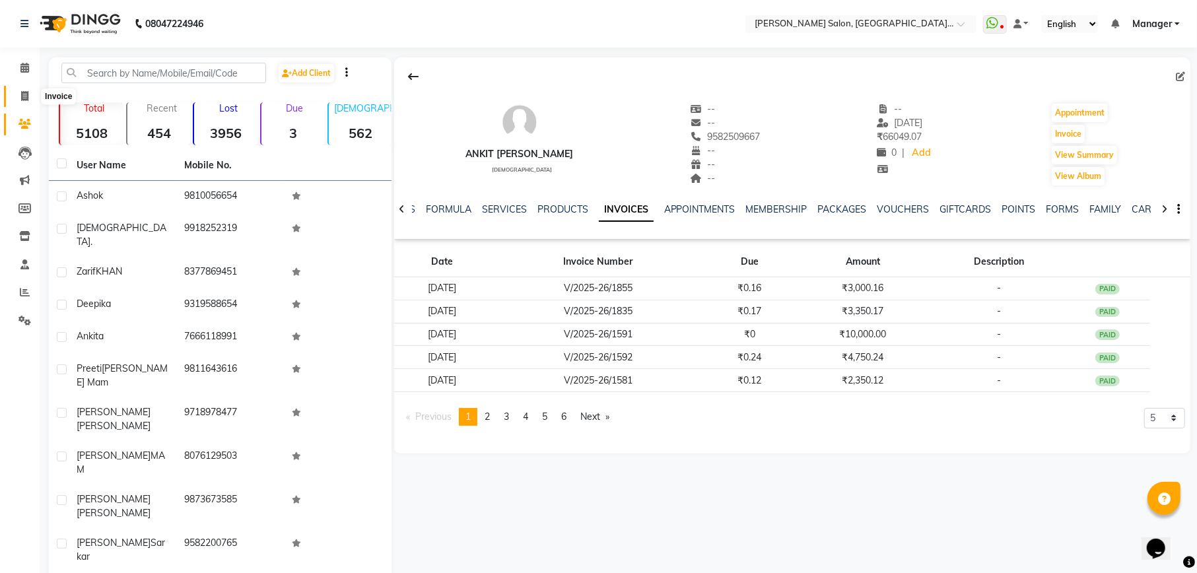
click at [27, 90] on span at bounding box center [24, 96] width 23 height 15
select select "service"
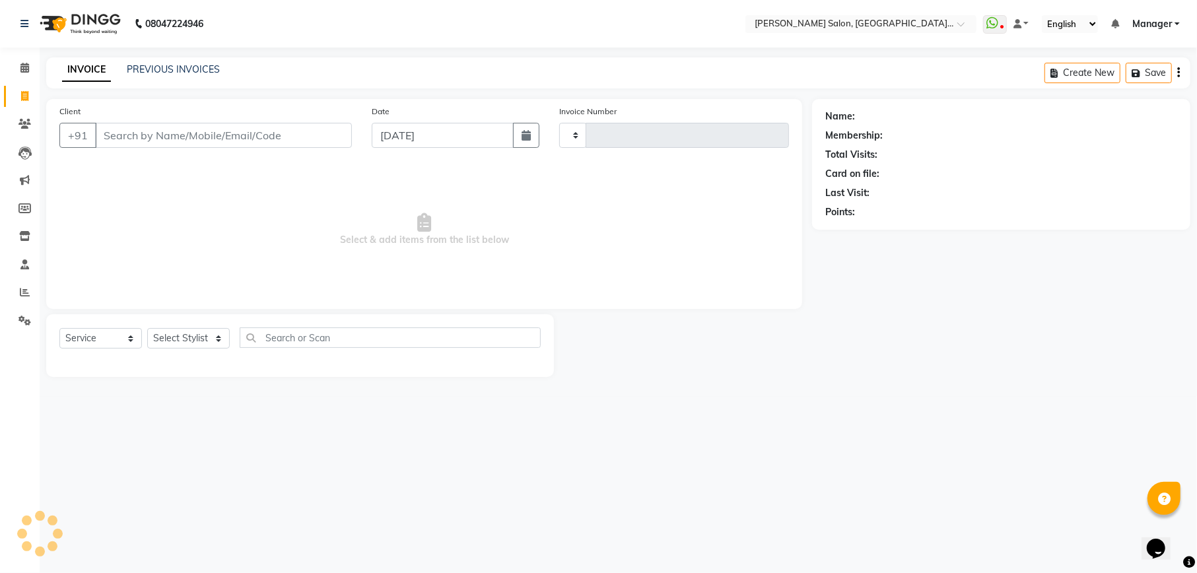
click at [231, 141] on input "Client" at bounding box center [223, 135] width 257 height 25
type input "1978"
select select "6961"
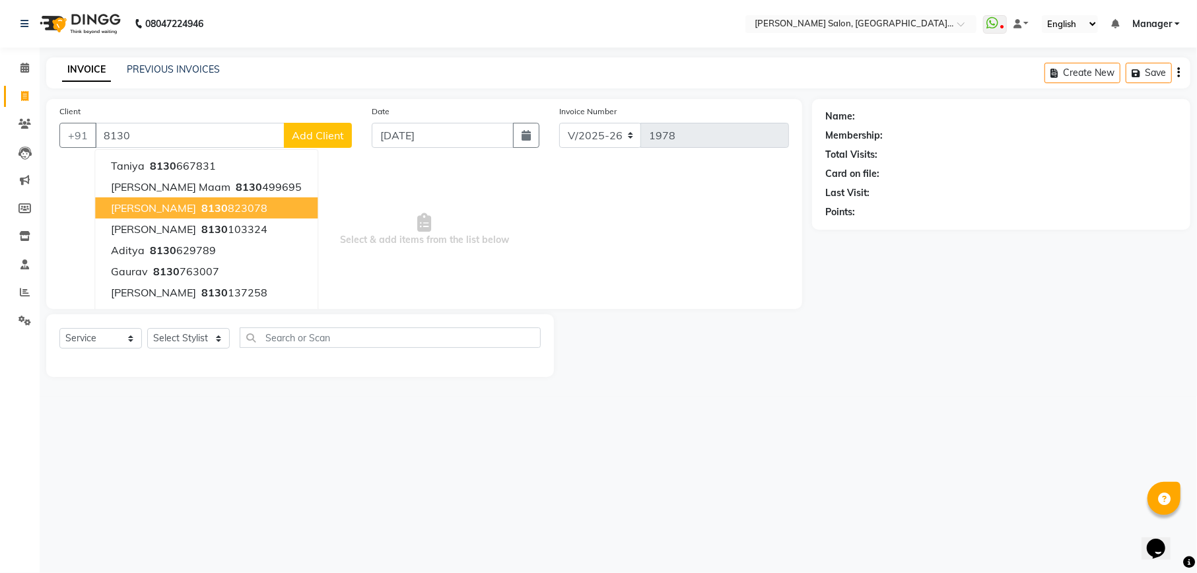
click at [219, 212] on ngb-highlight "8130 823078" at bounding box center [233, 207] width 69 height 13
type input "8130823078"
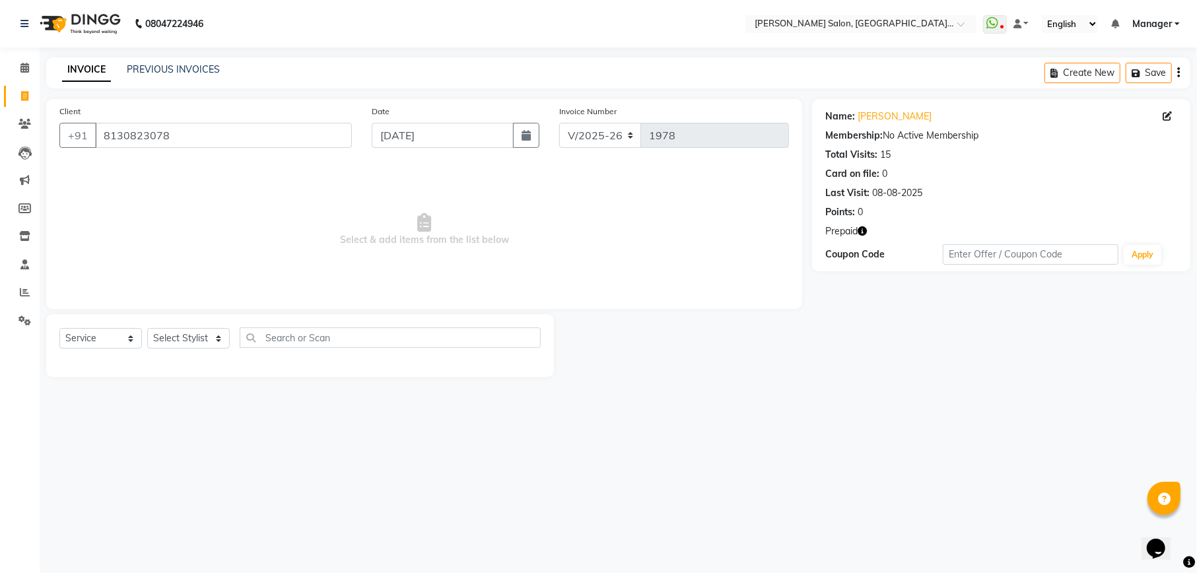
click at [866, 233] on icon "button" at bounding box center [862, 230] width 9 height 9
click at [184, 342] on select "Select Stylist Abhishek Ajay Ashish Fayza Manager Manish NEGI Poonam JI PRADEEP…" at bounding box center [188, 338] width 83 height 20
select select "57331"
click at [147, 328] on select "Select Stylist Abhishek Ajay Ashish Fayza Manager Manish NEGI Poonam JI PRADEEP…" at bounding box center [188, 338] width 83 height 20
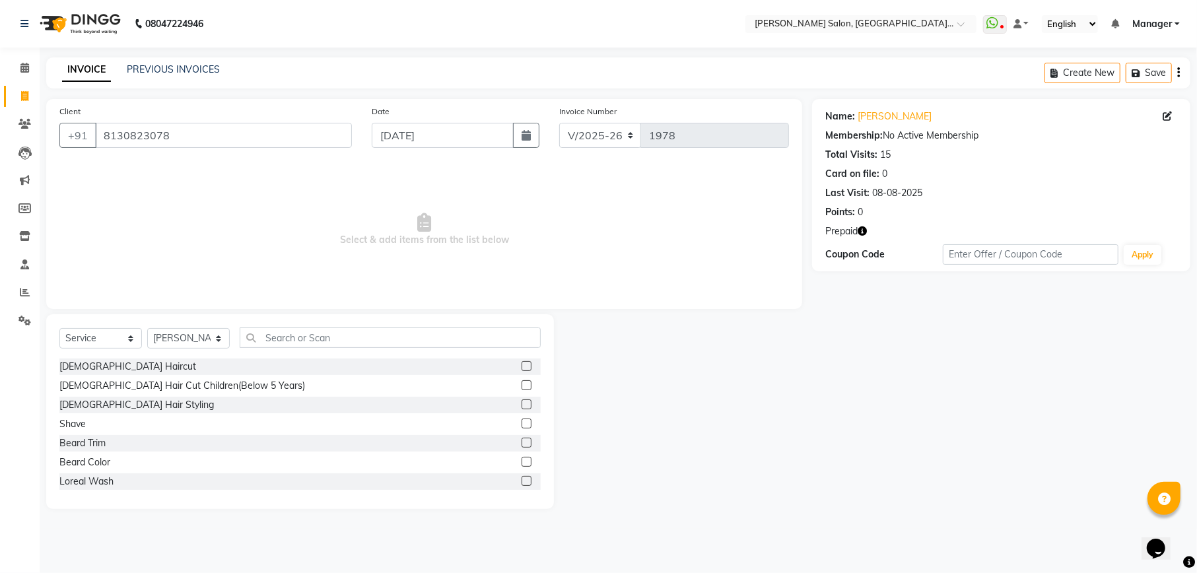
click at [522, 367] on label at bounding box center [527, 366] width 10 height 10
click at [522, 367] on input "checkbox" at bounding box center [526, 366] width 9 height 9
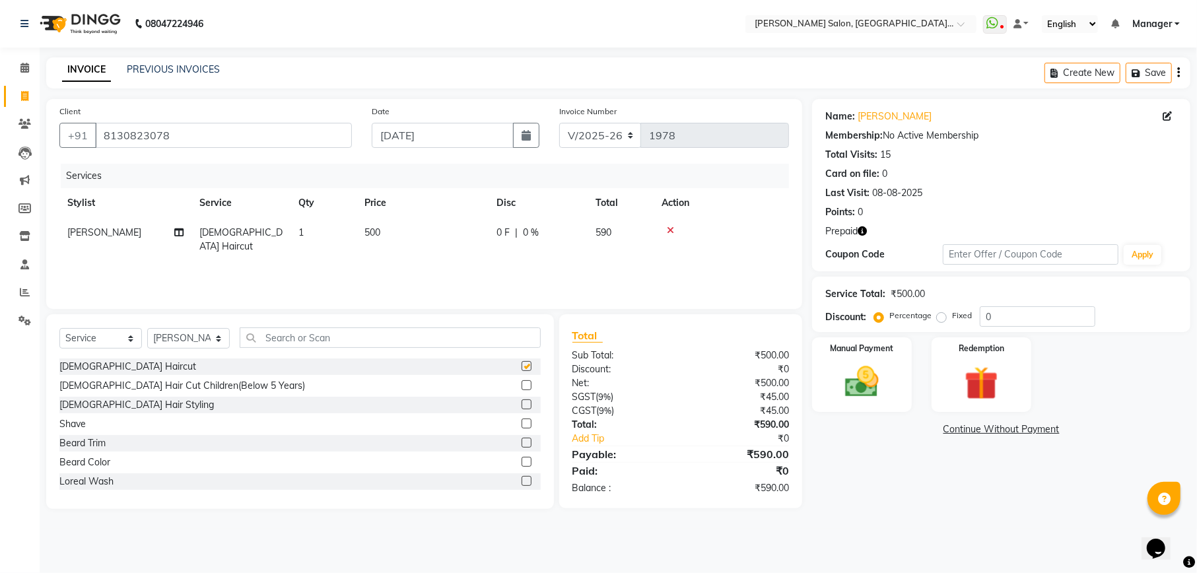
checkbox input "false"
click at [522, 440] on label at bounding box center [527, 443] width 10 height 10
click at [522, 440] on input "checkbox" at bounding box center [526, 443] width 9 height 9
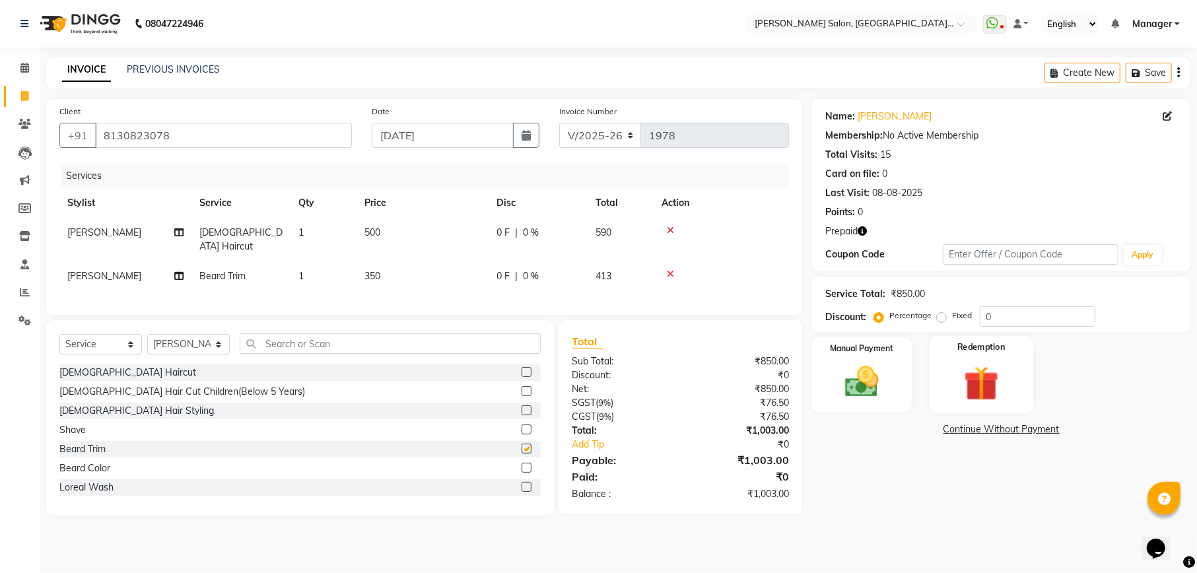
checkbox input "false"
click at [1010, 315] on input "0" at bounding box center [1038, 316] width 116 height 20
type input "15.25"
click at [864, 230] on icon "button" at bounding box center [862, 230] width 9 height 9
click at [986, 384] on img at bounding box center [981, 384] width 57 height 44
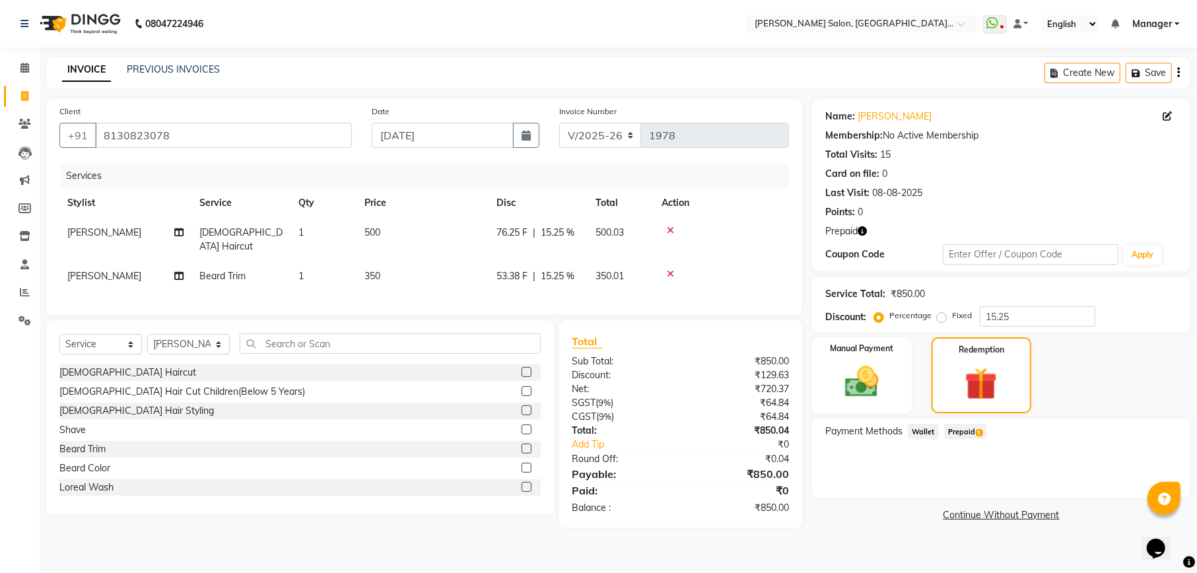
click at [951, 430] on span "Prepaid 1" at bounding box center [965, 431] width 43 height 15
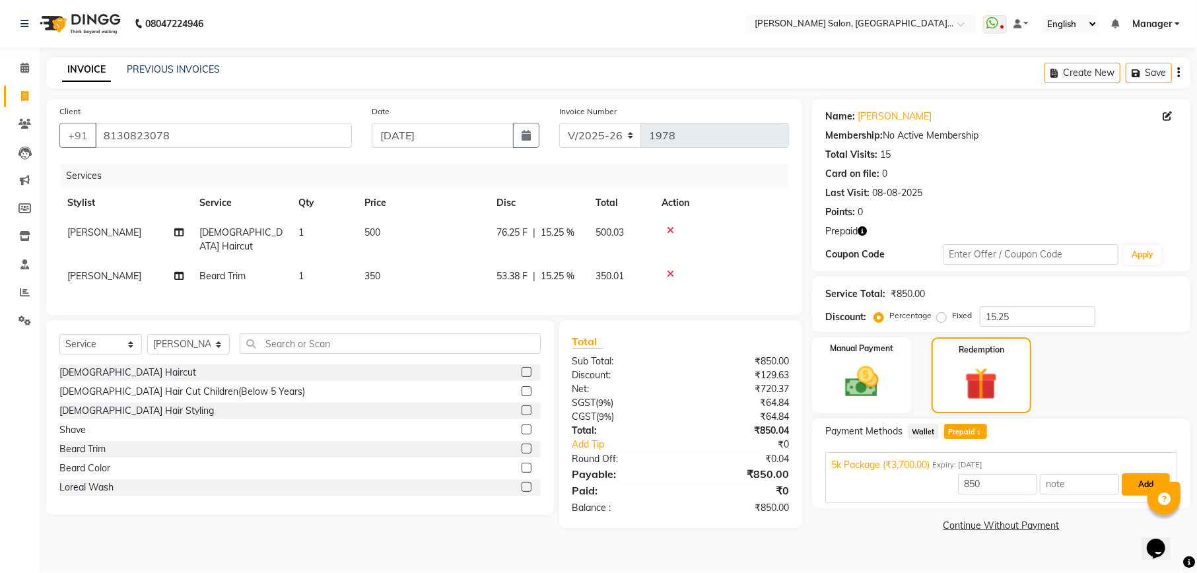
click at [1136, 490] on button "Add" at bounding box center [1146, 484] width 48 height 22
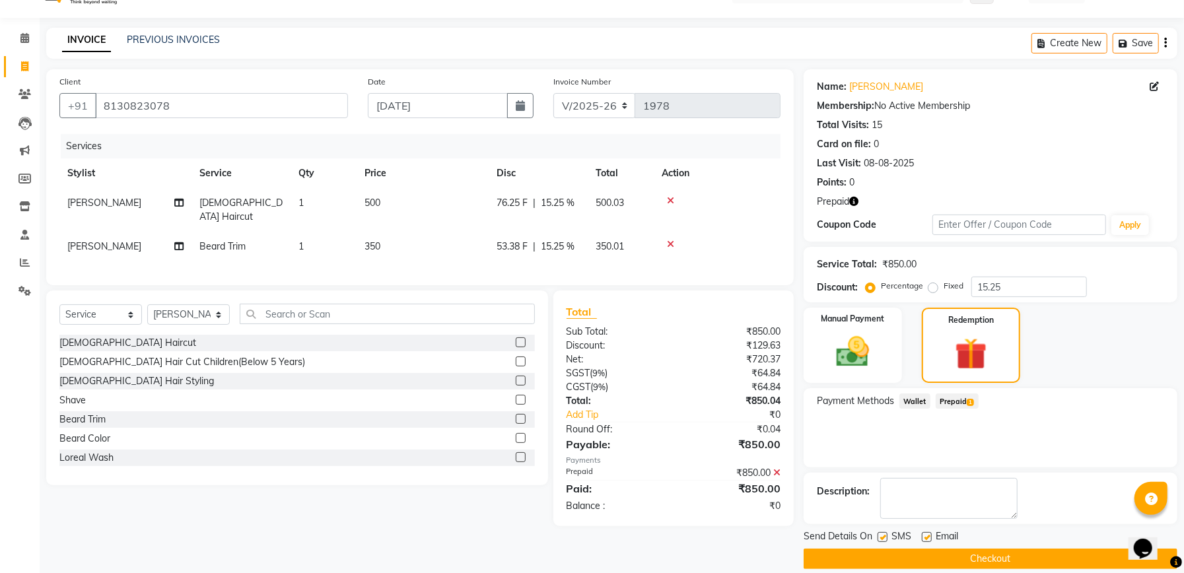
scroll to position [46, 0]
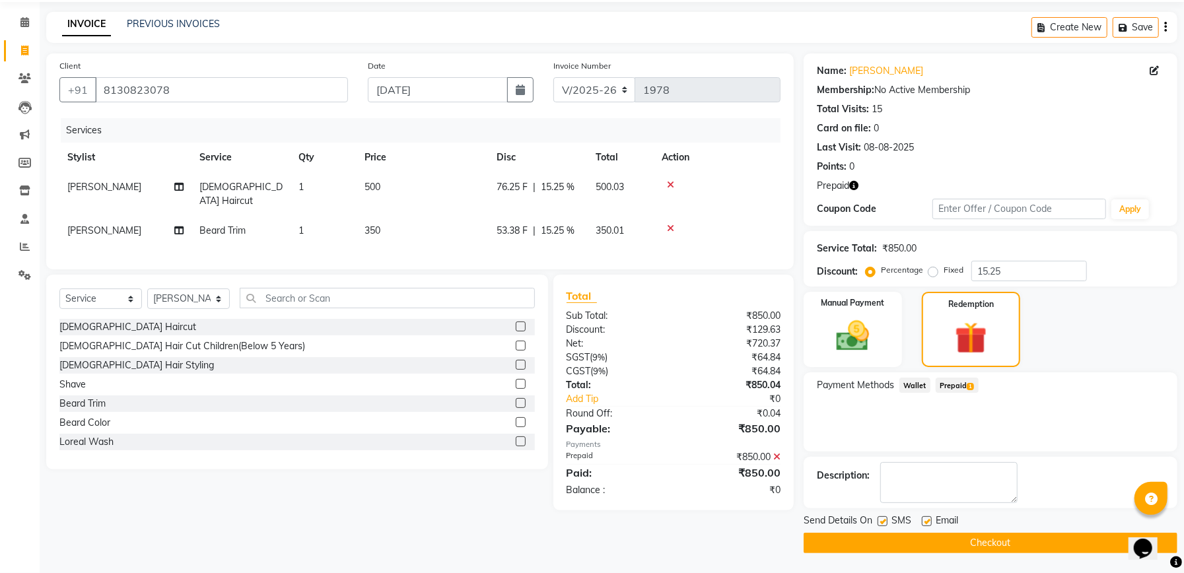
click at [986, 548] on button "Checkout" at bounding box center [990, 543] width 374 height 20
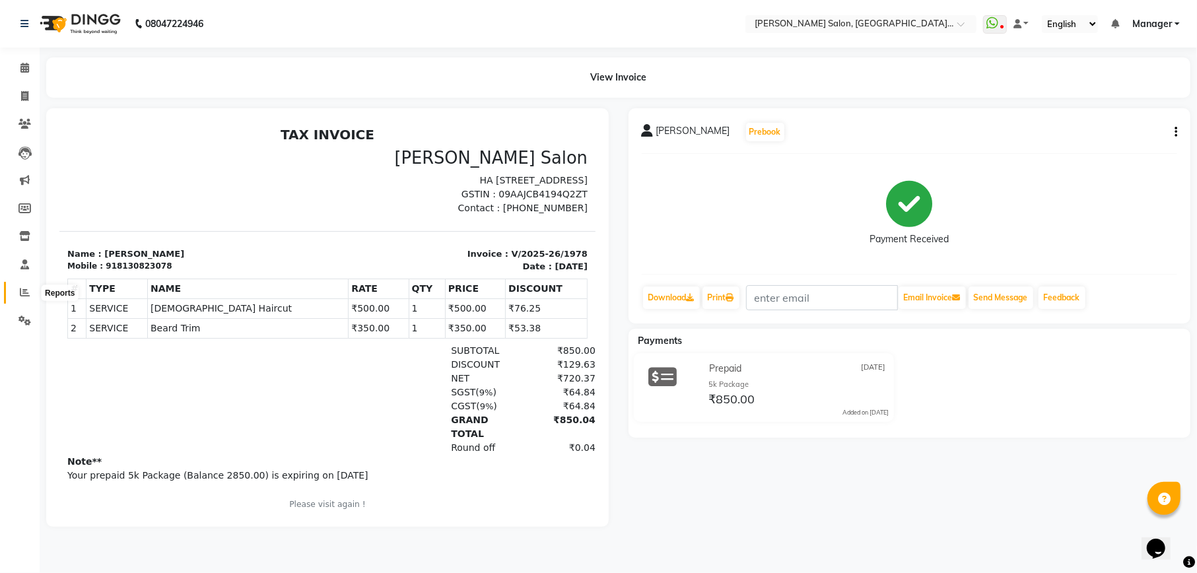
click at [22, 290] on icon at bounding box center [25, 292] width 10 height 10
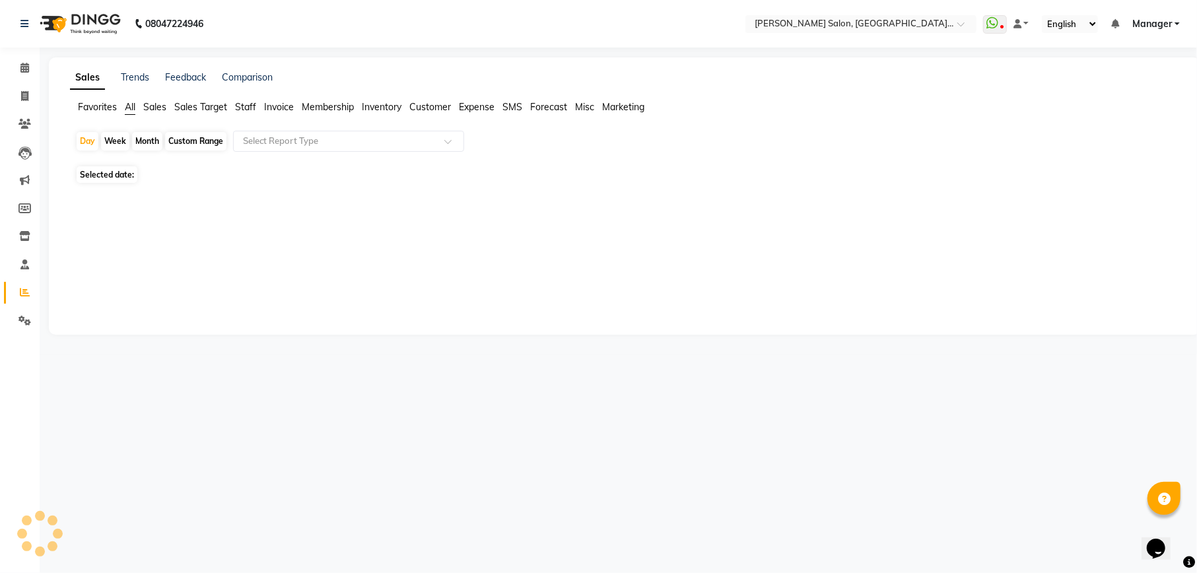
click at [246, 102] on span "Staff" at bounding box center [245, 107] width 21 height 12
click at [24, 99] on icon at bounding box center [24, 96] width 7 height 10
select select "service"
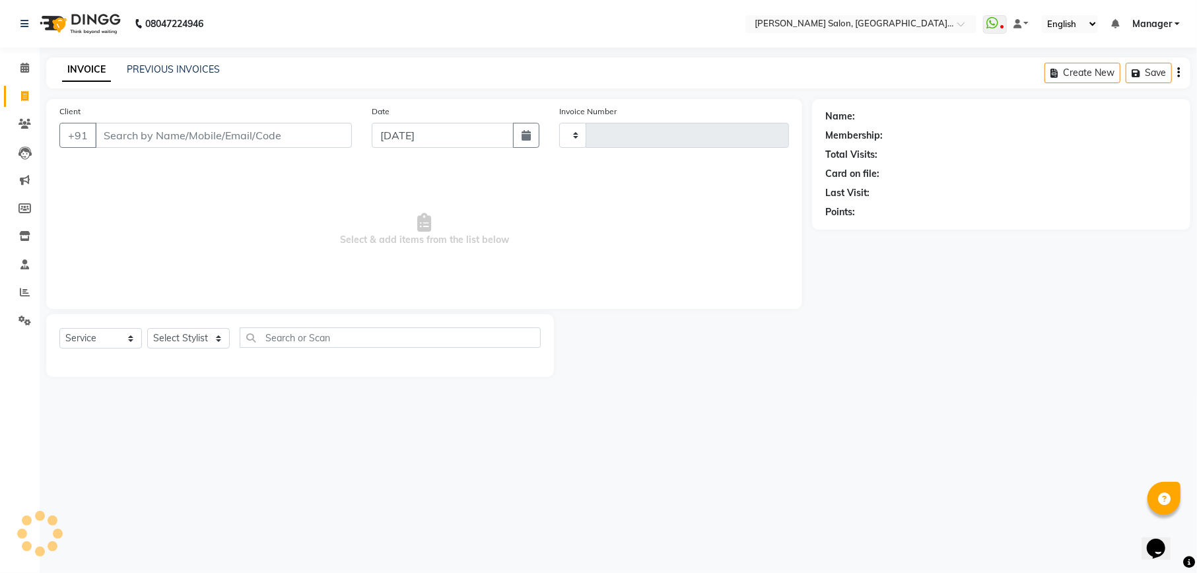
type input "1979"
select select "6961"
click at [206, 70] on link "PREVIOUS INVOICES" at bounding box center [173, 69] width 93 height 12
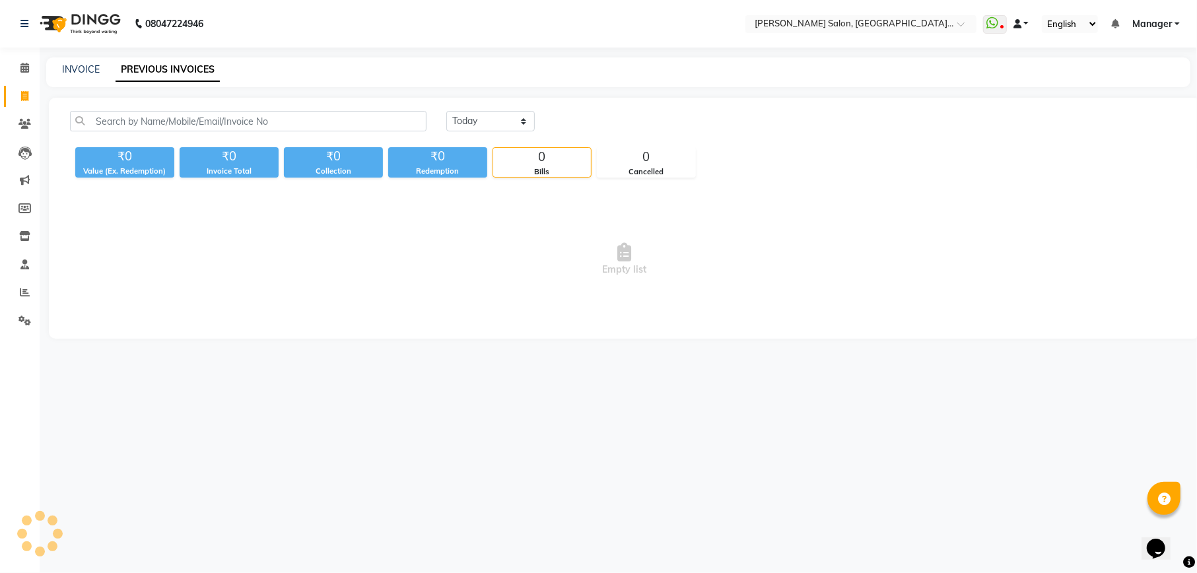
click at [1025, 22] on link at bounding box center [1021, 24] width 16 height 14
click at [1026, 51] on link "Default Panel" at bounding box center [1066, 47] width 104 height 18
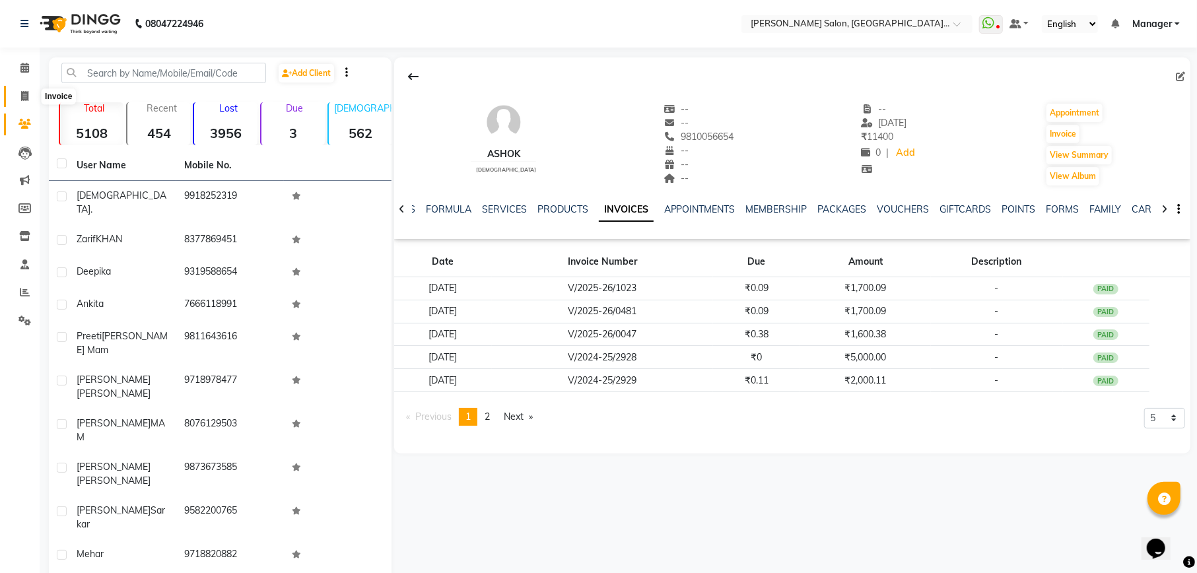
click at [19, 102] on span at bounding box center [24, 96] width 23 height 15
select select "6961"
select select "service"
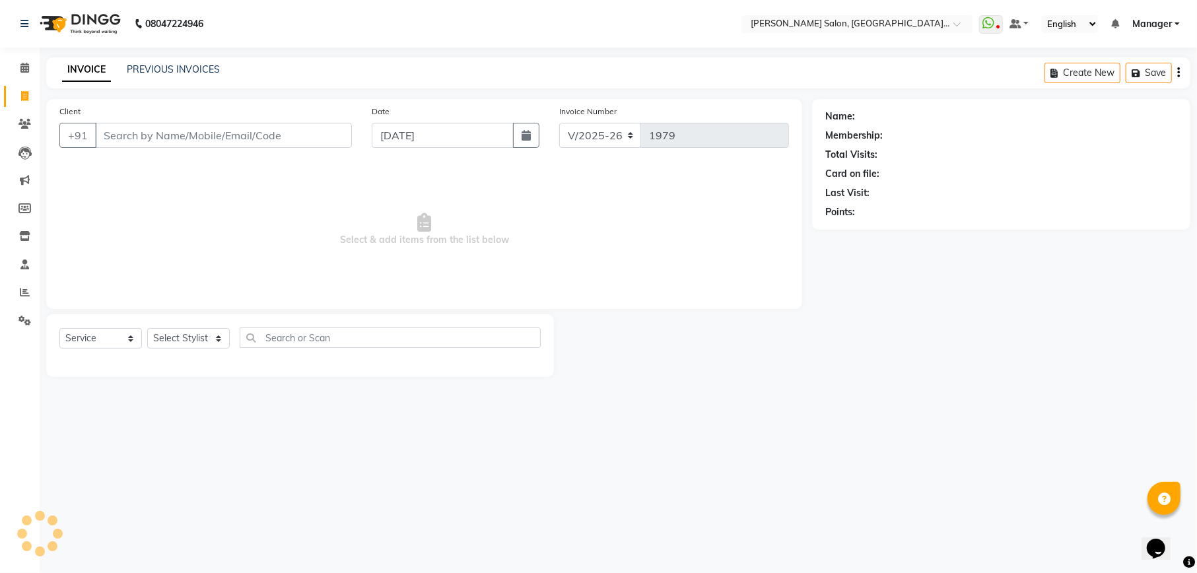
click at [185, 59] on div "INVOICE PREVIOUS INVOICES Create New Save" at bounding box center [618, 72] width 1144 height 31
click at [185, 67] on link "PREVIOUS INVOICES" at bounding box center [173, 69] width 93 height 12
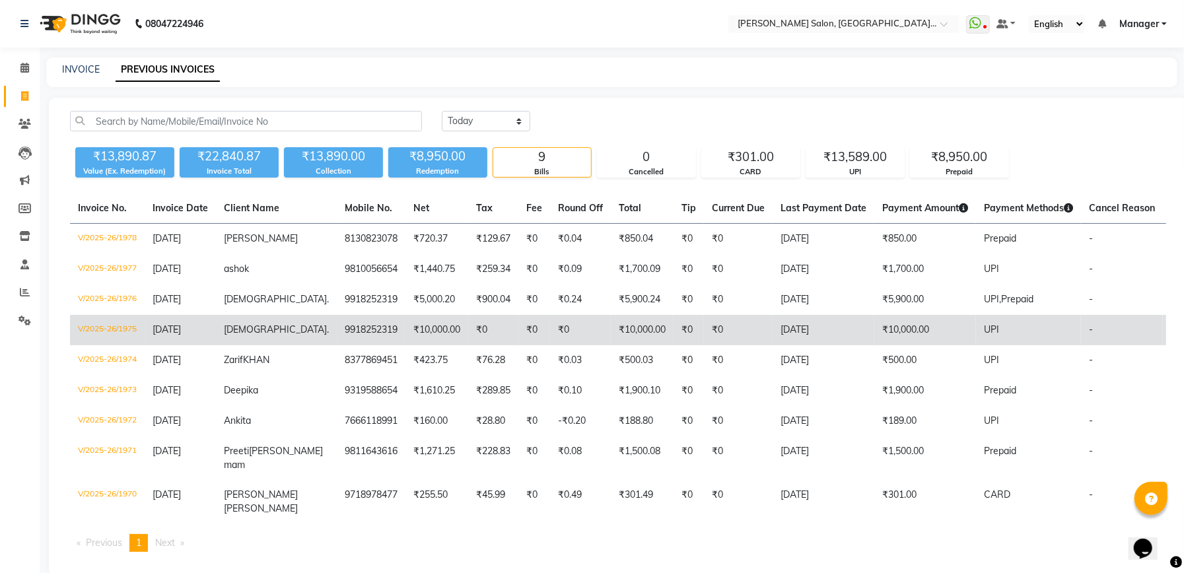
click at [704, 326] on td "₹0" at bounding box center [738, 330] width 69 height 30
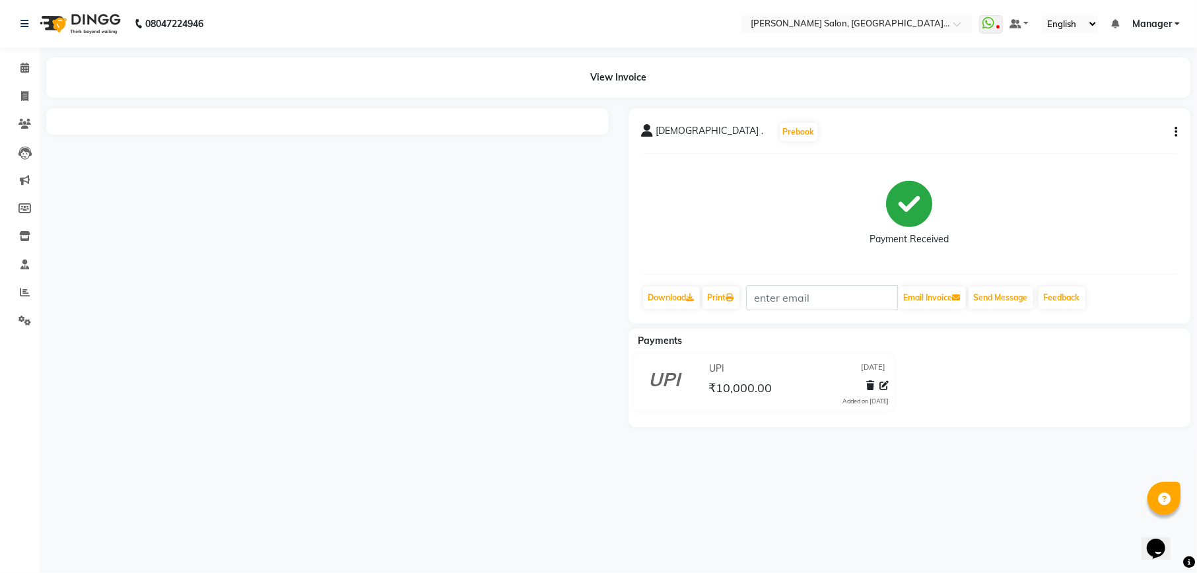
click at [1178, 132] on div "[DEMOGRAPHIC_DATA] . Prebook Payment Received Download Print Email Invoice Send…" at bounding box center [910, 215] width 562 height 215
click at [1173, 128] on button "button" at bounding box center [1173, 132] width 8 height 14
click at [1128, 136] on div "Edit Invoice" at bounding box center [1122, 139] width 66 height 17
select select "service"
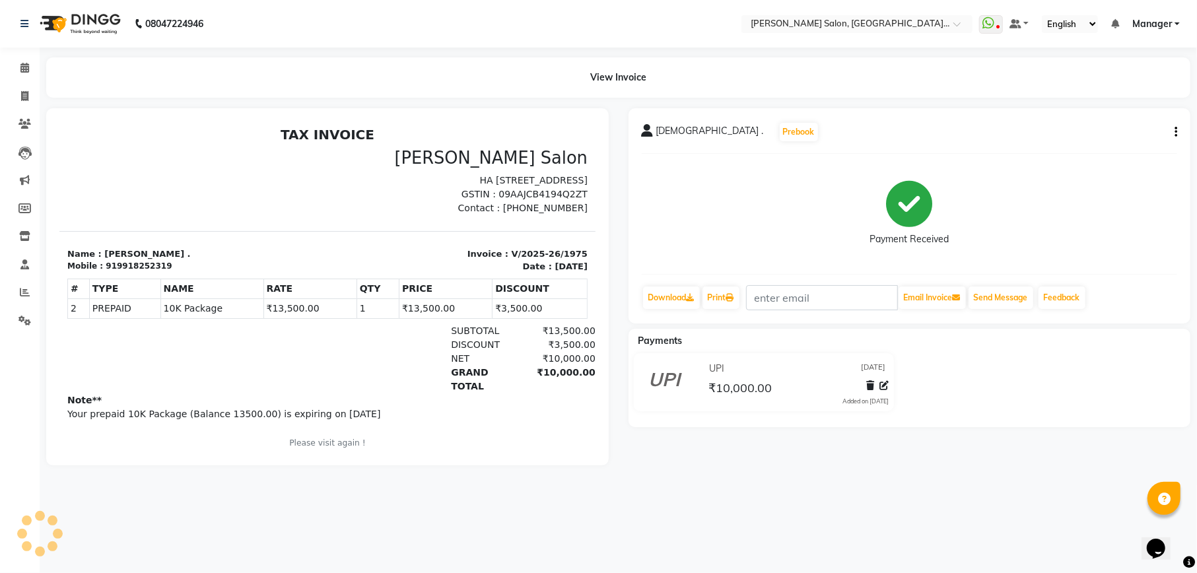
click at [1174, 132] on icon "button" at bounding box center [1175, 132] width 3 height 1
click at [1139, 124] on div "Edit Item Staff" at bounding box center [1122, 123] width 66 height 17
select select "57330"
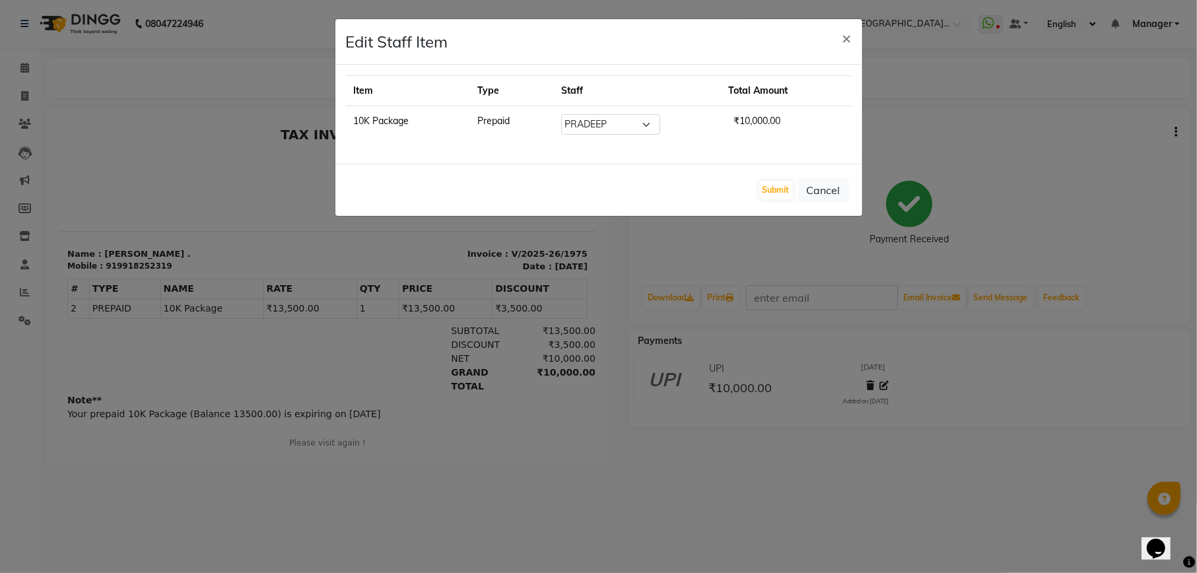
click at [830, 205] on div "Submit Cancel" at bounding box center [598, 190] width 527 height 52
click at [830, 193] on button "Cancel" at bounding box center [823, 190] width 51 height 25
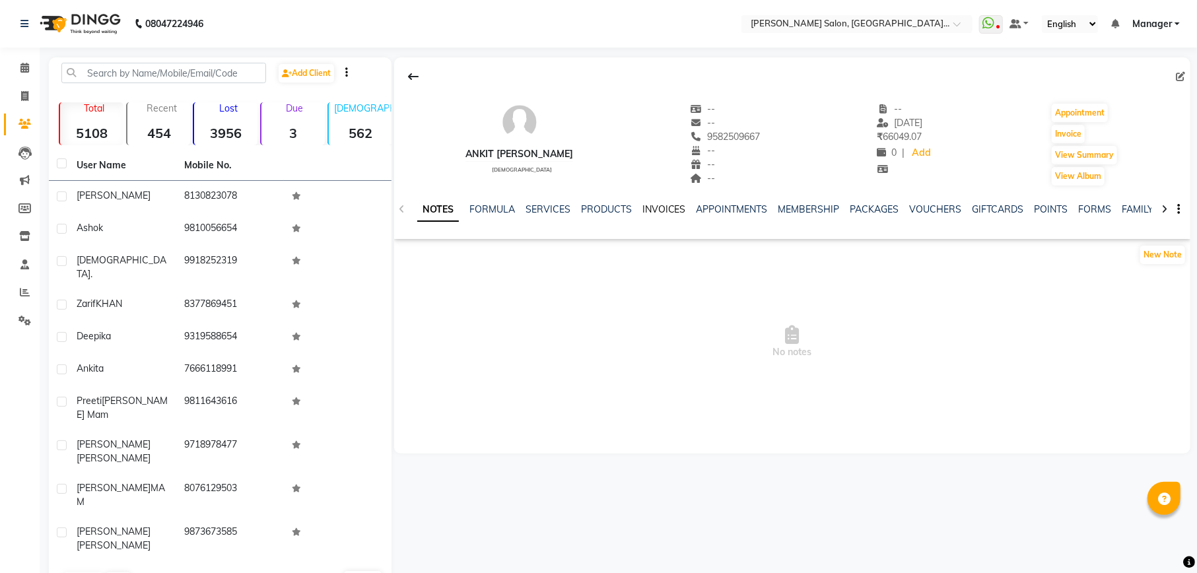
click at [658, 212] on link "INVOICES" at bounding box center [664, 209] width 44 height 12
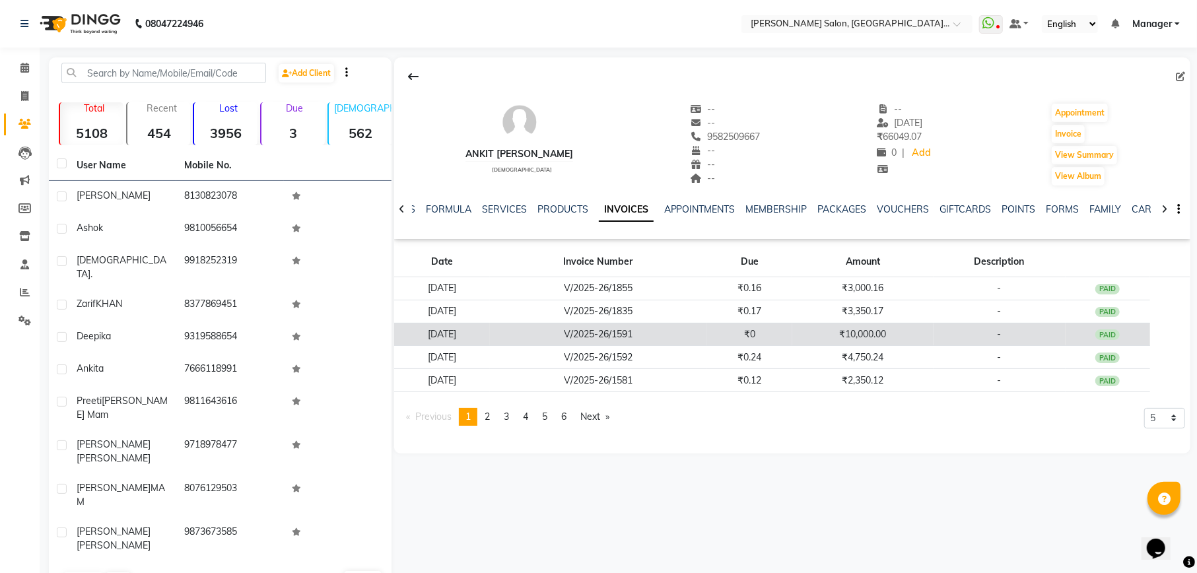
click at [893, 341] on td "₹10,000.00" at bounding box center [862, 334] width 141 height 23
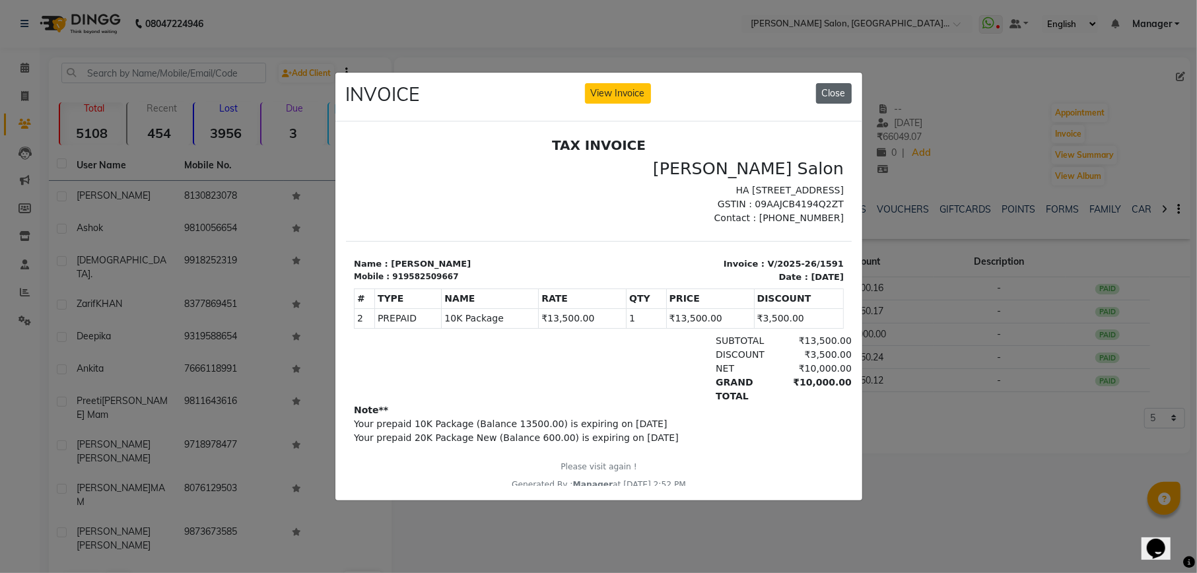
click at [833, 83] on button "Close" at bounding box center [834, 93] width 36 height 20
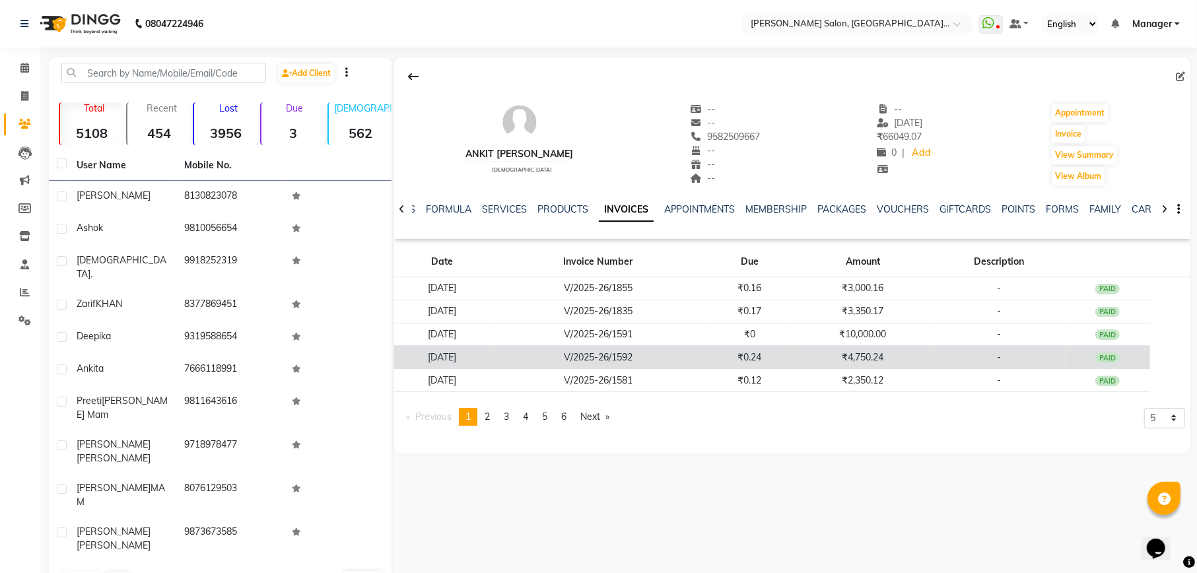
click at [862, 360] on td "₹4,750.24" at bounding box center [862, 357] width 141 height 23
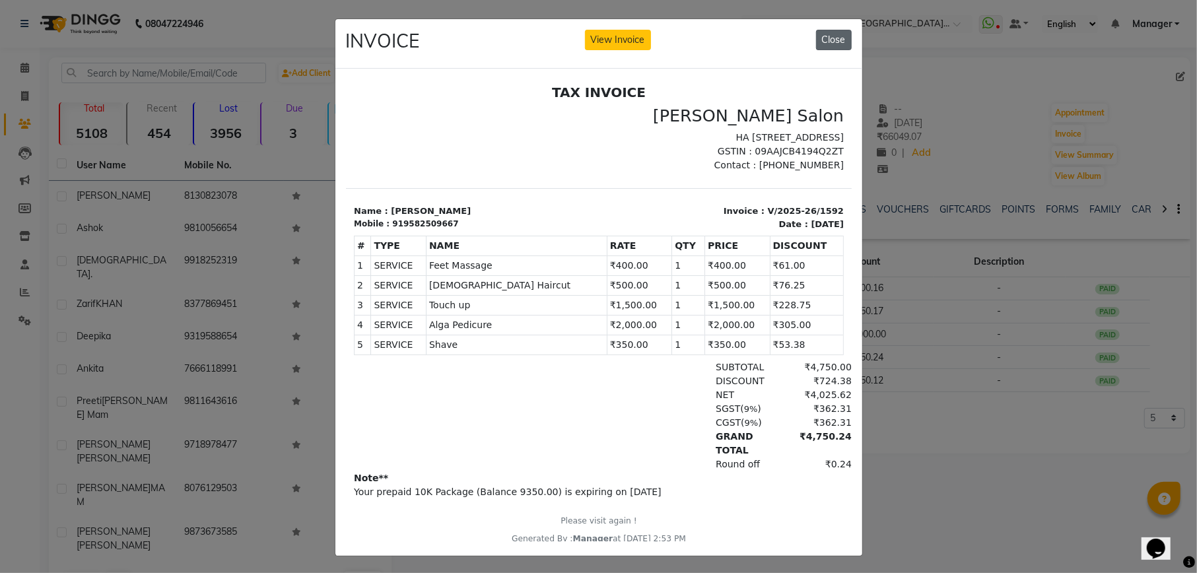
click at [832, 36] on button "Close" at bounding box center [834, 40] width 36 height 20
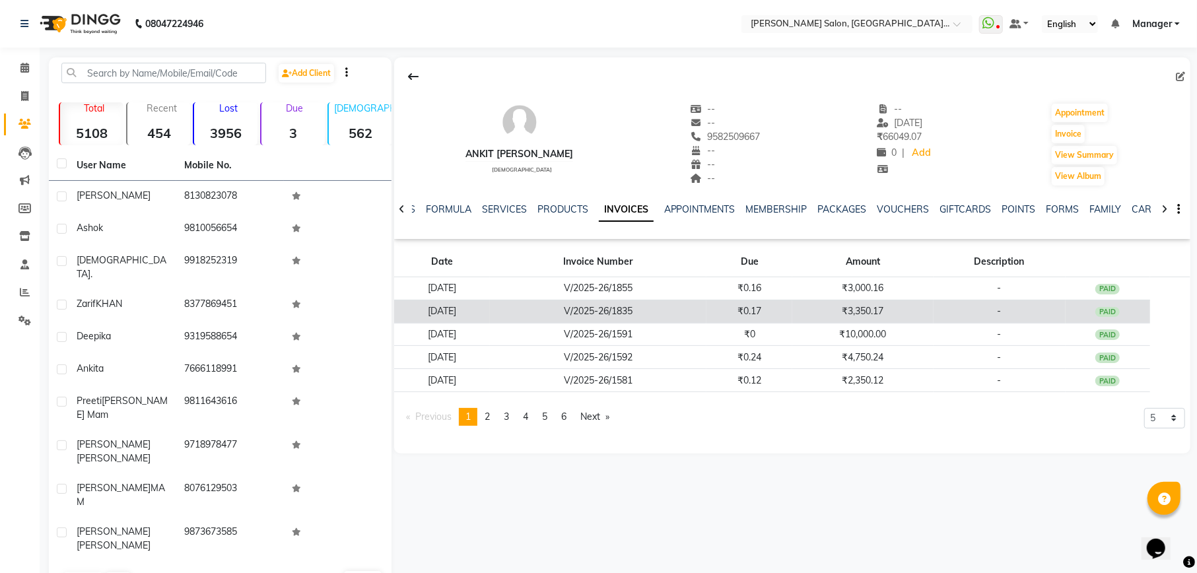
click at [815, 314] on td "₹3,350.17" at bounding box center [862, 311] width 141 height 23
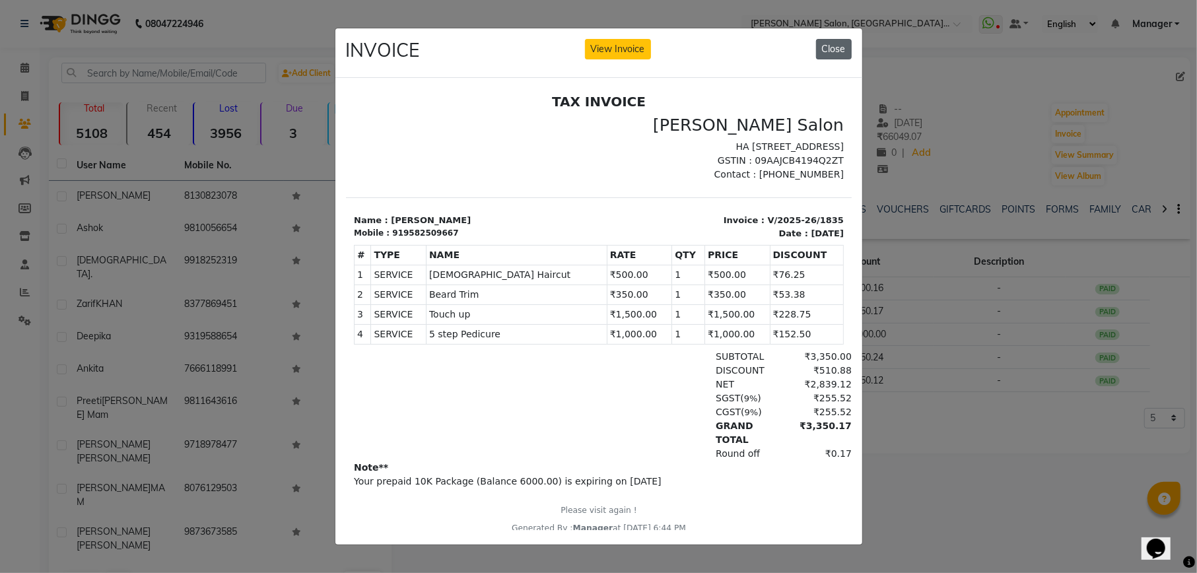
click at [840, 43] on button "Close" at bounding box center [834, 49] width 36 height 20
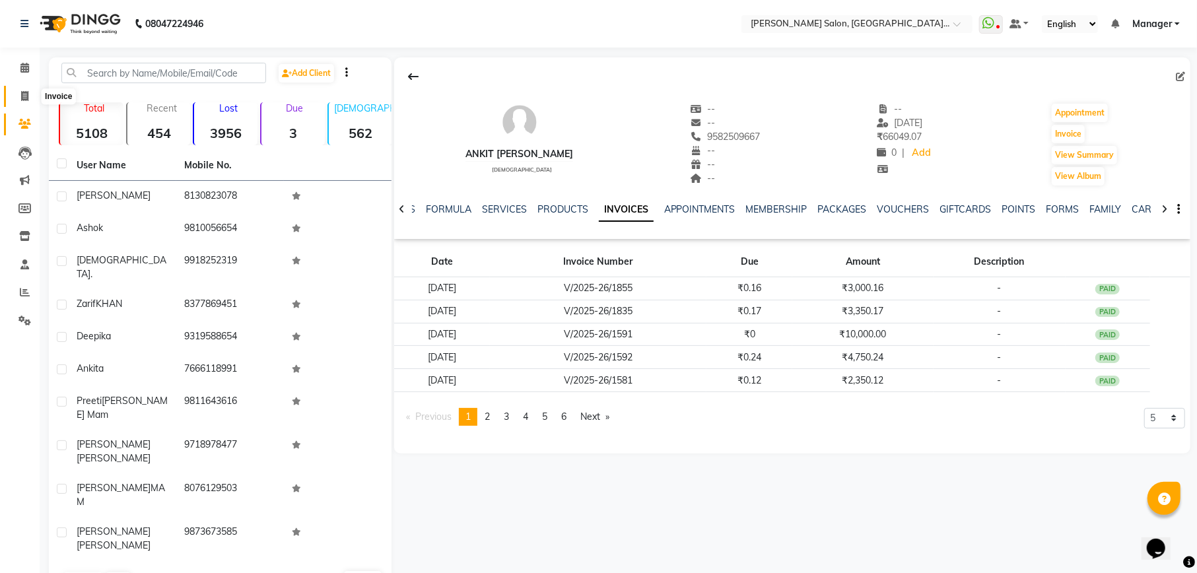
click at [26, 100] on icon at bounding box center [24, 96] width 7 height 10
select select "service"
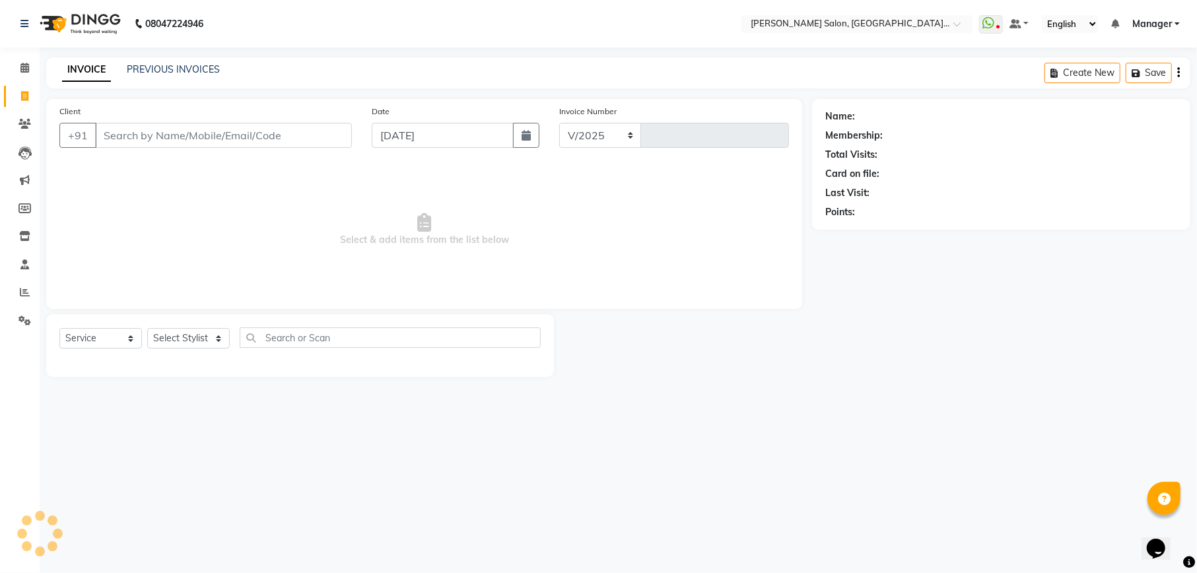
select select "6961"
type input "1979"
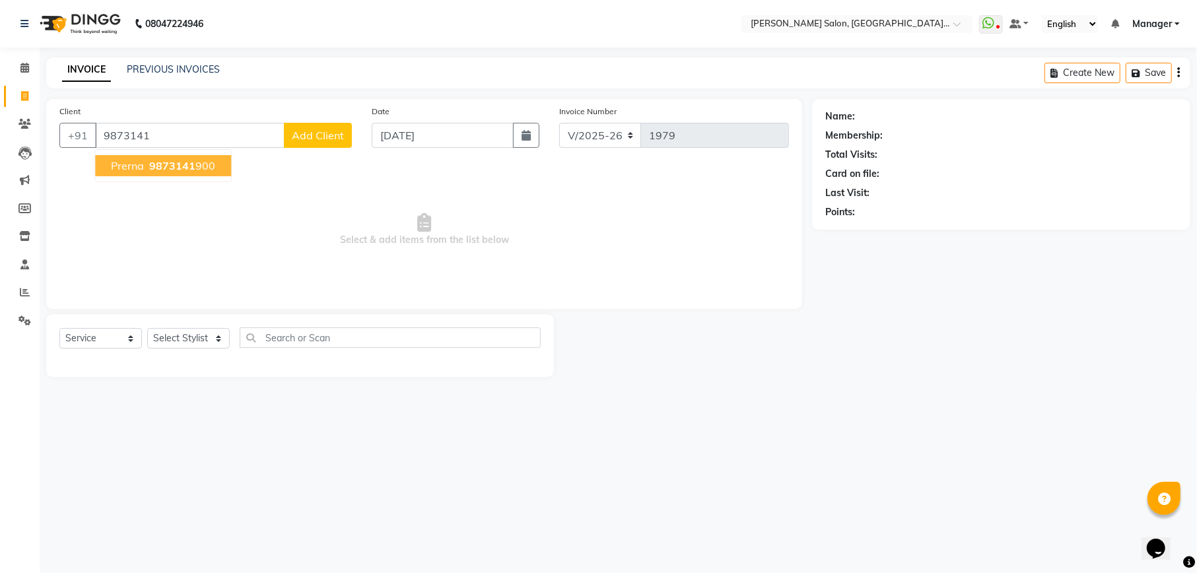
click at [177, 165] on span "9873141" at bounding box center [172, 165] width 46 height 13
type input "9873141900"
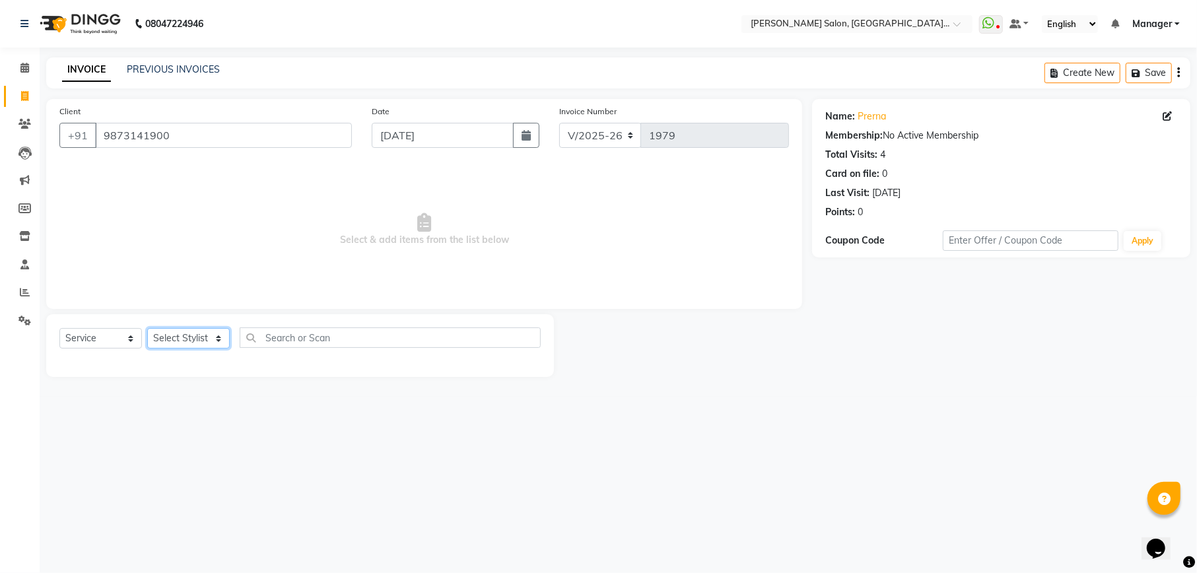
click at [186, 329] on select "Select Stylist Abhishek [PERSON_NAME] [PERSON_NAME] [PERSON_NAME] Manager [PERS…" at bounding box center [188, 338] width 83 height 20
select select "59020"
click at [147, 328] on select "Select Stylist Abhishek [PERSON_NAME] [PERSON_NAME] [PERSON_NAME] Manager [PERS…" at bounding box center [188, 338] width 83 height 20
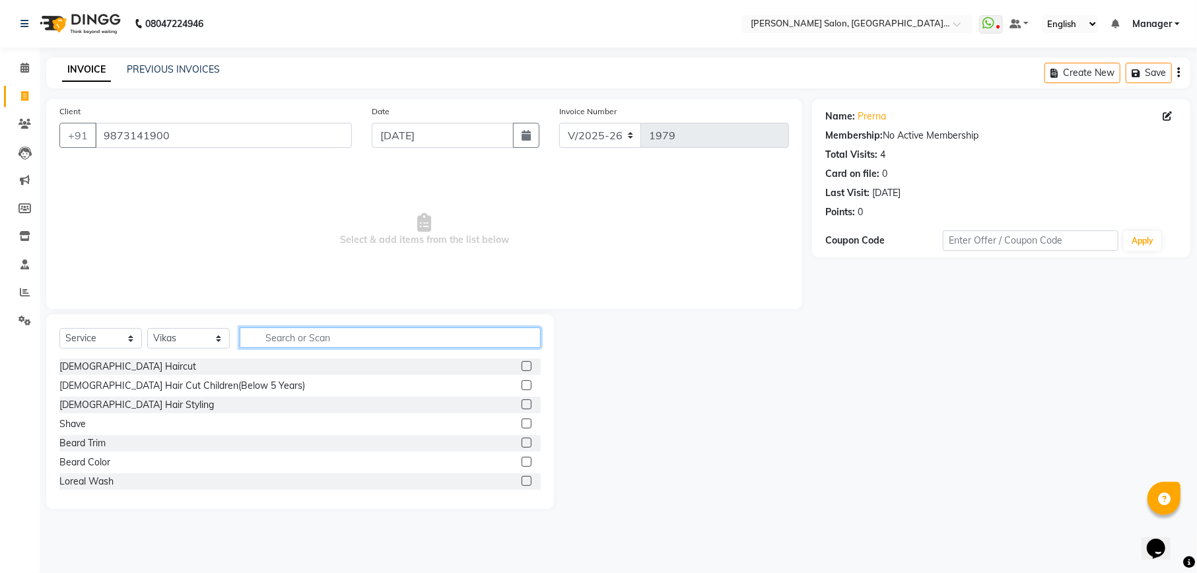
click at [337, 335] on input "text" at bounding box center [390, 337] width 301 height 20
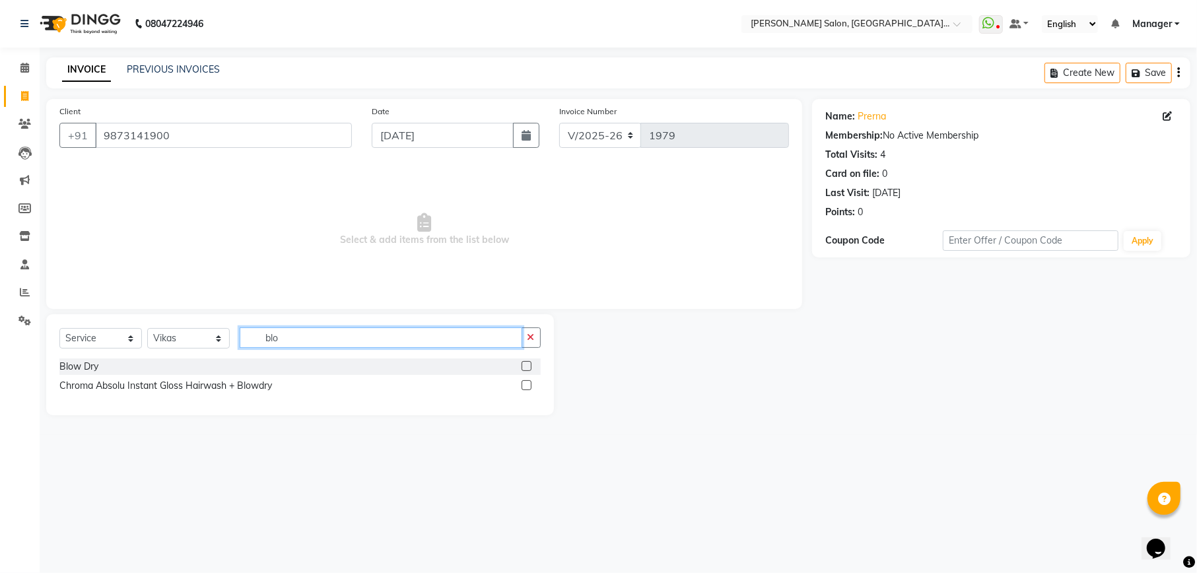
type input "blo"
click at [522, 367] on label at bounding box center [527, 366] width 10 height 10
click at [522, 367] on input "checkbox" at bounding box center [526, 366] width 9 height 9
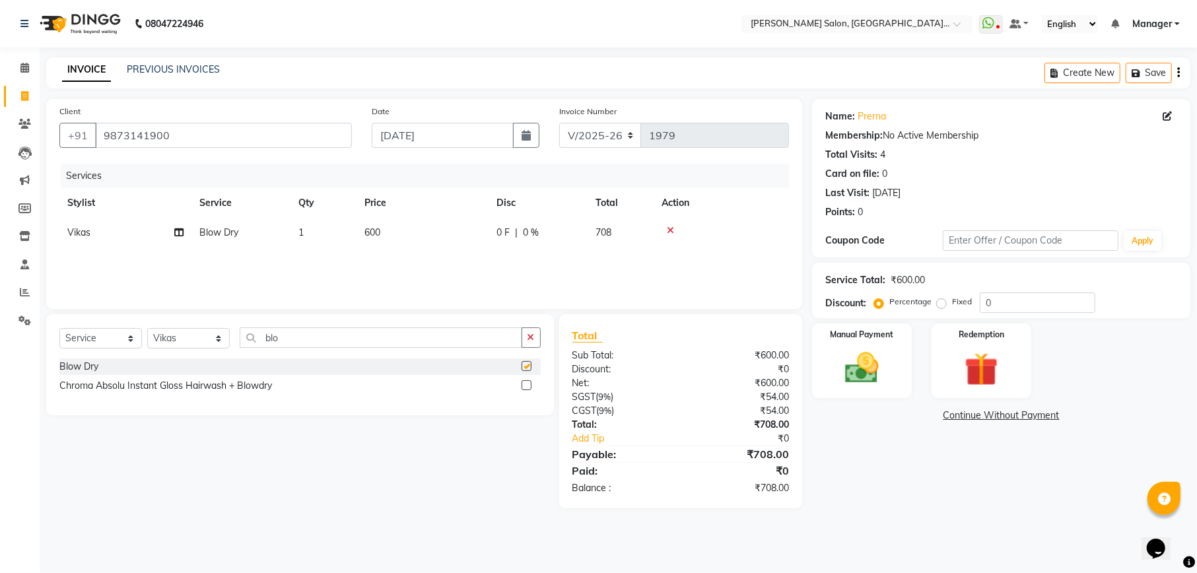
checkbox input "false"
click at [360, 238] on td "600" at bounding box center [423, 233] width 132 height 30
select select "59020"
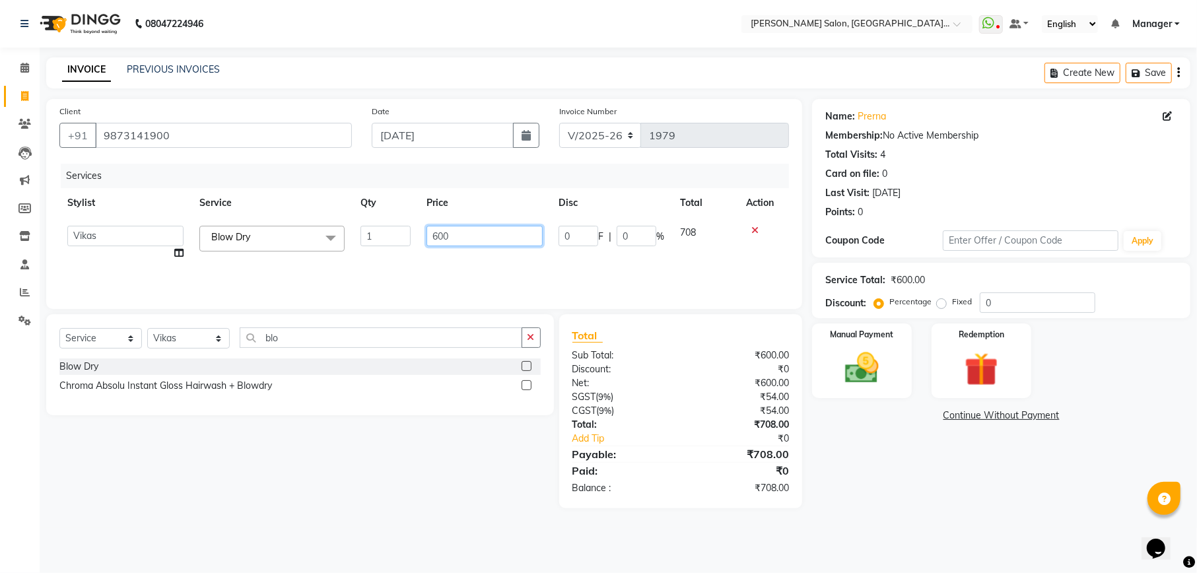
click at [433, 238] on input "600" at bounding box center [484, 236] width 116 height 20
type input "500"
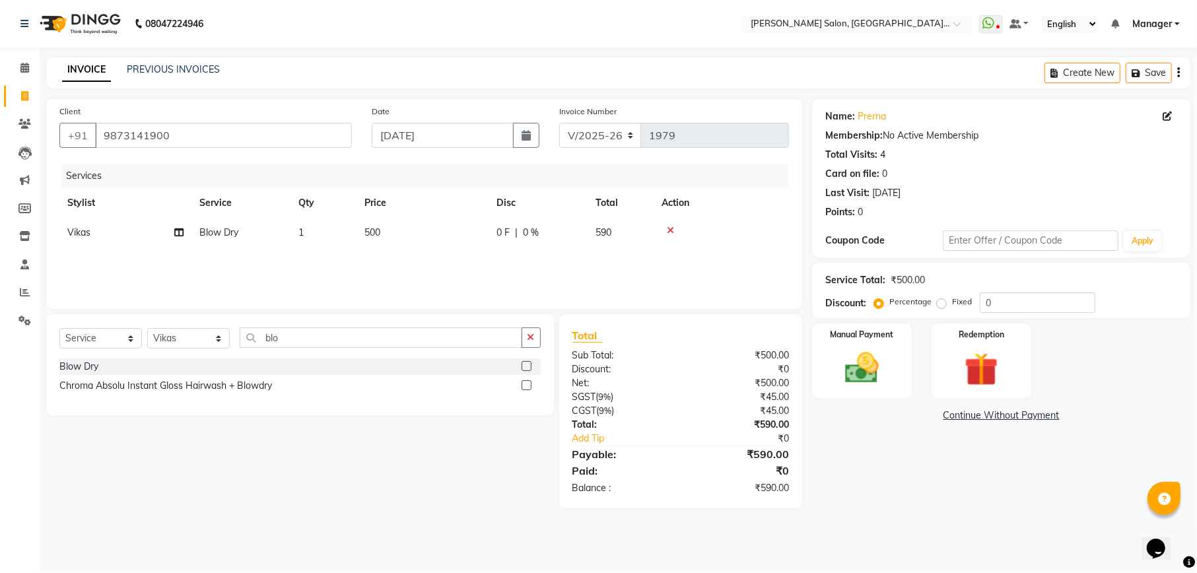
click at [981, 481] on div "Name: Prerna Membership: No Active Membership Total Visits: 4 Card on file: 0 L…" at bounding box center [1006, 303] width 388 height 409
click at [1019, 308] on input "0" at bounding box center [1038, 302] width 116 height 20
type input "15.25"
click at [877, 364] on img at bounding box center [861, 368] width 57 height 40
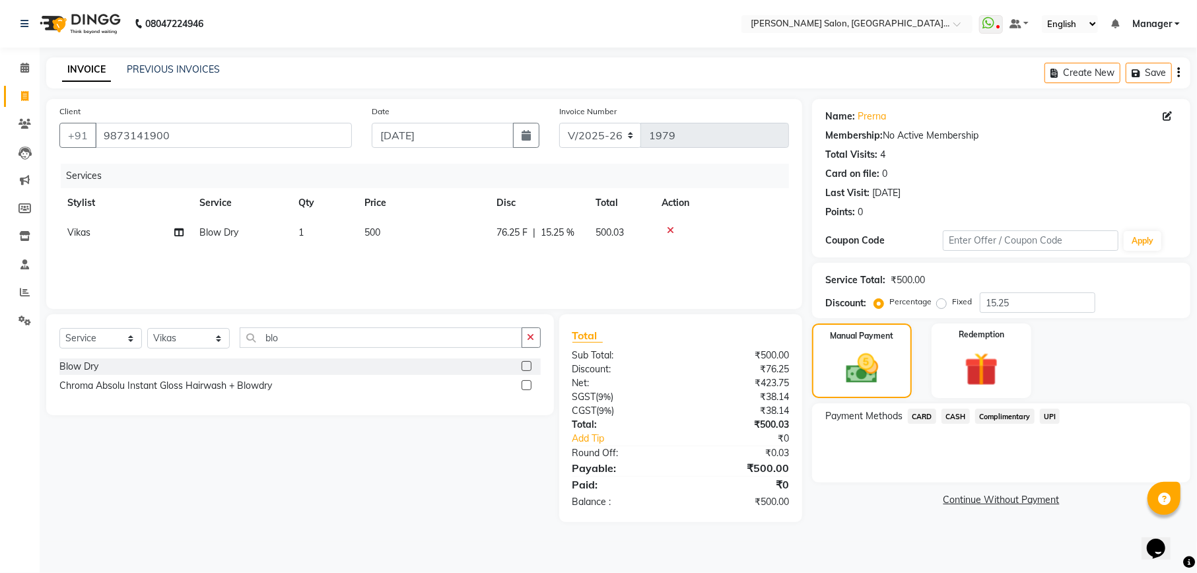
click at [947, 415] on span "CASH" at bounding box center [955, 416] width 28 height 15
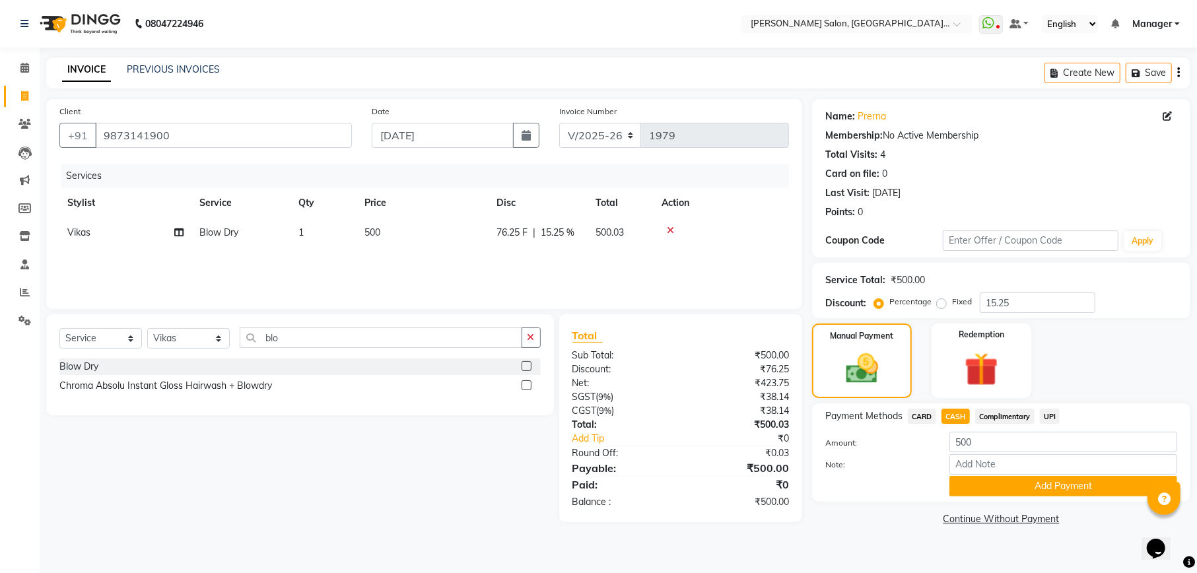
click at [1059, 477] on button "Add Payment" at bounding box center [1063, 486] width 228 height 20
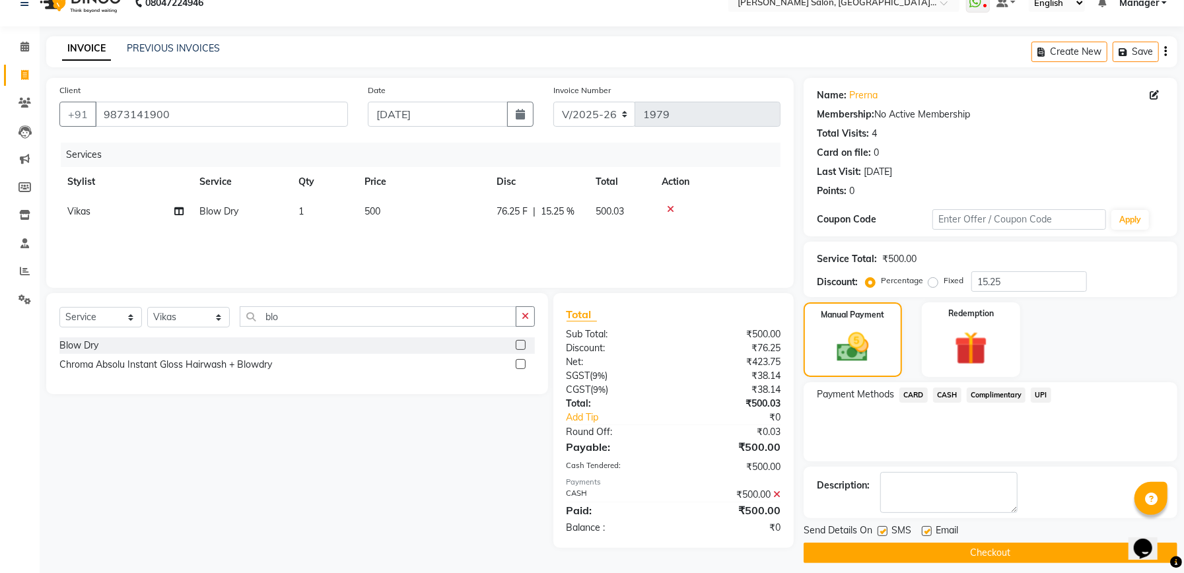
scroll to position [32, 0]
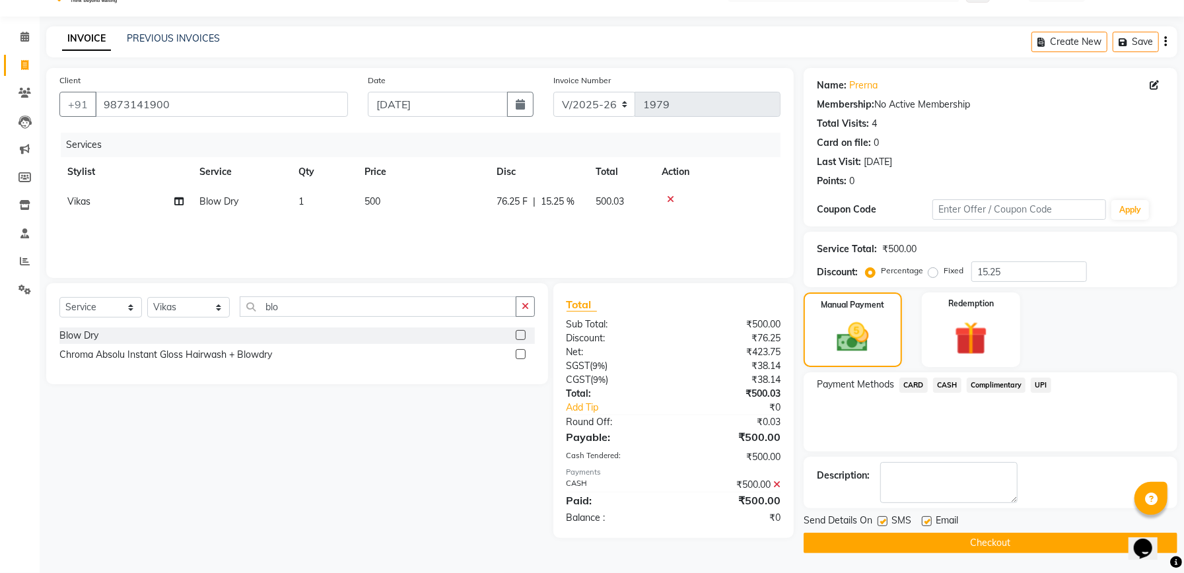
click at [1015, 541] on button "Checkout" at bounding box center [990, 543] width 374 height 20
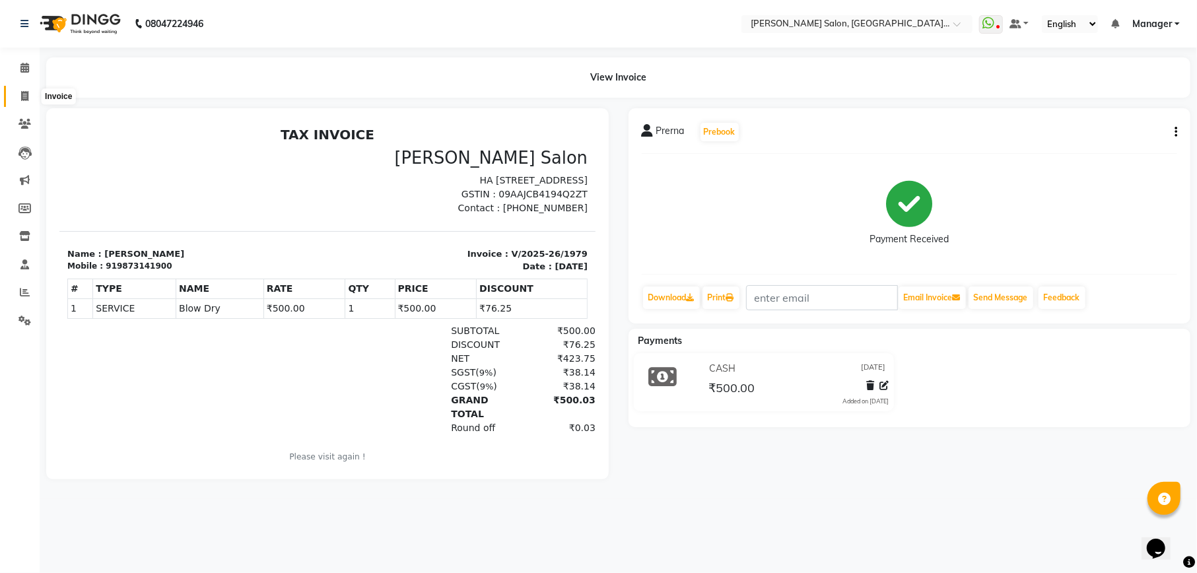
click at [22, 95] on icon at bounding box center [24, 96] width 7 height 10
select select "service"
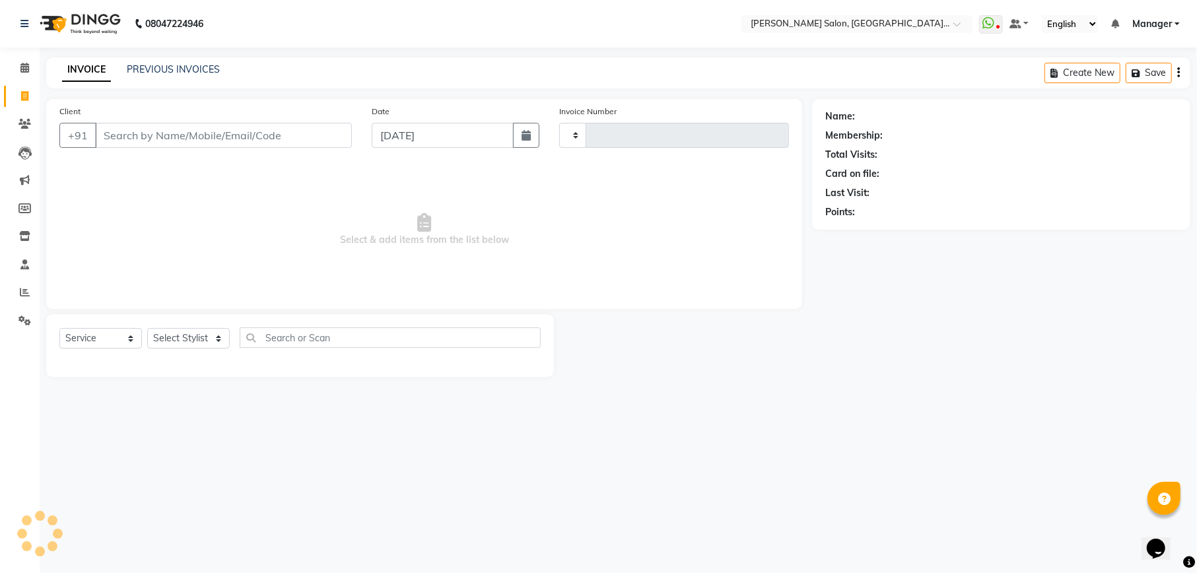
click at [151, 128] on input "Client" at bounding box center [223, 135] width 257 height 25
type input "1980"
select select "6961"
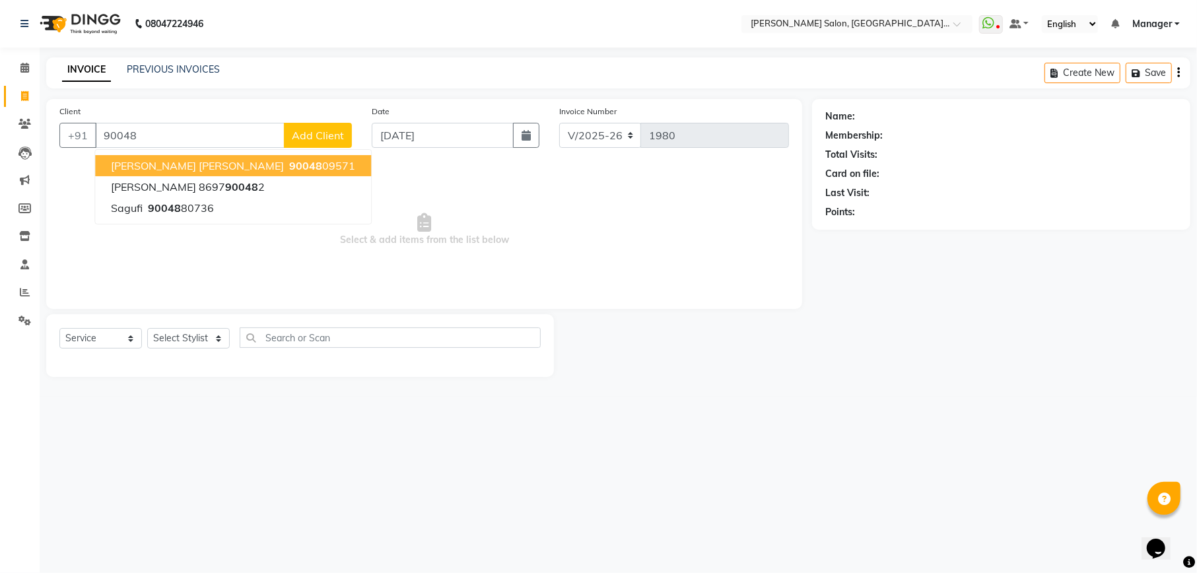
click at [215, 165] on span "shewta Munni Raman" at bounding box center [197, 165] width 173 height 13
type input "9004809571"
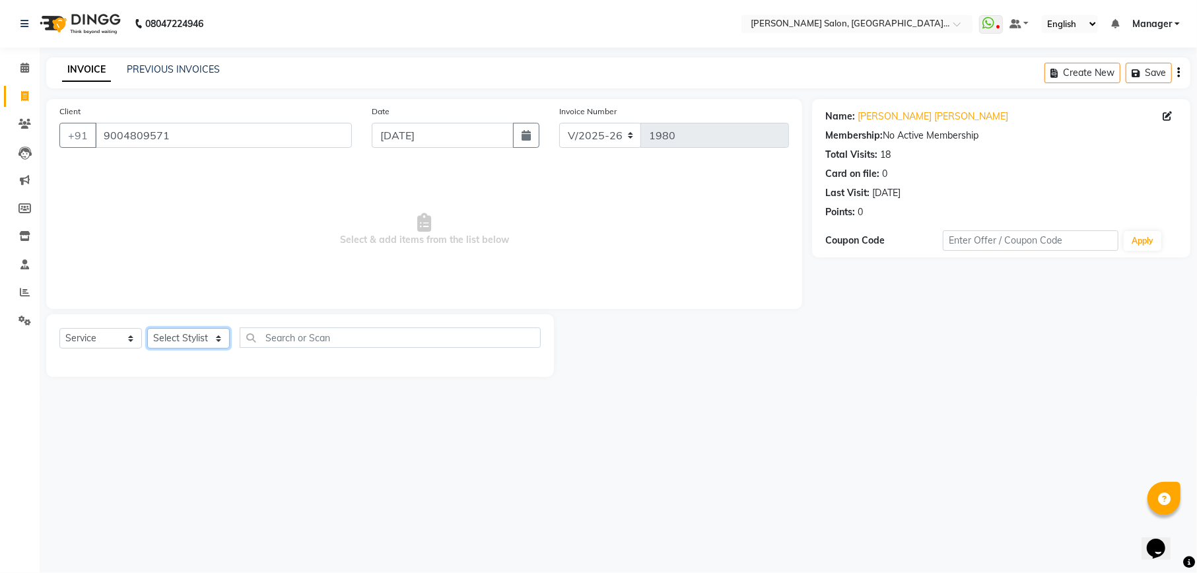
click at [178, 349] on select "Select Stylist Abhishek [PERSON_NAME] [PERSON_NAME] [PERSON_NAME] Manager [PERS…" at bounding box center [188, 338] width 83 height 20
select select "57331"
click at [147, 328] on select "Select Stylist Abhishek [PERSON_NAME] [PERSON_NAME] [PERSON_NAME] Manager [PERS…" at bounding box center [188, 338] width 83 height 20
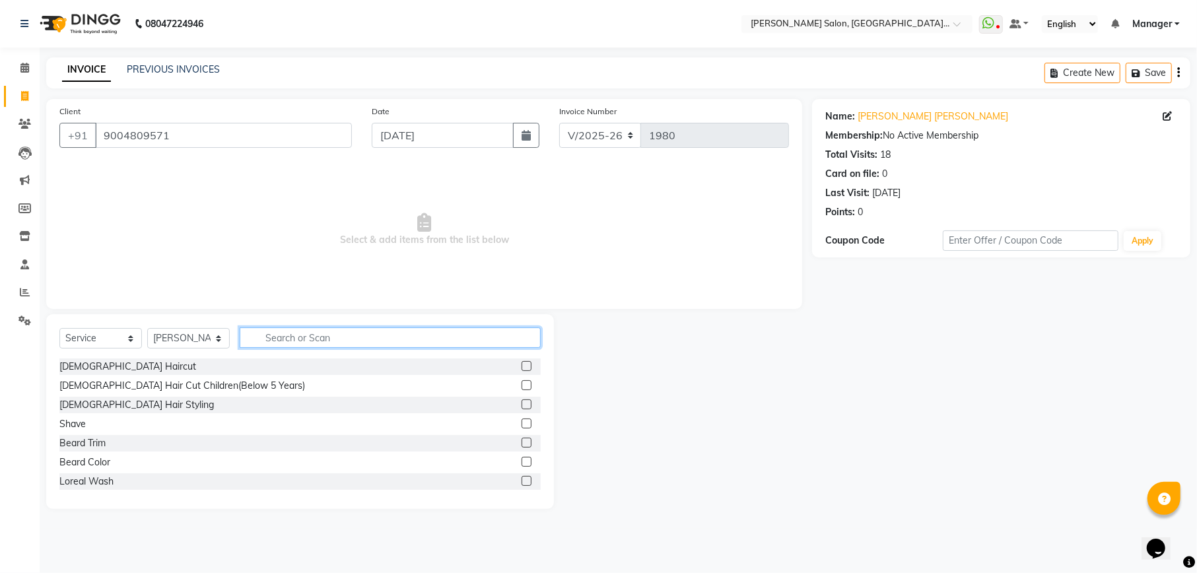
click at [376, 335] on input "text" at bounding box center [390, 337] width 301 height 20
type input "wom"
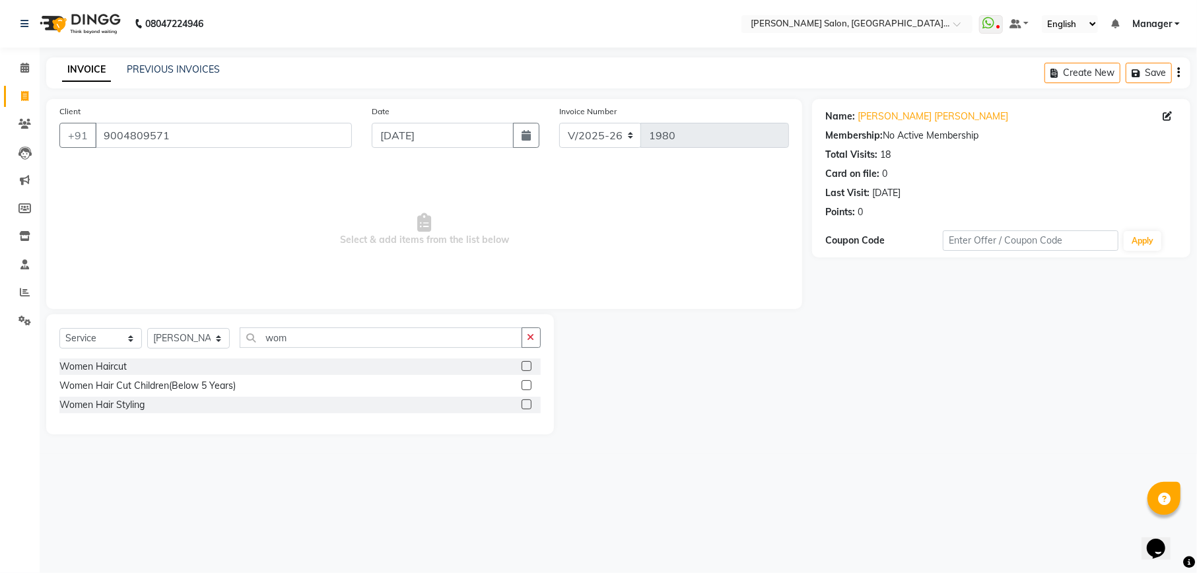
click at [526, 364] on label at bounding box center [527, 366] width 10 height 10
click at [526, 364] on input "checkbox" at bounding box center [526, 366] width 9 height 9
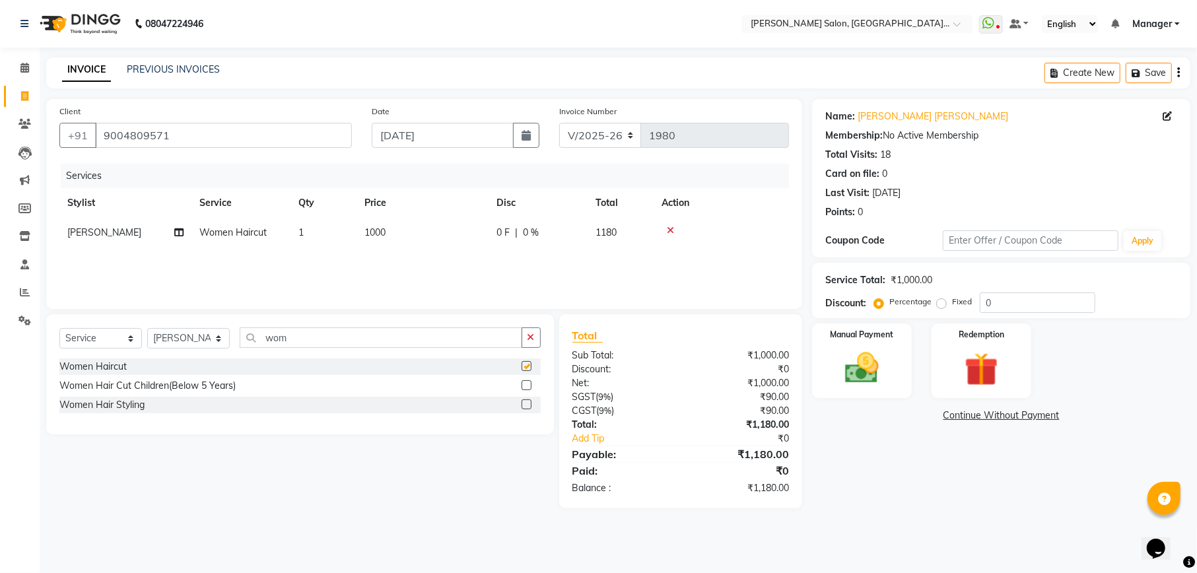
checkbox input "false"
click at [1005, 298] on input "0" at bounding box center [1038, 302] width 116 height 20
click at [1057, 302] on input "number" at bounding box center [1038, 302] width 116 height 20
type input "15.25"
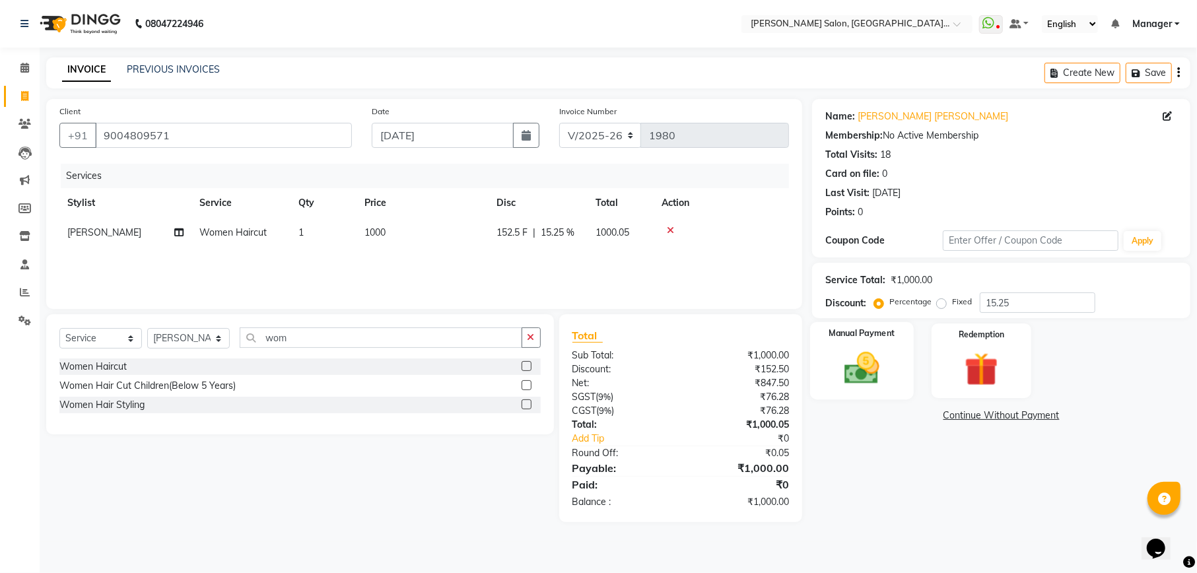
click at [879, 368] on img at bounding box center [861, 368] width 57 height 40
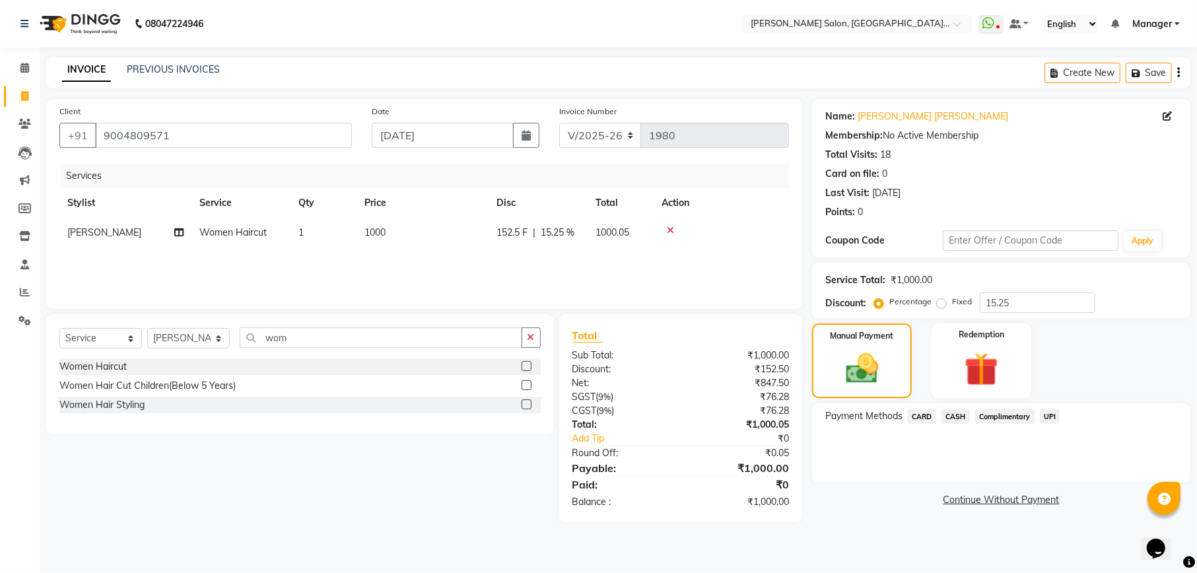
click at [1047, 419] on span "UPI" at bounding box center [1050, 416] width 20 height 15
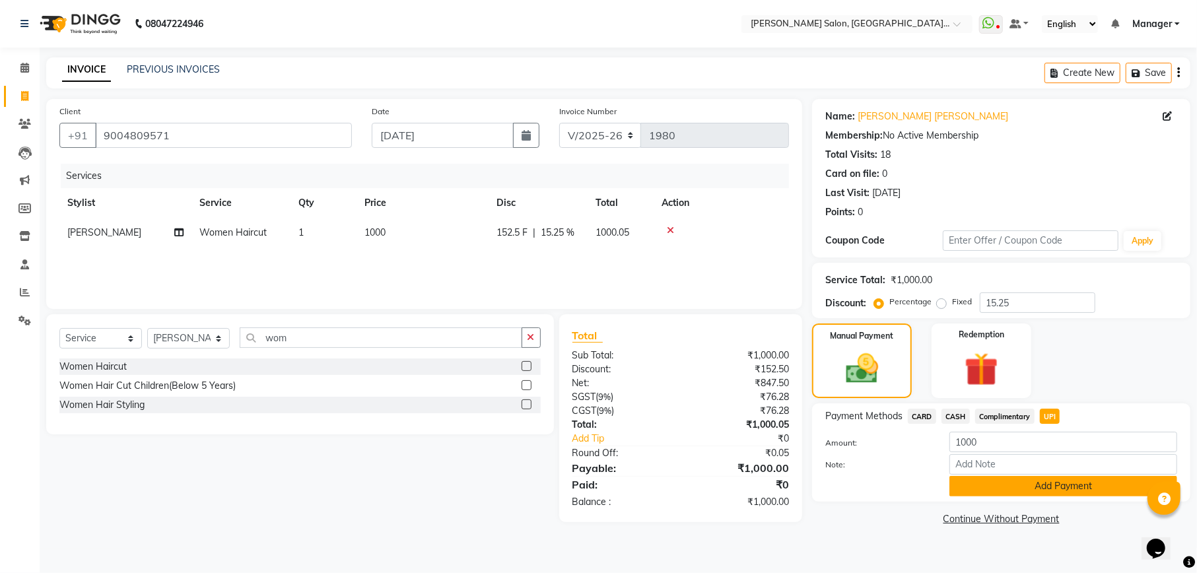
click at [1093, 483] on button "Add Payment" at bounding box center [1063, 486] width 228 height 20
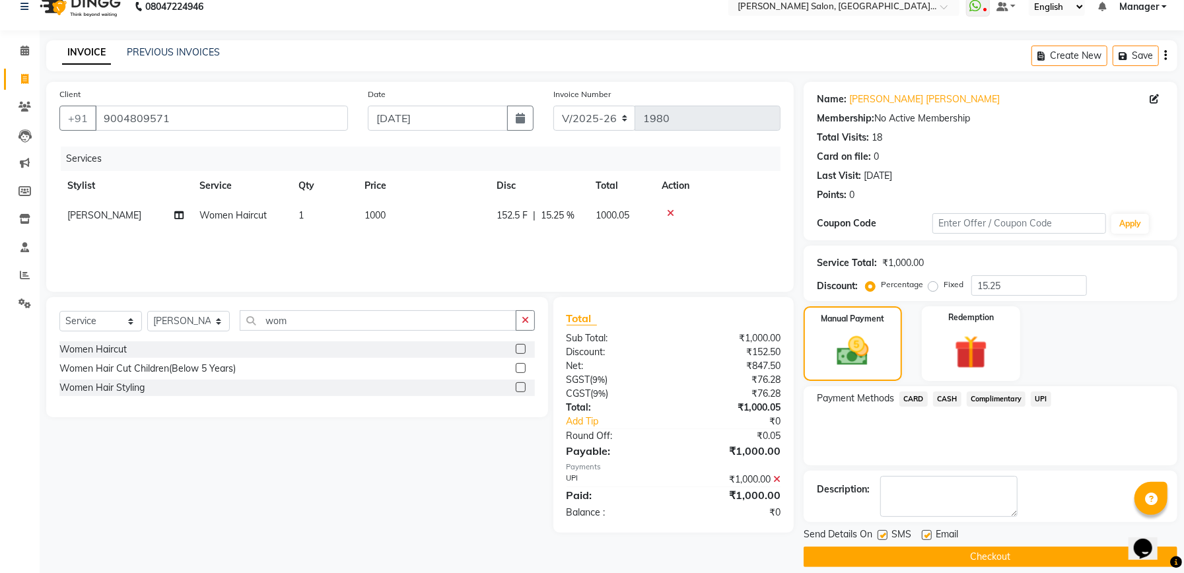
scroll to position [32, 0]
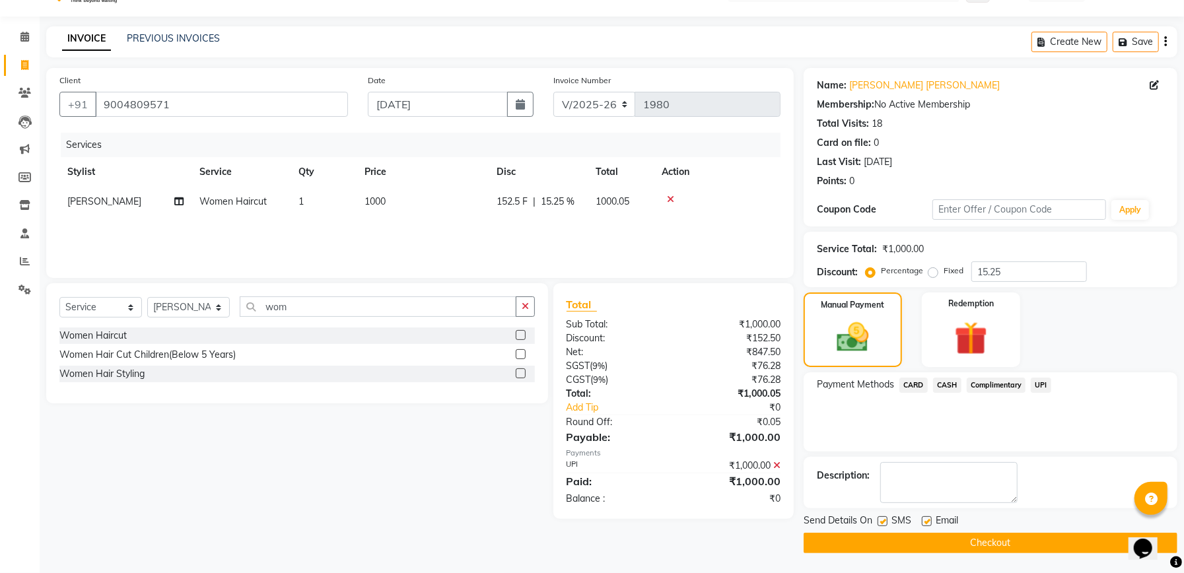
click at [1021, 537] on button "Checkout" at bounding box center [990, 543] width 374 height 20
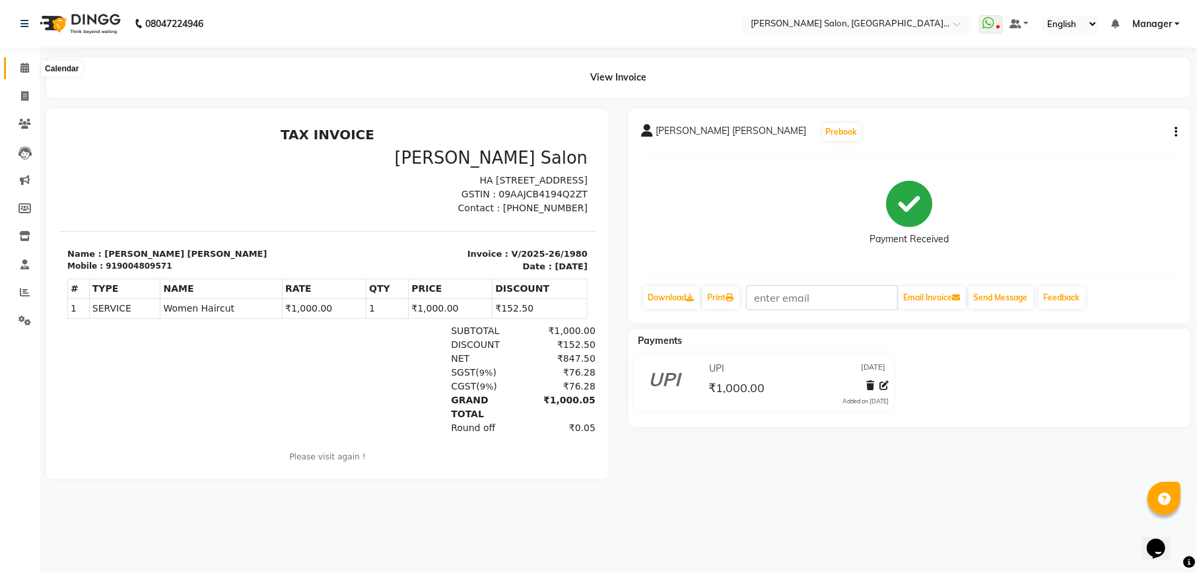
click at [25, 69] on icon at bounding box center [24, 68] width 9 height 10
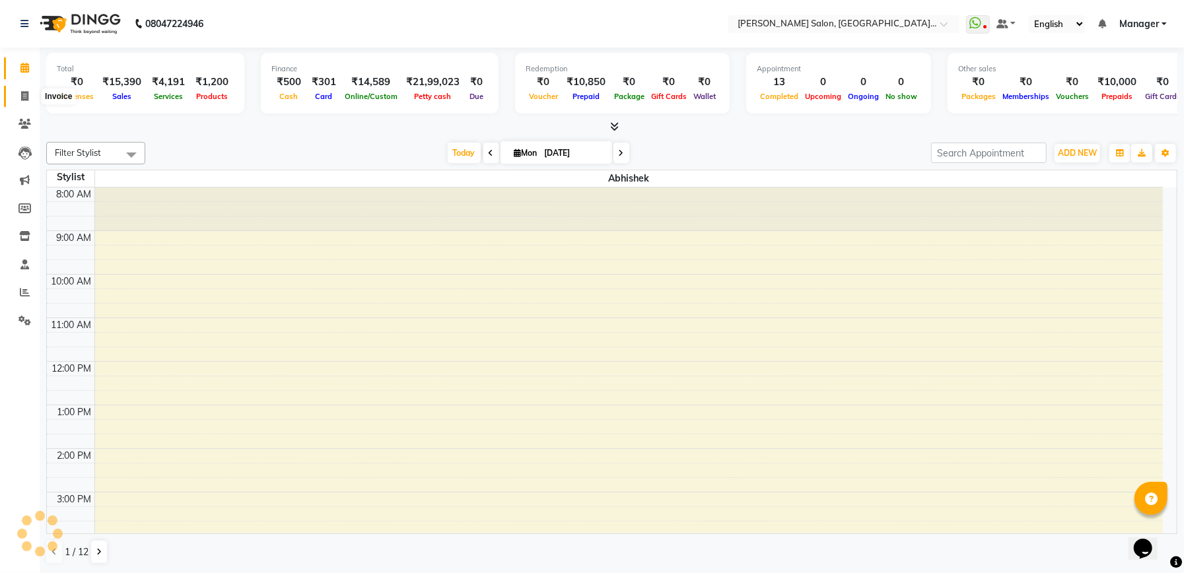
click at [30, 98] on span at bounding box center [24, 96] width 23 height 15
select select "service"
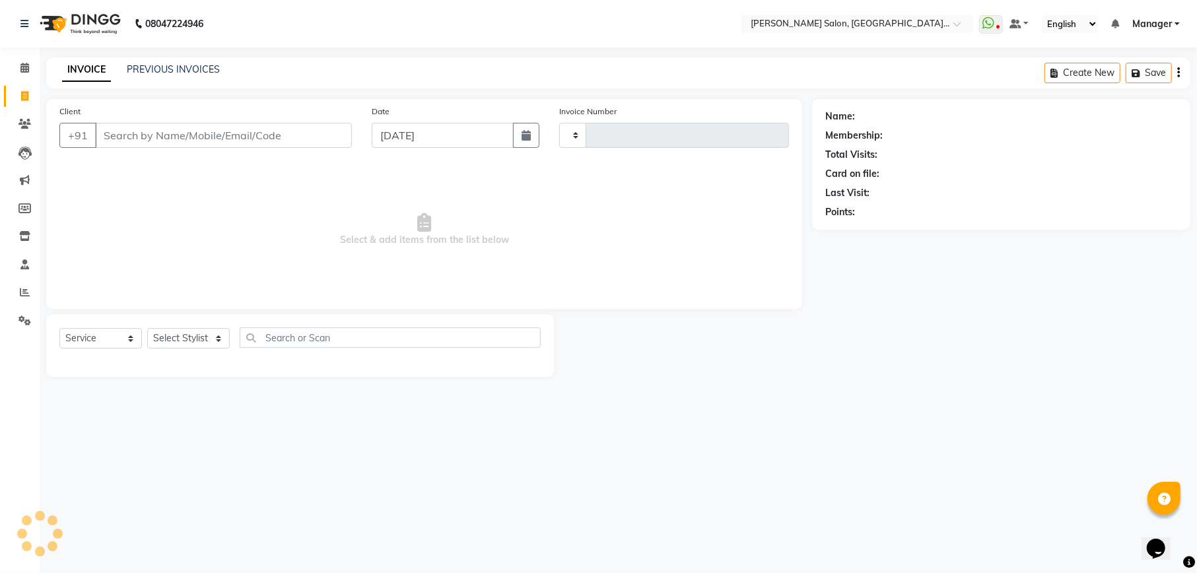
type input "1982"
select select "6961"
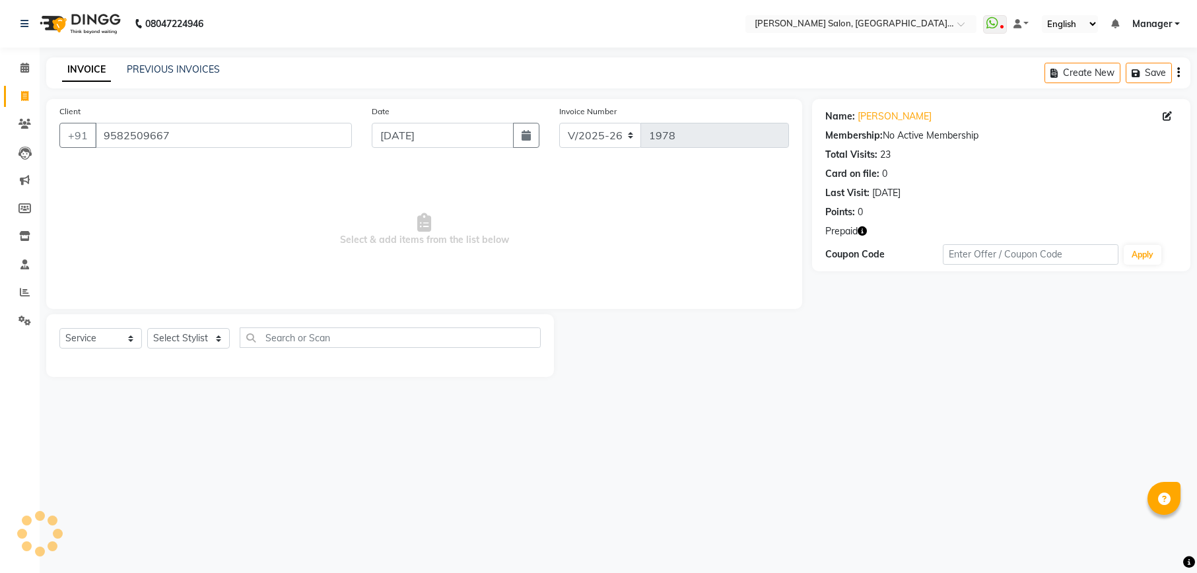
select select "6961"
select select "service"
click at [186, 339] on select "Select Stylist Abhishek [PERSON_NAME] [PERSON_NAME] [PERSON_NAME] Manager [PERS…" at bounding box center [188, 338] width 83 height 20
select select "57330"
click at [147, 328] on select "Select Stylist Abhishek [PERSON_NAME] [PERSON_NAME] [PERSON_NAME] Manager [PERS…" at bounding box center [188, 338] width 83 height 20
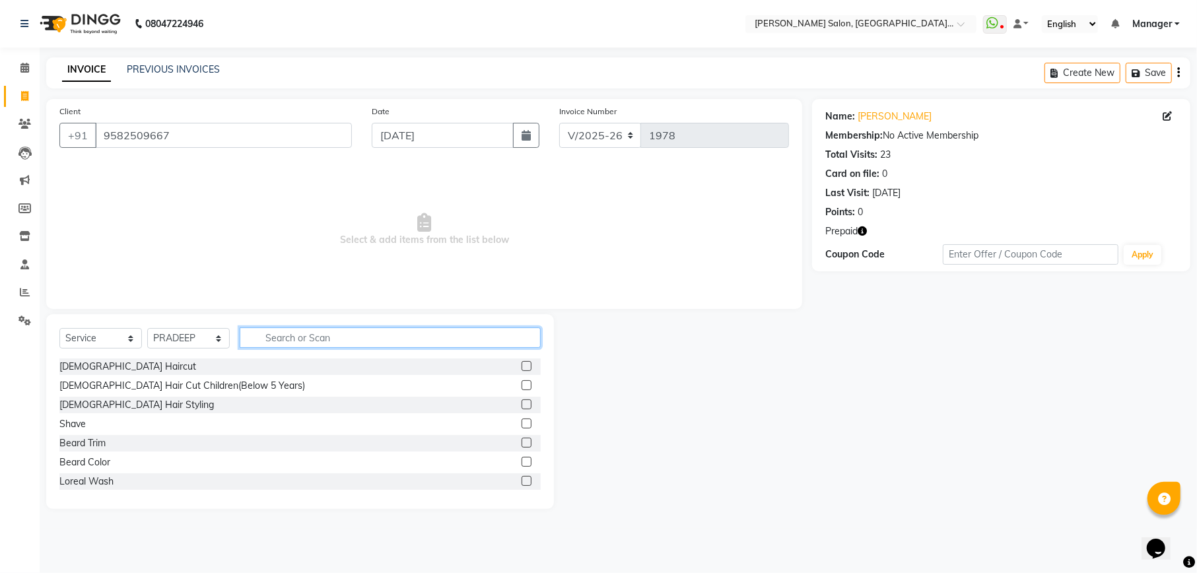
click at [353, 333] on input "text" at bounding box center [390, 337] width 301 height 20
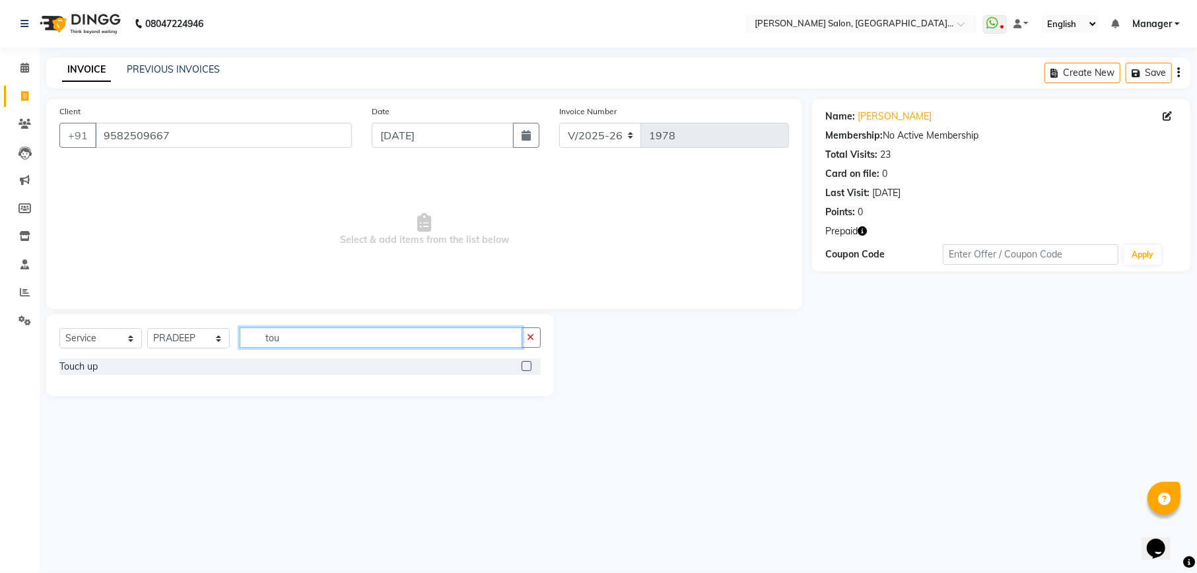
type input "tou"
click at [528, 362] on label at bounding box center [527, 366] width 10 height 10
click at [528, 362] on input "checkbox" at bounding box center [526, 366] width 9 height 9
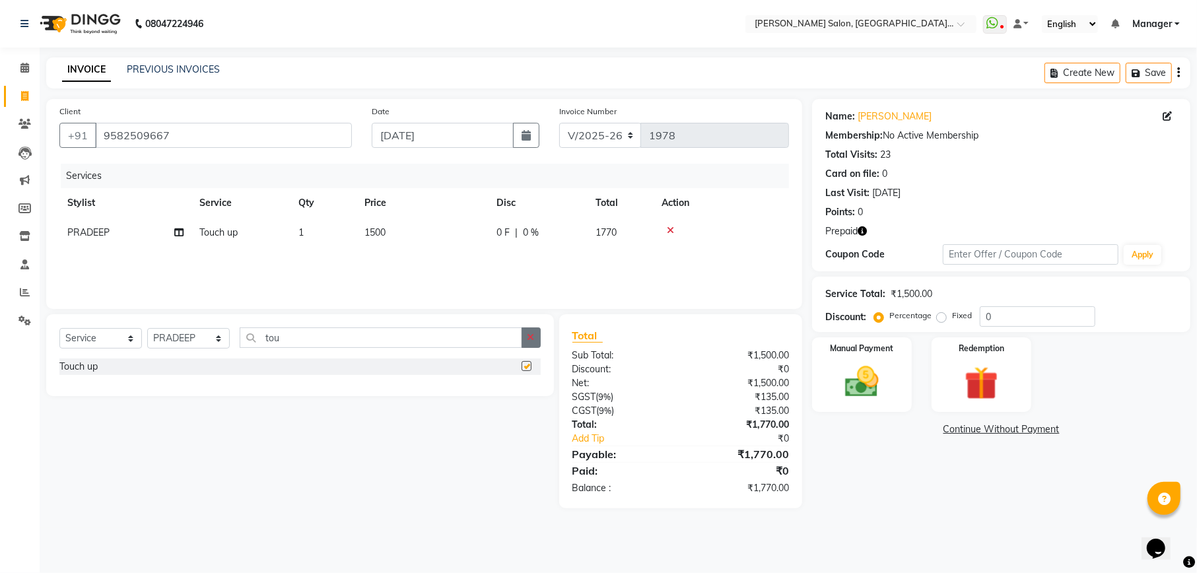
checkbox input "false"
click at [198, 339] on select "Select Stylist Abhishek [PERSON_NAME] [PERSON_NAME] [PERSON_NAME] Manager [PERS…" at bounding box center [188, 338] width 83 height 20
select select "55289"
click at [147, 328] on select "Select Stylist Abhishek [PERSON_NAME] [PERSON_NAME] [PERSON_NAME] Manager [PERS…" at bounding box center [188, 338] width 83 height 20
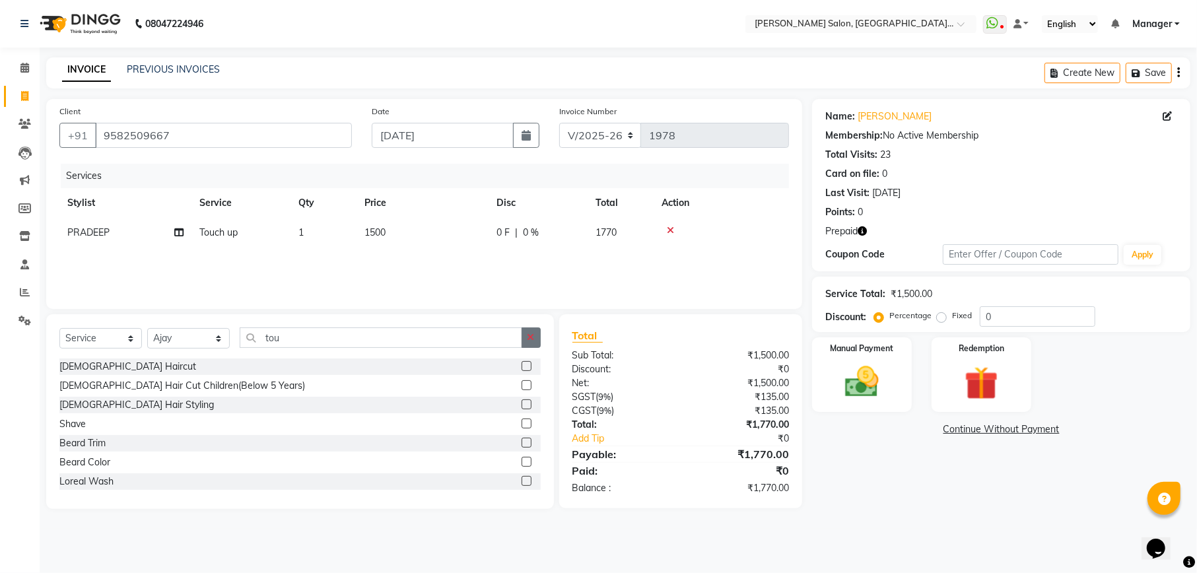
click at [529, 331] on button "button" at bounding box center [531, 337] width 19 height 20
click at [382, 338] on input "text" at bounding box center [390, 337] width 301 height 20
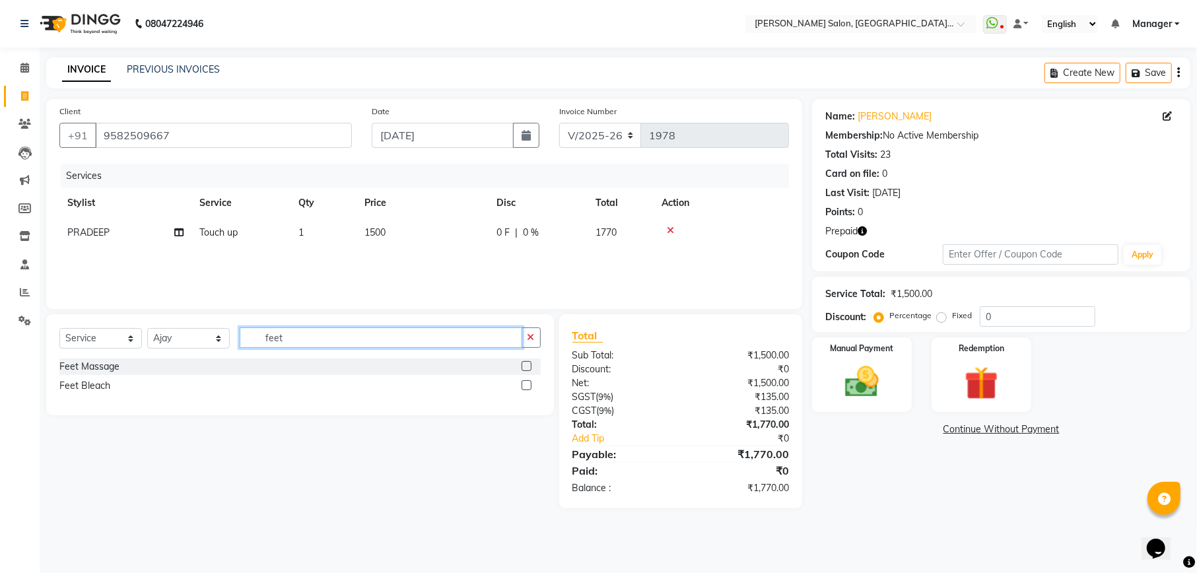
type input "feet"
click at [526, 367] on label at bounding box center [527, 366] width 10 height 10
click at [526, 367] on input "checkbox" at bounding box center [526, 366] width 9 height 9
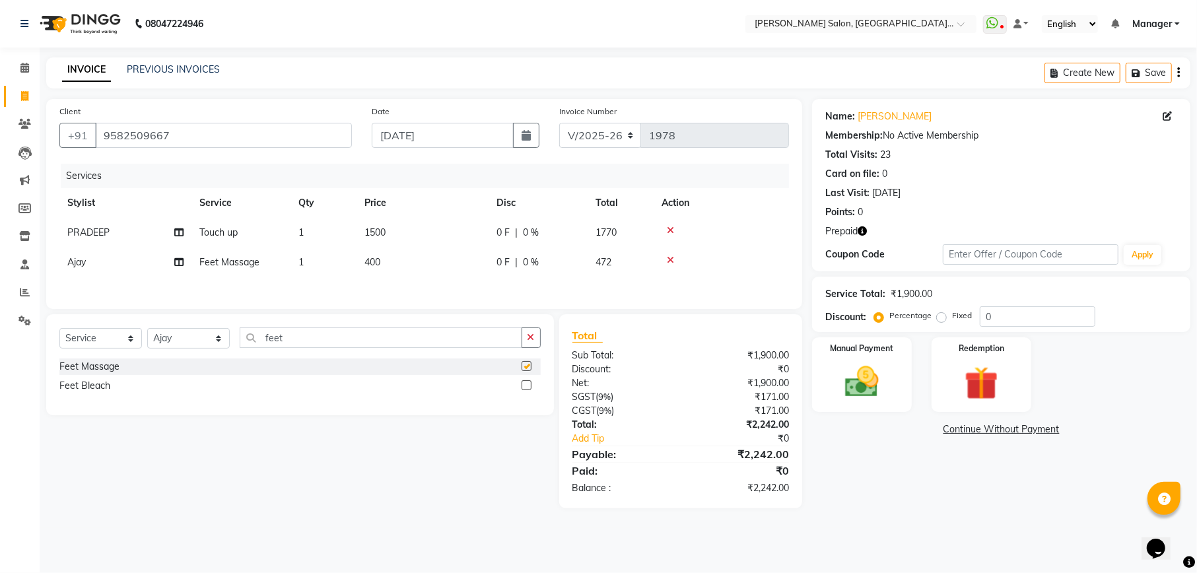
checkbox input "false"
click at [1041, 308] on input "0" at bounding box center [1038, 316] width 116 height 20
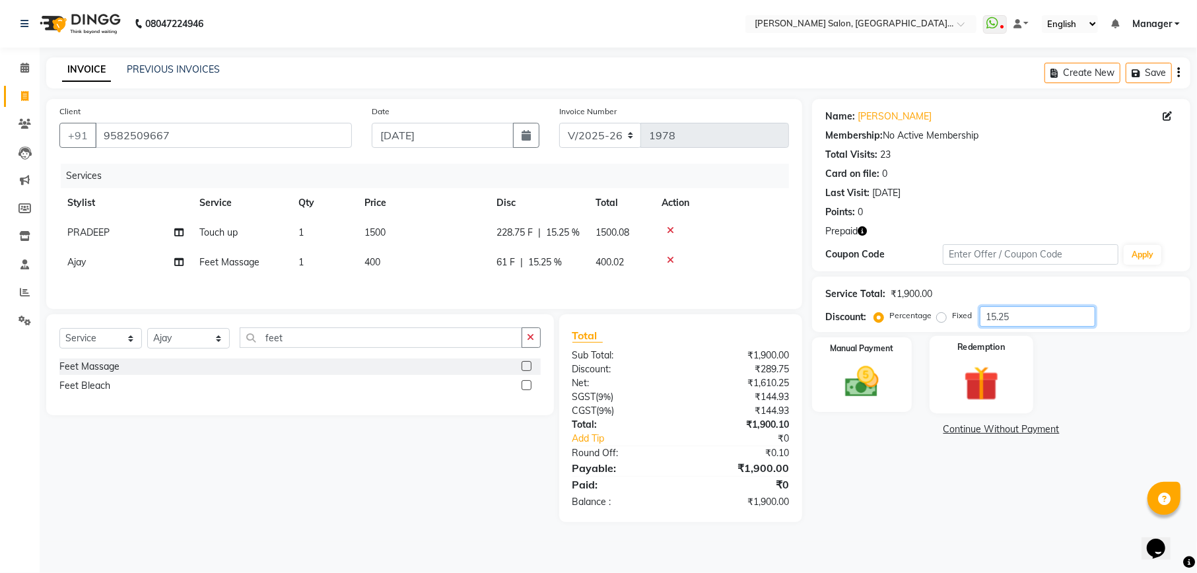
type input "15.25"
click at [997, 395] on img at bounding box center [981, 384] width 57 height 44
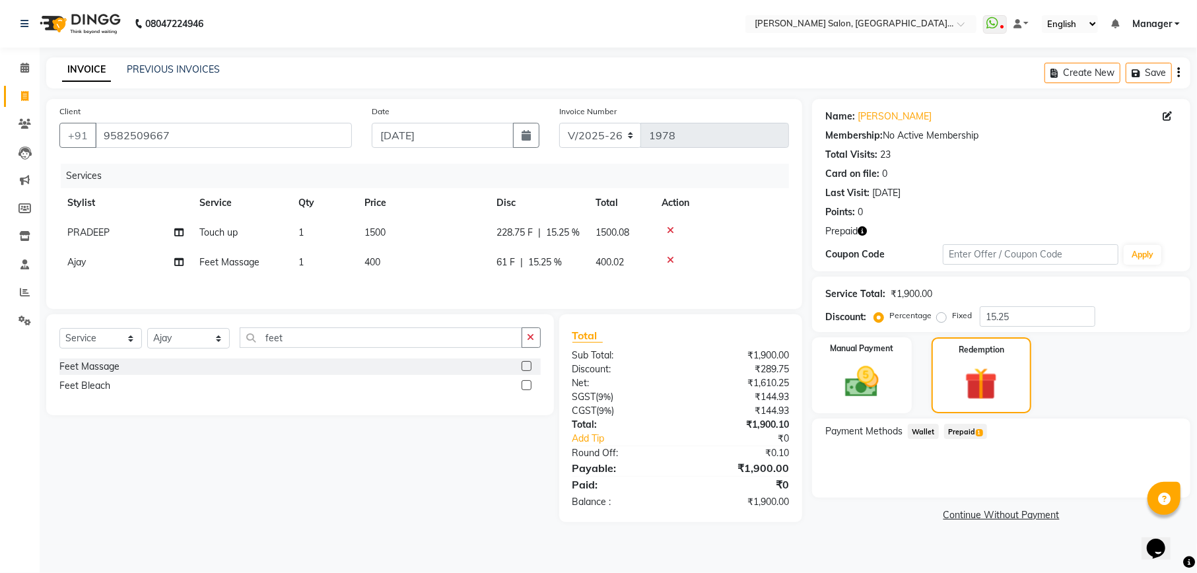
click at [961, 429] on span "Prepaid 1" at bounding box center [965, 431] width 43 height 15
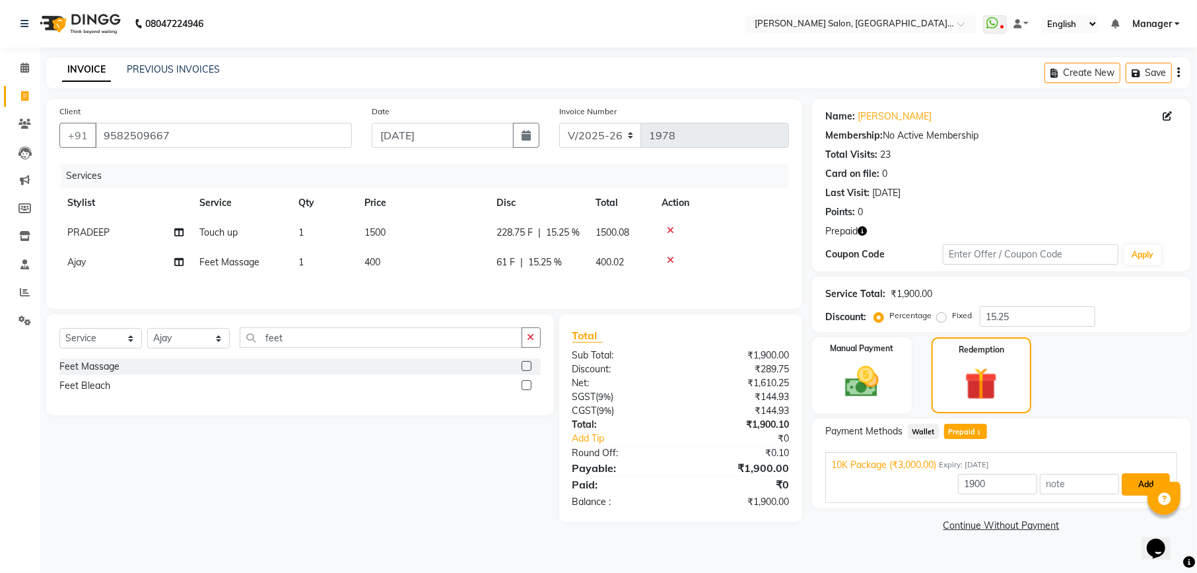
click at [1136, 479] on button "Add" at bounding box center [1146, 484] width 48 height 22
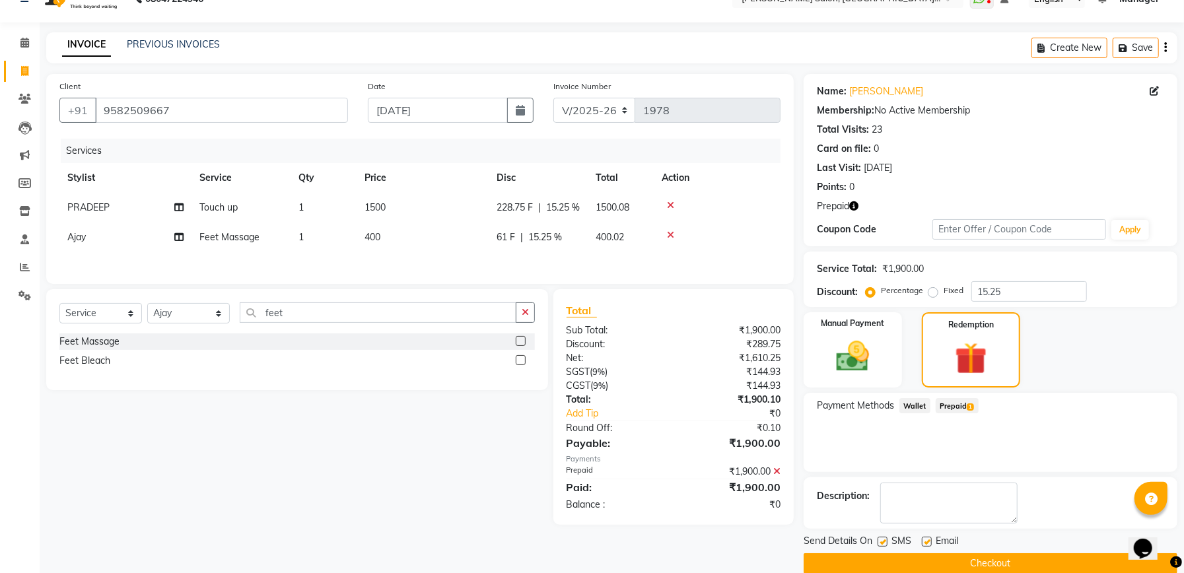
scroll to position [46, 0]
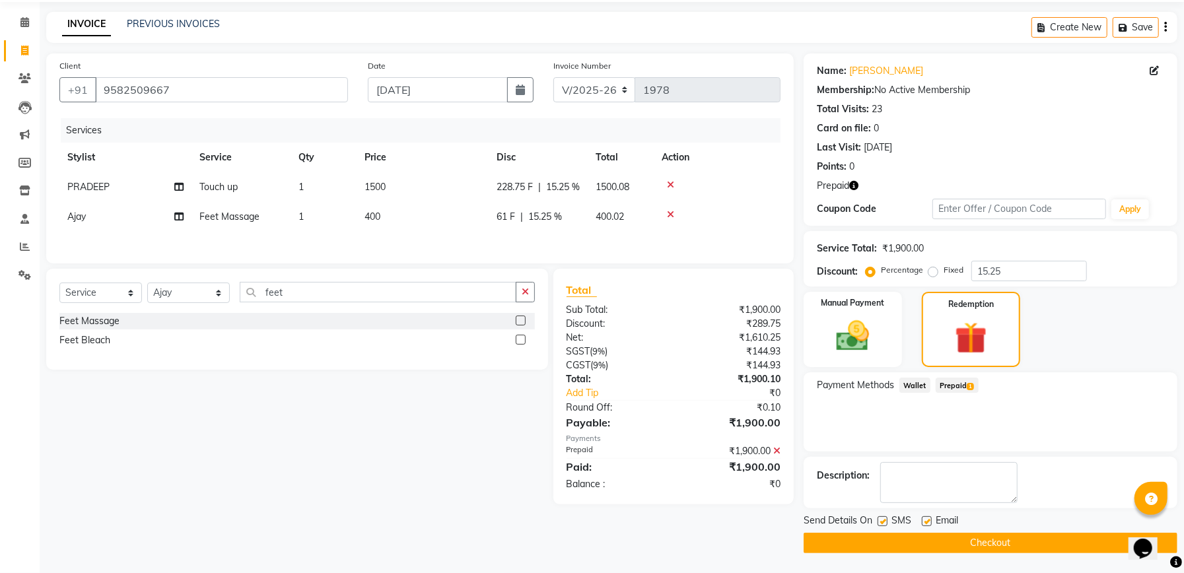
click at [1007, 542] on button "Checkout" at bounding box center [990, 543] width 374 height 20
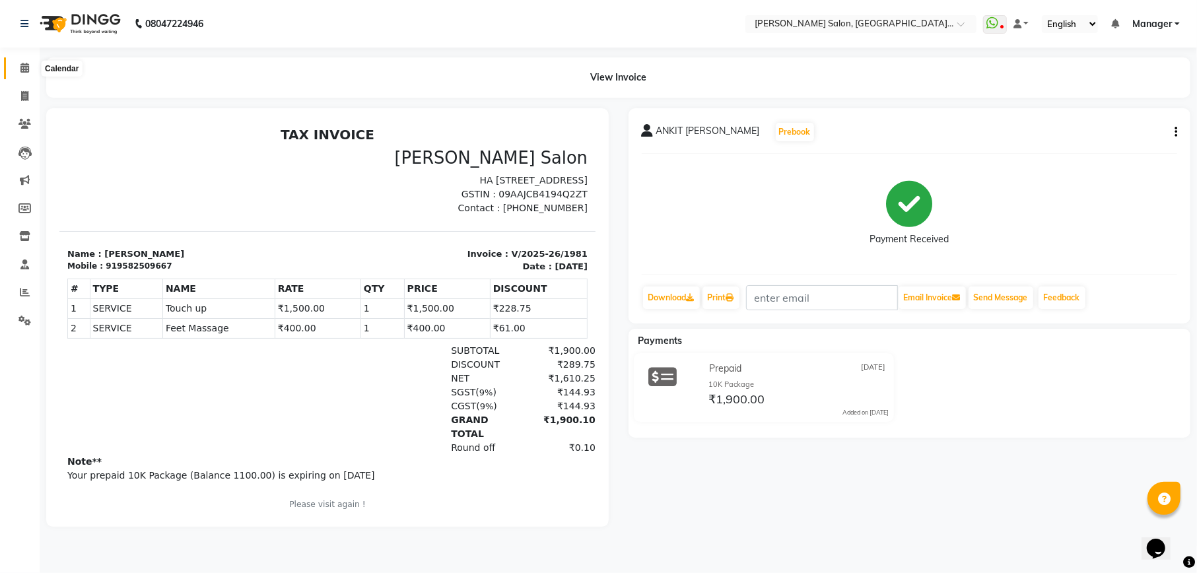
click at [30, 70] on span at bounding box center [24, 68] width 23 height 15
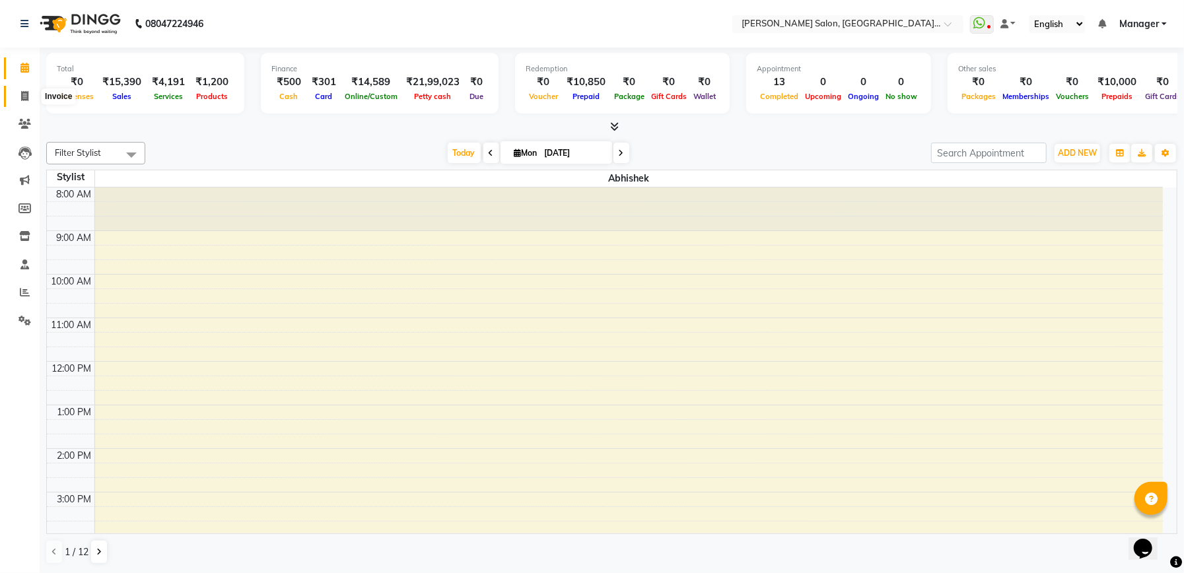
click at [28, 91] on icon at bounding box center [24, 96] width 7 height 10
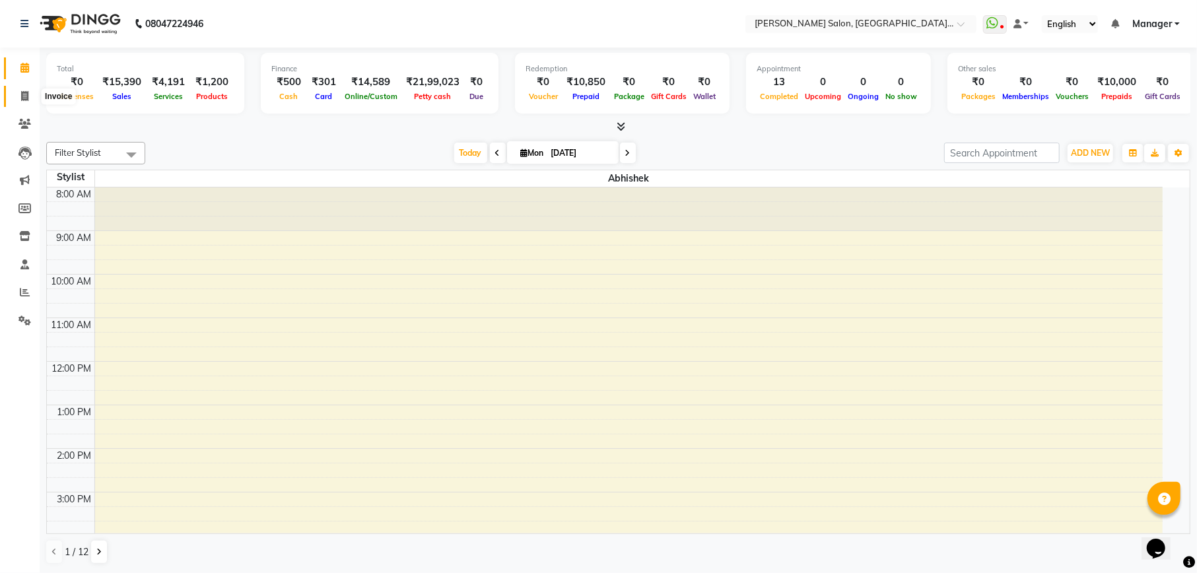
select select "service"
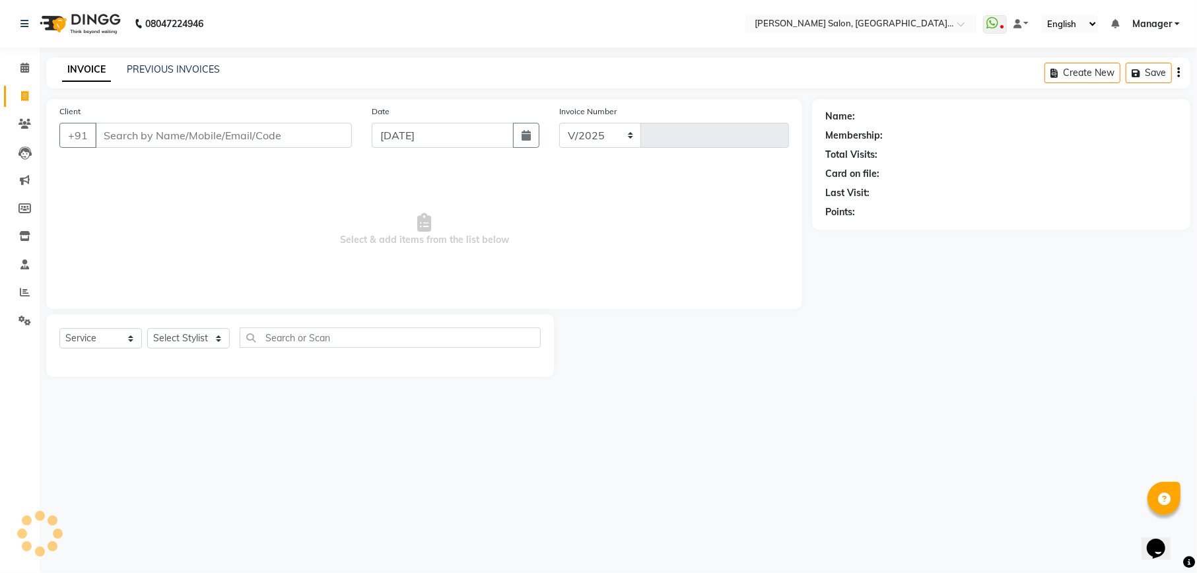
select select "6961"
type input "1982"
